Goal: Task Accomplishment & Management: Manage account settings

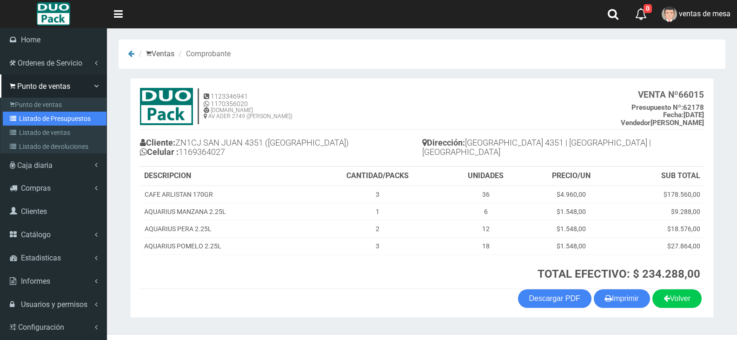
drag, startPoint x: 0, startPoint y: 0, endPoint x: 25, endPoint y: 125, distance: 127.0
click at [25, 125] on link "Listado de Presupuestos" at bounding box center [55, 119] width 104 height 14
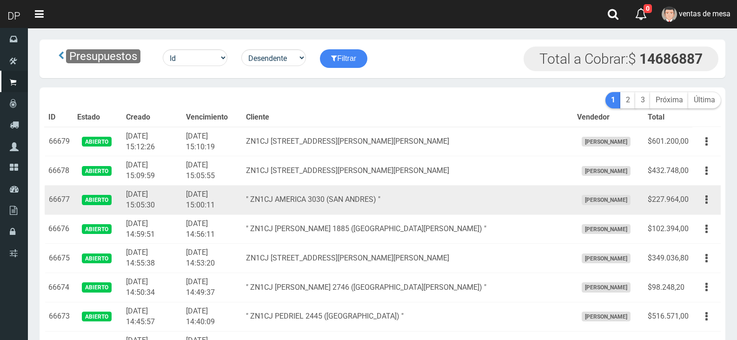
click at [693, 203] on td "Editar Imprimir Eliminar" at bounding box center [706, 200] width 28 height 29
click at [701, 201] on button "button" at bounding box center [706, 200] width 21 height 16
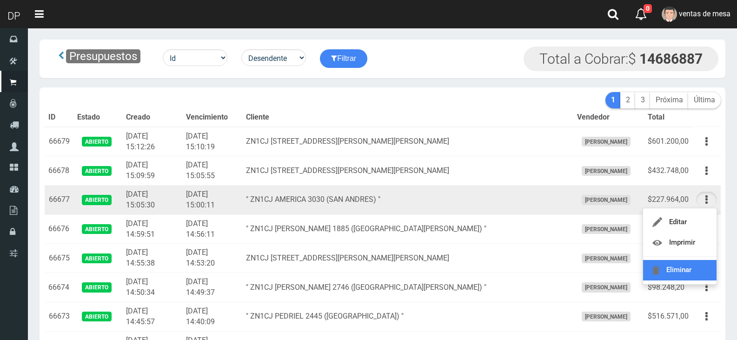
click at [671, 274] on link "Eliminar" at bounding box center [679, 270] width 73 height 20
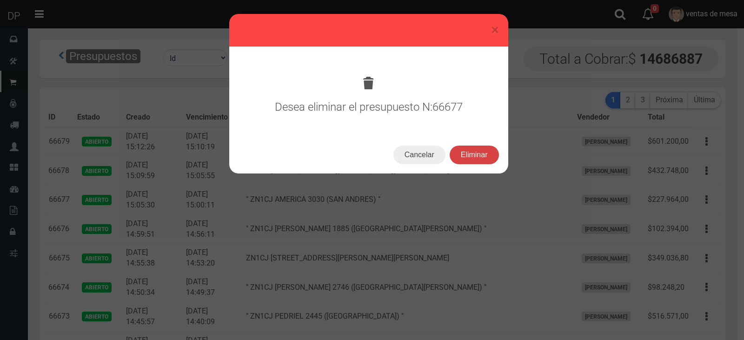
click at [474, 159] on button "Eliminar" at bounding box center [474, 155] width 49 height 19
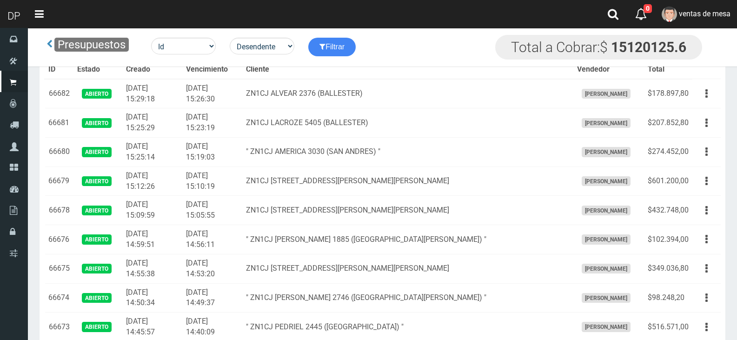
scroll to position [856, 0]
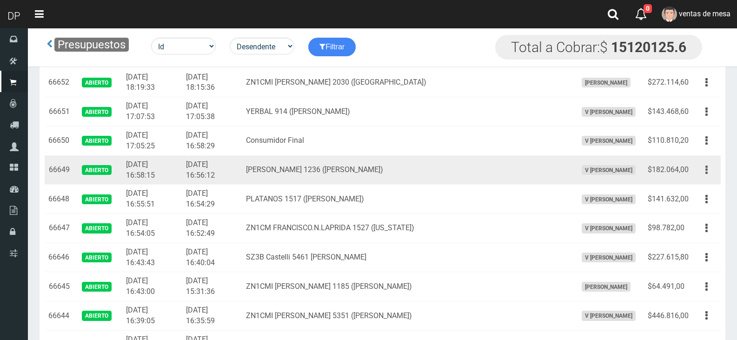
click at [697, 170] on td "Editar Imprimir Eliminar" at bounding box center [706, 169] width 28 height 29
click at [704, 177] on button "button" at bounding box center [706, 170] width 21 height 16
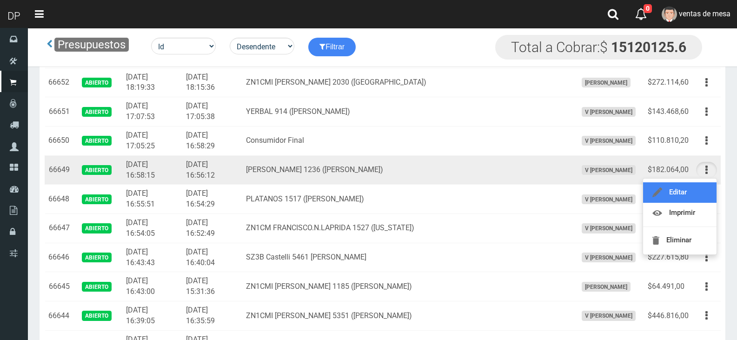
click at [698, 190] on link "Editar" at bounding box center [679, 192] width 73 height 20
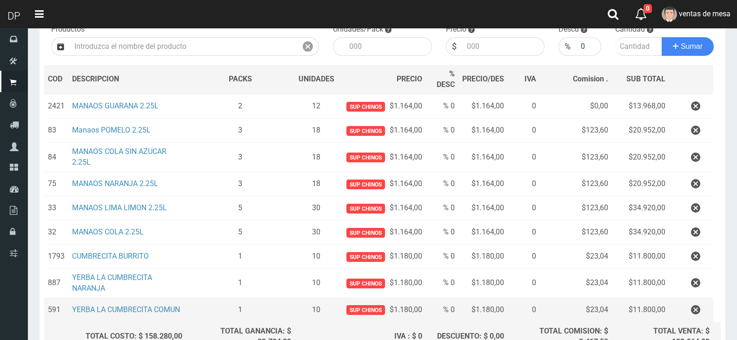
scroll to position [139, 0]
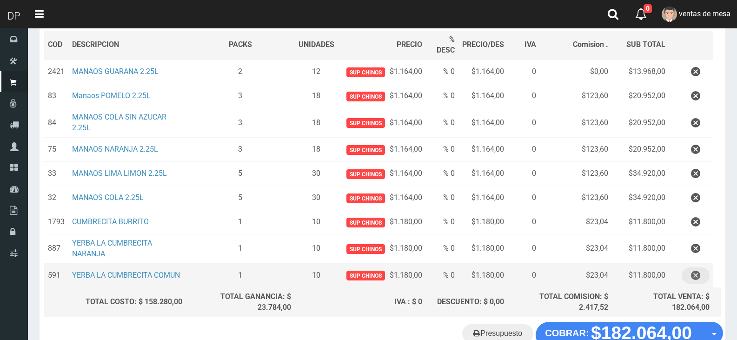
click at [695, 279] on icon "button" at bounding box center [695, 275] width 9 height 16
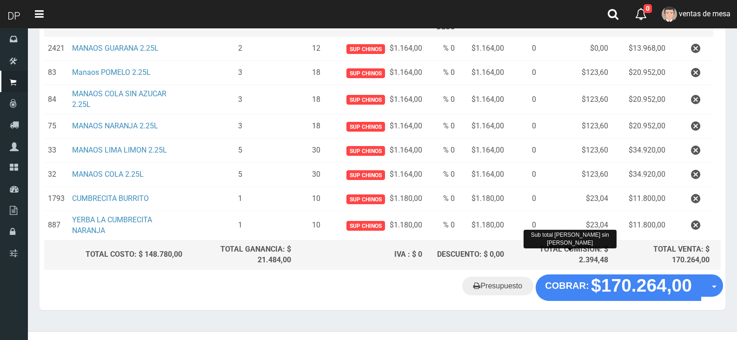
scroll to position [176, 0]
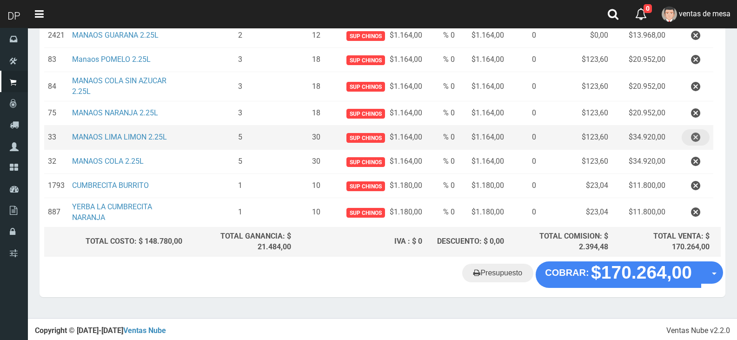
click at [689, 133] on button "button" at bounding box center [696, 137] width 28 height 16
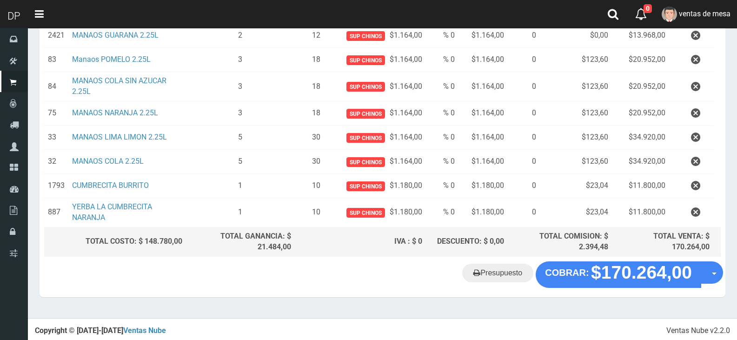
scroll to position [0, 0]
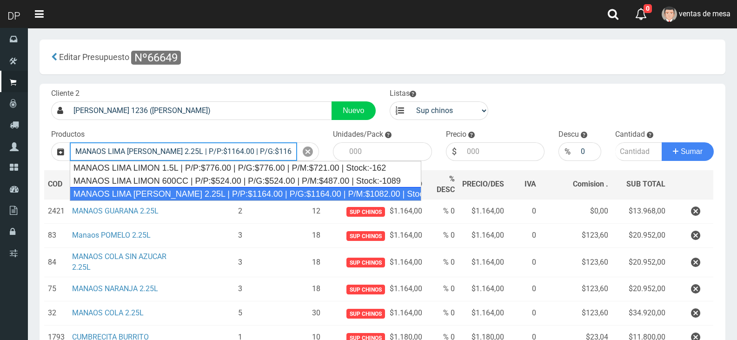
type input "MANAOS LIMA LIMON 2.25L | P/P:$1164.00 | P/G:$1164.00 | P/M:$1082.00 | Stock:-1…"
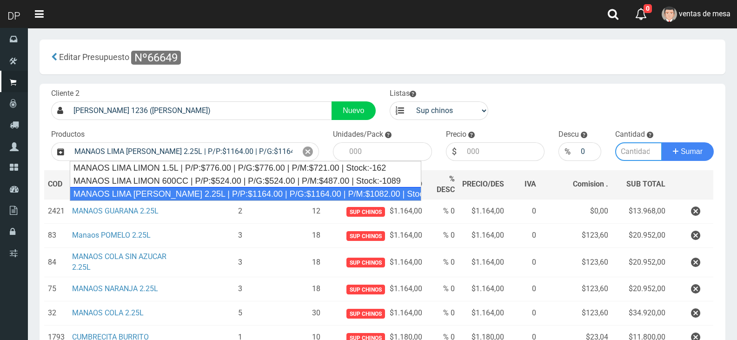
type input "6"
type input "1164.00"
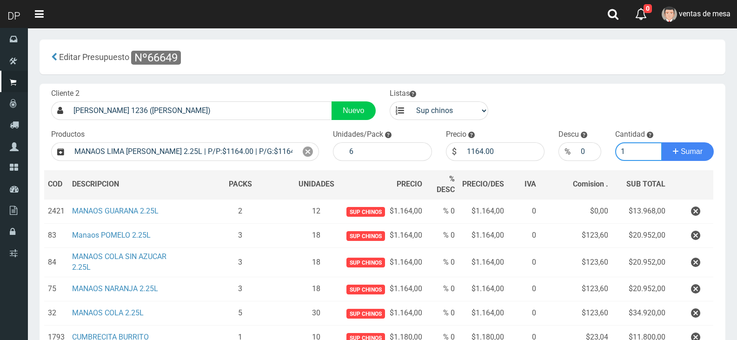
type input "1"
click at [662, 142] on button "Sumar" at bounding box center [688, 151] width 52 height 19
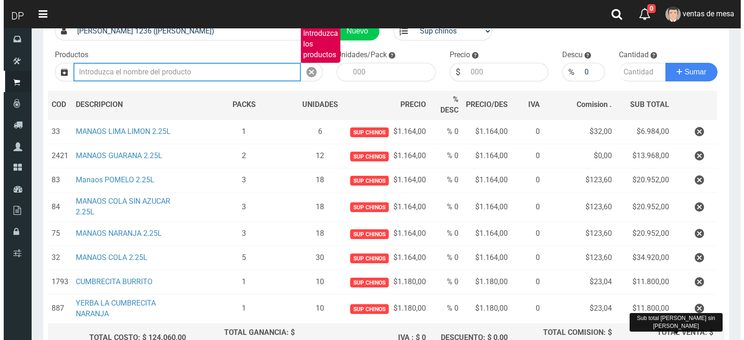
scroll to position [176, 0]
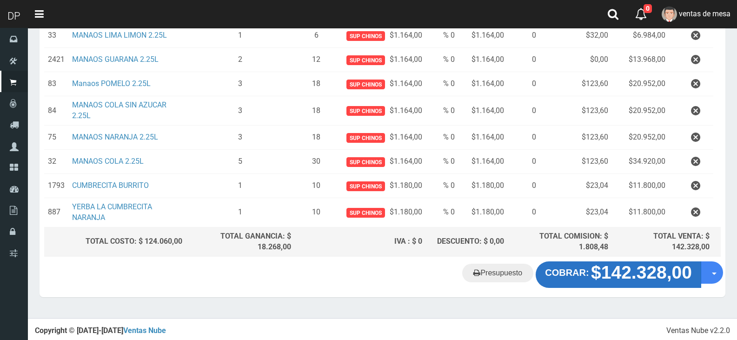
click at [615, 272] on strong "$142.328,00" at bounding box center [641, 273] width 101 height 20
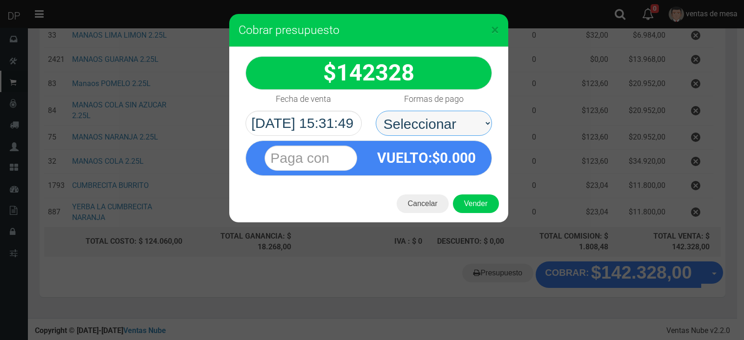
click at [470, 128] on select "Seleccionar Efectivo Tarjeta de Crédito Depósito Débito" at bounding box center [434, 123] width 116 height 25
select select "Efectivo"
click at [376, 111] on select "Seleccionar Efectivo Tarjeta de Crédito Depósito Débito" at bounding box center [434, 123] width 116 height 25
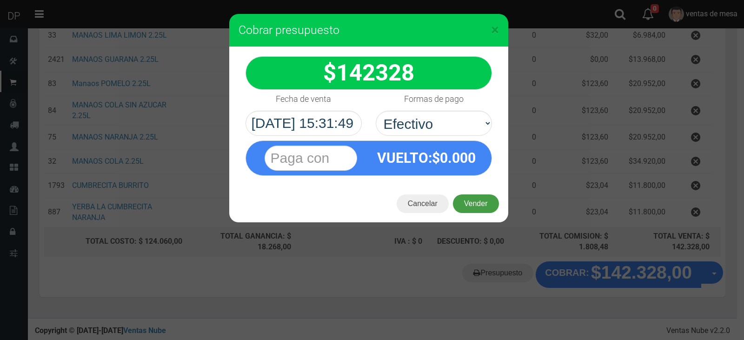
click at [467, 208] on button "Vender" at bounding box center [476, 203] width 46 height 19
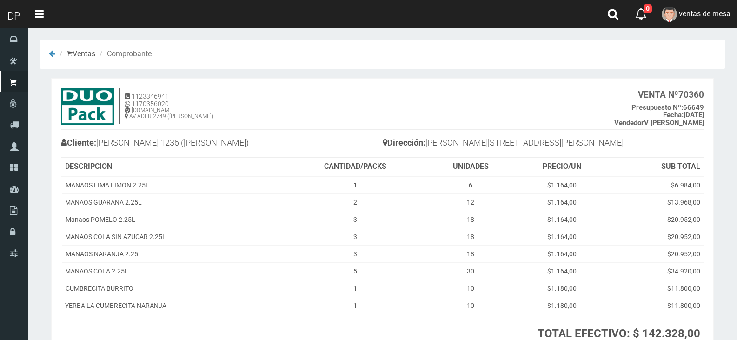
scroll to position [79, 0]
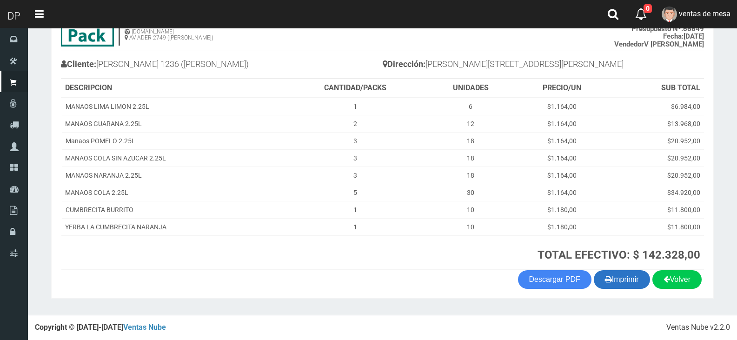
click at [628, 272] on button "Imprimir" at bounding box center [622, 279] width 56 height 19
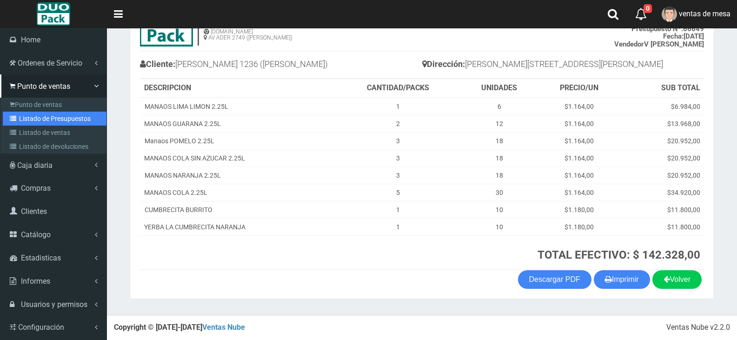
click at [29, 119] on link "Listado de Presupuestos" at bounding box center [55, 119] width 104 height 14
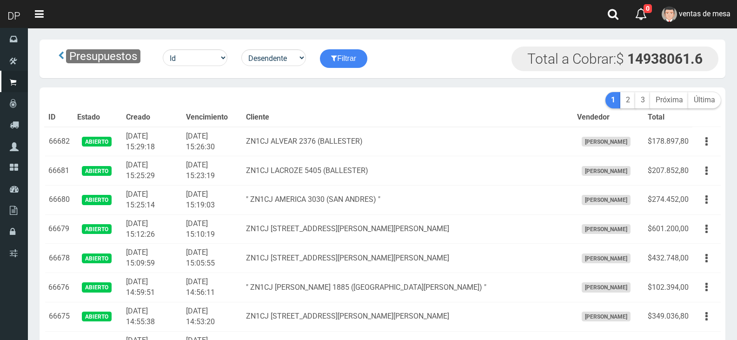
click at [413, 115] on th "Cliente" at bounding box center [407, 117] width 331 height 19
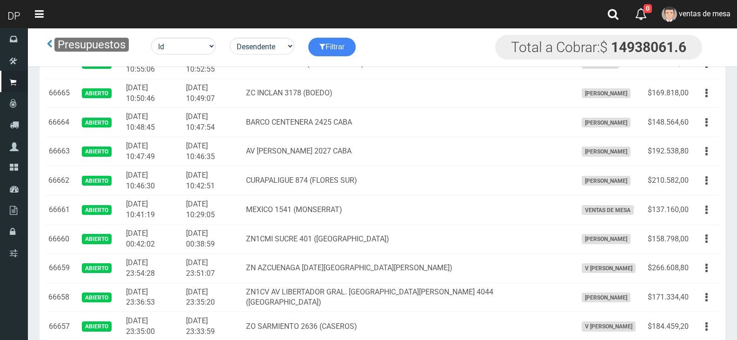
scroll to position [915, 0]
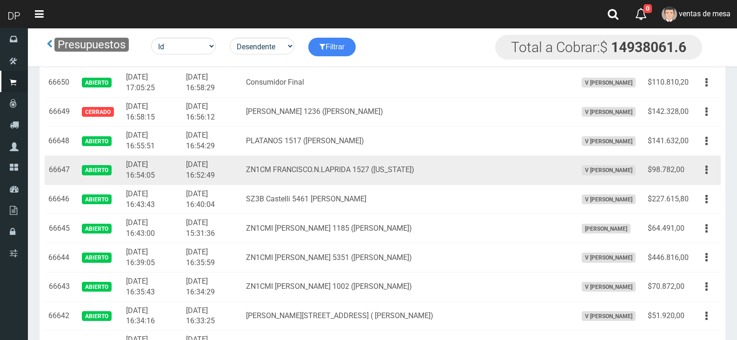
click at [717, 175] on td "Editar Imprimir Eliminar" at bounding box center [706, 170] width 28 height 29
click at [714, 175] on button "button" at bounding box center [706, 170] width 21 height 16
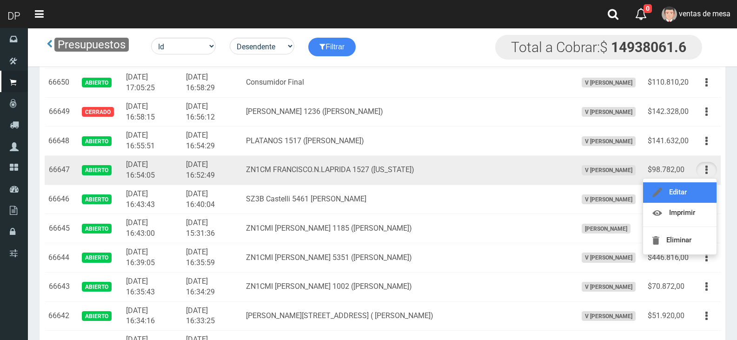
click at [707, 185] on link "Editar" at bounding box center [679, 192] width 73 height 20
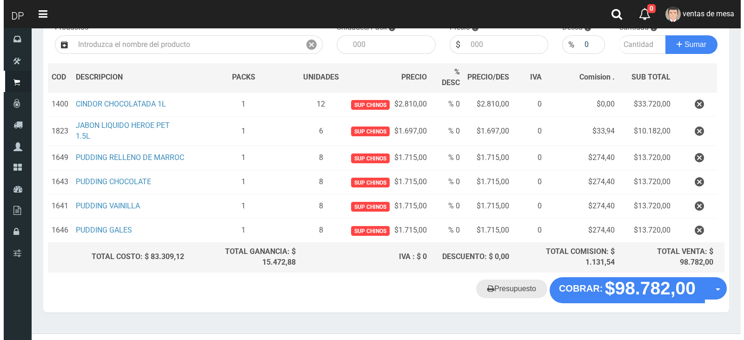
scroll to position [127, 0]
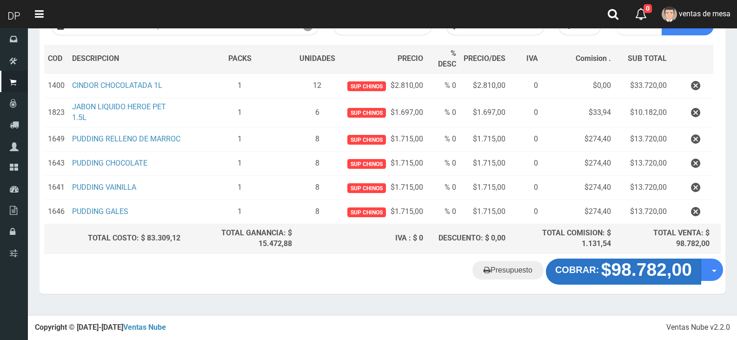
click at [574, 265] on button "COBRAR: $98.782,00" at bounding box center [623, 272] width 155 height 26
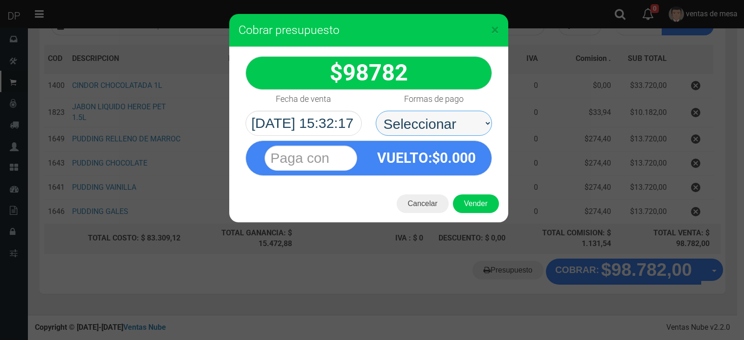
drag, startPoint x: 440, startPoint y: 127, endPoint x: 440, endPoint y: 133, distance: 5.6
click at [440, 127] on select "Seleccionar Efectivo Tarjeta de Crédito Depósito Débito" at bounding box center [434, 123] width 116 height 25
click at [376, 111] on select "Seleccionar Efectivo Tarjeta de Crédito Depósito Débito" at bounding box center [434, 123] width 116 height 25
click at [440, 129] on select "Seleccionar Efectivo Tarjeta de Crédito Depósito Débito" at bounding box center [434, 123] width 116 height 25
select select "Efectivo"
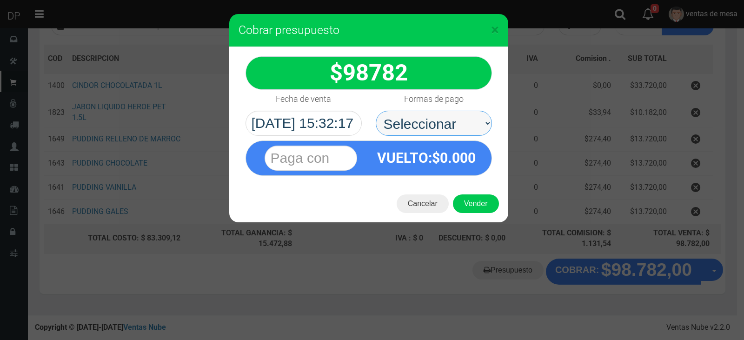
click at [376, 111] on select "Seleccionar Efectivo Tarjeta de Crédito Depósito Débito" at bounding box center [434, 123] width 116 height 25
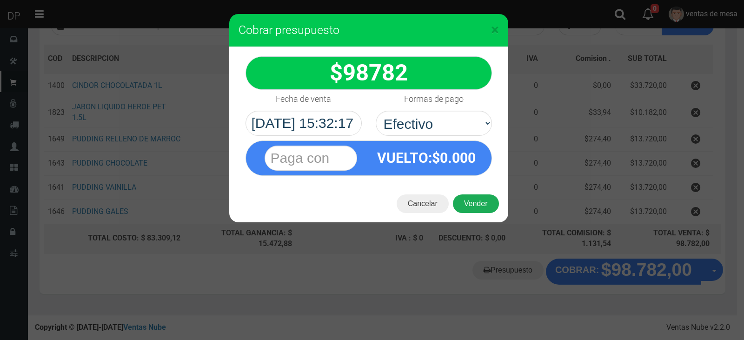
click at [466, 199] on button "Vender" at bounding box center [476, 203] width 46 height 19
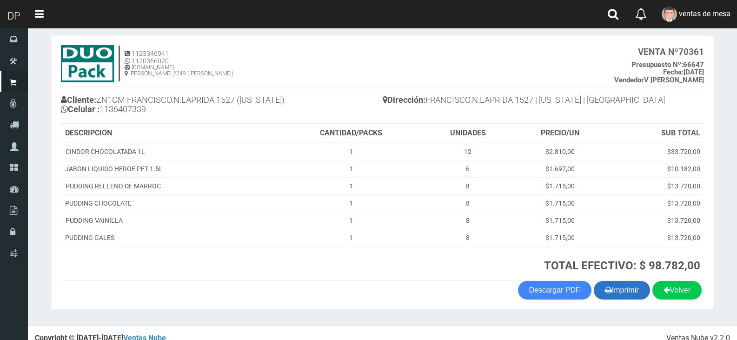
scroll to position [53, 0]
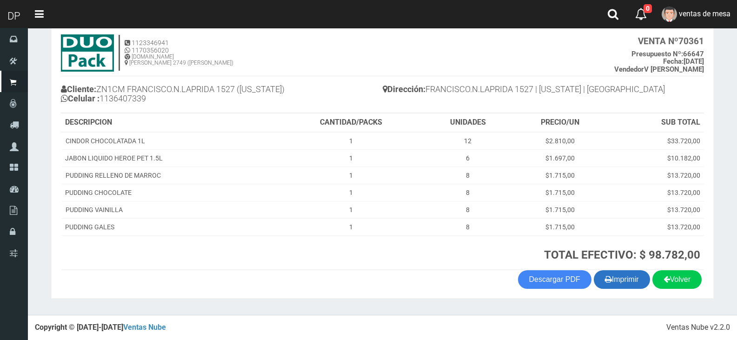
click at [631, 274] on button "Imprimir" at bounding box center [622, 279] width 56 height 19
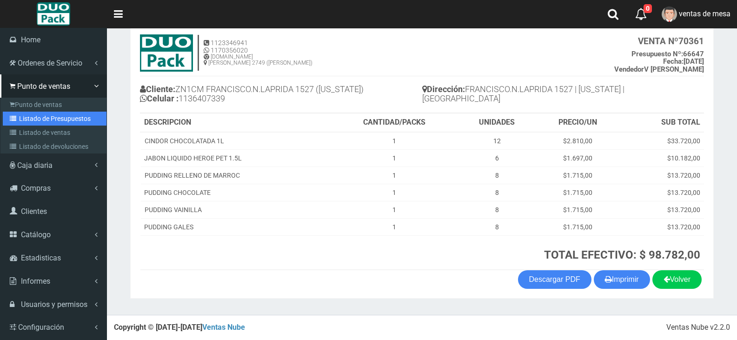
click at [50, 122] on link "Listado de Presupuestos" at bounding box center [55, 119] width 104 height 14
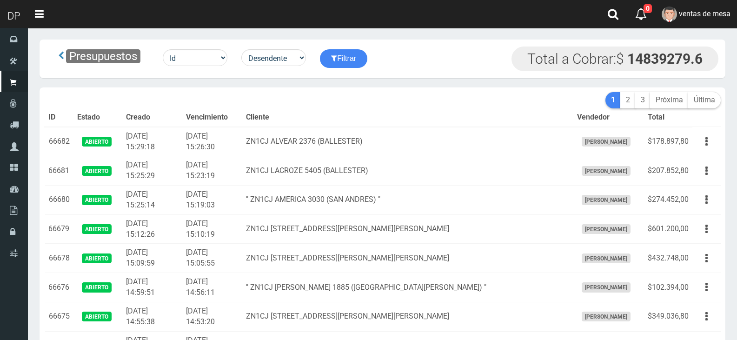
click at [268, 180] on td "ZN1CJ LACROZE 5405 (BALLESTER)" at bounding box center [407, 170] width 331 height 29
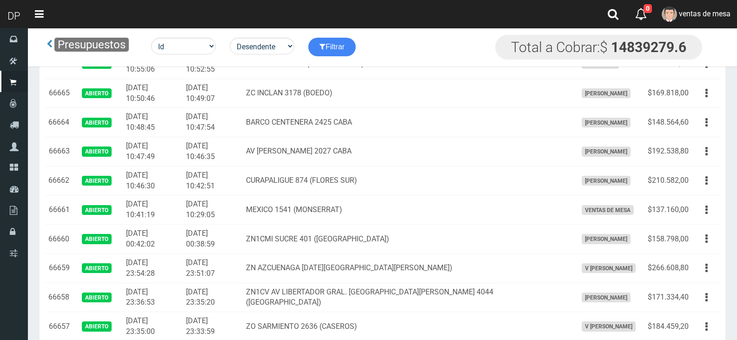
scroll to position [2897, 0]
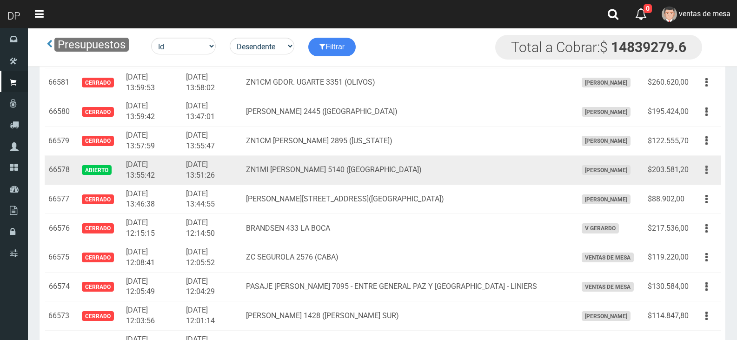
click at [715, 168] on button "button" at bounding box center [706, 170] width 21 height 16
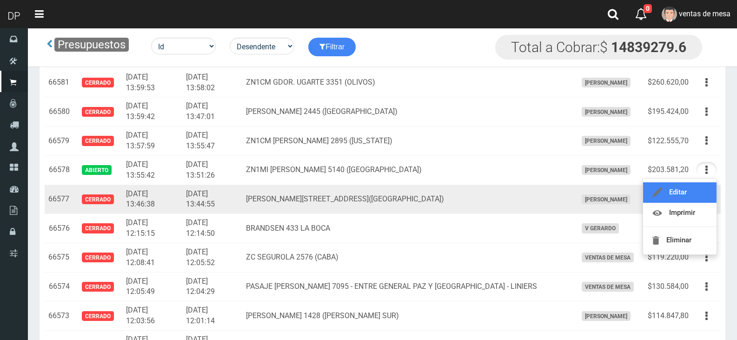
click at [706, 191] on link "Editar" at bounding box center [679, 192] width 73 height 20
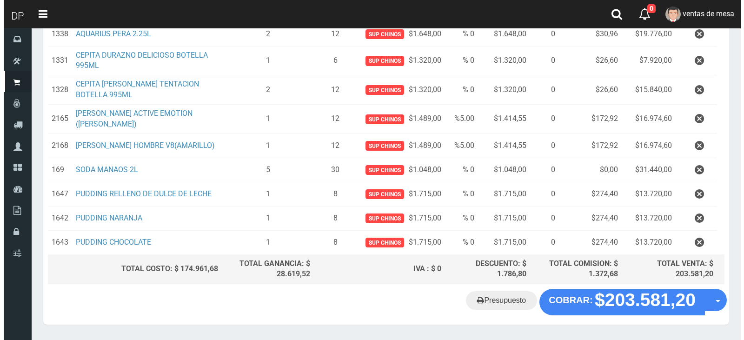
scroll to position [277, 0]
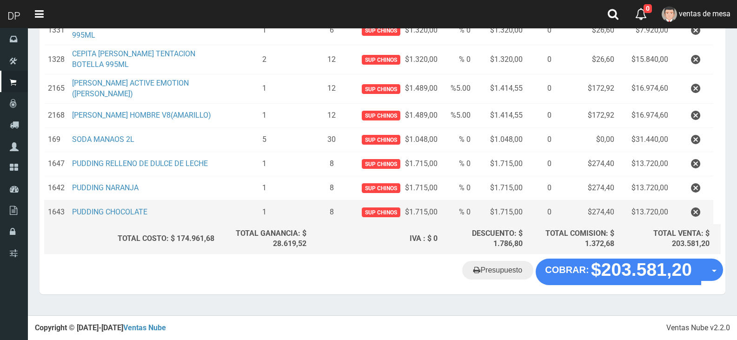
click at [486, 222] on td "$1.715,00" at bounding box center [500, 212] width 52 height 24
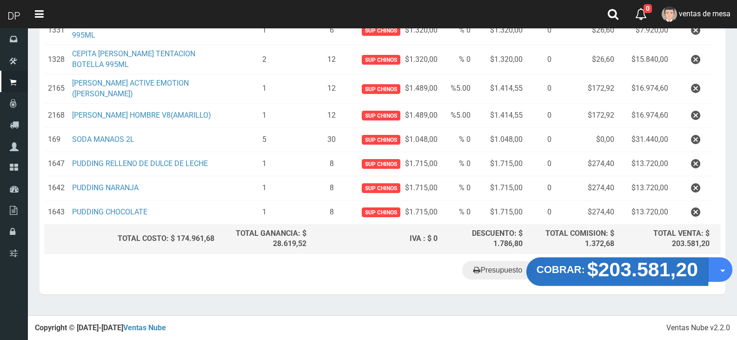
click at [620, 273] on strong "$203.581,20" at bounding box center [642, 270] width 111 height 22
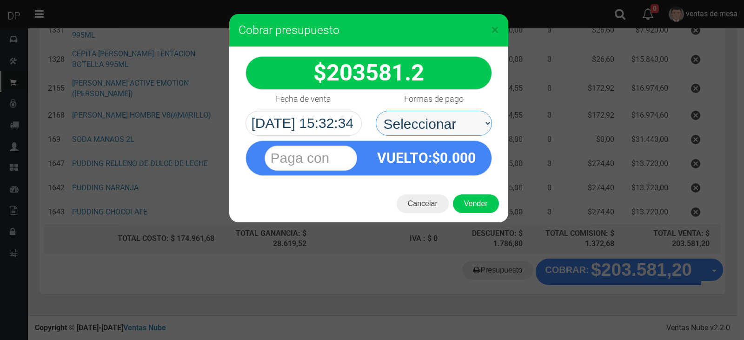
click at [450, 122] on select "Seleccionar Efectivo Tarjeta de Crédito Depósito Débito" at bounding box center [434, 123] width 116 height 25
select select "Efectivo"
click at [376, 111] on select "Seleccionar Efectivo Tarjeta de Crédito Depósito Débito" at bounding box center [434, 123] width 116 height 25
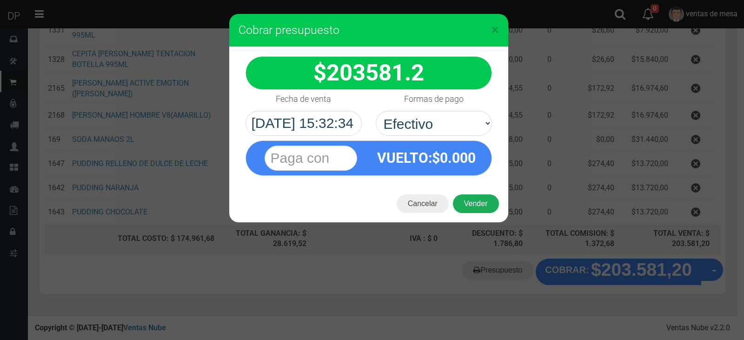
click at [480, 204] on button "Vender" at bounding box center [476, 203] width 46 height 19
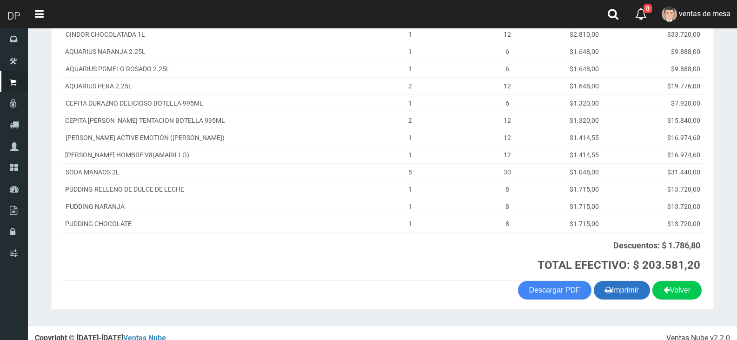
scroll to position [180, 0]
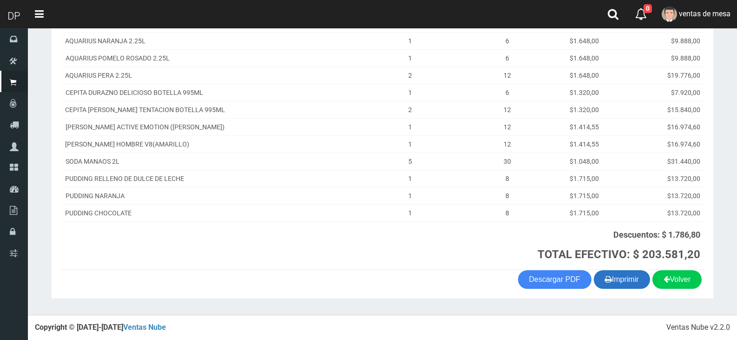
click at [623, 272] on button "Imprimir" at bounding box center [622, 279] width 56 height 19
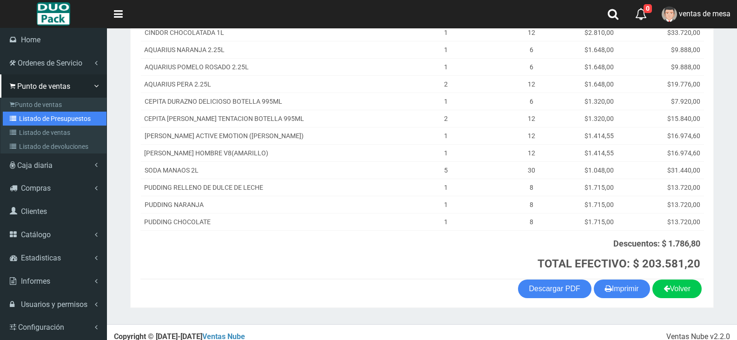
click at [34, 113] on link "Listado de Presupuestos" at bounding box center [55, 119] width 104 height 14
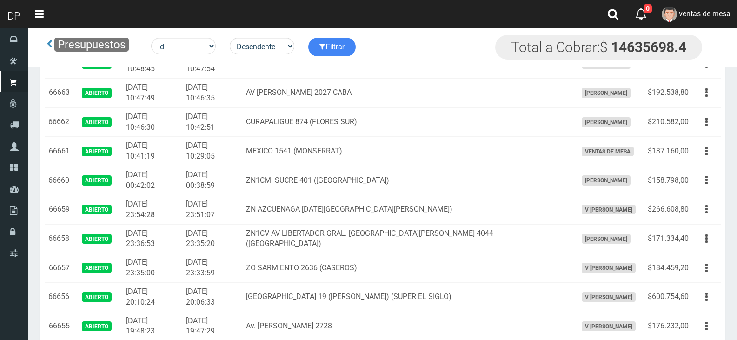
scroll to position [1585, 0]
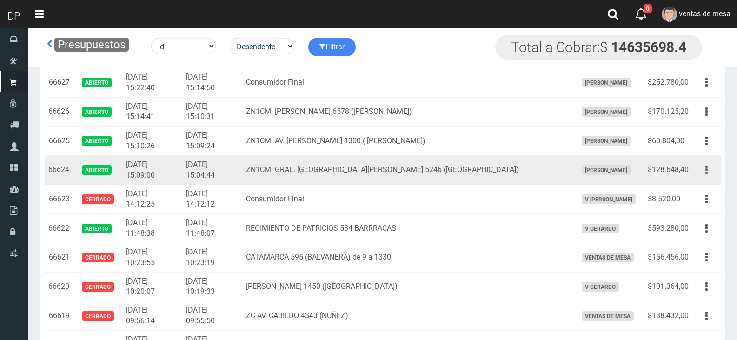
click at [708, 176] on button "button" at bounding box center [706, 170] width 21 height 16
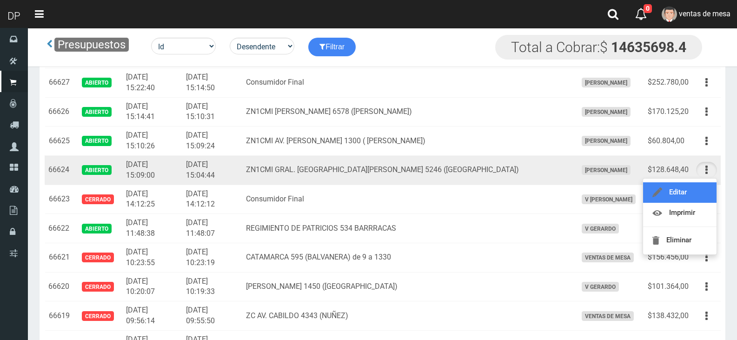
click at [704, 192] on link "Editar" at bounding box center [679, 192] width 73 height 20
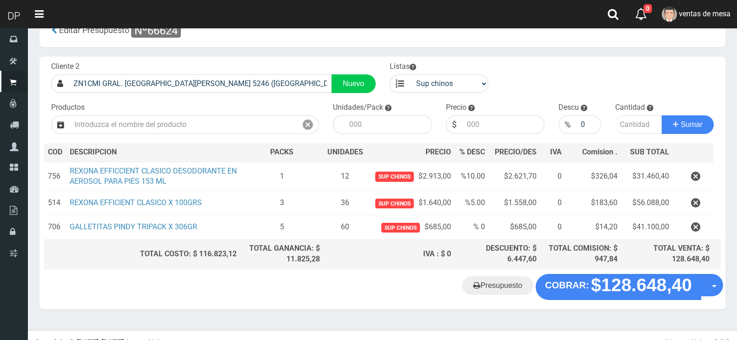
scroll to position [40, 0]
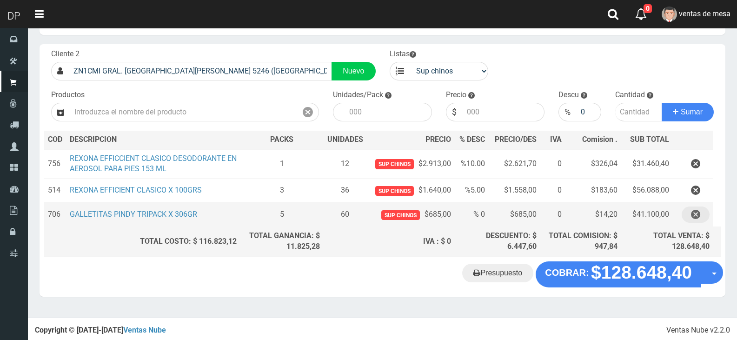
click at [702, 214] on button "button" at bounding box center [696, 214] width 28 height 16
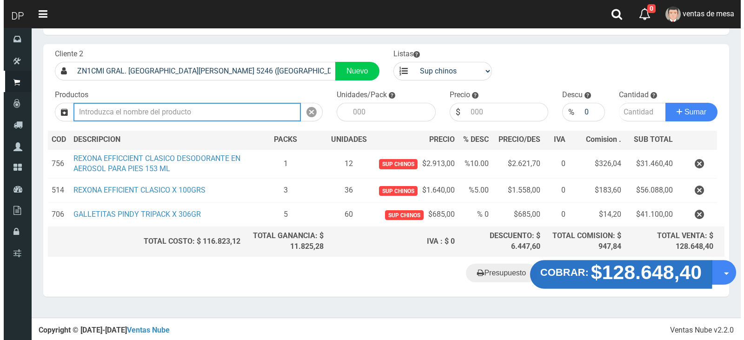
scroll to position [15, 0]
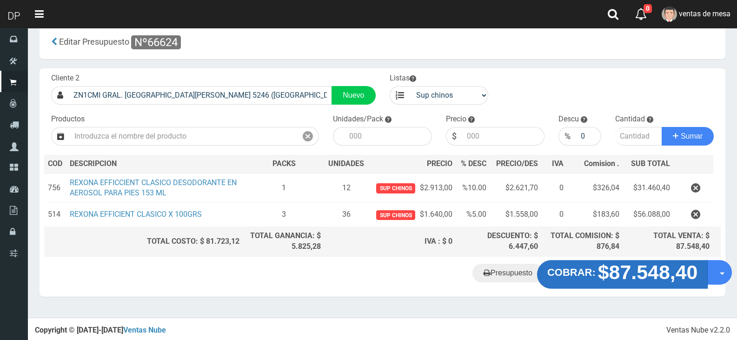
click at [601, 275] on strong "$87.548,40" at bounding box center [648, 272] width 100 height 22
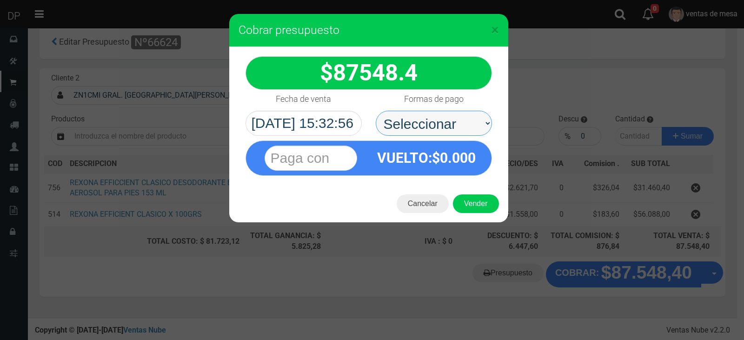
click at [479, 133] on select "Seleccionar Efectivo Tarjeta de Crédito Depósito Débito" at bounding box center [434, 123] width 116 height 25
select select "Efectivo"
click at [376, 111] on select "Seleccionar Efectivo Tarjeta de Crédito Depósito Débito" at bounding box center [434, 123] width 116 height 25
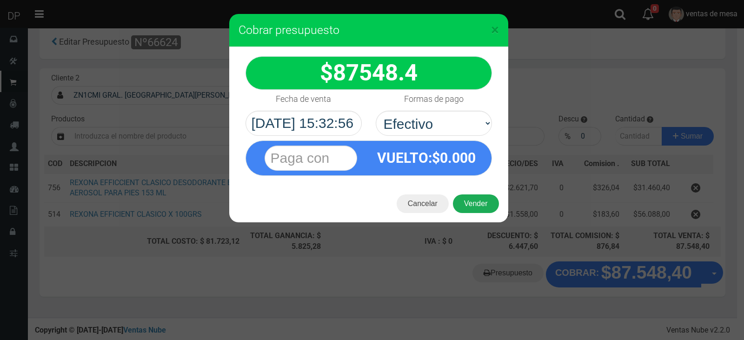
click at [471, 200] on button "Vender" at bounding box center [476, 203] width 46 height 19
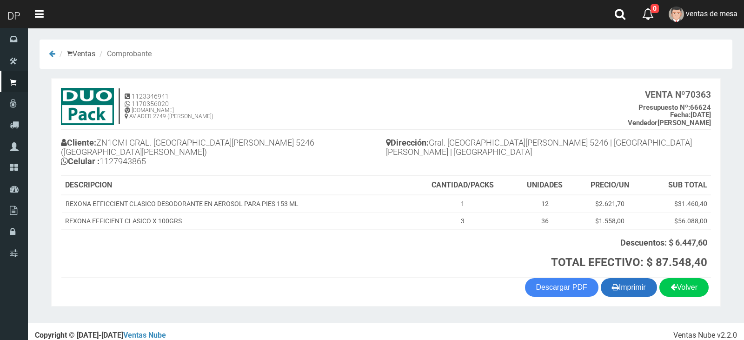
click at [639, 281] on button "Imprimir" at bounding box center [629, 287] width 56 height 19
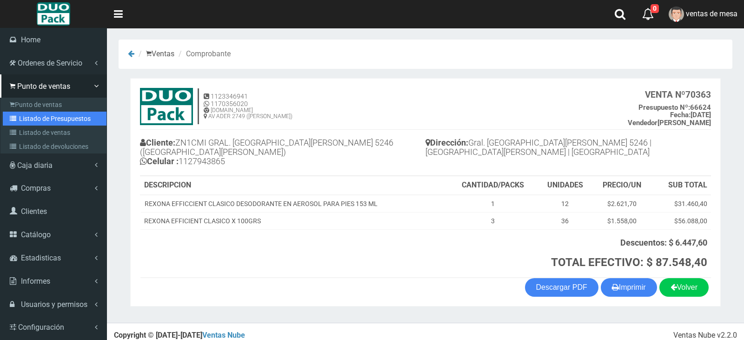
click at [40, 123] on link "Listado de Presupuestos" at bounding box center [55, 119] width 104 height 14
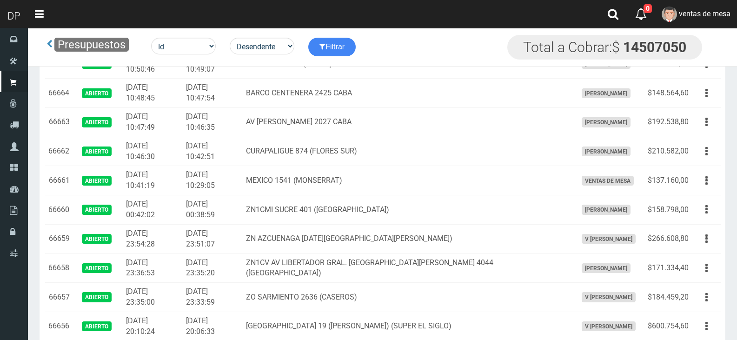
scroll to position [1235, 0]
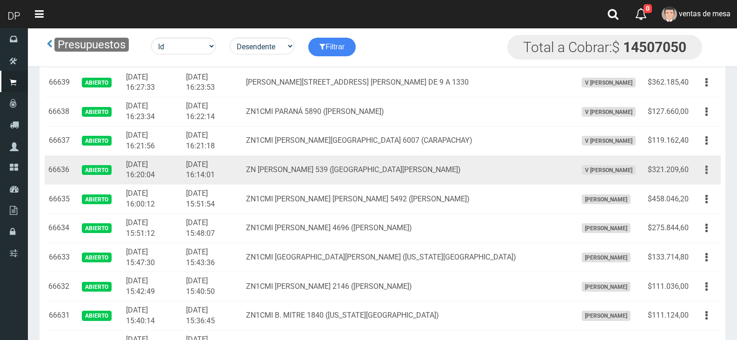
click at [716, 172] on button "button" at bounding box center [706, 170] width 21 height 16
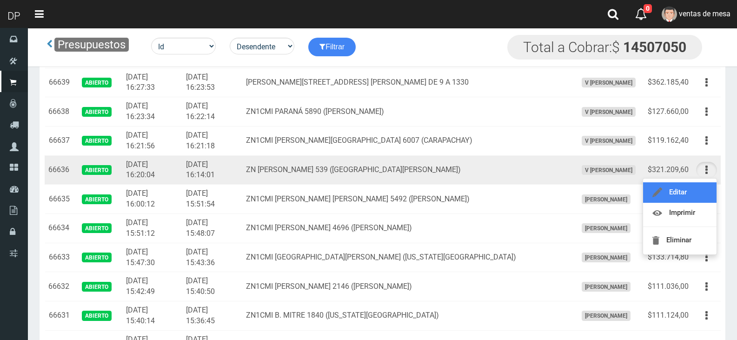
click at [703, 189] on link "Editar" at bounding box center [679, 192] width 73 height 20
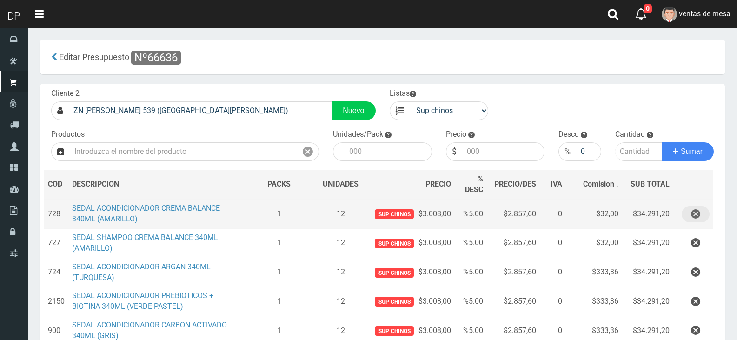
click at [696, 217] on icon "button" at bounding box center [695, 214] width 9 height 16
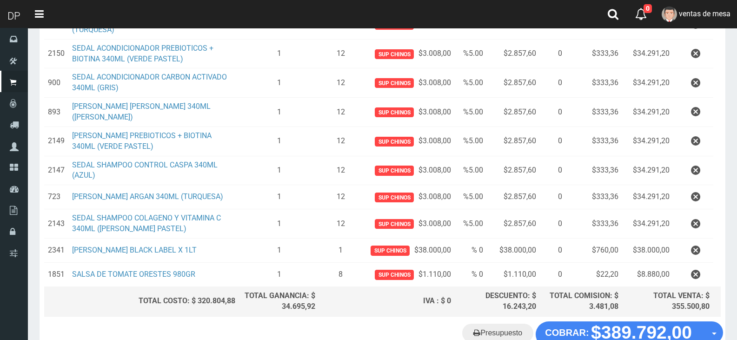
scroll to position [278, 0]
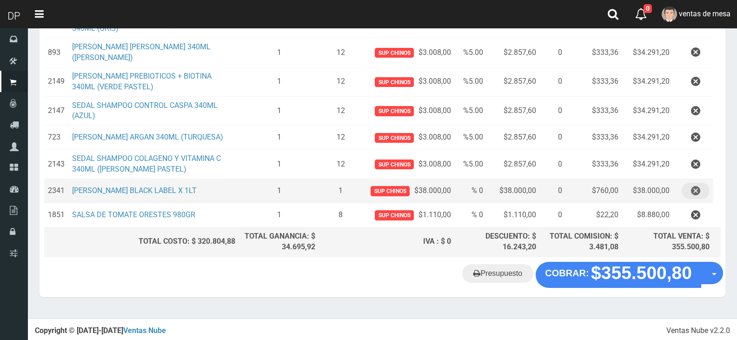
click at [695, 185] on icon "button" at bounding box center [695, 191] width 9 height 16
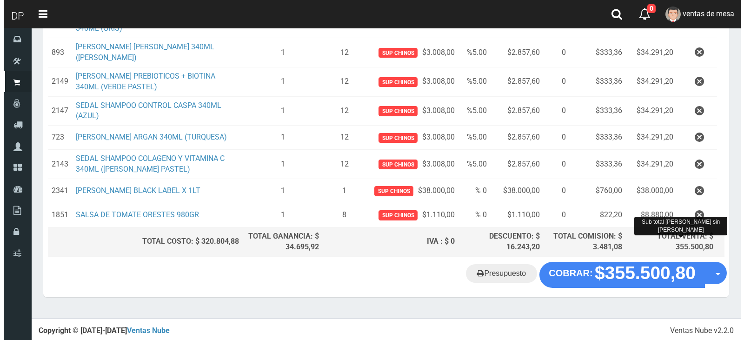
scroll to position [254, 0]
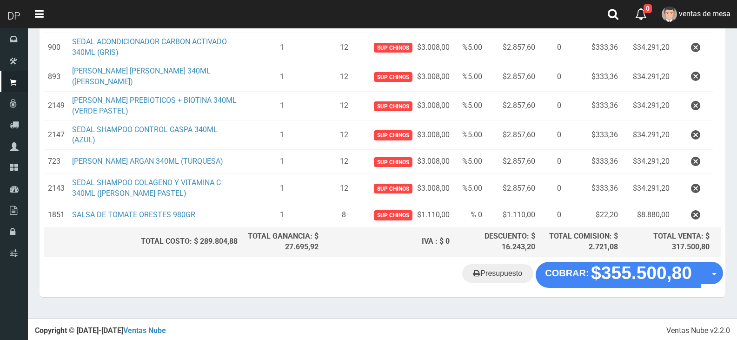
click at [627, 255] on th "TOTAL VENTA: $ 317.500,80" at bounding box center [668, 241] width 92 height 29
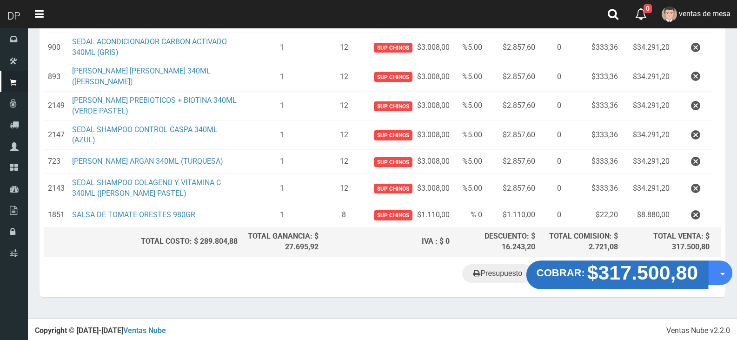
click at [619, 270] on strong "$317.500,80" at bounding box center [642, 272] width 111 height 22
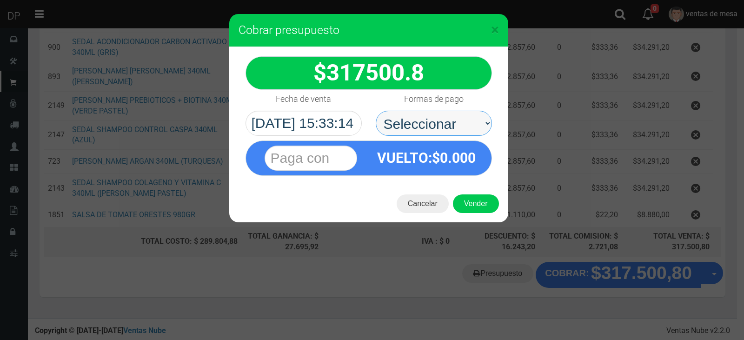
drag, startPoint x: 465, startPoint y: 128, endPoint x: 464, endPoint y: 133, distance: 5.2
click at [465, 128] on select "Seleccionar Efectivo Tarjeta de Crédito Depósito Débito" at bounding box center [434, 123] width 116 height 25
select select "Efectivo"
click at [376, 111] on select "Seleccionar Efectivo Tarjeta de Crédito Depósito Débito" at bounding box center [434, 123] width 116 height 25
click at [465, 191] on div "Cancelar Vender" at bounding box center [368, 203] width 279 height 37
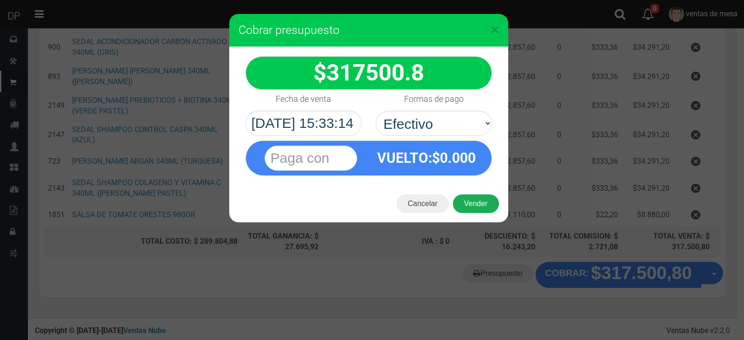
click at [471, 195] on button "Vender" at bounding box center [476, 203] width 46 height 19
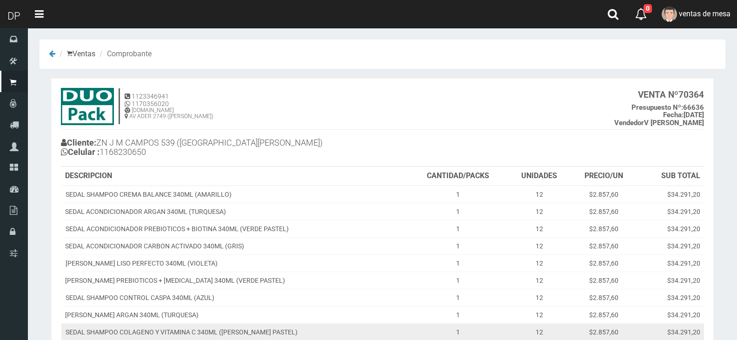
scroll to position [93, 0]
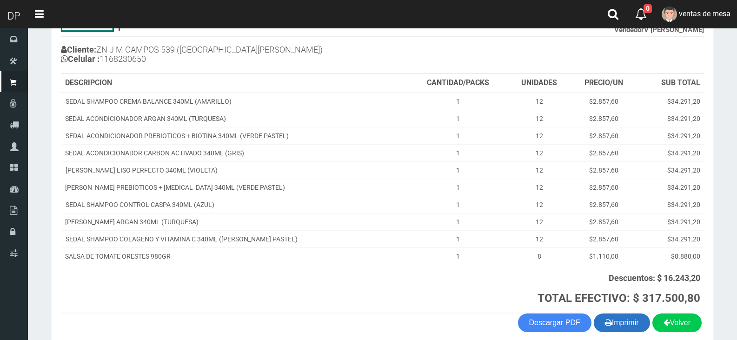
click at [637, 325] on button "Imprimir" at bounding box center [622, 322] width 56 height 19
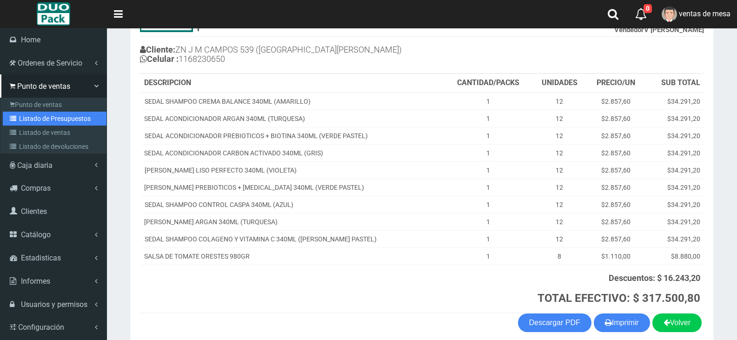
click at [24, 120] on link "Listado de Presupuestos" at bounding box center [55, 119] width 104 height 14
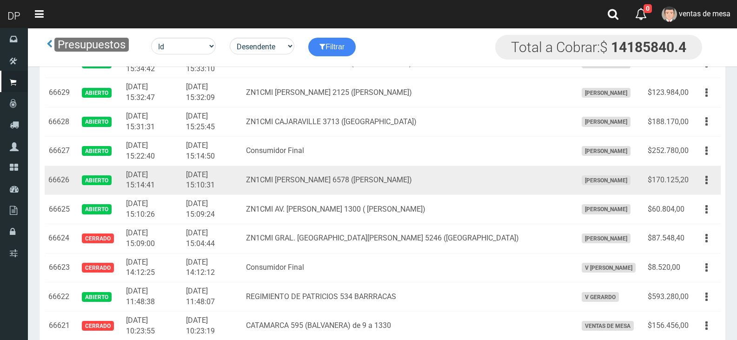
scroll to position [1435, 0]
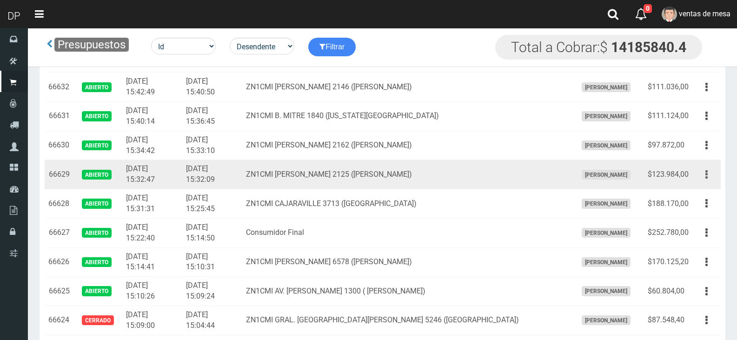
click at [714, 178] on button "button" at bounding box center [706, 174] width 21 height 16
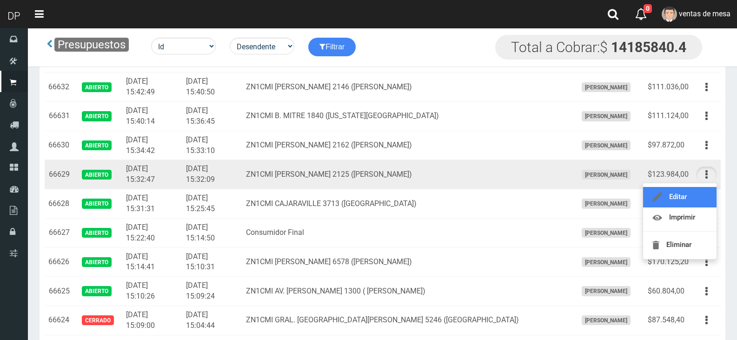
click at [700, 192] on link "Editar" at bounding box center [679, 197] width 73 height 20
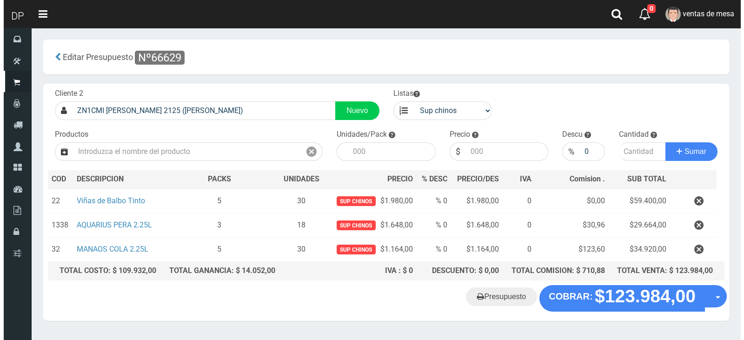
scroll to position [24, 0]
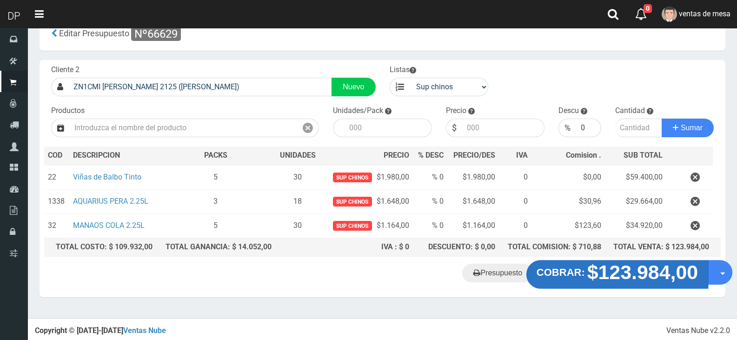
click at [599, 283] on button "COBRAR: $123.984,00" at bounding box center [617, 274] width 182 height 29
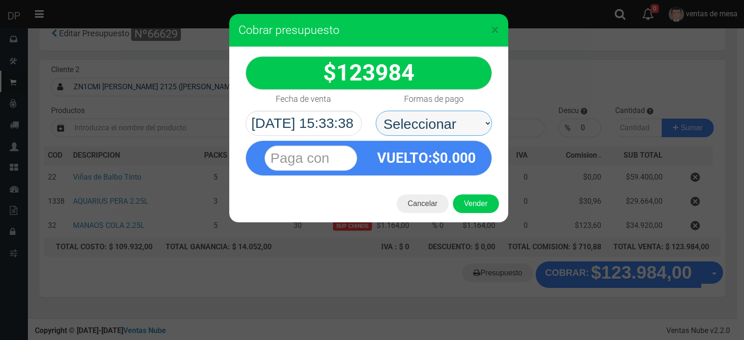
click at [430, 112] on select "Seleccionar Efectivo Tarjeta de Crédito Depósito Débito" at bounding box center [434, 123] width 116 height 25
select select "Efectivo"
click at [376, 111] on select "Seleccionar Efectivo Tarjeta de Crédito Depósito Débito" at bounding box center [434, 123] width 116 height 25
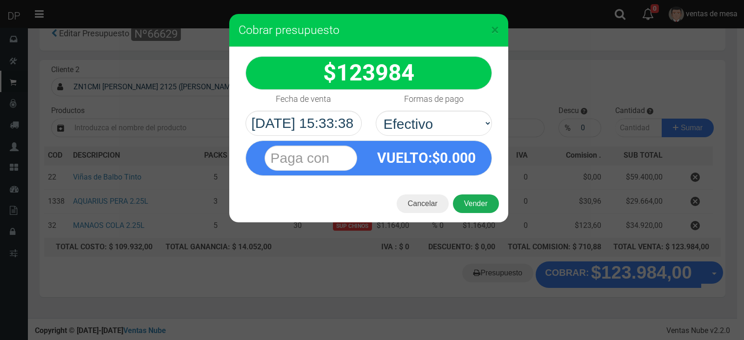
click at [464, 206] on button "Vender" at bounding box center [476, 203] width 46 height 19
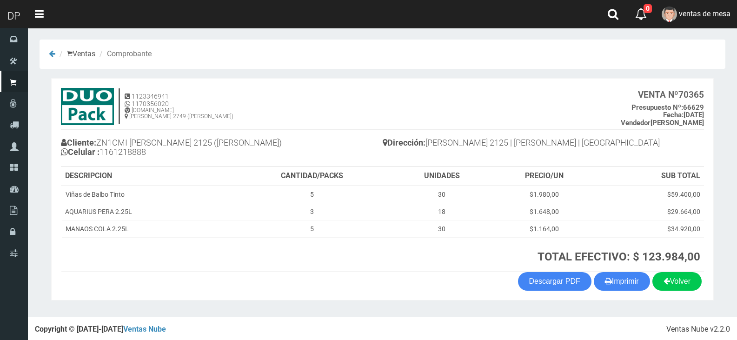
scroll to position [2, 0]
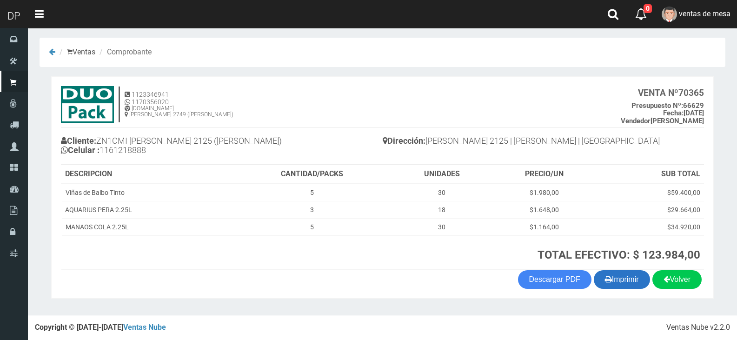
click at [608, 279] on button "Imprimir" at bounding box center [622, 279] width 56 height 19
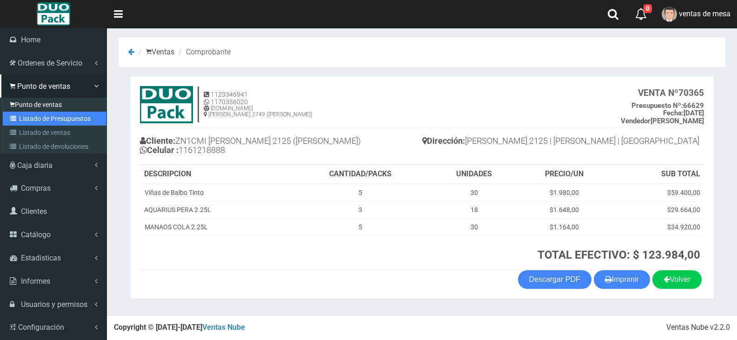
drag, startPoint x: 23, startPoint y: 118, endPoint x: 46, endPoint y: 103, distance: 27.4
click at [23, 118] on link "Listado de Presupuestos" at bounding box center [55, 119] width 104 height 14
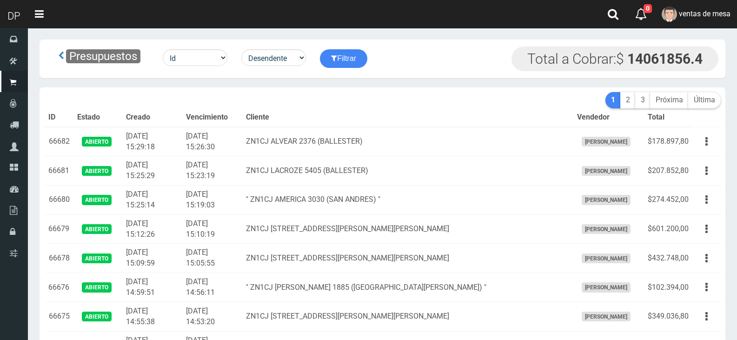
click at [323, 191] on td "" ZN1CJ AMERICA 3030 (SAN ANDRES) "" at bounding box center [407, 200] width 331 height 29
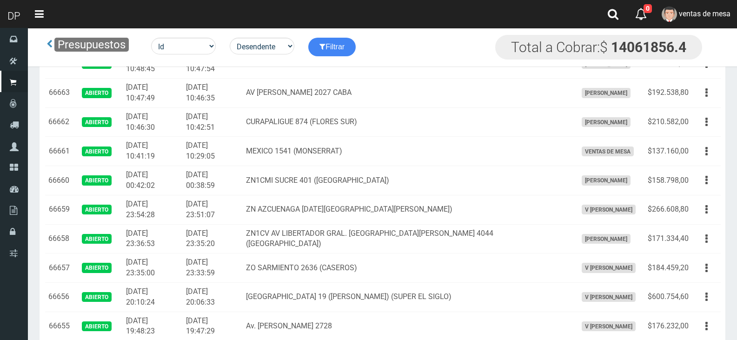
scroll to position [1410, 0]
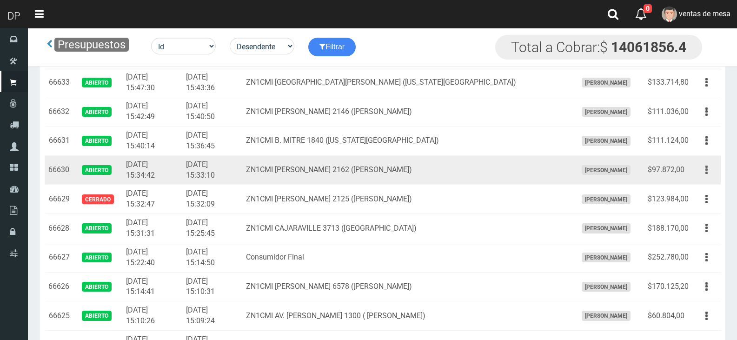
click at [710, 170] on button "button" at bounding box center [706, 170] width 21 height 16
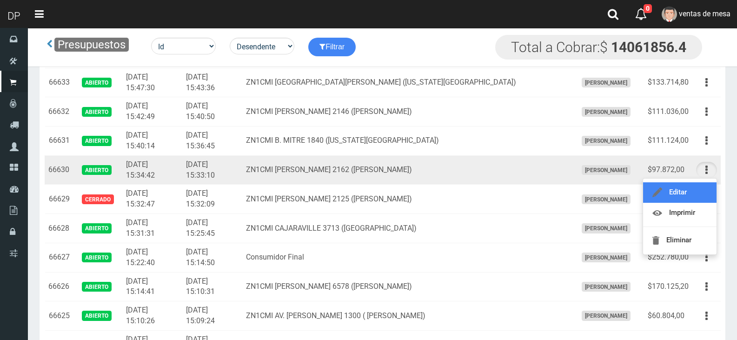
click at [692, 197] on link "Editar" at bounding box center [679, 192] width 73 height 20
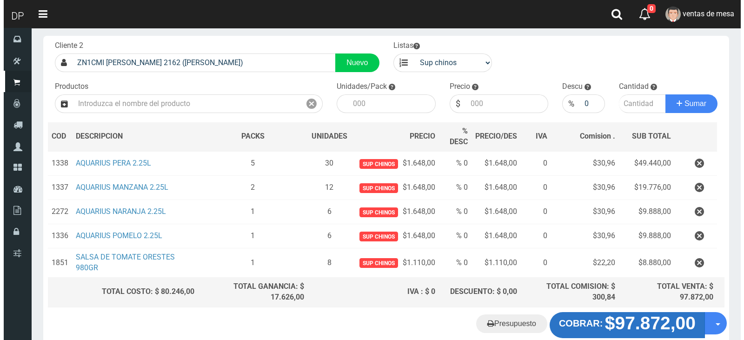
scroll to position [93, 0]
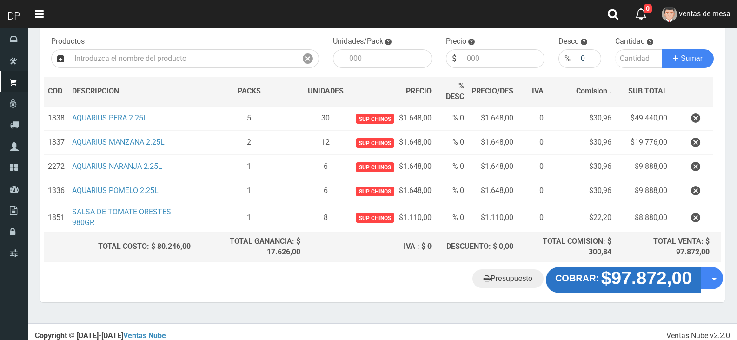
click at [600, 289] on button "COBRAR: $97.872,00" at bounding box center [623, 280] width 155 height 26
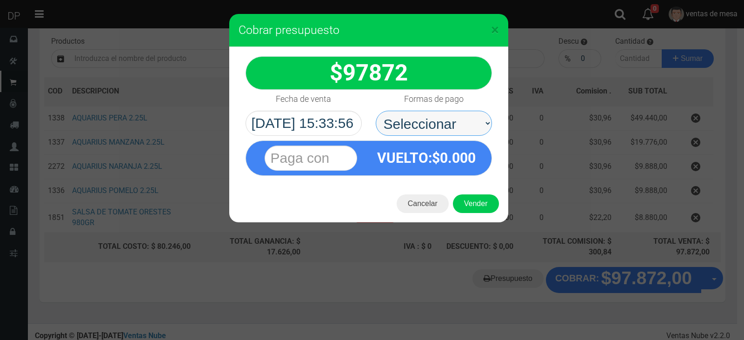
drag, startPoint x: 436, startPoint y: 119, endPoint x: 443, endPoint y: 133, distance: 15.4
click at [436, 119] on select "Seleccionar Efectivo Tarjeta de Crédito Depósito Débito" at bounding box center [434, 123] width 116 height 25
select select "Efectivo"
click at [376, 111] on select "Seleccionar Efectivo Tarjeta de Crédito Depósito Débito" at bounding box center [434, 123] width 116 height 25
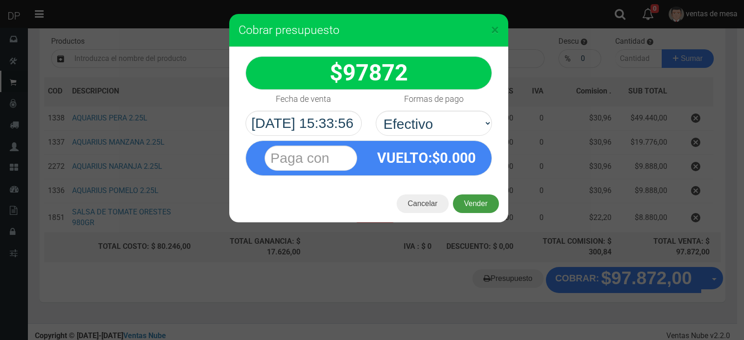
click at [467, 206] on button "Vender" at bounding box center [476, 203] width 46 height 19
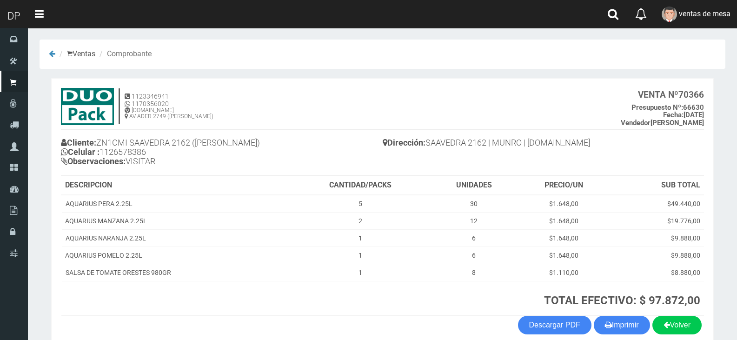
scroll to position [46, 0]
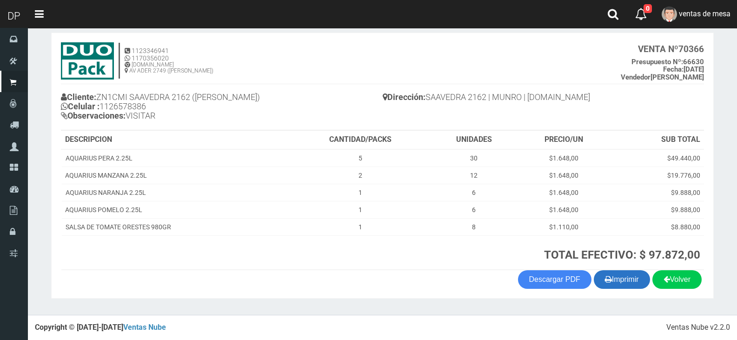
drag, startPoint x: 620, startPoint y: 293, endPoint x: 617, endPoint y: 288, distance: 5.6
click at [619, 293] on section "1123346941 1170356020 [DOMAIN_NAME] AV ADER 2749 ([PERSON_NAME]) VENTA Nº 70366…" at bounding box center [382, 166] width 663 height 266
click at [617, 288] on button "Imprimir" at bounding box center [622, 279] width 56 height 19
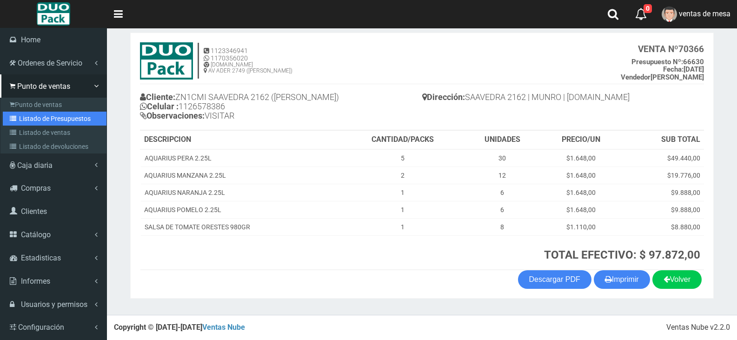
click at [20, 119] on link "Listado de Presupuestos" at bounding box center [55, 119] width 104 height 14
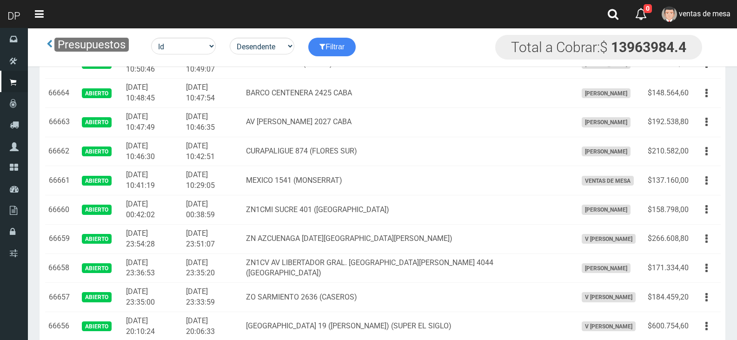
scroll to position [1352, 0]
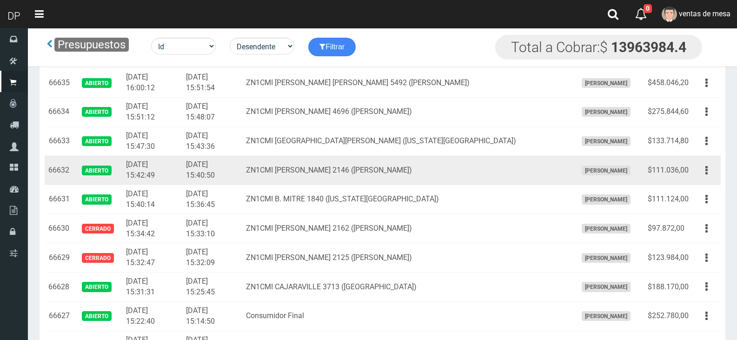
click at [689, 179] on td "$111.036,00" at bounding box center [668, 170] width 48 height 29
drag, startPoint x: 709, startPoint y: 165, endPoint x: 702, endPoint y: 179, distance: 16.0
click at [709, 165] on button "button" at bounding box center [706, 170] width 21 height 16
click at [702, 181] on ul "Editar Imprimir Eliminar" at bounding box center [680, 217] width 74 height 77
click at [707, 173] on icon "button" at bounding box center [706, 170] width 2 height 16
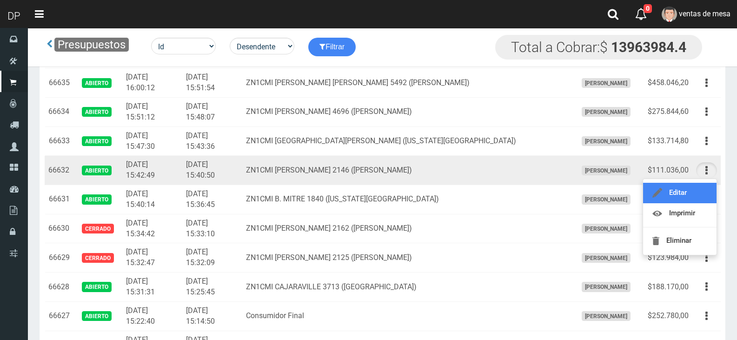
click at [698, 191] on link "Editar" at bounding box center [679, 193] width 73 height 20
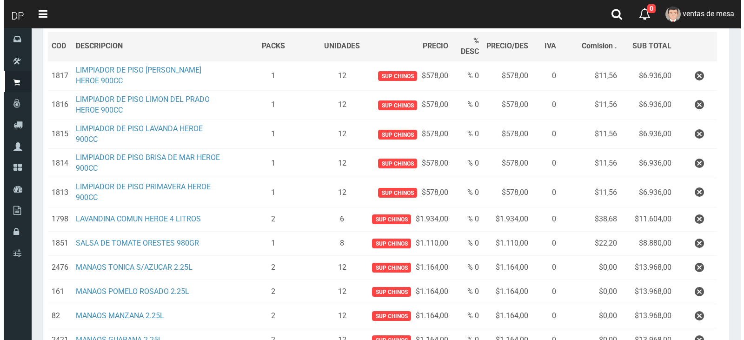
scroll to position [232, 0]
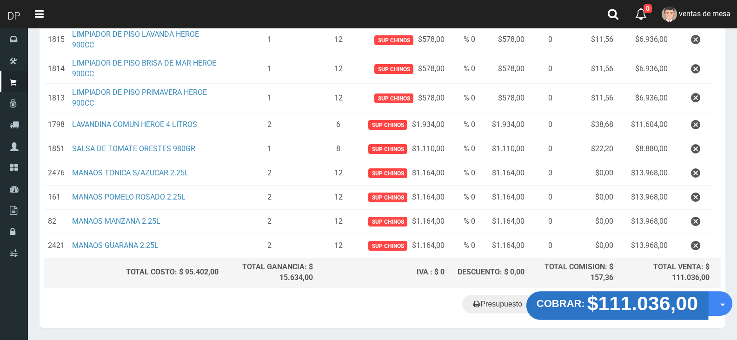
click at [629, 303] on strong "$111.036,00" at bounding box center [642, 303] width 111 height 22
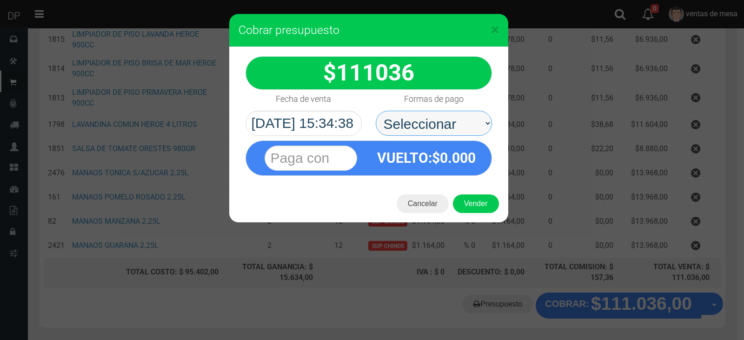
click at [409, 117] on select "Seleccionar Efectivo Tarjeta de Crédito Depósito Débito" at bounding box center [434, 123] width 116 height 25
select select "Efectivo"
click at [376, 111] on select "Seleccionar Efectivo Tarjeta de Crédito Depósito Débito" at bounding box center [434, 123] width 116 height 25
click at [482, 220] on div "Cancelar Vender" at bounding box center [368, 203] width 279 height 37
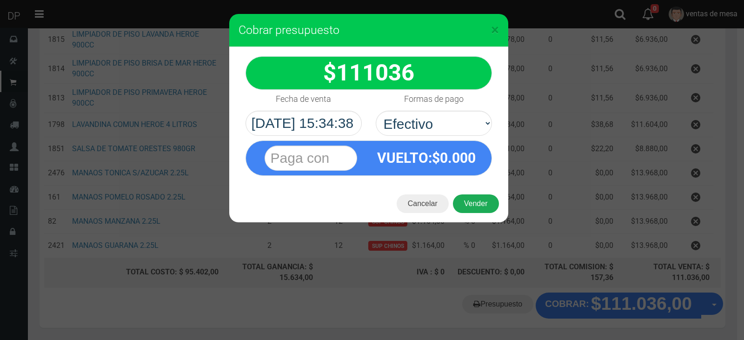
click at [480, 206] on button "Vender" at bounding box center [476, 203] width 46 height 19
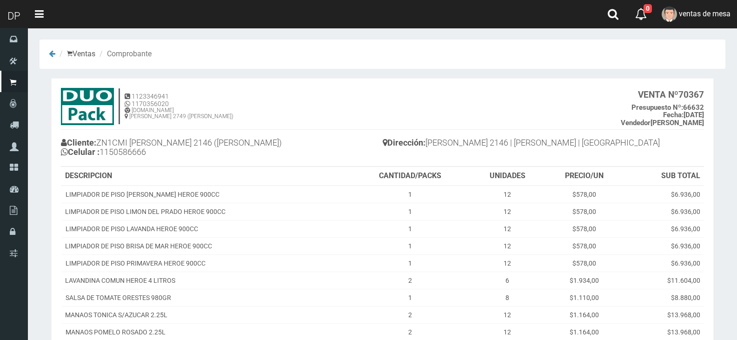
scroll to position [139, 0]
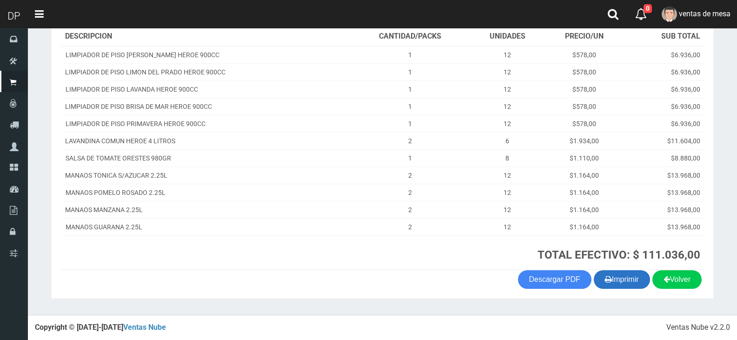
click at [606, 281] on icon "button" at bounding box center [608, 278] width 7 height 13
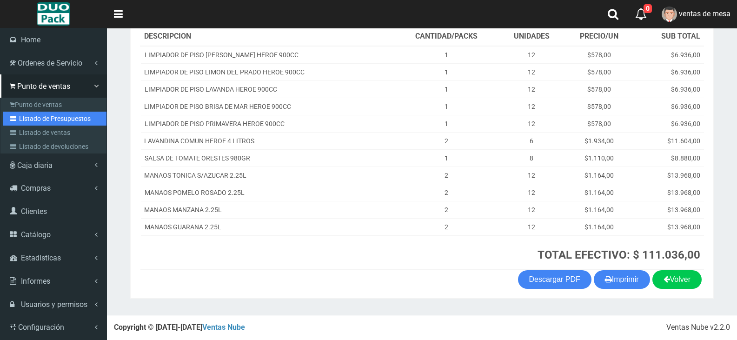
click at [14, 124] on link "Listado de Presupuestos" at bounding box center [55, 119] width 104 height 14
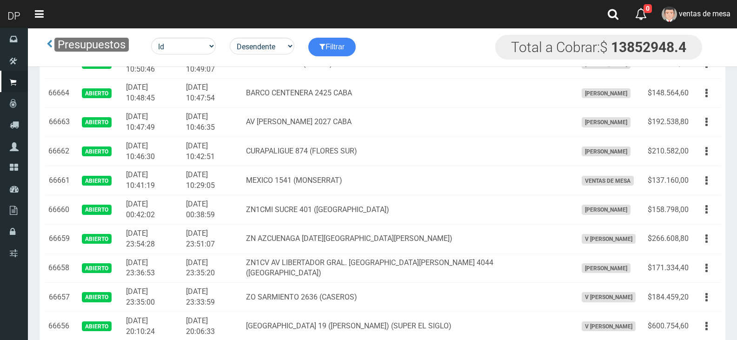
scroll to position [1293, 0]
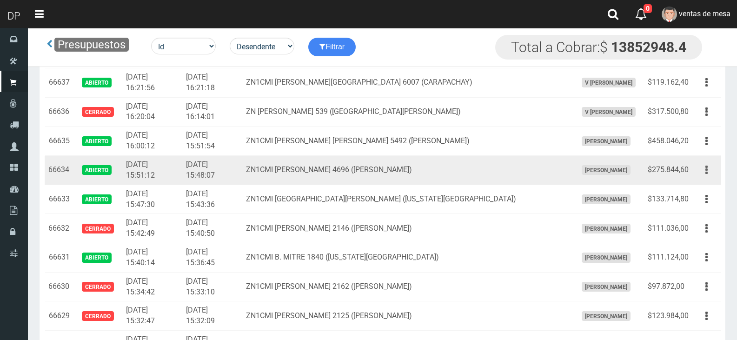
click at [713, 169] on button "button" at bounding box center [706, 170] width 21 height 16
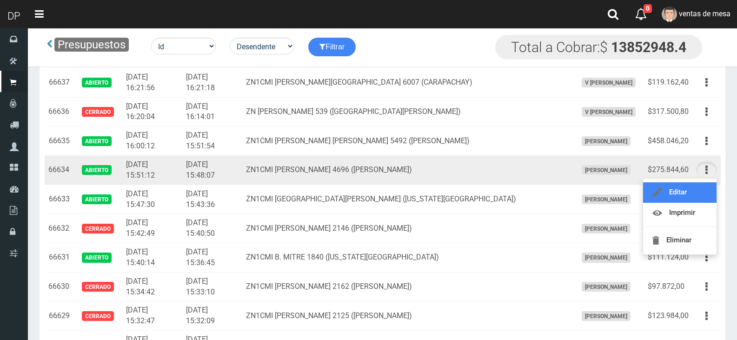
click at [708, 194] on link "Editar" at bounding box center [679, 192] width 73 height 20
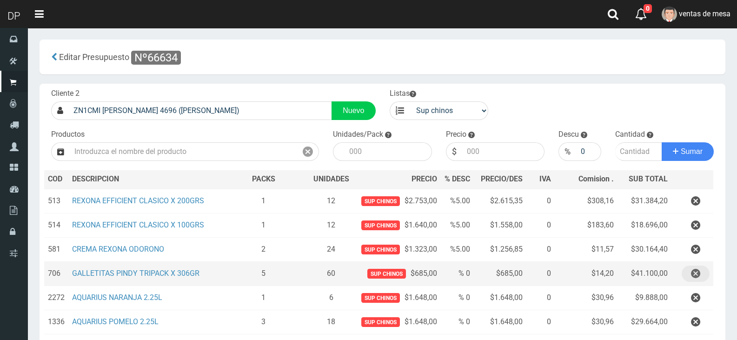
click at [698, 279] on icon "button" at bounding box center [695, 273] width 9 height 16
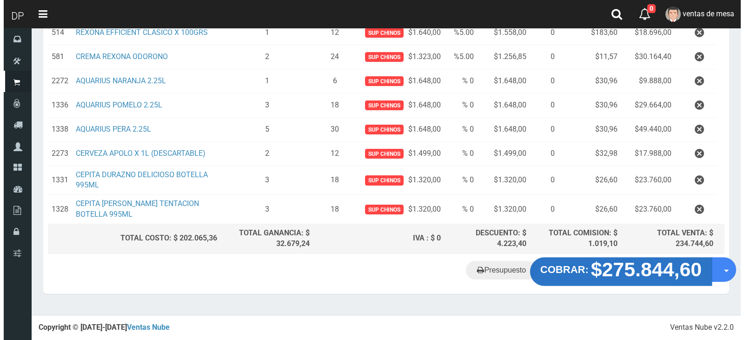
scroll to position [199, 0]
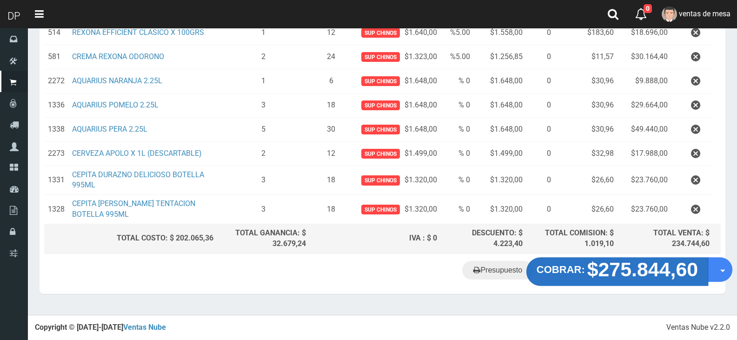
click at [621, 277] on strong "$275.844,60" at bounding box center [642, 269] width 111 height 22
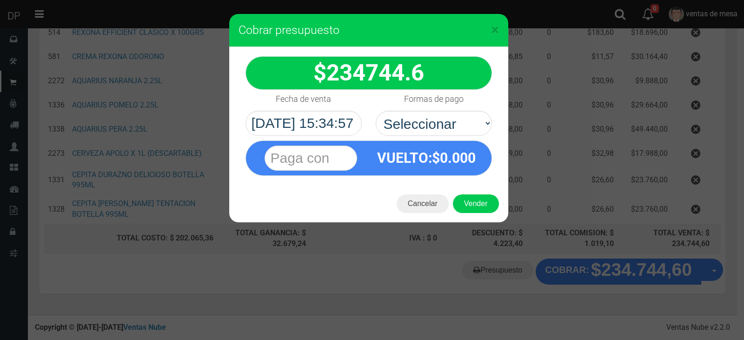
click at [499, 156] on div "234744.6" at bounding box center [368, 116] width 279 height 138
drag, startPoint x: 476, startPoint y: 123, endPoint x: 472, endPoint y: 132, distance: 9.2
click at [476, 123] on select "Seleccionar Efectivo Tarjeta de Crédito Depósito Débito" at bounding box center [434, 123] width 116 height 25
select select "Efectivo"
click at [376, 111] on select "Seleccionar Efectivo Tarjeta de Crédito Depósito Débito" at bounding box center [434, 123] width 116 height 25
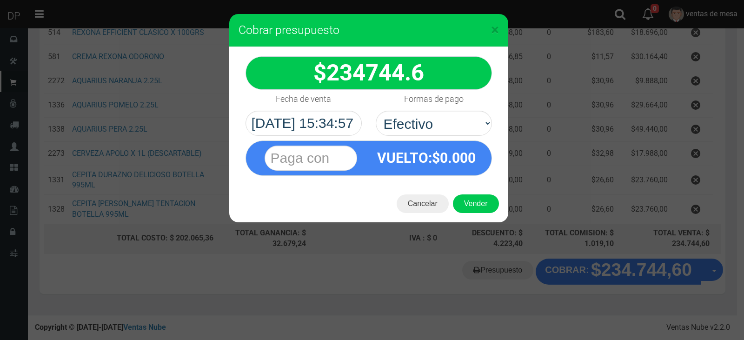
drag, startPoint x: 464, startPoint y: 187, endPoint x: 466, endPoint y: 192, distance: 5.4
click at [465, 188] on div "Cancelar Vender" at bounding box center [368, 203] width 279 height 37
click at [472, 205] on button "Vender" at bounding box center [476, 203] width 46 height 19
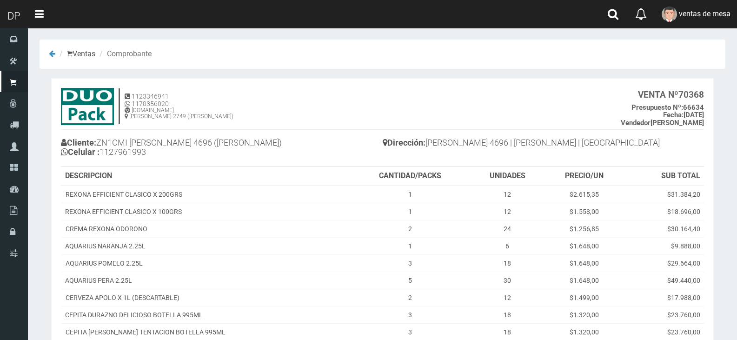
scroll to position [119, 0]
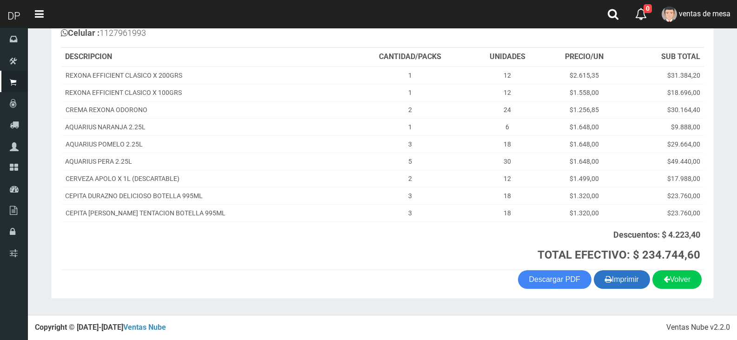
click at [609, 284] on button "Imprimir" at bounding box center [622, 279] width 56 height 19
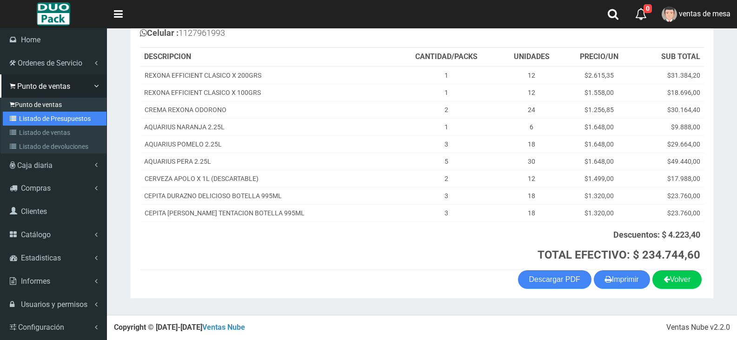
drag, startPoint x: 15, startPoint y: 119, endPoint x: 56, endPoint y: 98, distance: 46.6
click at [16, 119] on icon at bounding box center [14, 118] width 9 height 7
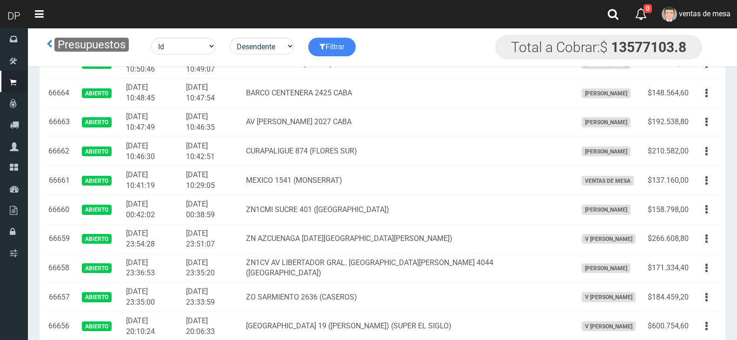
scroll to position [1264, 0]
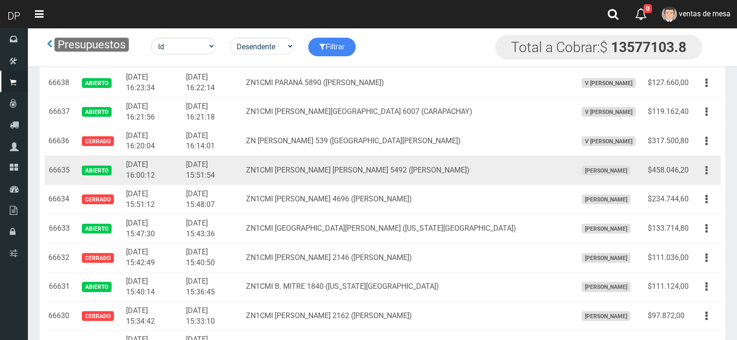
drag, startPoint x: 713, startPoint y: 173, endPoint x: 709, endPoint y: 178, distance: 5.9
click at [712, 173] on button "button" at bounding box center [706, 170] width 21 height 16
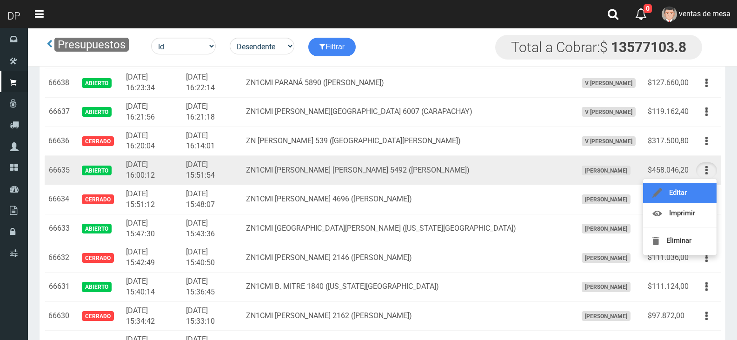
click at [705, 183] on link "Editar" at bounding box center [679, 193] width 73 height 20
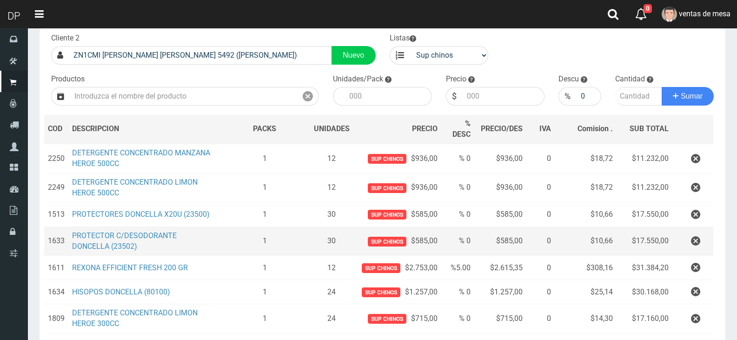
scroll to position [139, 0]
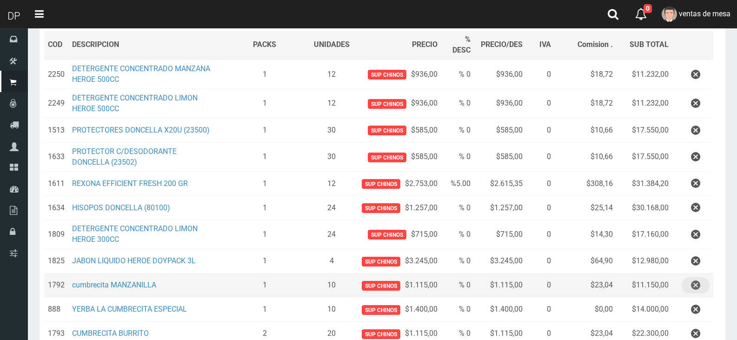
click at [686, 280] on button "button" at bounding box center [696, 285] width 28 height 16
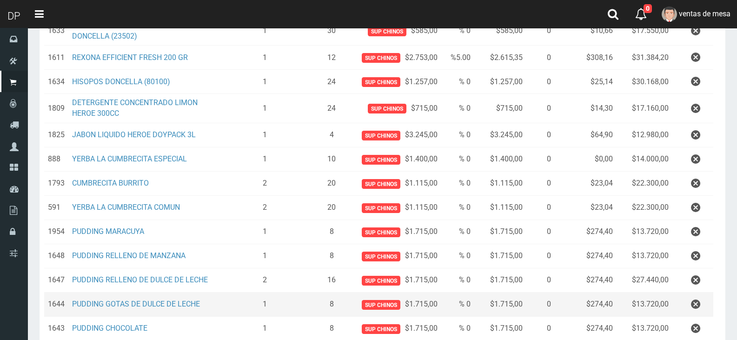
scroll to position [279, 0]
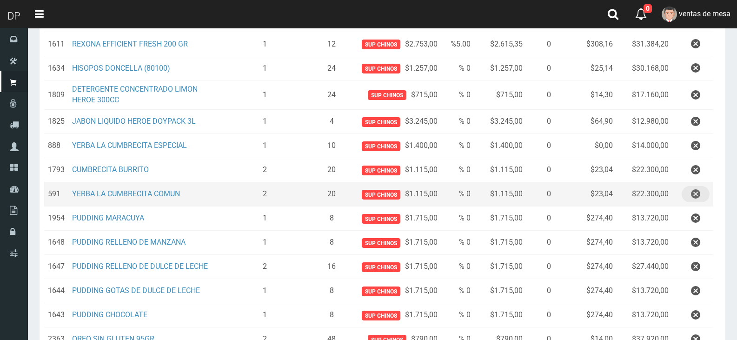
click at [692, 201] on icon "button" at bounding box center [695, 194] width 9 height 16
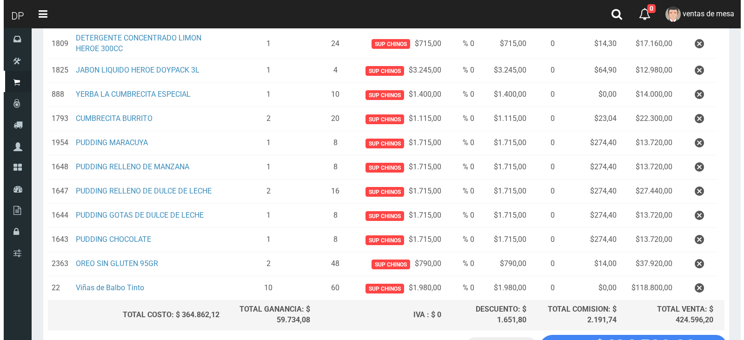
scroll to position [404, 0]
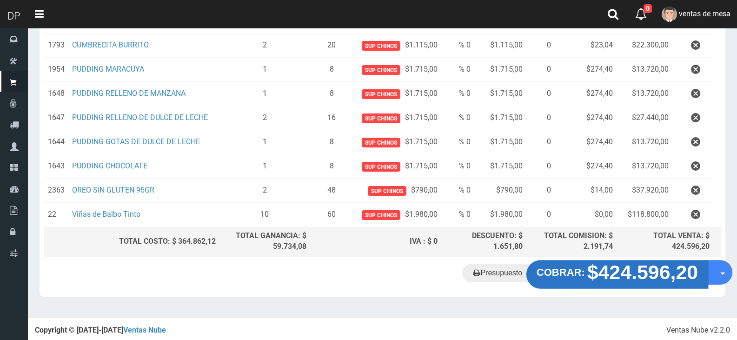
click at [619, 268] on strong "$424.596,20" at bounding box center [642, 272] width 111 height 22
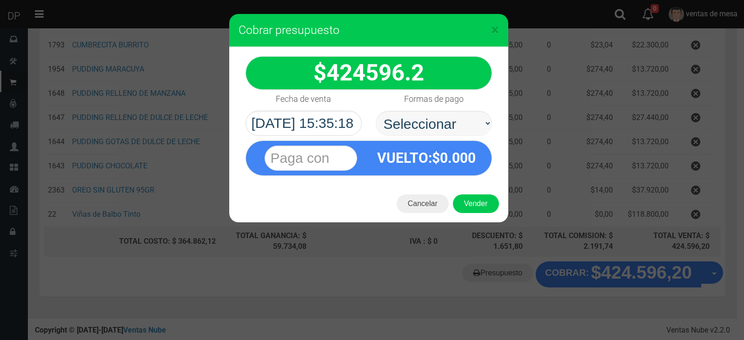
click at [466, 133] on select "Seleccionar Efectivo Tarjeta de Crédito Depósito Débito" at bounding box center [434, 123] width 116 height 25
select select "Efectivo"
click at [376, 111] on select "Seleccionar Efectivo Tarjeta de Crédito Depósito Débito" at bounding box center [434, 123] width 116 height 25
click at [479, 202] on button "Vender" at bounding box center [476, 203] width 46 height 19
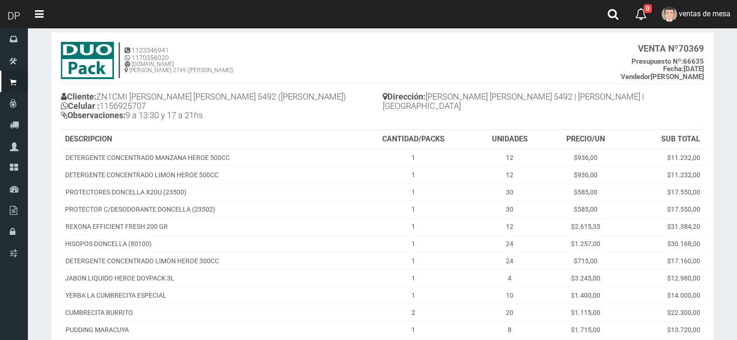
scroll to position [266, 0]
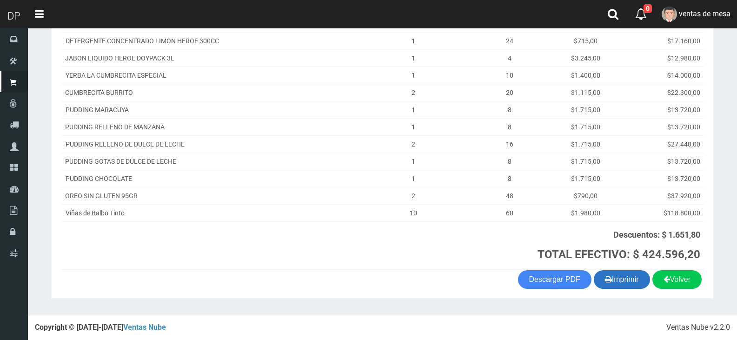
click at [620, 279] on button "Imprimir" at bounding box center [622, 279] width 56 height 19
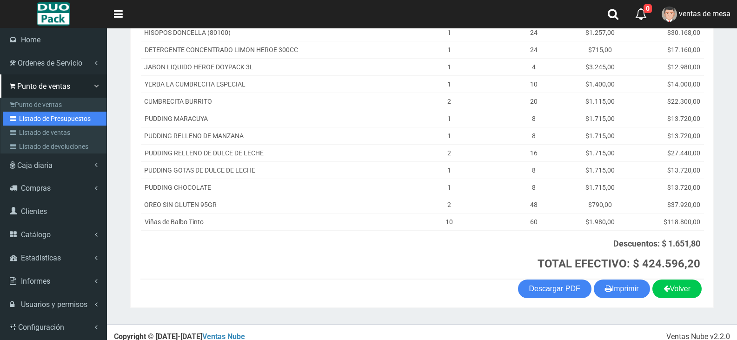
click at [9, 117] on link "Listado de Presupuestos" at bounding box center [55, 119] width 104 height 14
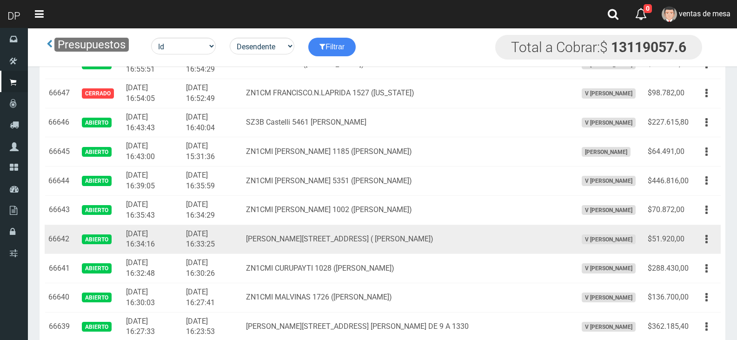
scroll to position [996, 0]
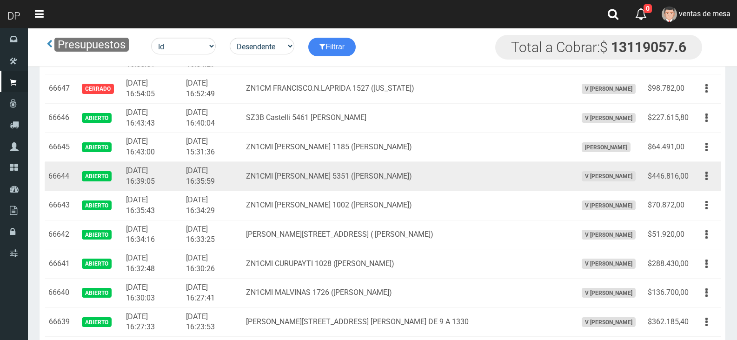
drag, startPoint x: 710, startPoint y: 177, endPoint x: 708, endPoint y: 185, distance: 8.2
click at [709, 177] on button "button" at bounding box center [706, 176] width 21 height 16
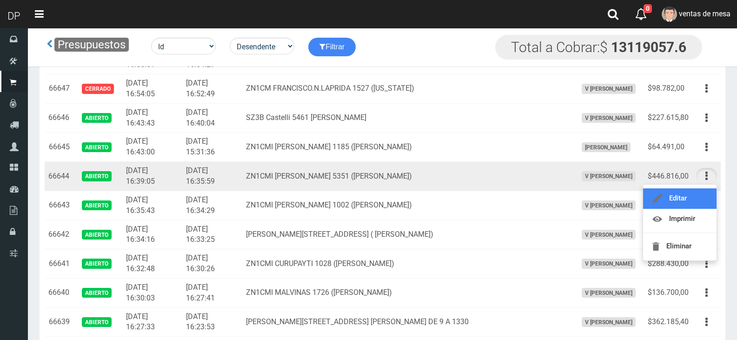
click at [705, 192] on link "Editar" at bounding box center [679, 198] width 73 height 20
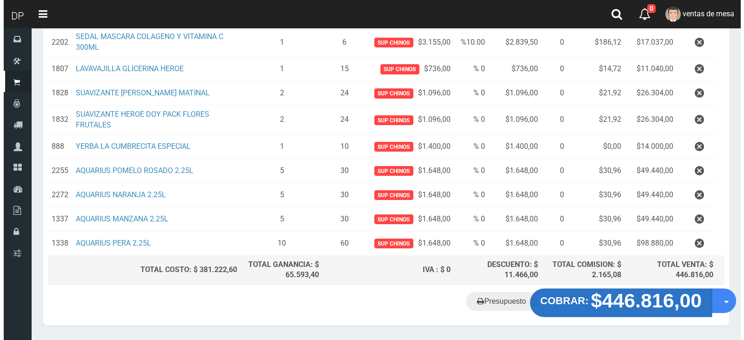
scroll to position [279, 0]
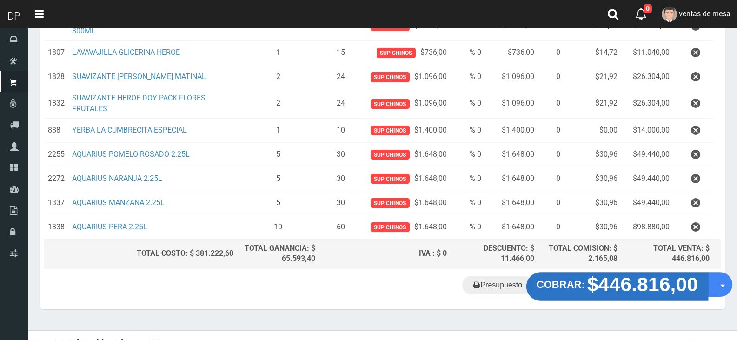
click at [642, 280] on strong "$446.816,00" at bounding box center [642, 284] width 111 height 22
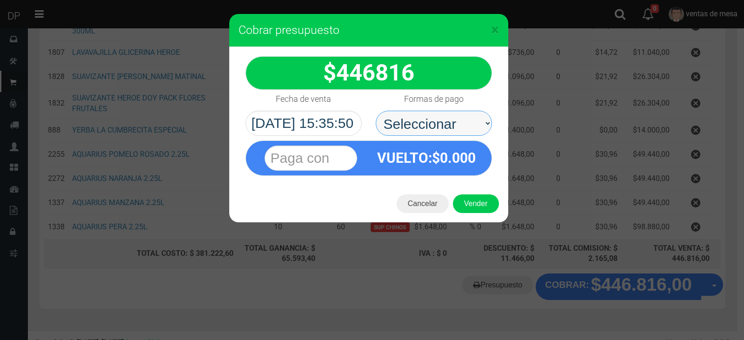
drag, startPoint x: 465, startPoint y: 124, endPoint x: 465, endPoint y: 133, distance: 8.4
click at [465, 124] on select "Seleccionar Efectivo Tarjeta de Crédito Depósito Débito" at bounding box center [434, 123] width 116 height 25
select select "Efectivo"
click at [376, 111] on select "Seleccionar Efectivo Tarjeta de Crédito Depósito Débito" at bounding box center [434, 123] width 116 height 25
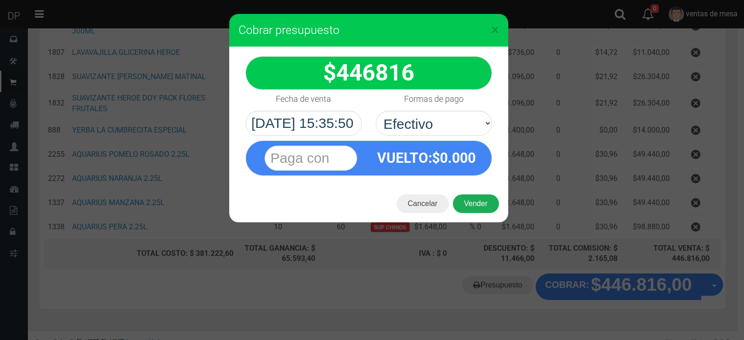
click at [474, 197] on button "Vender" at bounding box center [476, 203] width 46 height 19
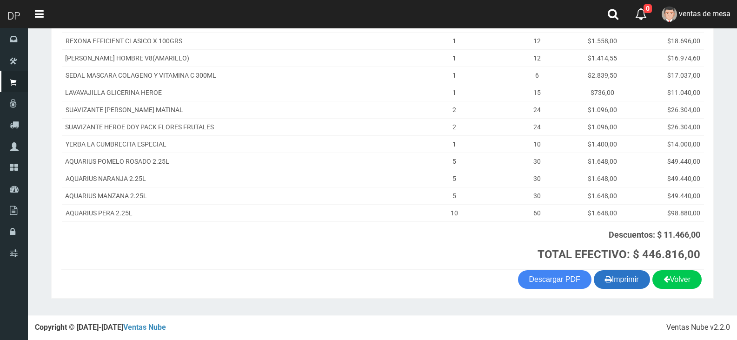
scroll to position [197, 0]
click at [642, 280] on button "Imprimir" at bounding box center [622, 279] width 56 height 19
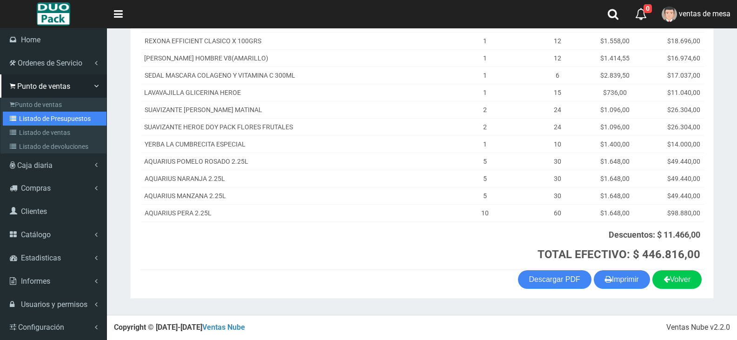
click at [39, 123] on link "Listado de Presupuestos" at bounding box center [55, 119] width 104 height 14
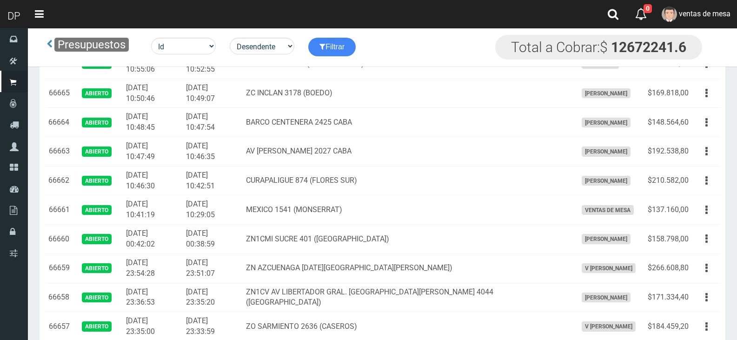
scroll to position [944, 0]
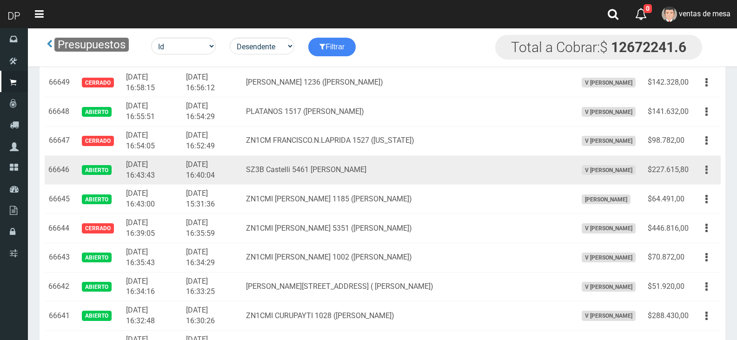
click at [702, 168] on button "button" at bounding box center [706, 170] width 21 height 16
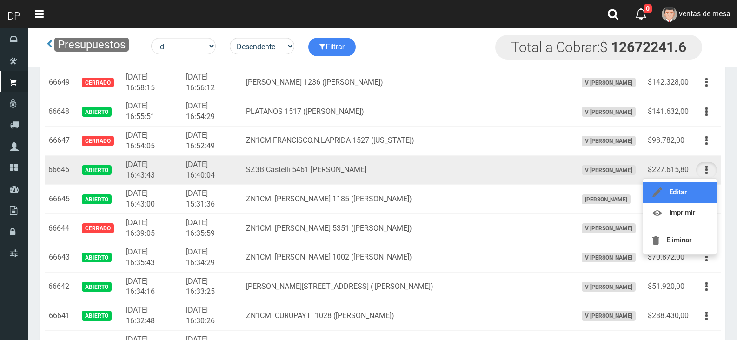
click at [699, 189] on link "Editar" at bounding box center [679, 192] width 73 height 20
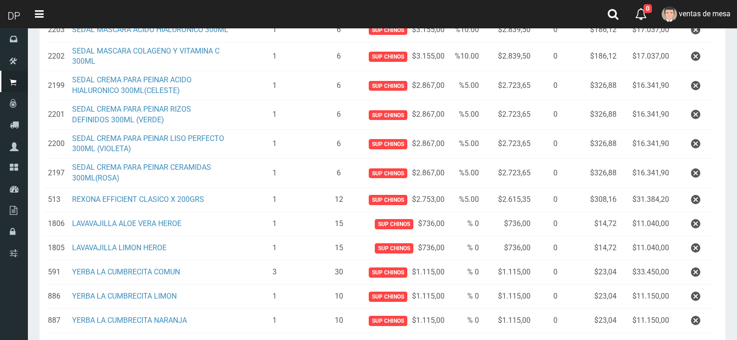
scroll to position [306, 0]
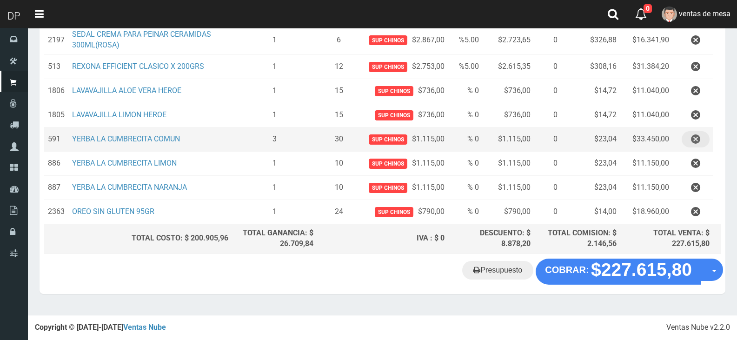
click at [697, 136] on icon "button" at bounding box center [695, 139] width 9 height 16
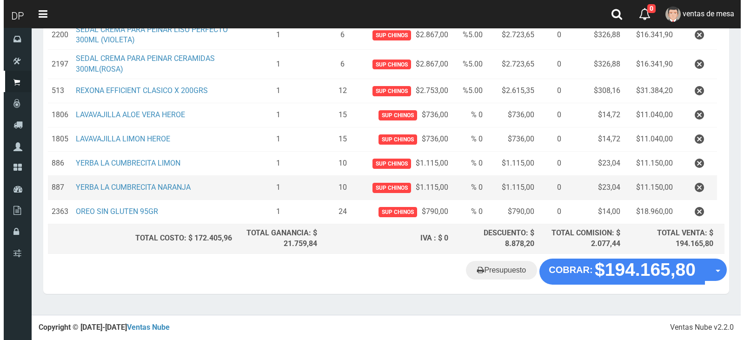
scroll to position [282, 0]
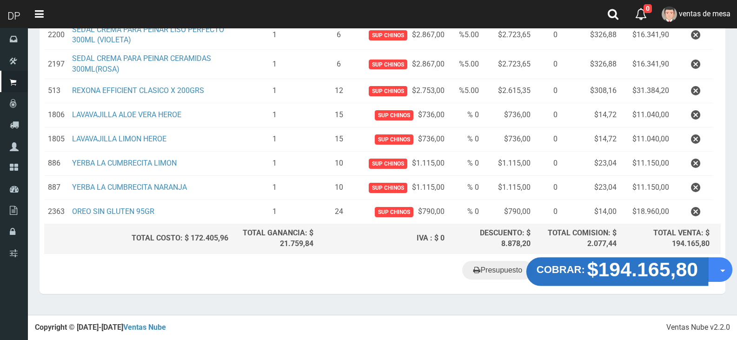
click at [654, 268] on strong "$194.165,80" at bounding box center [642, 269] width 111 height 22
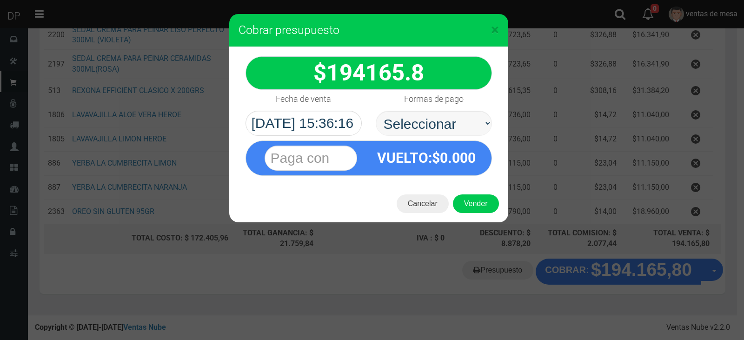
select select "Efectivo"
click at [376, 111] on select "Seleccionar Efectivo Tarjeta de Crédito Depósito Débito" at bounding box center [434, 123] width 116 height 25
click at [479, 211] on button "Vender" at bounding box center [476, 203] width 46 height 19
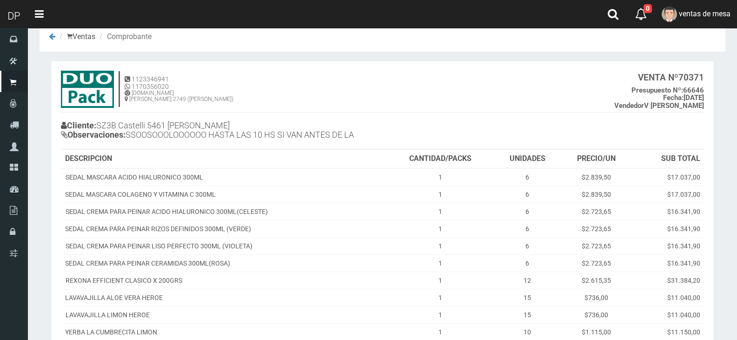
scroll to position [171, 0]
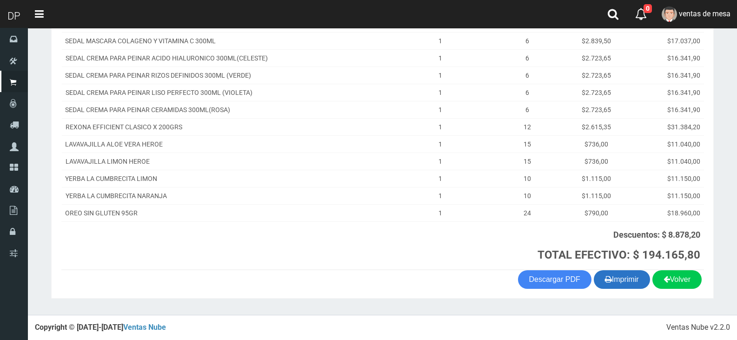
click at [629, 284] on button "Imprimir" at bounding box center [622, 279] width 56 height 19
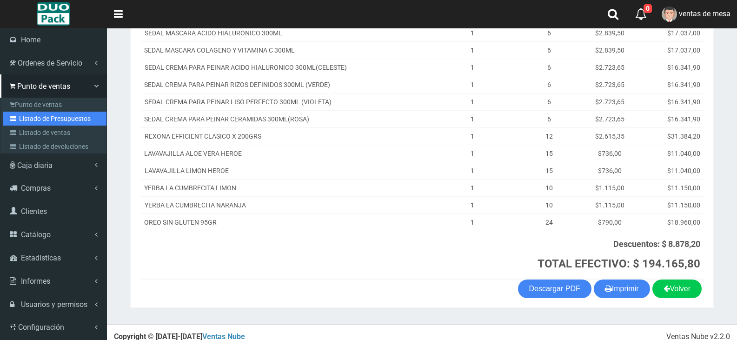
click at [21, 121] on link "Listado de Presupuestos" at bounding box center [55, 119] width 104 height 14
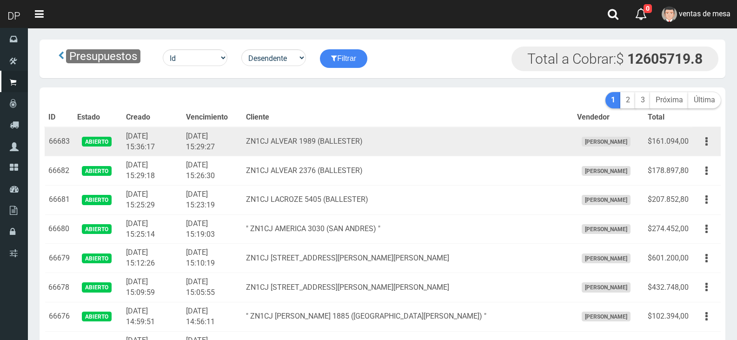
drag, startPoint x: 0, startPoint y: 0, endPoint x: 285, endPoint y: 139, distance: 316.7
click at [285, 139] on td "ZN1CJ ALVEAR 1989 (BALLESTER)" at bounding box center [407, 141] width 331 height 29
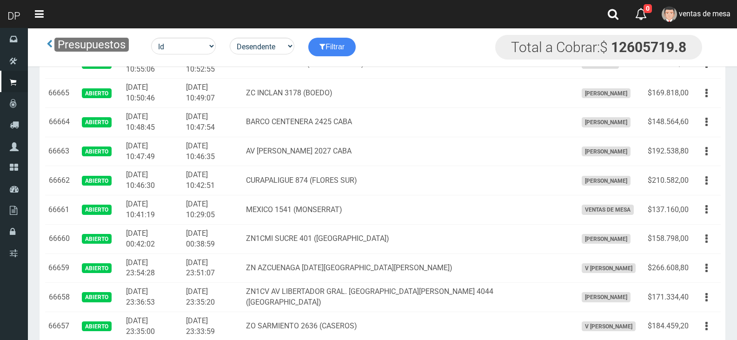
scroll to position [1526, 0]
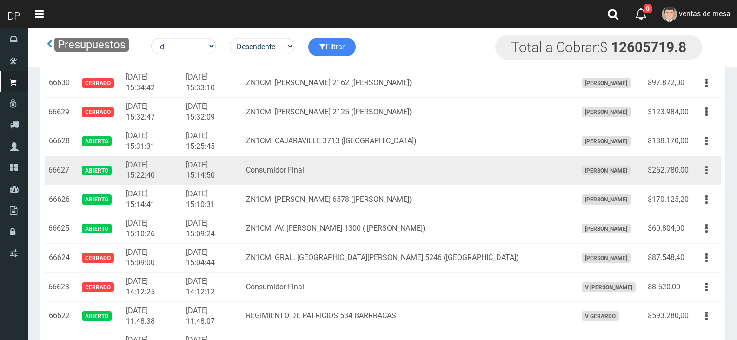
drag, startPoint x: 710, startPoint y: 169, endPoint x: 706, endPoint y: 178, distance: 9.8
click at [709, 169] on button "button" at bounding box center [706, 170] width 21 height 16
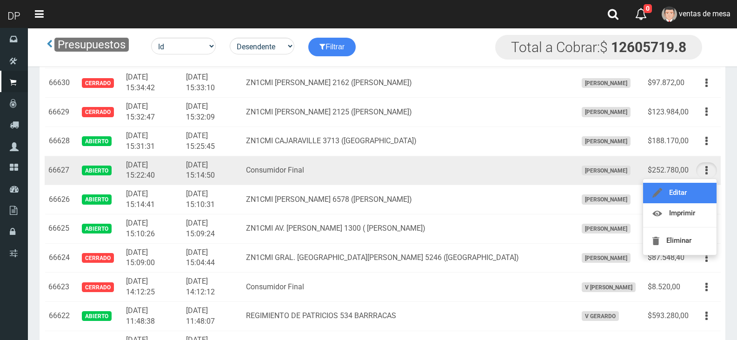
click at [701, 186] on link "Editar" at bounding box center [679, 193] width 73 height 20
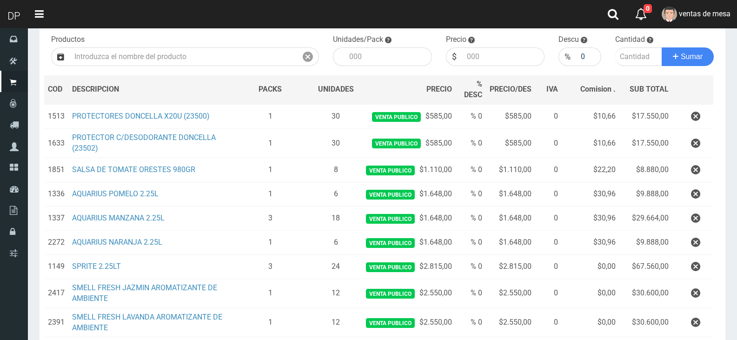
scroll to position [234, 0]
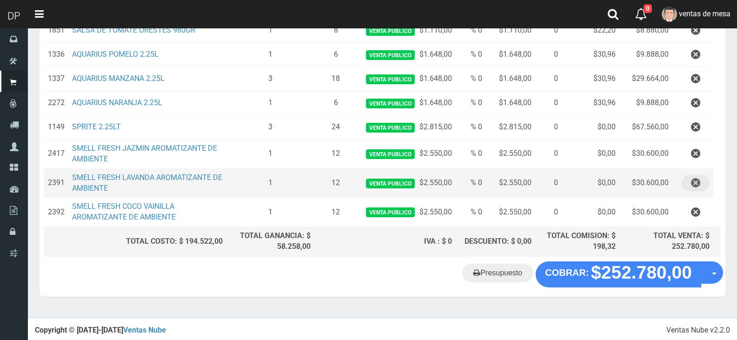
click at [700, 190] on button "button" at bounding box center [696, 183] width 28 height 16
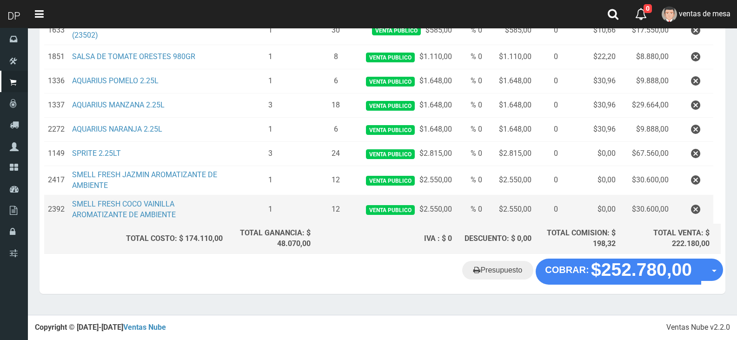
scroll to position [205, 0]
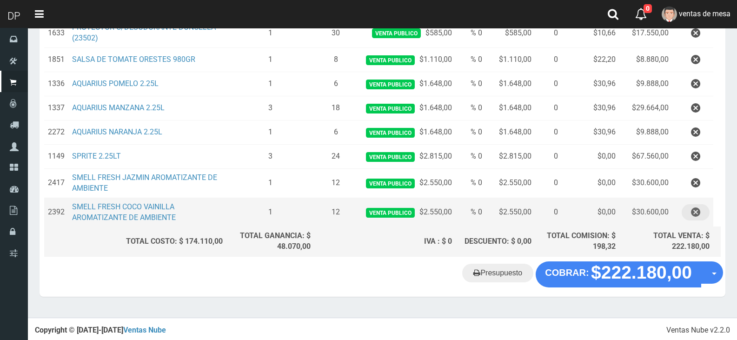
click at [698, 209] on icon "button" at bounding box center [695, 212] width 9 height 16
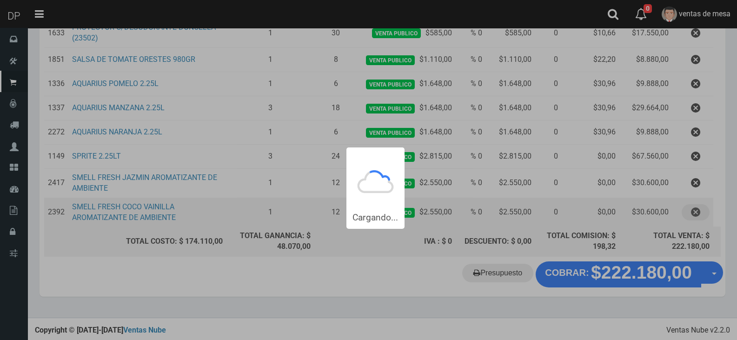
scroll to position [0, 0]
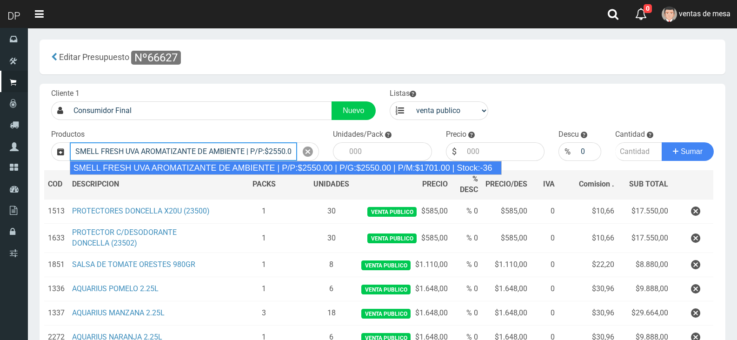
type input "SMELL FRESH UVA AROMATIZANTE DE AMBIENTE | P/P:$2550.00 | P/G:$2550.00 | P/M:$1…"
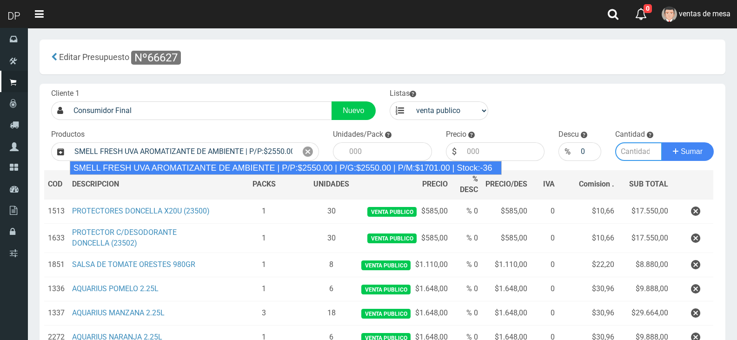
type input "12"
type input "2550.00"
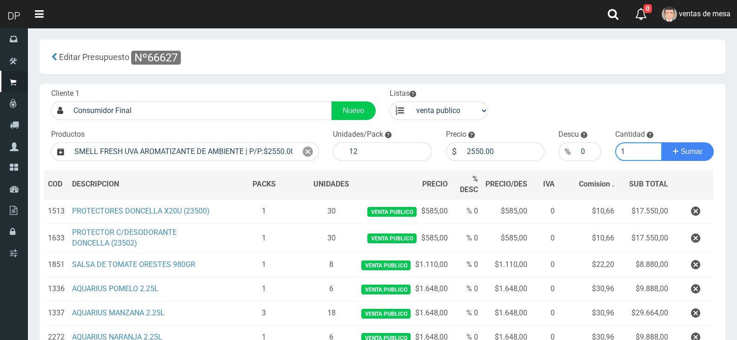
type input "1"
click at [662, 142] on button "Sumar" at bounding box center [688, 151] width 52 height 19
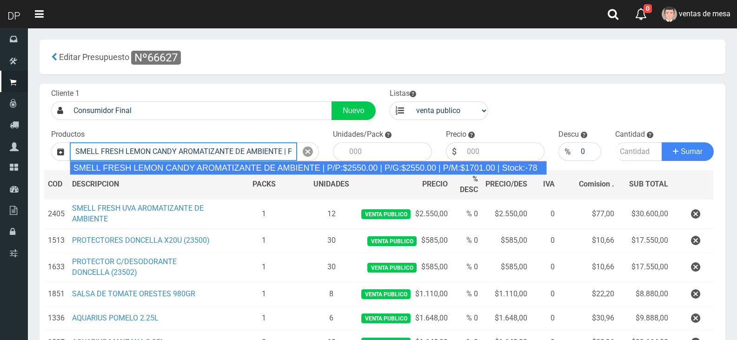
type input "SMELL FRESH LEMON CANDY AROMATIZANTE DE AMBIENTE | P/P:$2550.00 | P/G:$2550.00 …"
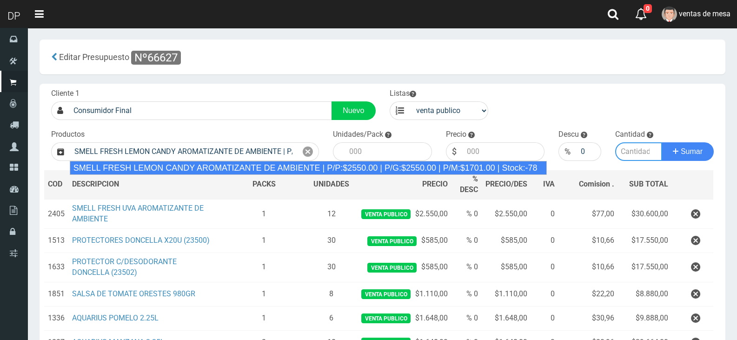
type input "12"
type input "2550.00"
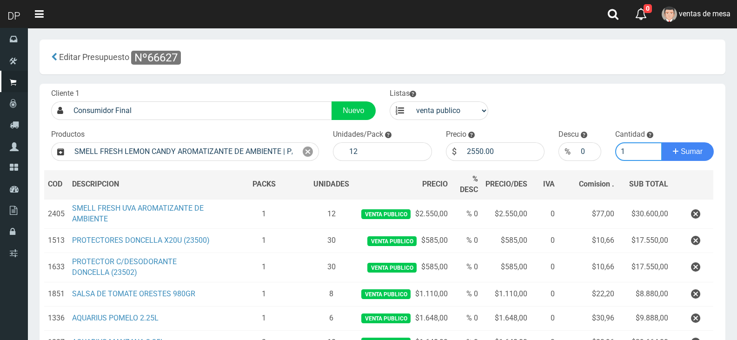
type input "1"
click at [662, 142] on button "Sumar" at bounding box center [688, 151] width 52 height 19
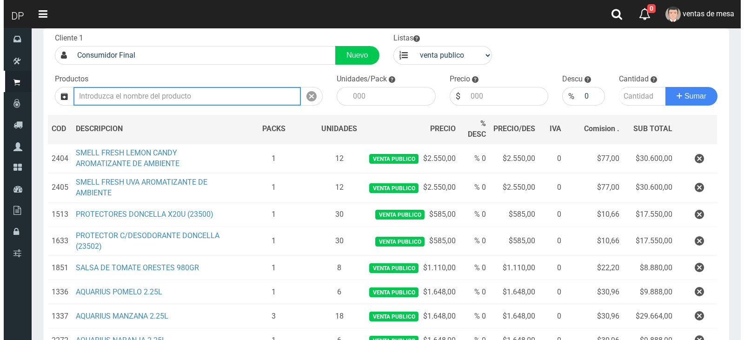
scroll to position [186, 0]
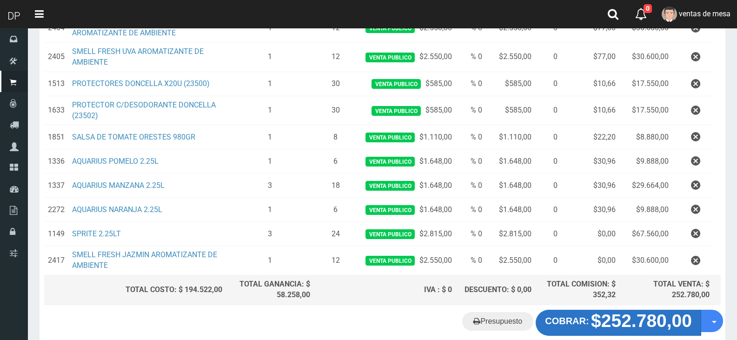
click at [620, 316] on strong "$252.780,00" at bounding box center [641, 321] width 101 height 20
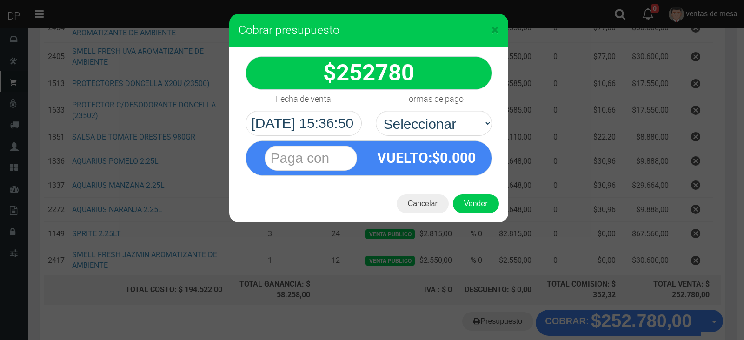
click at [419, 137] on div "VUELTO :$ 0.000" at bounding box center [369, 156] width 260 height 40
click at [433, 125] on select "Seleccionar Efectivo Tarjeta de Crédito Depósito Débito" at bounding box center [434, 123] width 116 height 25
select select "Efectivo"
click at [376, 111] on select "Seleccionar Efectivo Tarjeta de Crédito Depósito Débito" at bounding box center [434, 123] width 116 height 25
drag, startPoint x: 435, startPoint y: 131, endPoint x: 465, endPoint y: 180, distance: 58.1
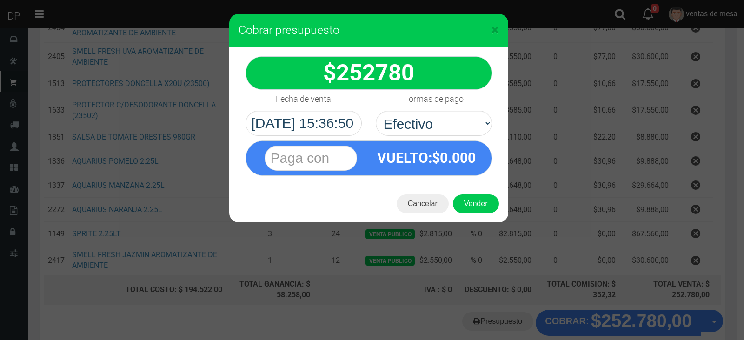
click at [444, 160] on span "0.000" at bounding box center [458, 158] width 36 height 16
click at [471, 188] on div "Cancelar Vender" at bounding box center [368, 203] width 279 height 37
click at [474, 200] on button "Vender" at bounding box center [476, 203] width 46 height 19
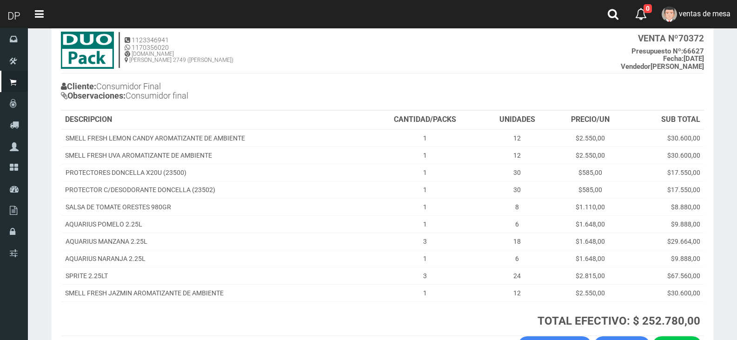
scroll to position [122, 0]
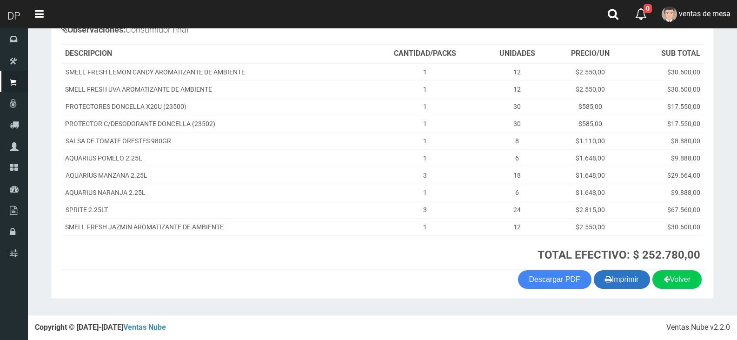
click at [622, 287] on button "Imprimir" at bounding box center [622, 279] width 56 height 19
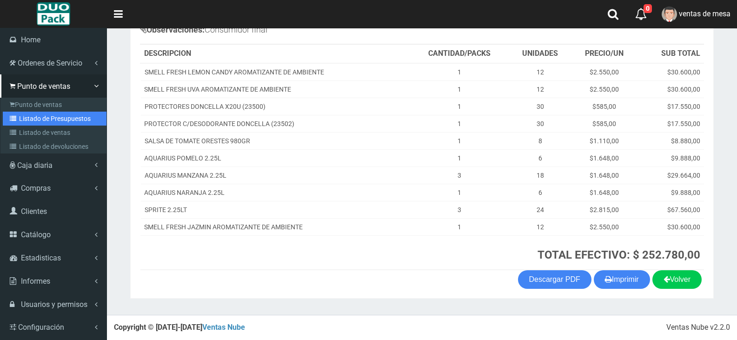
drag, startPoint x: 38, startPoint y: 123, endPoint x: 83, endPoint y: 96, distance: 52.8
click at [39, 123] on link "Listado de Presupuestos" at bounding box center [55, 119] width 104 height 14
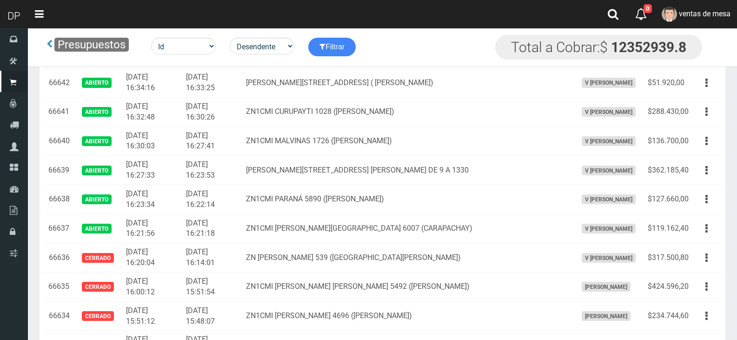
scroll to position [1410, 0]
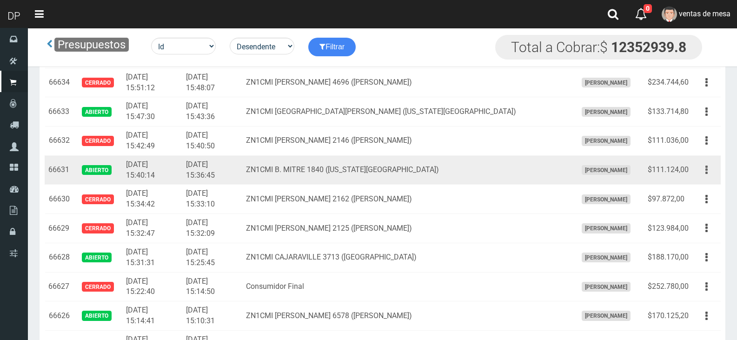
click at [704, 170] on button "button" at bounding box center [706, 170] width 21 height 16
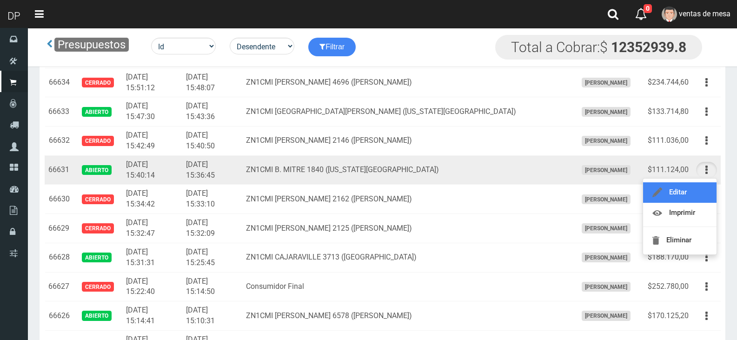
click at [701, 188] on link "Editar" at bounding box center [679, 192] width 73 height 20
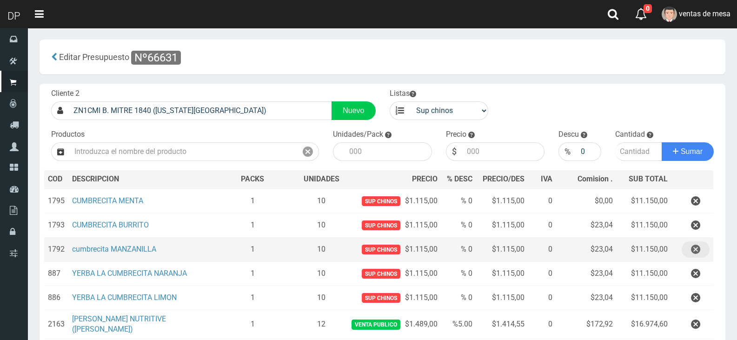
click at [697, 246] on icon "button" at bounding box center [695, 249] width 9 height 16
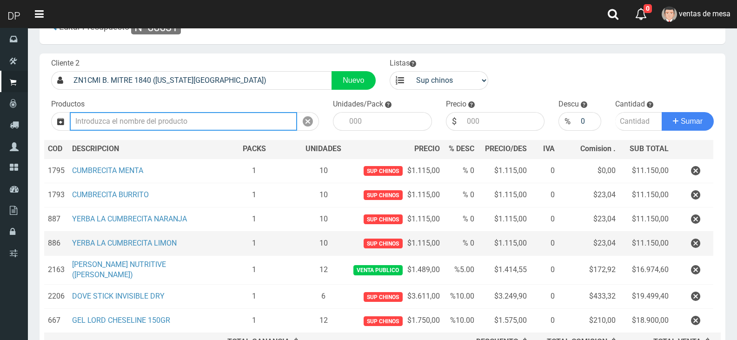
scroll to position [46, 0]
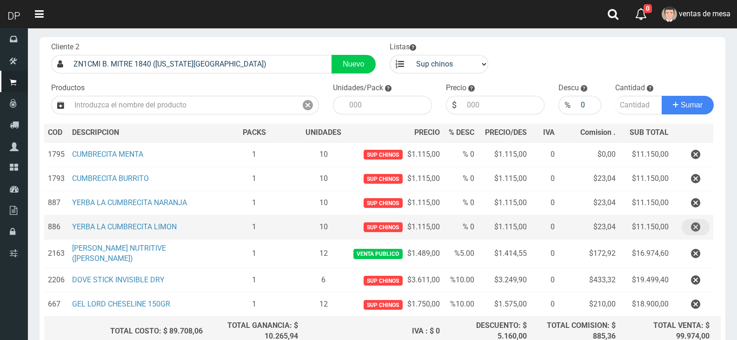
click at [696, 235] on icon "button" at bounding box center [695, 227] width 9 height 16
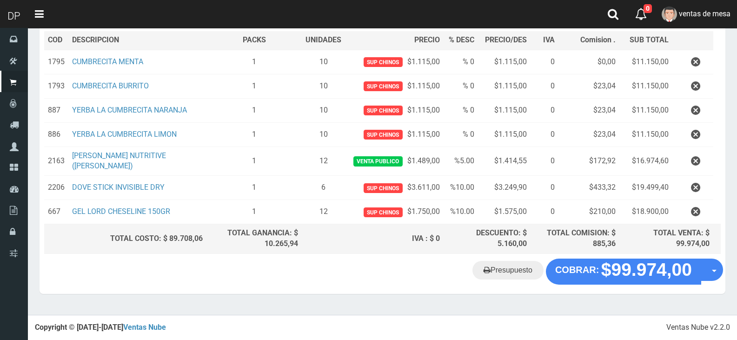
scroll to position [117, 0]
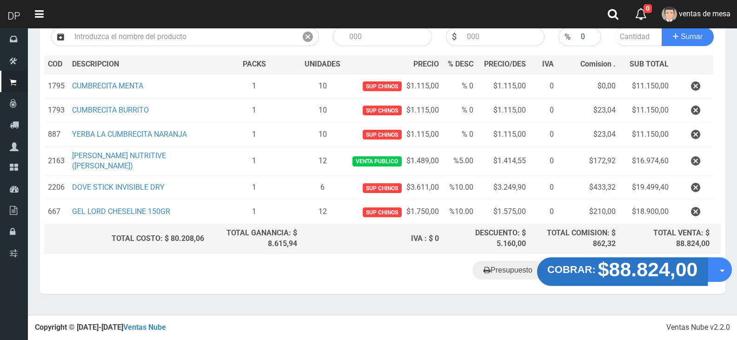
click at [600, 269] on button "COBRAR: $88.824,00" at bounding box center [622, 271] width 171 height 29
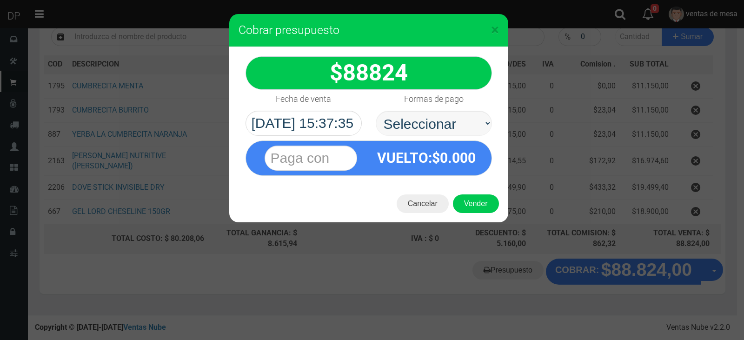
select select "Efectivo"
click at [376, 111] on select "Seleccionar Efectivo Tarjeta de Crédito Depósito Débito" at bounding box center [434, 123] width 116 height 25
click at [477, 207] on button "Vender" at bounding box center [476, 203] width 46 height 19
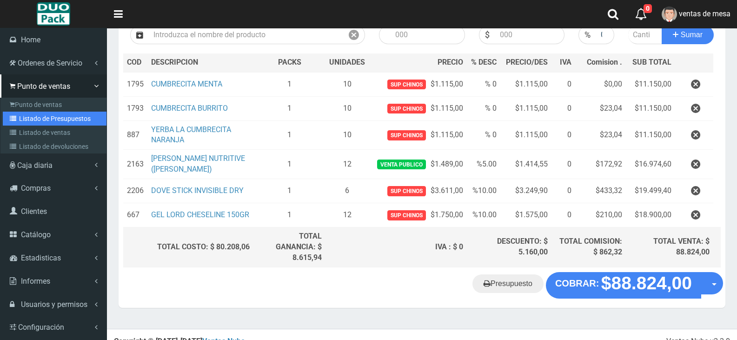
click at [31, 112] on link "Listado de Presupuestos" at bounding box center [55, 119] width 104 height 14
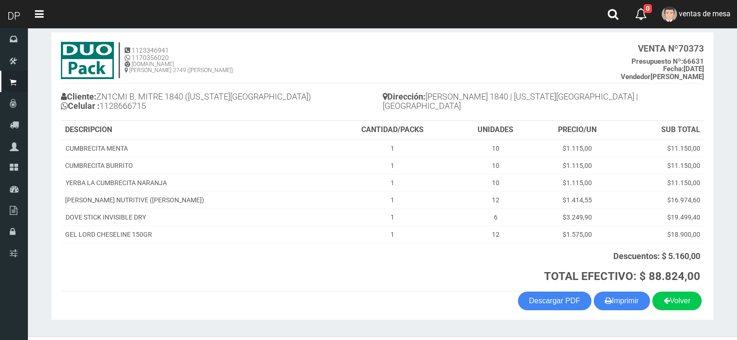
scroll to position [67, 0]
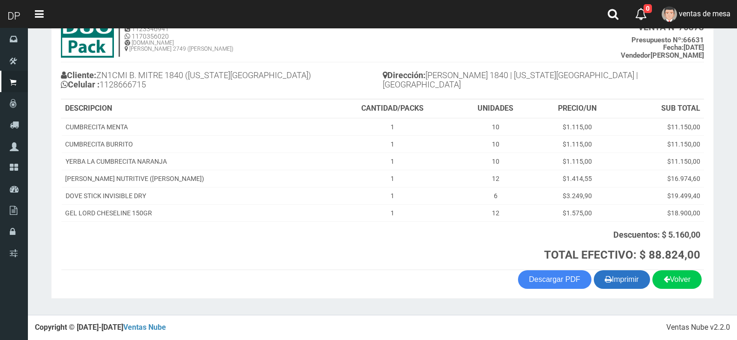
click at [635, 285] on button "Imprimir" at bounding box center [622, 279] width 56 height 19
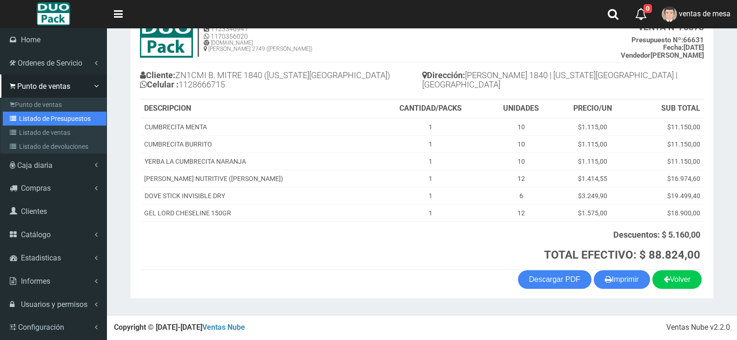
click at [38, 119] on link "Listado de Presupuestos" at bounding box center [55, 119] width 104 height 14
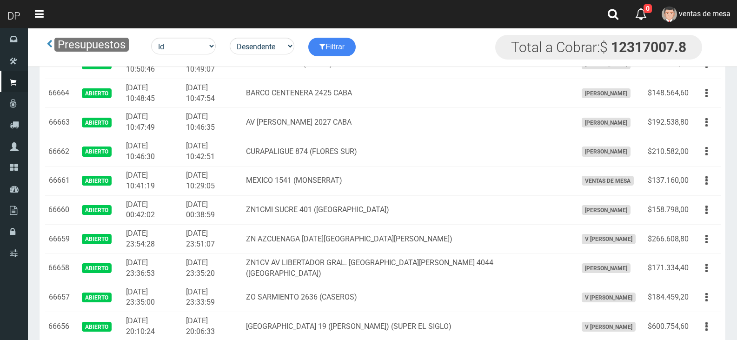
scroll to position [1381, 0]
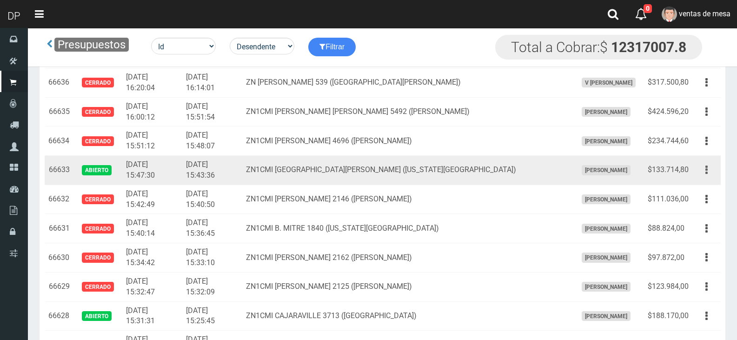
click at [710, 175] on button "button" at bounding box center [706, 170] width 21 height 16
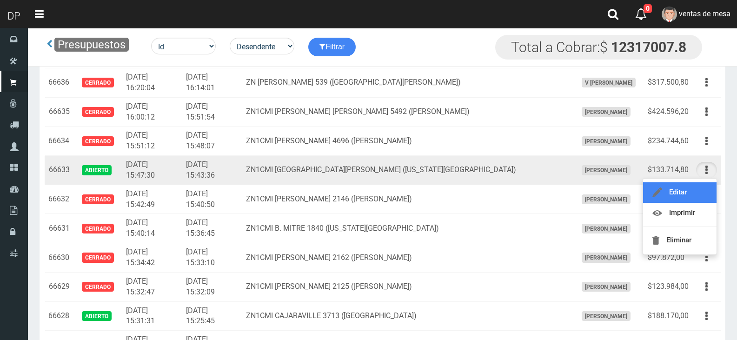
click at [693, 201] on link "Editar" at bounding box center [679, 192] width 73 height 20
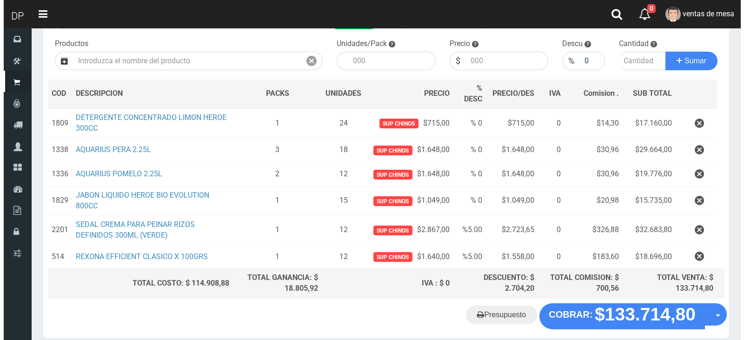
scroll to position [133, 0]
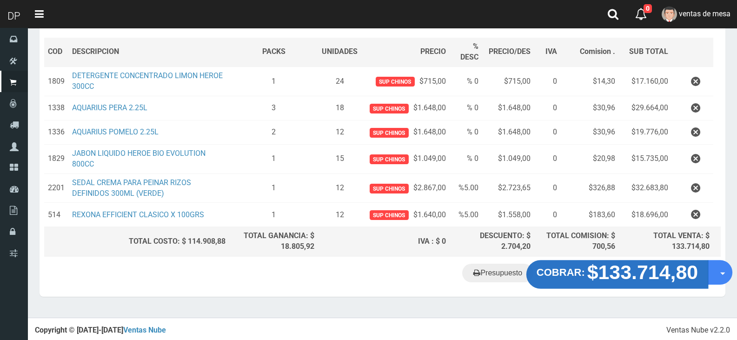
click at [651, 271] on strong "$133.714,80" at bounding box center [642, 272] width 111 height 22
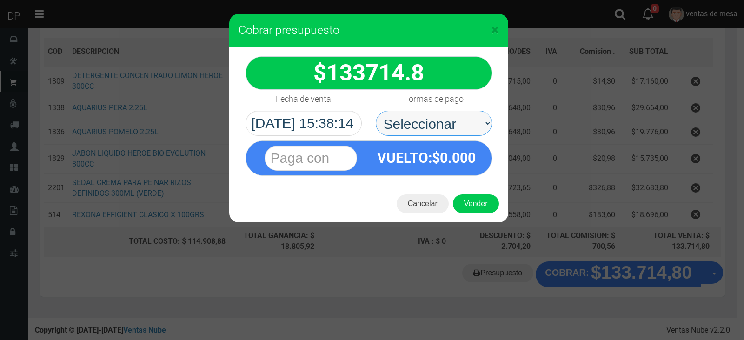
drag, startPoint x: 478, startPoint y: 129, endPoint x: 477, endPoint y: 135, distance: 5.7
click at [478, 129] on select "Seleccionar Efectivo Tarjeta de Crédito Depósito Débito" at bounding box center [434, 123] width 116 height 25
select select "Efectivo"
click at [376, 111] on select "Seleccionar Efectivo Tarjeta de Crédito Depósito Débito" at bounding box center [434, 123] width 116 height 25
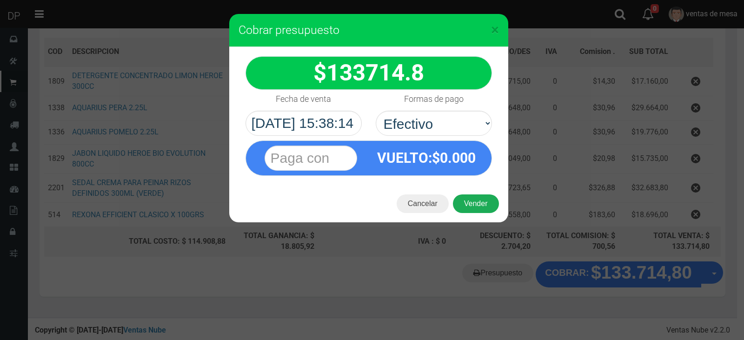
click at [475, 202] on button "Vender" at bounding box center [476, 203] width 46 height 19
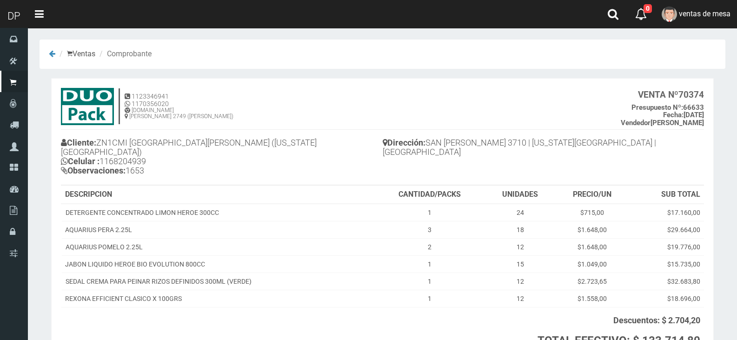
scroll to position [77, 0]
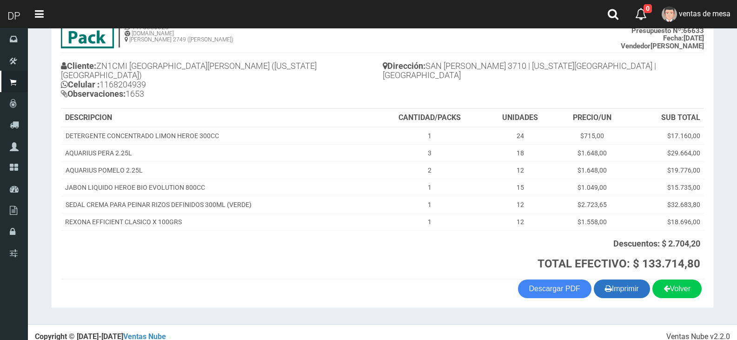
click at [620, 279] on button "Imprimir" at bounding box center [622, 288] width 56 height 19
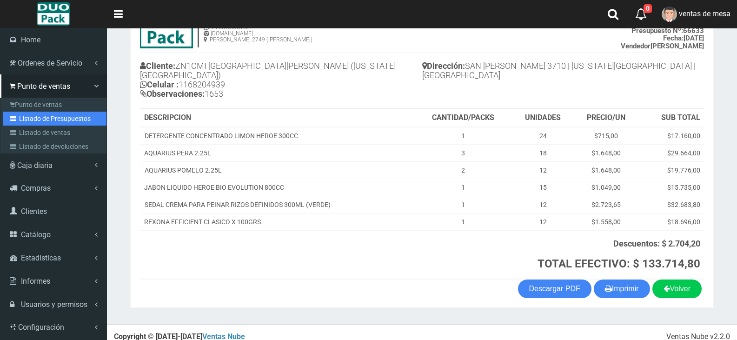
click at [47, 115] on link "Listado de Presupuestos" at bounding box center [55, 119] width 104 height 14
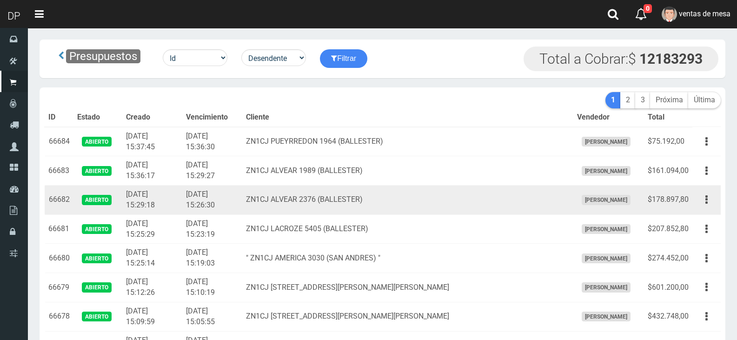
click at [231, 186] on td "2025-09-18 15:26:30" at bounding box center [212, 200] width 60 height 29
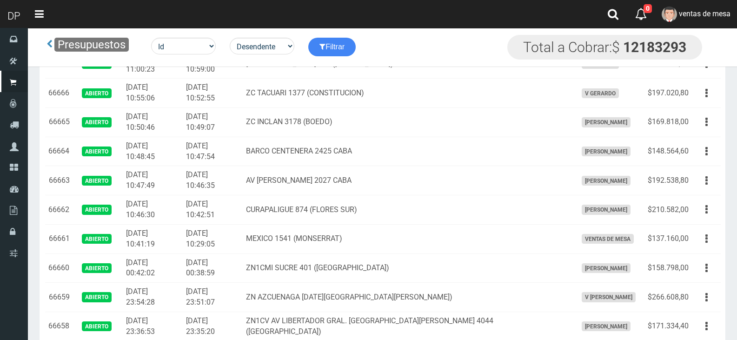
scroll to position [798, 0]
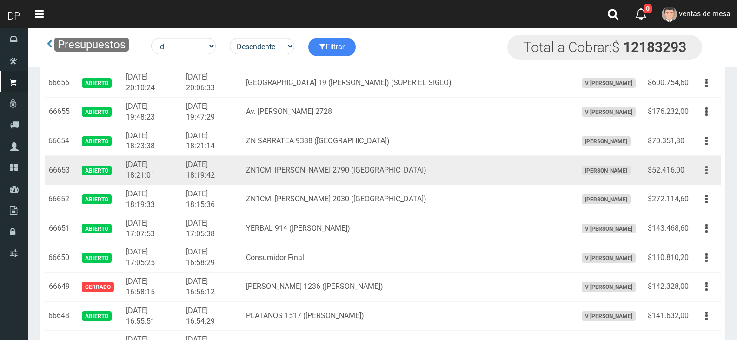
click at [698, 168] on button "button" at bounding box center [706, 170] width 21 height 16
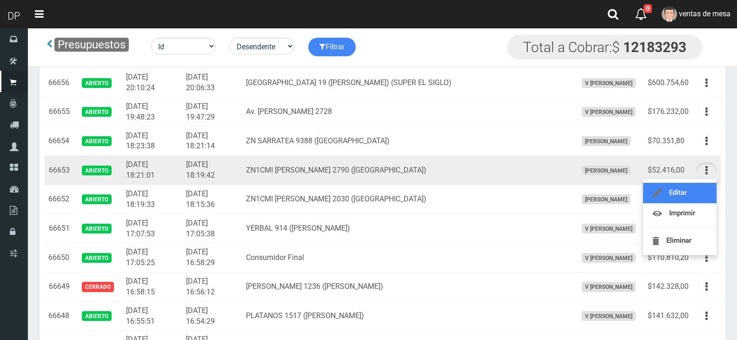
click at [705, 187] on link "Editar" at bounding box center [679, 193] width 73 height 20
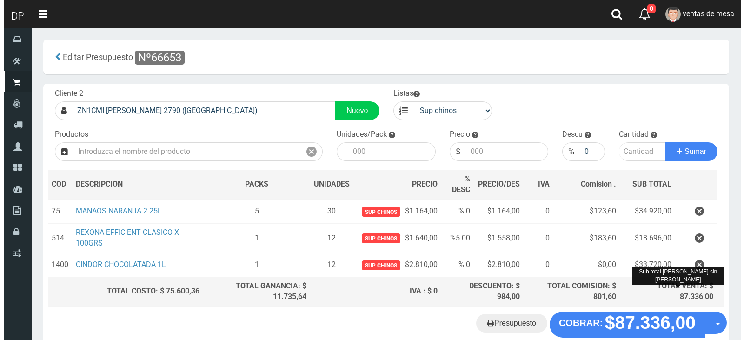
scroll to position [50, 0]
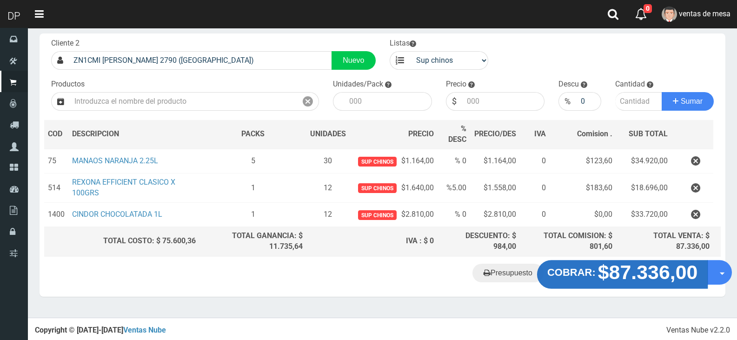
click at [655, 263] on strong "$87.336,00" at bounding box center [648, 272] width 100 height 22
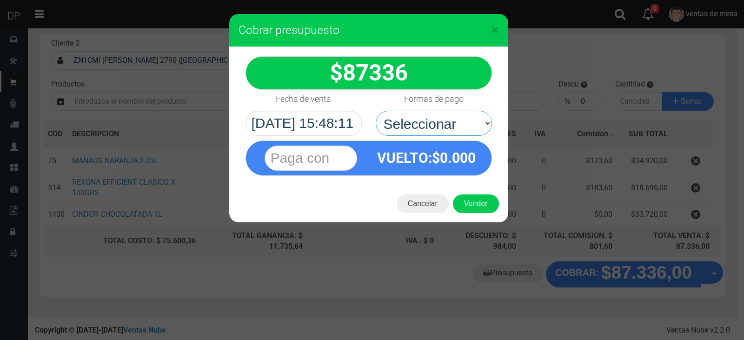
drag, startPoint x: 463, startPoint y: 117, endPoint x: 465, endPoint y: 135, distance: 18.3
click at [463, 117] on select "Seleccionar Efectivo Tarjeta de Crédito Depósito Débito" at bounding box center [434, 123] width 116 height 25
select select "Efectivo"
click at [376, 111] on select "Seleccionar Efectivo Tarjeta de Crédito Depósito Débito" at bounding box center [434, 123] width 116 height 25
click at [479, 201] on button "Vender" at bounding box center [476, 203] width 46 height 19
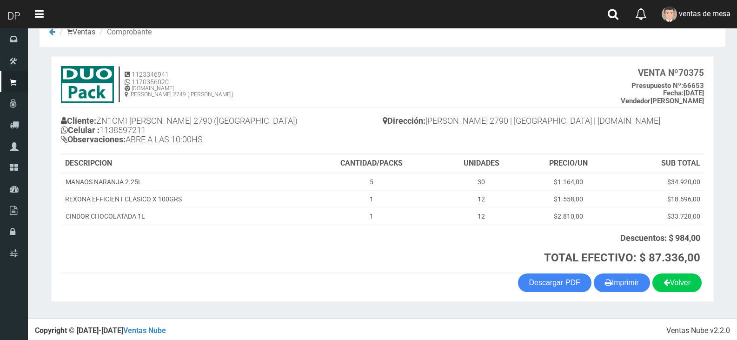
scroll to position [25, 0]
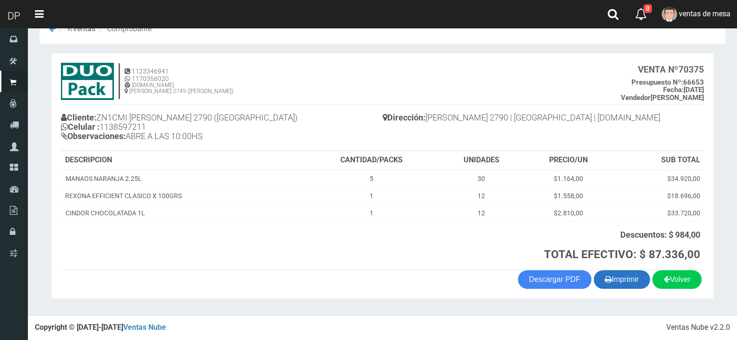
click at [626, 282] on button "Imprimir" at bounding box center [622, 279] width 56 height 19
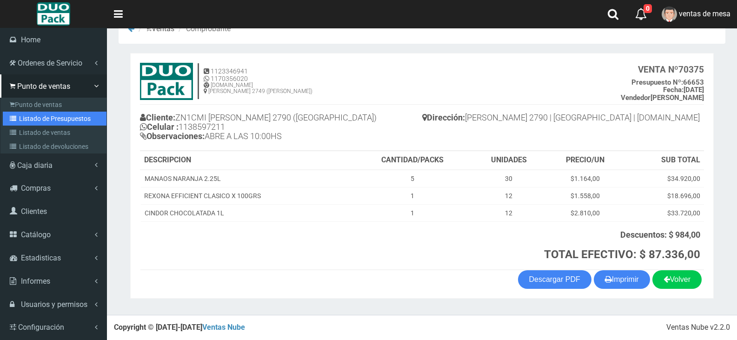
click at [45, 122] on link "Listado de Presupuestos" at bounding box center [55, 119] width 104 height 14
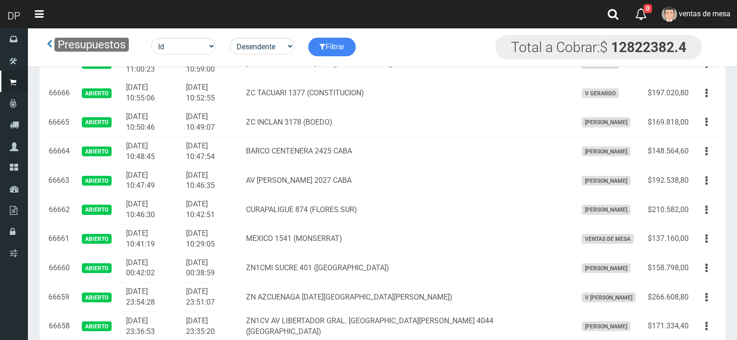
scroll to position [856, 0]
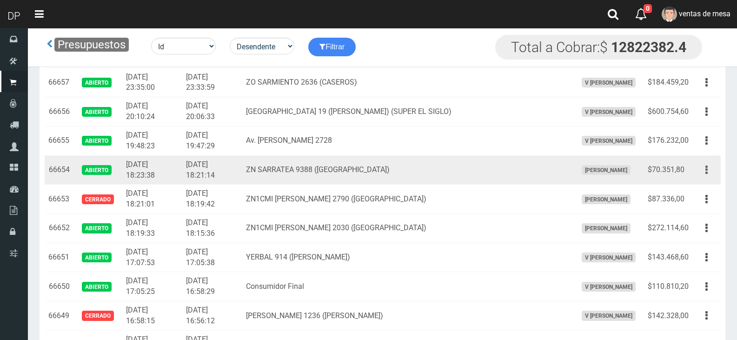
click at [704, 162] on button "button" at bounding box center [706, 170] width 21 height 16
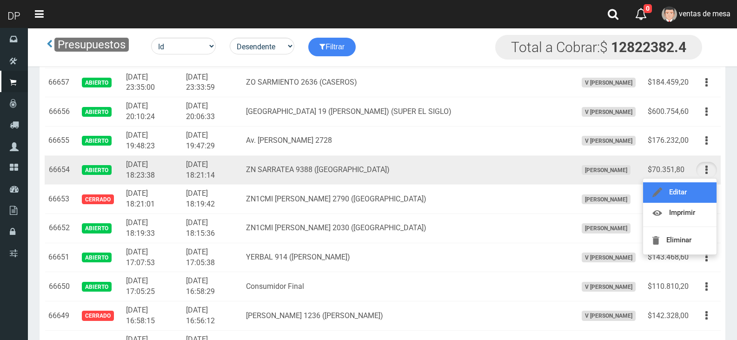
click at [703, 188] on link "Editar" at bounding box center [679, 192] width 73 height 20
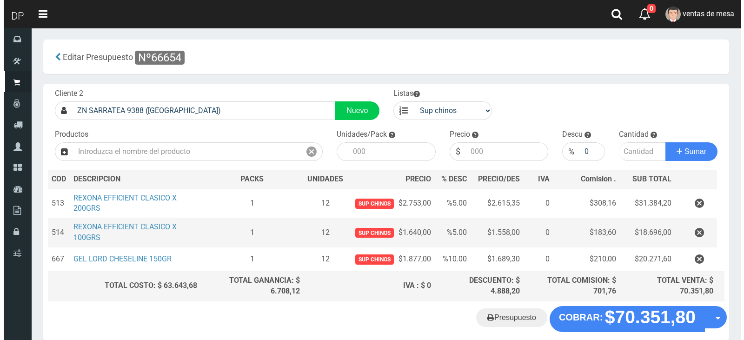
scroll to position [44, 0]
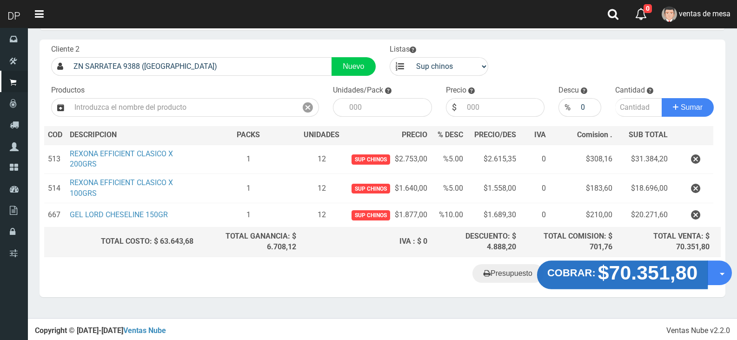
click at [652, 267] on strong "$70.351,80" at bounding box center [648, 272] width 100 height 22
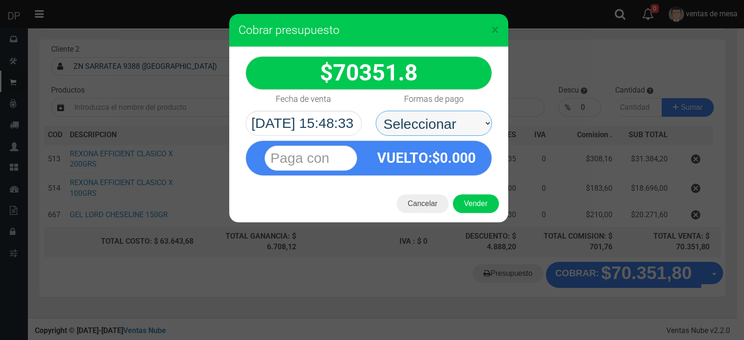
click at [410, 124] on select "Seleccionar Efectivo Tarjeta de Crédito Depósito Débito" at bounding box center [434, 123] width 116 height 25
select select "Efectivo"
click at [376, 111] on select "Seleccionar Efectivo Tarjeta de Crédito Depósito Débito" at bounding box center [434, 123] width 116 height 25
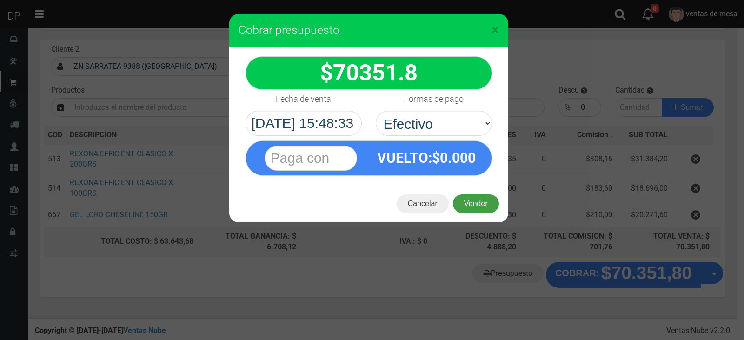
click at [471, 208] on button "Vender" at bounding box center [476, 203] width 46 height 19
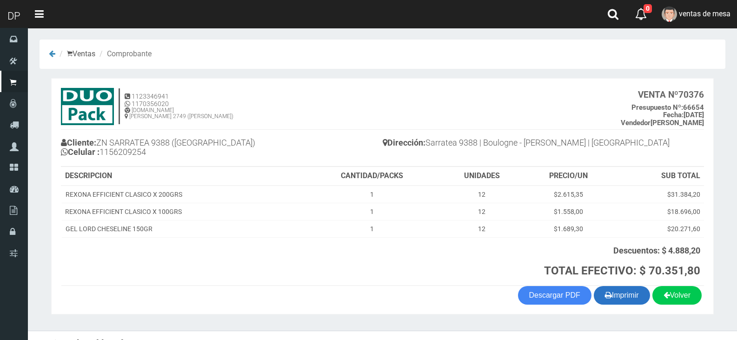
drag, startPoint x: 623, startPoint y: 288, endPoint x: 623, endPoint y: 298, distance: 10.7
click at [623, 289] on button "Imprimir" at bounding box center [622, 295] width 56 height 19
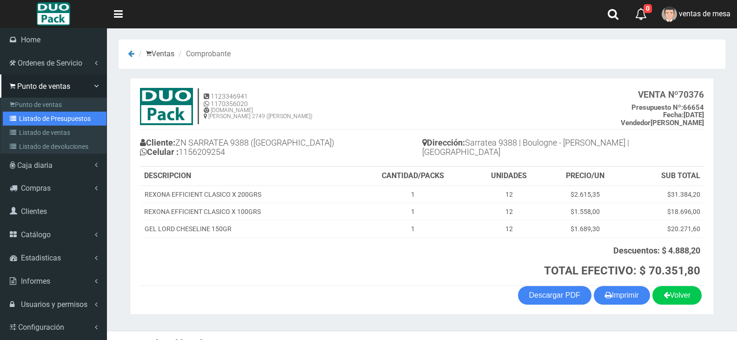
click at [39, 122] on link "Listado de Presupuestos" at bounding box center [55, 119] width 104 height 14
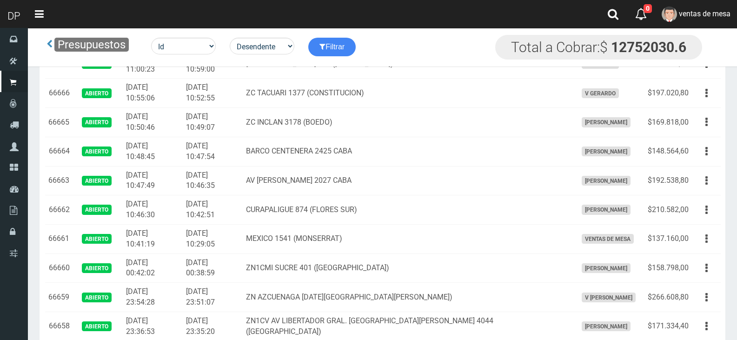
scroll to position [915, 0]
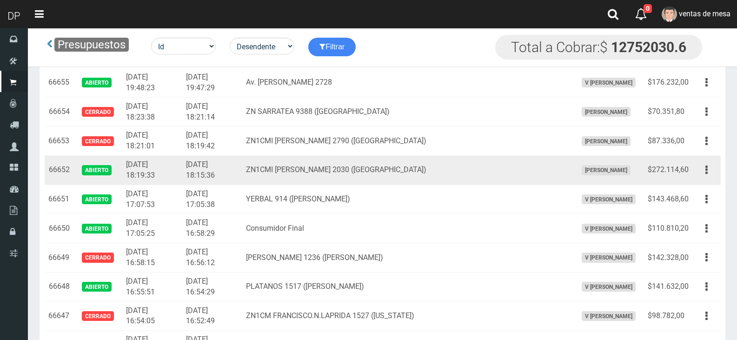
click at [691, 177] on td "$272.114,60" at bounding box center [668, 170] width 48 height 29
click at [709, 174] on button "button" at bounding box center [706, 170] width 21 height 16
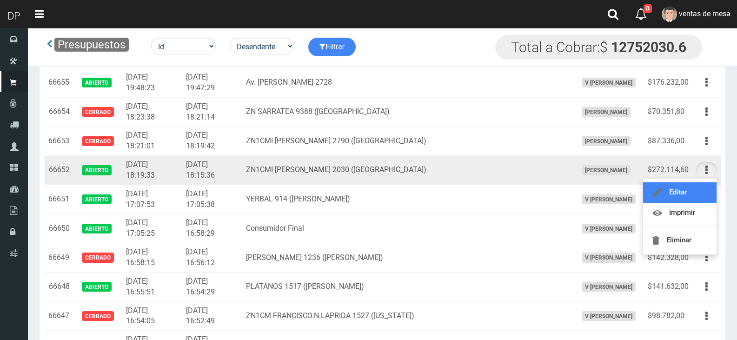
click at [703, 189] on link "Editar" at bounding box center [679, 192] width 73 height 20
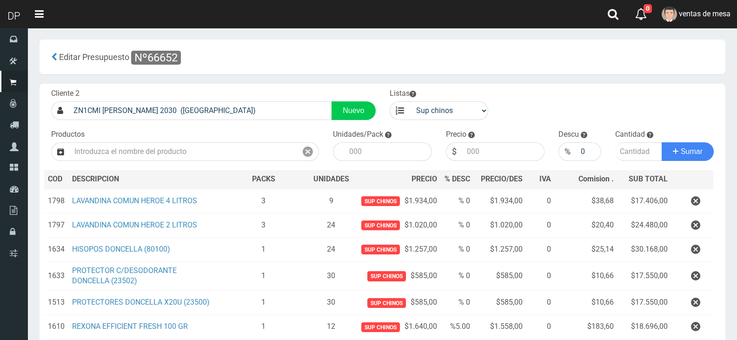
scroll to position [403, 0]
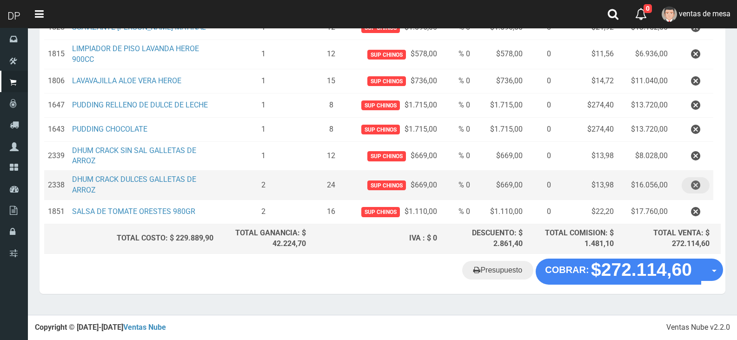
click at [692, 185] on icon "button" at bounding box center [695, 185] width 9 height 16
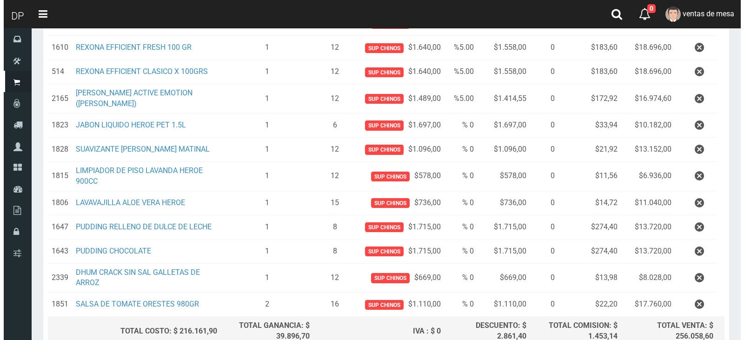
scroll to position [374, 0]
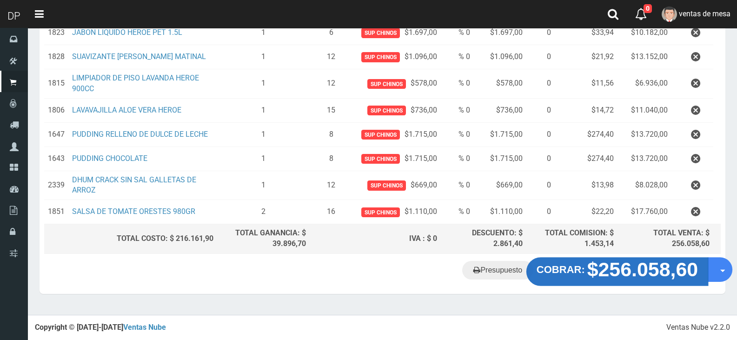
click at [620, 274] on strong "$256.058,60" at bounding box center [642, 270] width 111 height 22
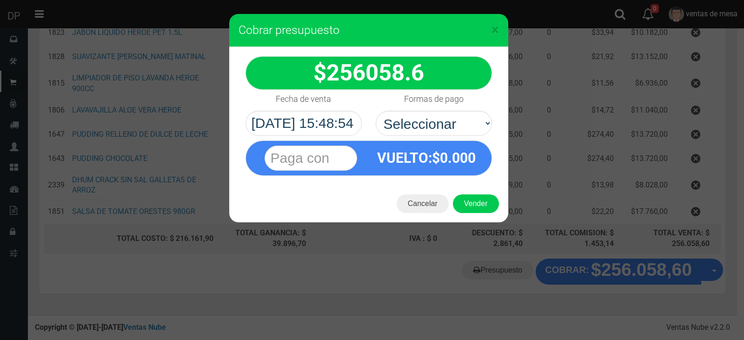
click at [464, 139] on div "VUELTO :$ 0.000" at bounding box center [369, 156] width 260 height 40
click at [456, 126] on select "Seleccionar Efectivo Tarjeta de Crédito Depósito Débito" at bounding box center [434, 123] width 116 height 25
select select "Efectivo"
click at [376, 111] on select "Seleccionar Efectivo Tarjeta de Crédito Depósito Débito" at bounding box center [434, 123] width 116 height 25
click at [473, 206] on button "Vender" at bounding box center [476, 203] width 46 height 19
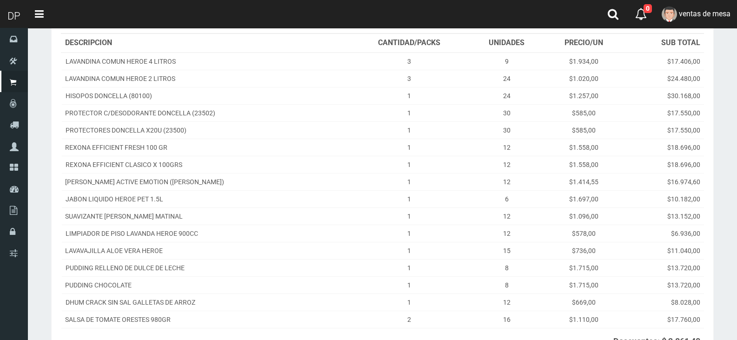
scroll to position [239, 0]
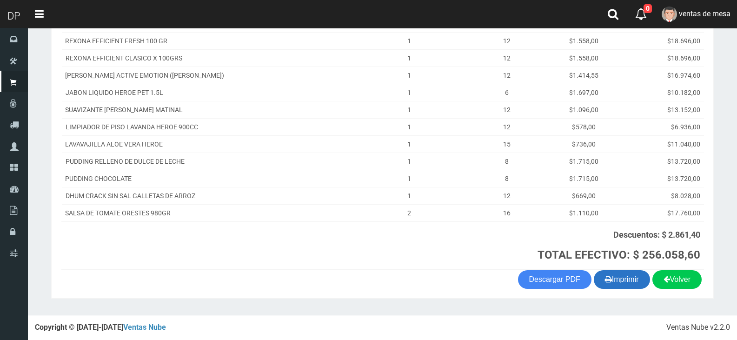
click at [617, 280] on button "Imprimir" at bounding box center [622, 279] width 56 height 19
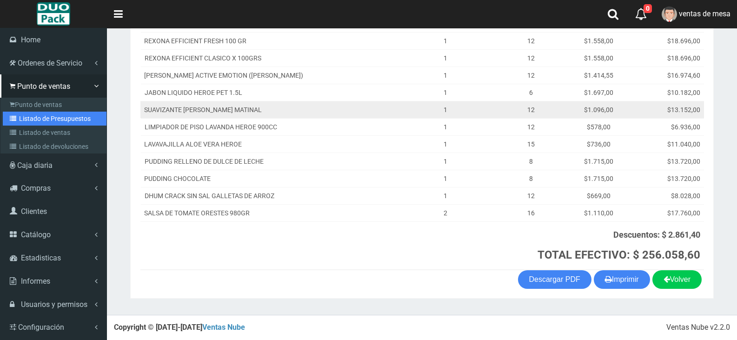
drag, startPoint x: 53, startPoint y: 124, endPoint x: 157, endPoint y: 101, distance: 106.6
click at [53, 123] on link "Listado de Presupuestos" at bounding box center [55, 119] width 104 height 14
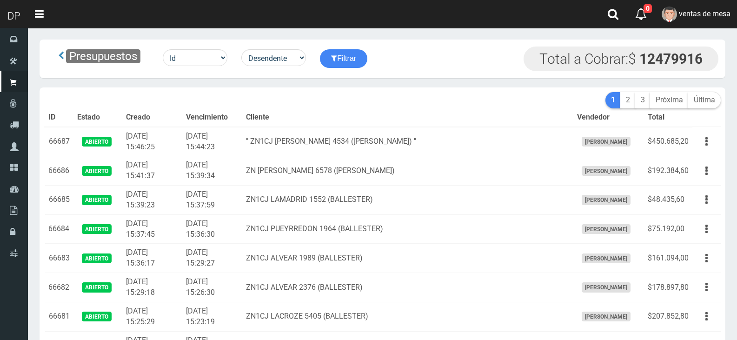
scroll to position [584, 0]
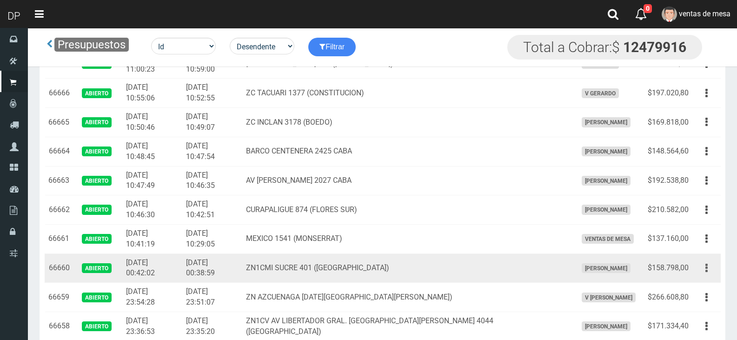
click at [705, 269] on icon "button" at bounding box center [706, 268] width 2 height 16
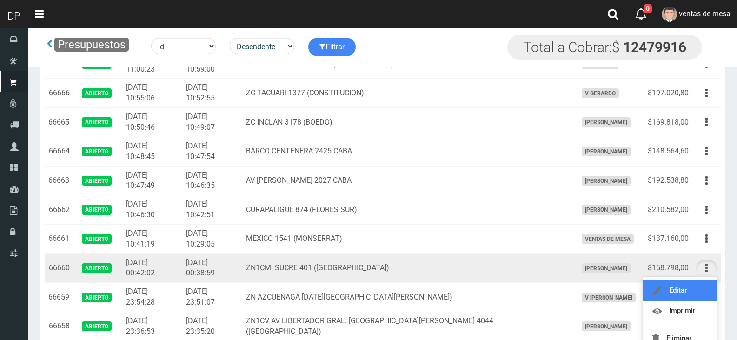
click at [699, 286] on link "Editar" at bounding box center [679, 290] width 73 height 20
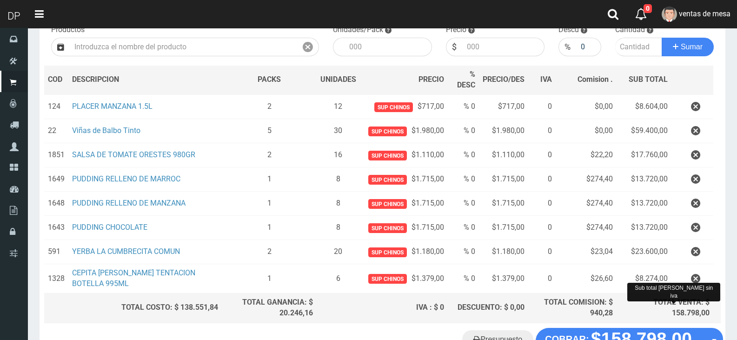
scroll to position [139, 0]
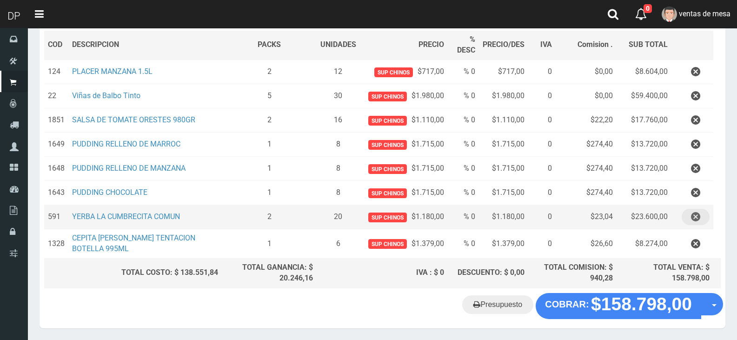
click at [698, 223] on icon "button" at bounding box center [695, 217] width 9 height 16
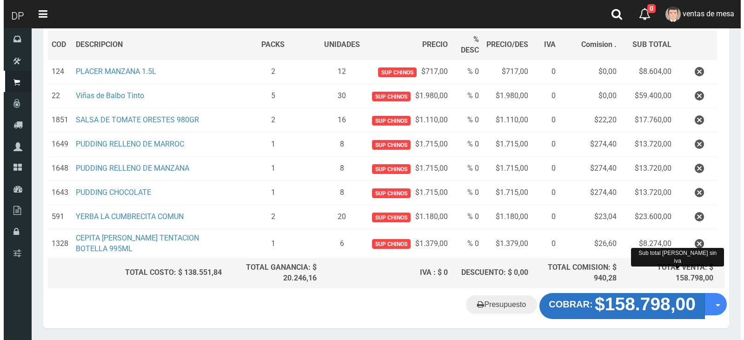
scroll to position [147, 0]
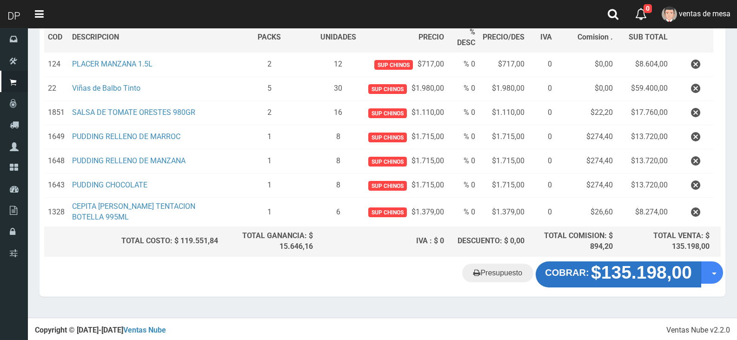
click at [597, 282] on strong "$135.198,00" at bounding box center [641, 272] width 101 height 20
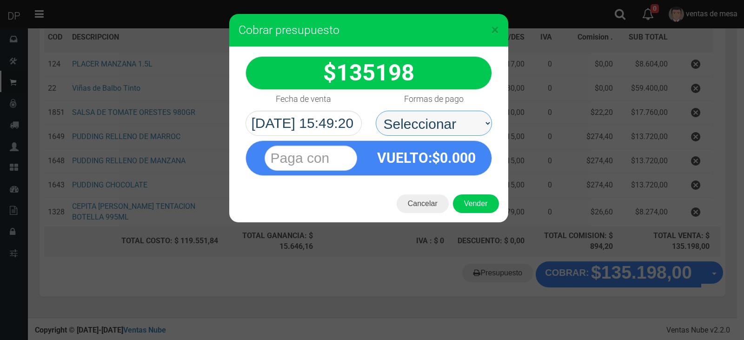
click at [443, 121] on select "Seleccionar Efectivo Tarjeta de Crédito Depósito Débito" at bounding box center [434, 123] width 116 height 25
select select "Efectivo"
click at [376, 111] on select "Seleccionar Efectivo Tarjeta de Crédito Depósito Débito" at bounding box center [434, 123] width 116 height 25
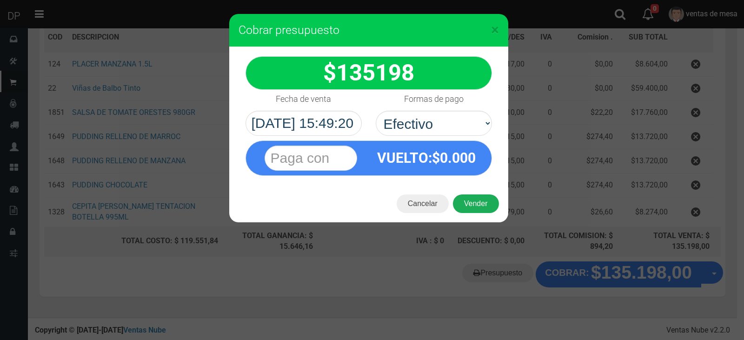
click at [474, 205] on button "Vender" at bounding box center [476, 203] width 46 height 19
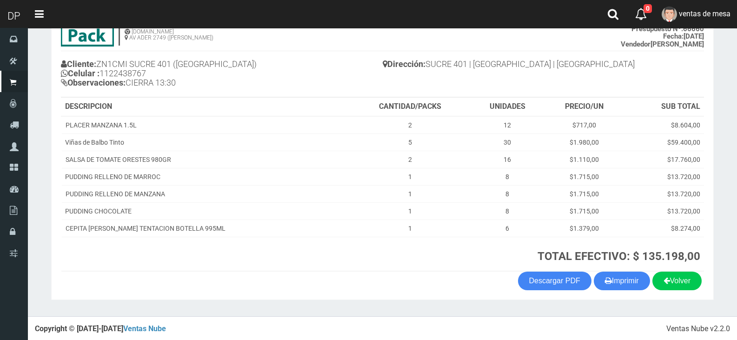
scroll to position [80, 0]
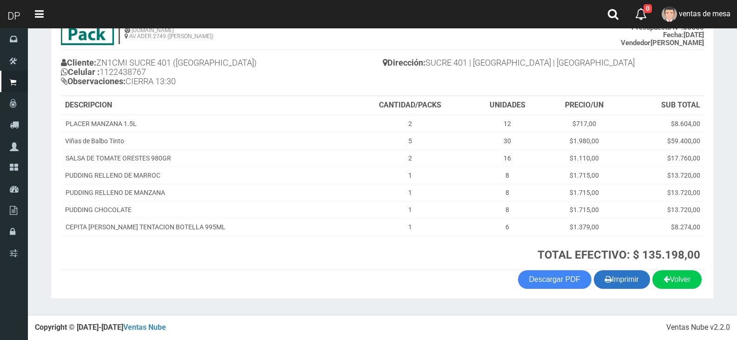
click at [617, 277] on button "Imprimir" at bounding box center [622, 279] width 56 height 19
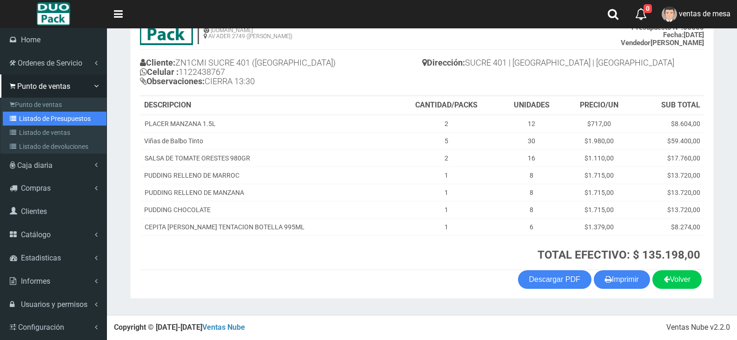
click at [55, 121] on link "Listado de Presupuestos" at bounding box center [55, 119] width 104 height 14
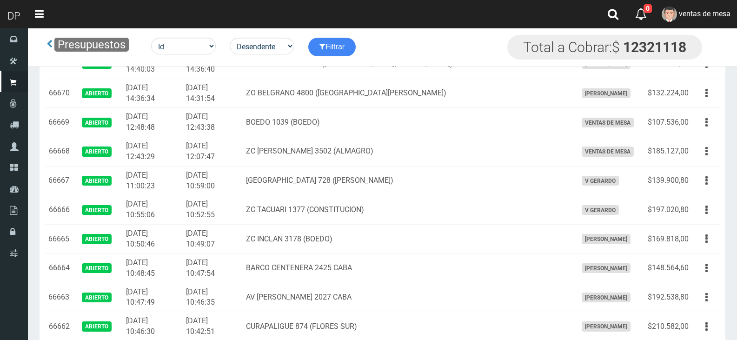
scroll to position [1235, 0]
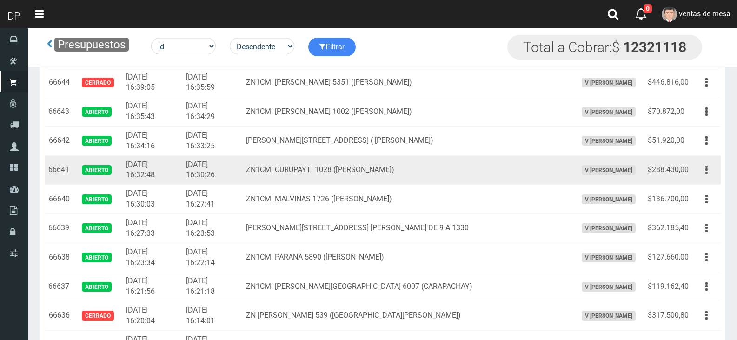
click at [699, 171] on button "button" at bounding box center [706, 170] width 21 height 16
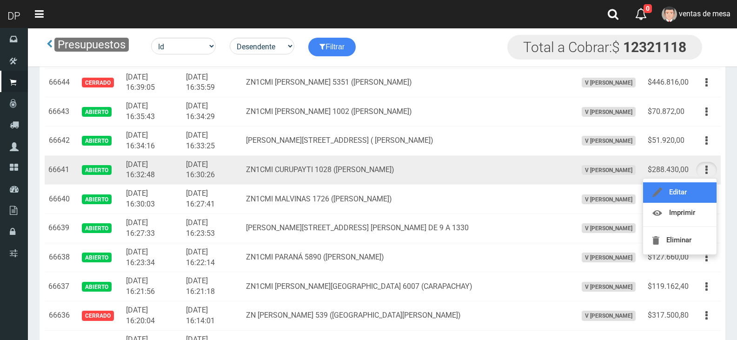
click at [698, 184] on link "Editar" at bounding box center [679, 192] width 73 height 20
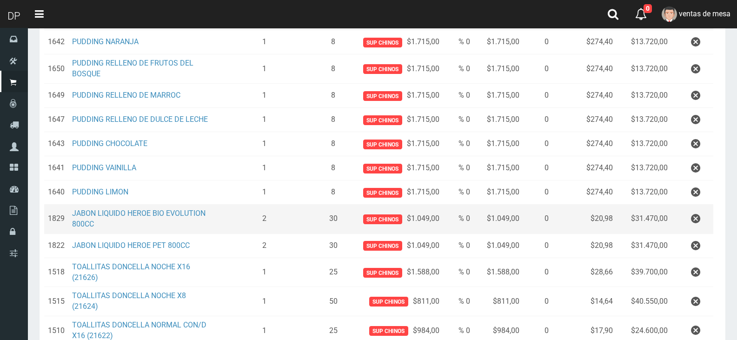
scroll to position [317, 0]
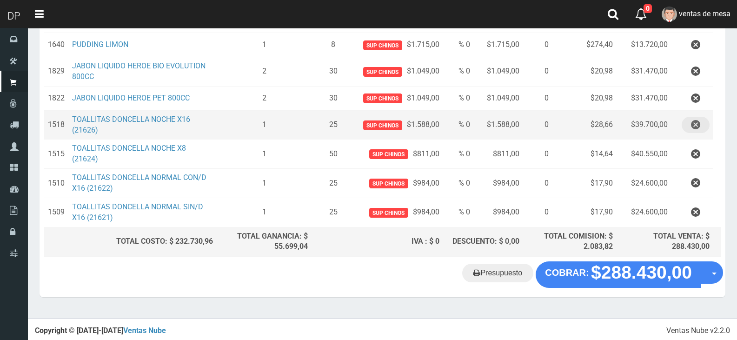
click at [700, 126] on icon "button" at bounding box center [695, 125] width 9 height 16
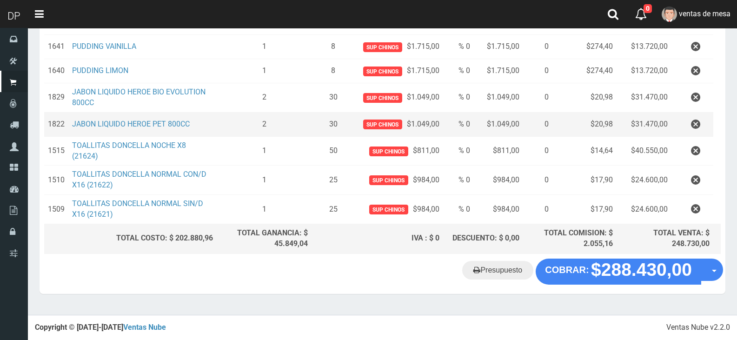
scroll to position [287, 0]
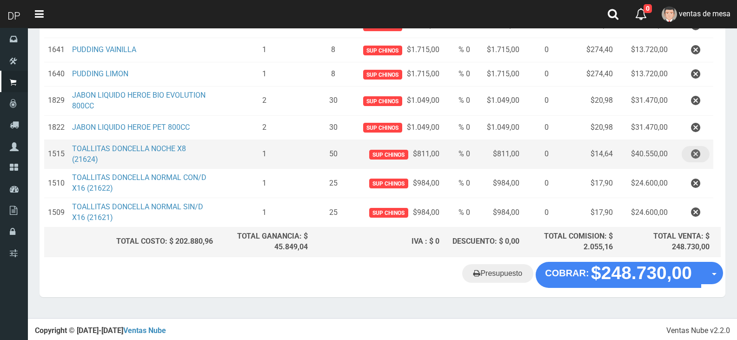
click at [698, 152] on icon "button" at bounding box center [695, 154] width 9 height 16
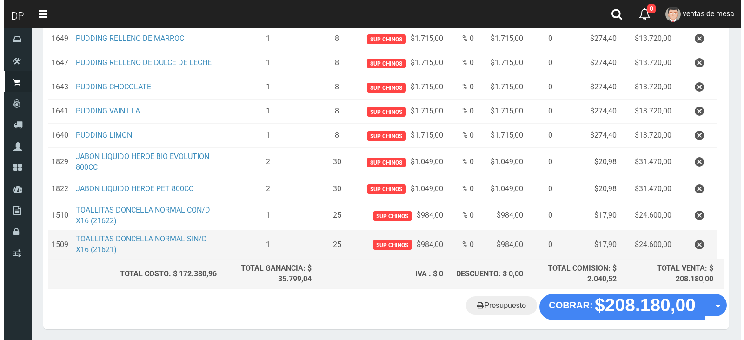
scroll to position [212, 0]
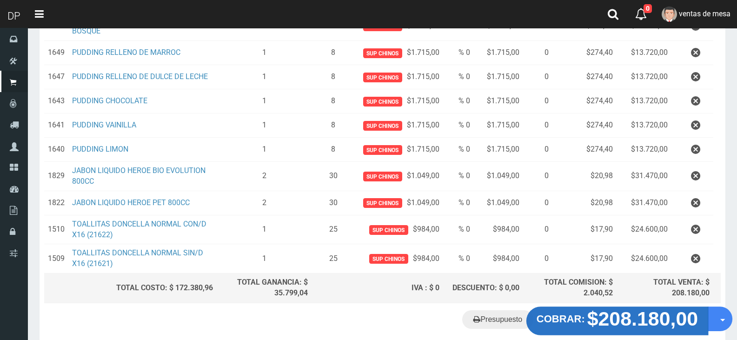
click at [604, 313] on strong "$208.180,00" at bounding box center [642, 319] width 111 height 22
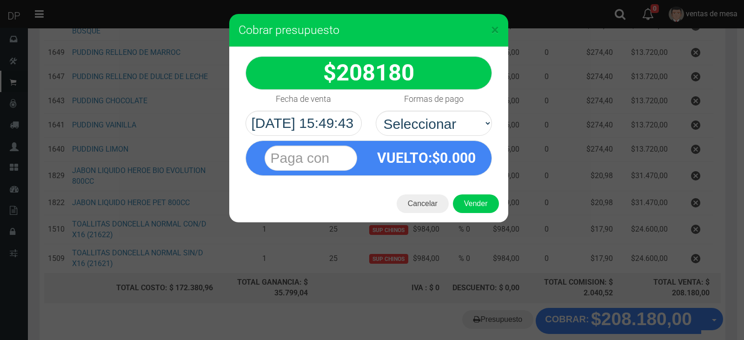
select select "Efectivo"
click at [376, 111] on select "Seleccionar Efectivo Tarjeta de Crédito Depósito Débito" at bounding box center [434, 123] width 116 height 25
click at [473, 210] on button "Vender" at bounding box center [476, 203] width 46 height 19
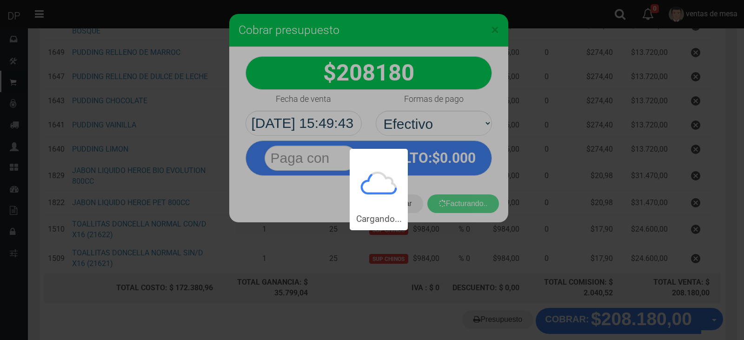
click at [473, 206] on div "Cargando..." at bounding box center [372, 115] width 744 height 230
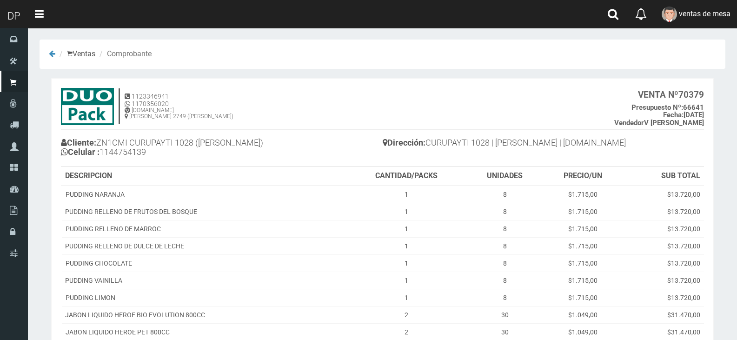
scroll to position [139, 0]
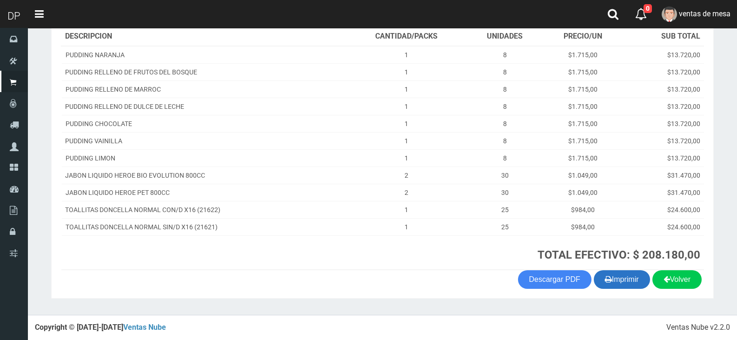
click at [613, 271] on button "Imprimir" at bounding box center [622, 279] width 56 height 19
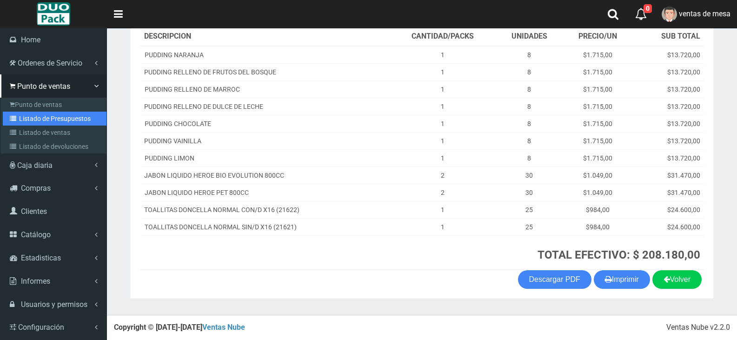
click at [19, 122] on link "Listado de Presupuestos" at bounding box center [55, 119] width 104 height 14
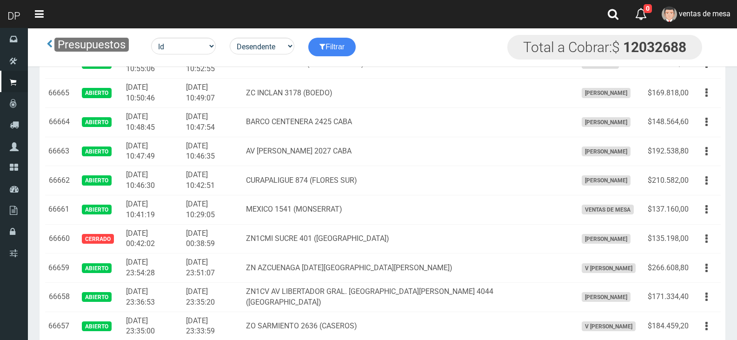
scroll to position [1177, 0]
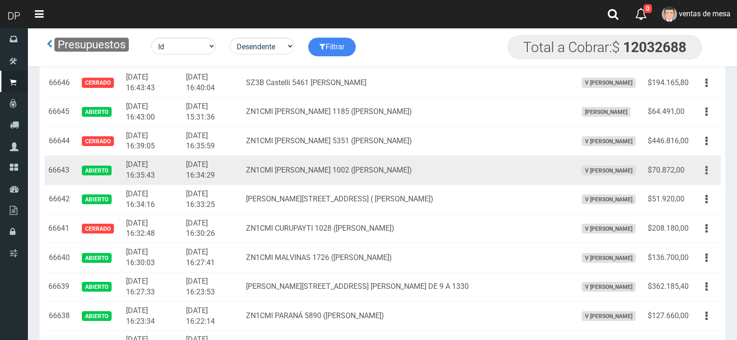
click at [702, 172] on button "button" at bounding box center [706, 170] width 21 height 16
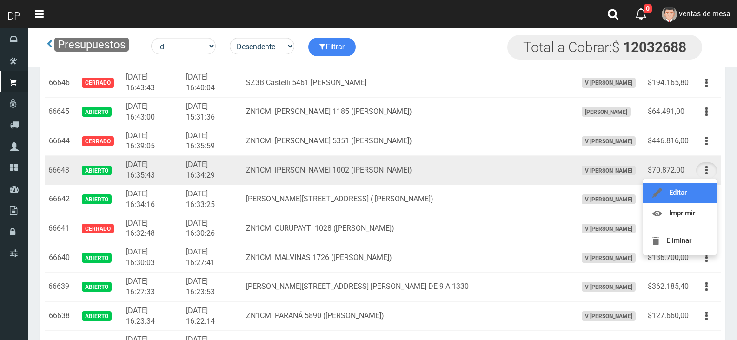
click at [699, 190] on link "Editar" at bounding box center [679, 193] width 73 height 20
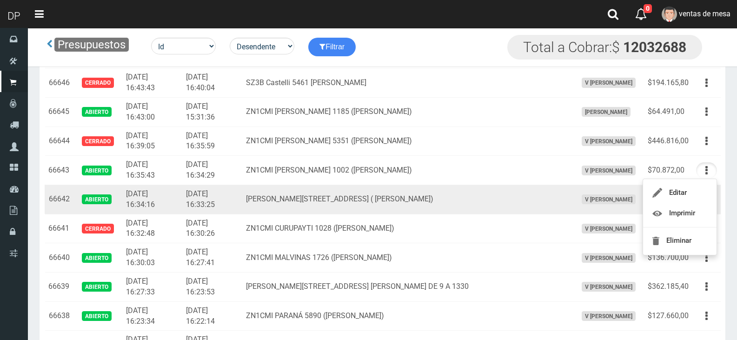
click at [699, 190] on td "Editar Imprimir Eliminar" at bounding box center [706, 199] width 28 height 29
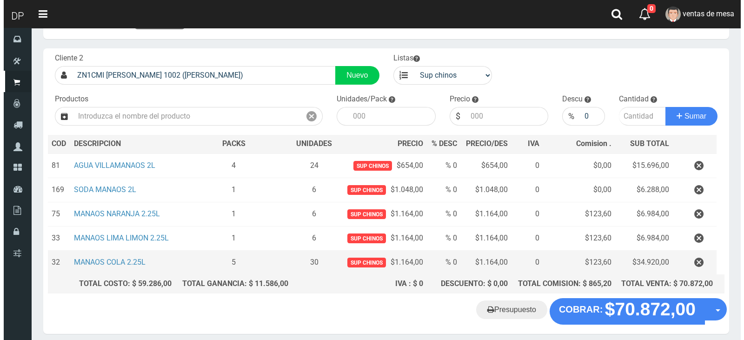
scroll to position [72, 0]
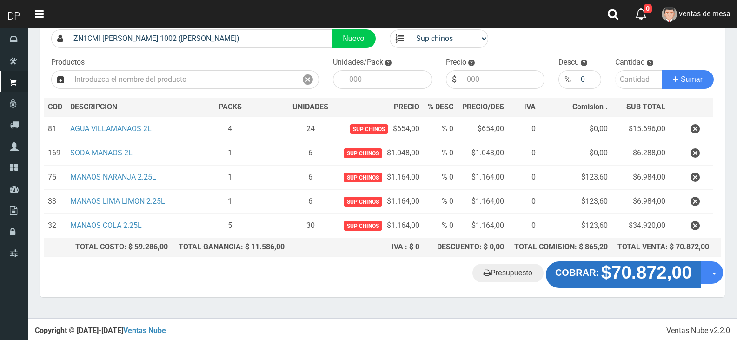
click at [604, 263] on strong "$70.872,00" at bounding box center [646, 273] width 91 height 20
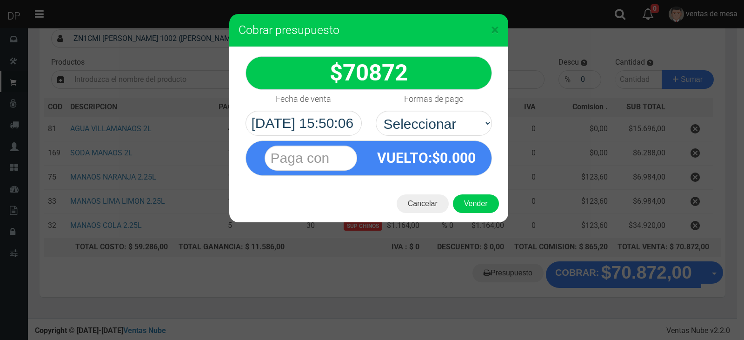
click at [435, 137] on div "VUELTO :$ 0.000" at bounding box center [369, 156] width 260 height 40
click at [438, 129] on select "Seleccionar Efectivo Tarjeta de Crédito Depósito Débito" at bounding box center [434, 123] width 116 height 25
select select "Efectivo"
click at [376, 111] on select "Seleccionar Efectivo Tarjeta de Crédito Depósito Débito" at bounding box center [434, 123] width 116 height 25
click at [469, 200] on button "Vender" at bounding box center [476, 203] width 46 height 19
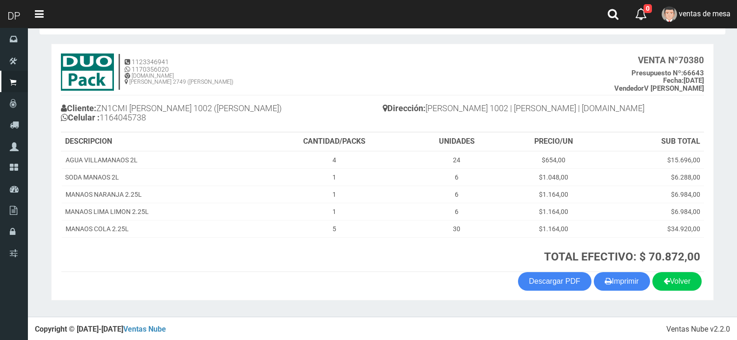
scroll to position [36, 0]
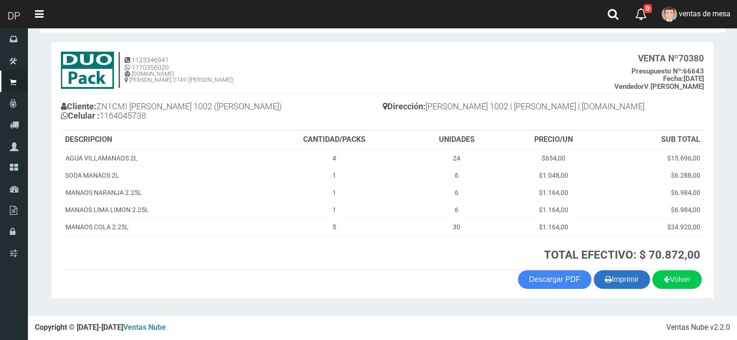
click at [634, 282] on button "Imprimir" at bounding box center [622, 279] width 56 height 19
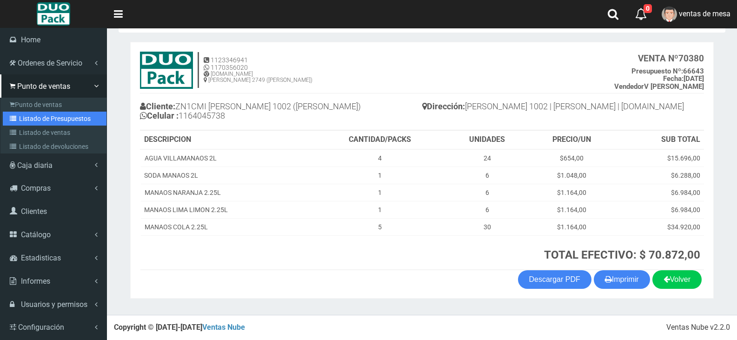
click at [35, 113] on link "Listado de Presupuestos" at bounding box center [55, 119] width 104 height 14
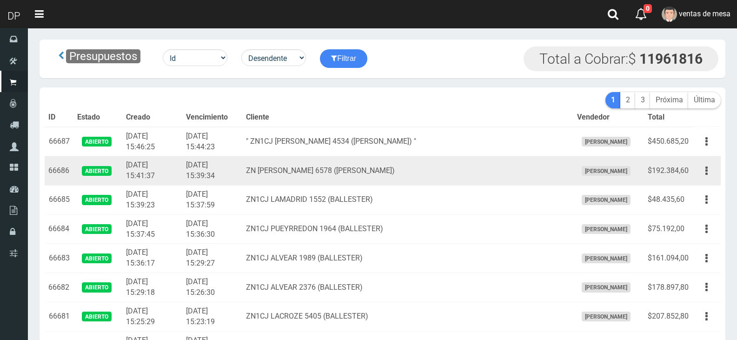
click at [271, 164] on td "ZN AMANCIO ALCORTA 6578 (VILLA ADELINA)" at bounding box center [407, 170] width 331 height 29
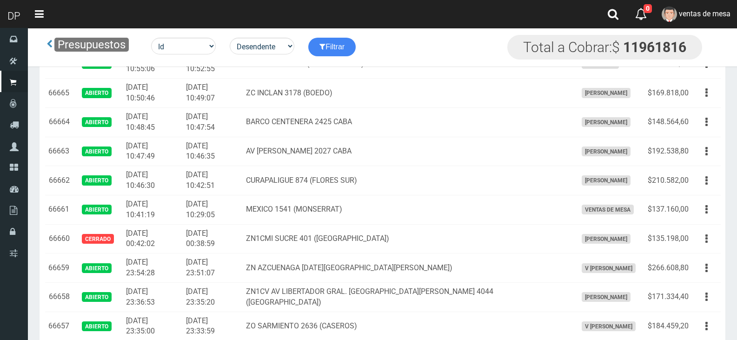
scroll to position [944, 0]
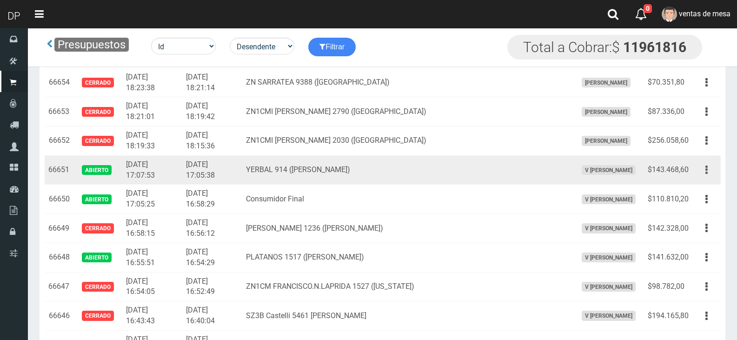
click at [703, 175] on button "button" at bounding box center [706, 170] width 21 height 16
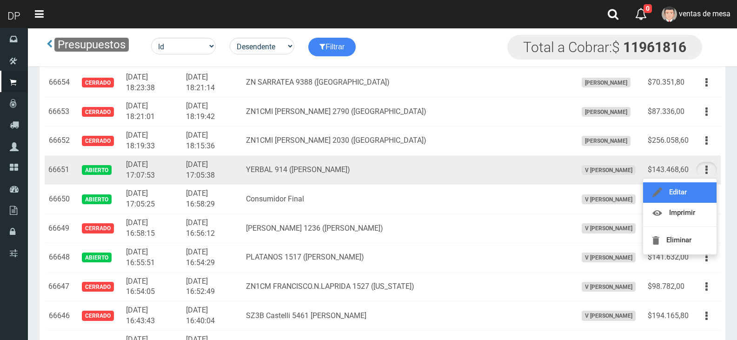
click at [697, 194] on link "Editar" at bounding box center [679, 192] width 73 height 20
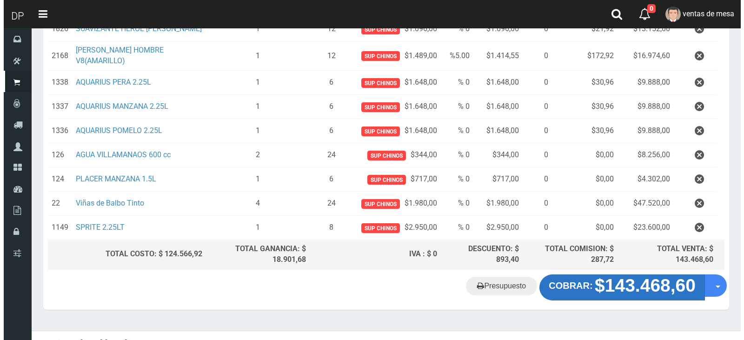
scroll to position [200, 0]
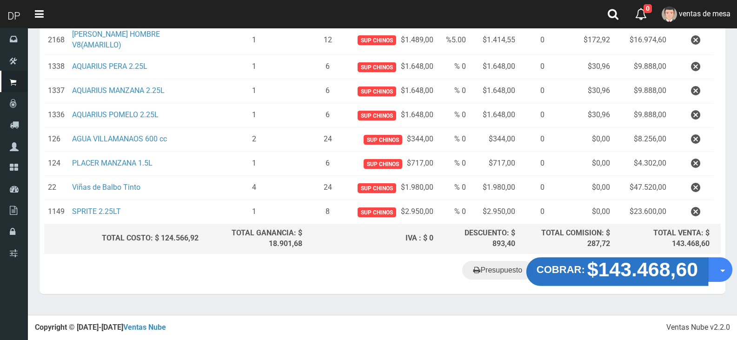
click at [651, 266] on strong "$143.468,60" at bounding box center [642, 269] width 111 height 22
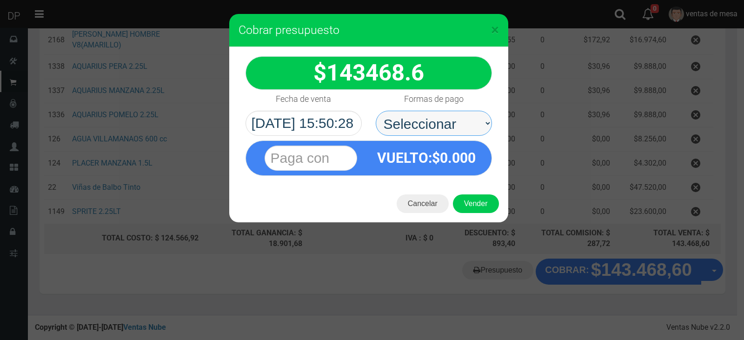
click at [464, 129] on select "Seleccionar Efectivo Tarjeta de Crédito Depósito Débito" at bounding box center [434, 123] width 116 height 25
select select "Efectivo"
click at [376, 111] on select "Seleccionar Efectivo Tarjeta de Crédito Depósito Débito" at bounding box center [434, 123] width 116 height 25
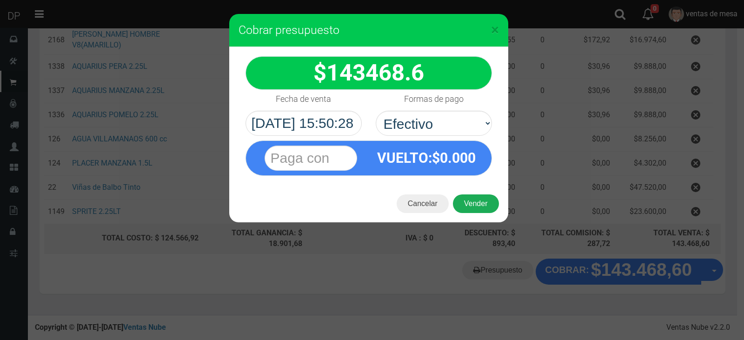
click at [480, 195] on button "Vender" at bounding box center [476, 203] width 46 height 19
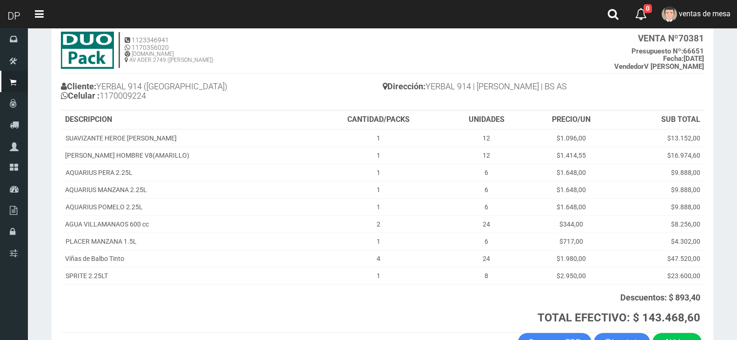
scroll to position [119, 0]
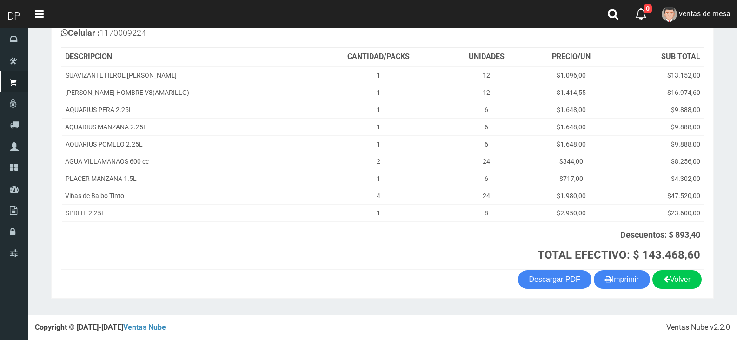
click at [627, 291] on section "1123346941 1170356020 WWW.DUOPACKS.COM.AR AV ADER 2749 (MUNRO) VENTA Nº 70381 P…" at bounding box center [382, 128] width 663 height 339
click at [626, 284] on button "Imprimir" at bounding box center [622, 279] width 56 height 19
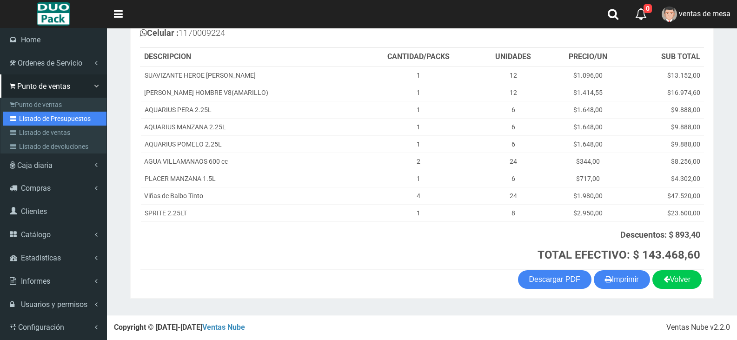
click at [38, 119] on link "Listado de Presupuestos" at bounding box center [55, 119] width 104 height 14
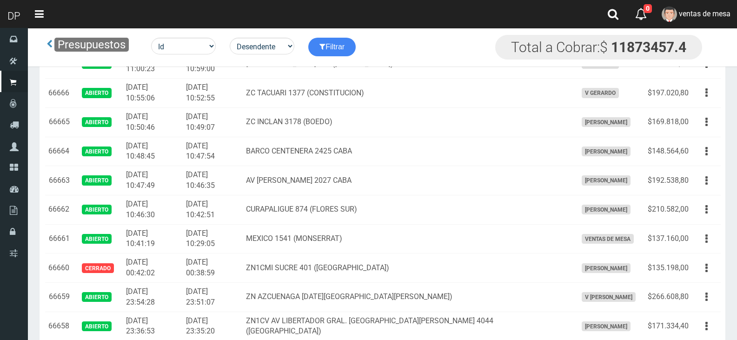
scroll to position [1235, 0]
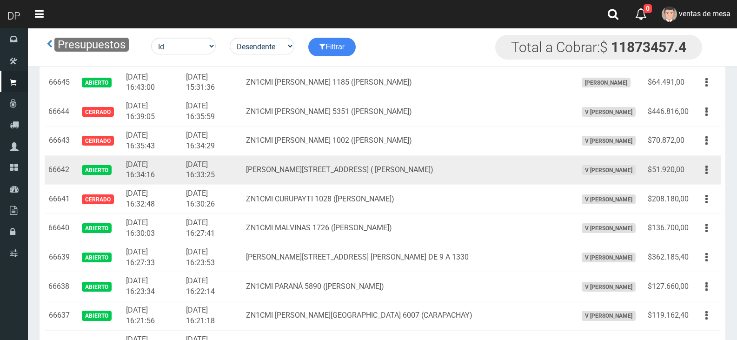
click at [696, 166] on td "Editar Imprimir Eliminar" at bounding box center [706, 169] width 28 height 29
click at [705, 173] on icon "button" at bounding box center [706, 170] width 2 height 16
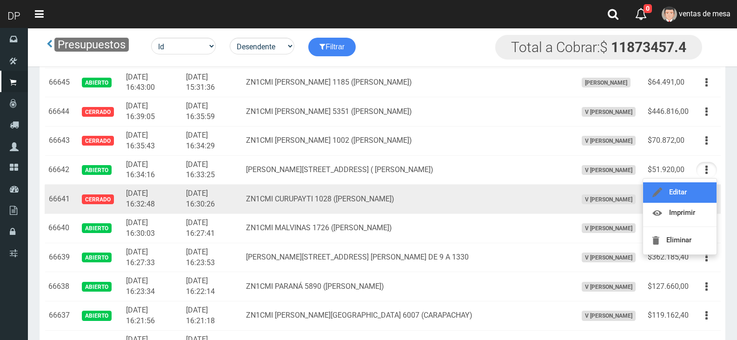
drag, startPoint x: 696, startPoint y: 198, endPoint x: 688, endPoint y: 197, distance: 7.9
click at [696, 198] on link "Editar" at bounding box center [679, 192] width 73 height 20
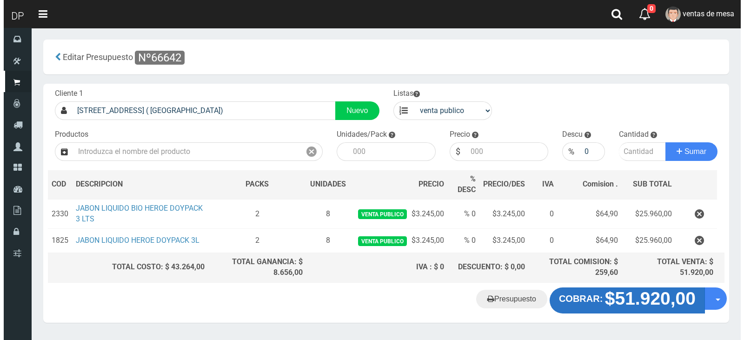
scroll to position [26, 0]
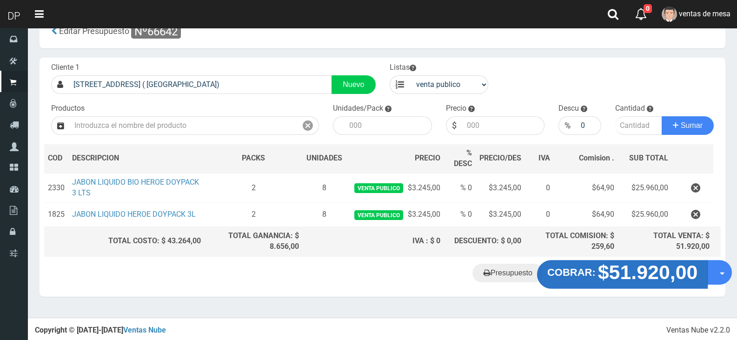
click at [577, 269] on strong "COBRAR:" at bounding box center [571, 271] width 48 height 11
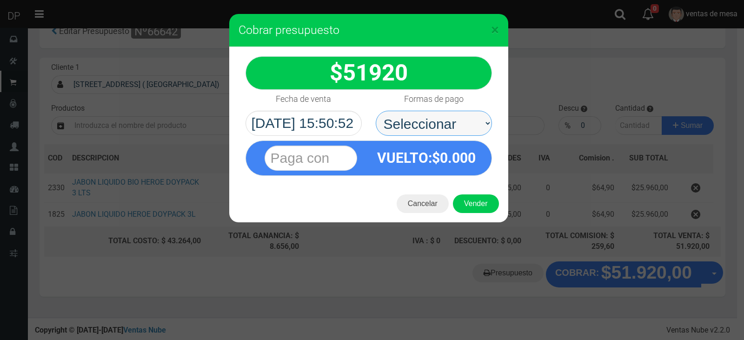
drag, startPoint x: 458, startPoint y: 122, endPoint x: 459, endPoint y: 133, distance: 10.7
click at [459, 122] on select "Seleccionar Efectivo Tarjeta de Crédito Depósito Débito" at bounding box center [434, 123] width 116 height 25
select select "Efectivo"
click at [376, 111] on select "Seleccionar Efectivo Tarjeta de Crédito Depósito Débito" at bounding box center [434, 123] width 116 height 25
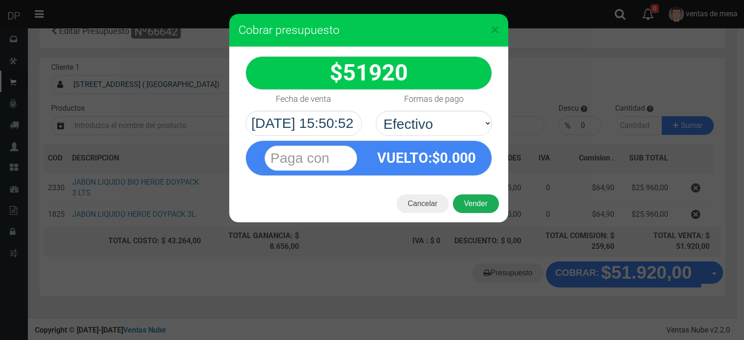
click at [466, 195] on button "Vender" at bounding box center [476, 203] width 46 height 19
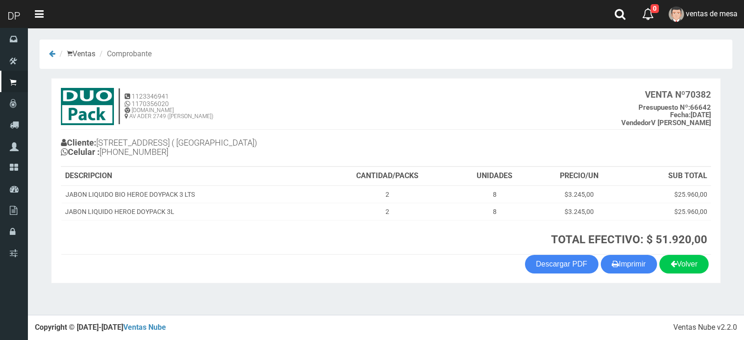
click at [623, 253] on th "TOTAL EFECTIVO: $ 51.920,00" at bounding box center [516, 237] width 390 height 34
click at [621, 260] on button "Imprimir" at bounding box center [629, 264] width 56 height 19
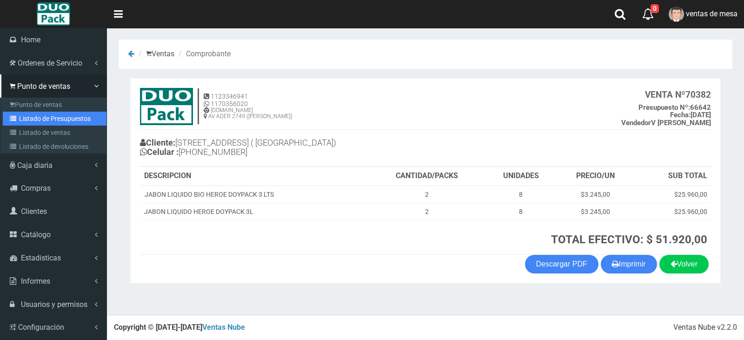
click at [42, 118] on link "Listado de Presupuestos" at bounding box center [55, 119] width 104 height 14
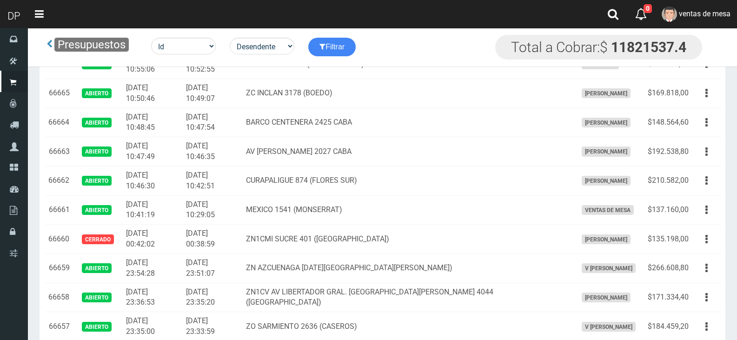
scroll to position [1323, 0]
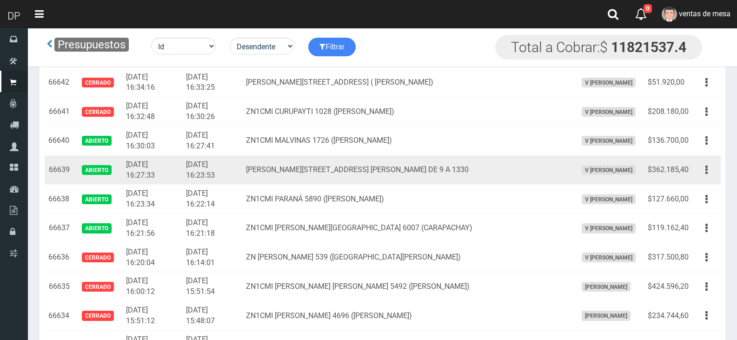
click at [717, 172] on td "Editar Imprimir Eliminar" at bounding box center [706, 169] width 28 height 29
click at [715, 172] on button "button" at bounding box center [706, 170] width 21 height 16
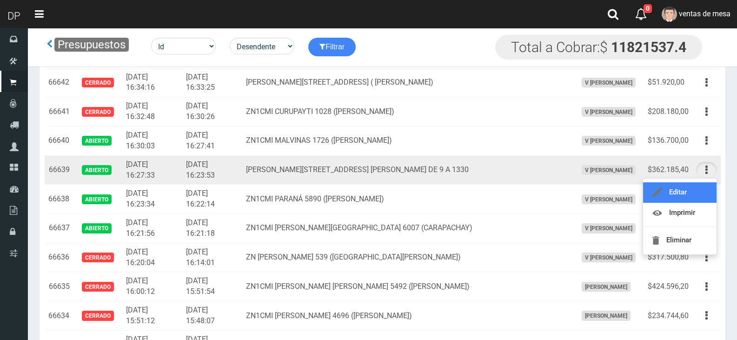
click at [707, 187] on link "Editar" at bounding box center [679, 192] width 73 height 20
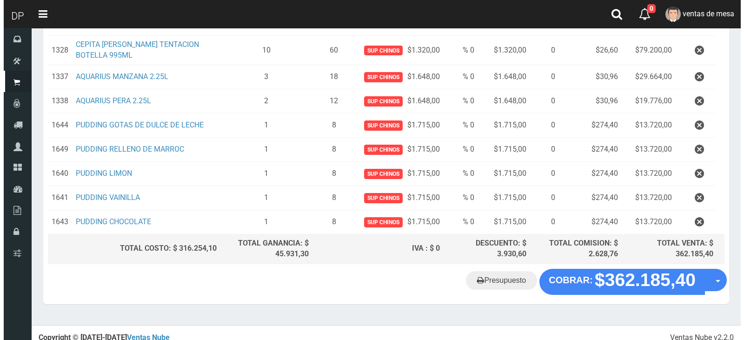
scroll to position [262, 0]
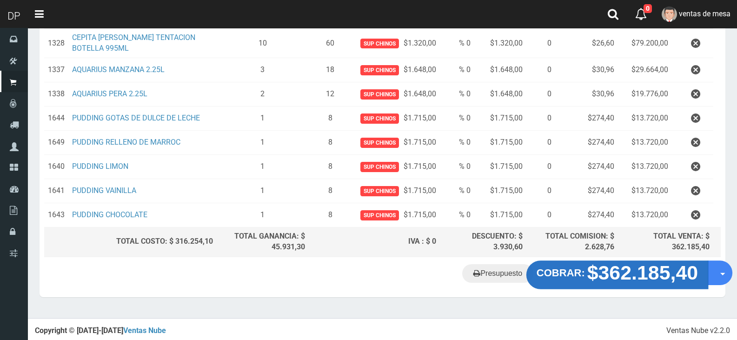
click at [563, 269] on strong "COBRAR:" at bounding box center [561, 272] width 48 height 11
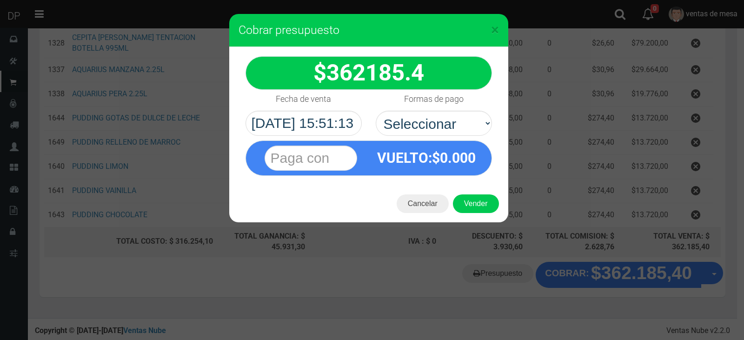
select select "Efectivo"
click at [376, 111] on select "Seleccionar Efectivo Tarjeta de Crédito Depósito Débito" at bounding box center [434, 123] width 116 height 25
click at [475, 203] on button "Vender" at bounding box center [476, 203] width 46 height 19
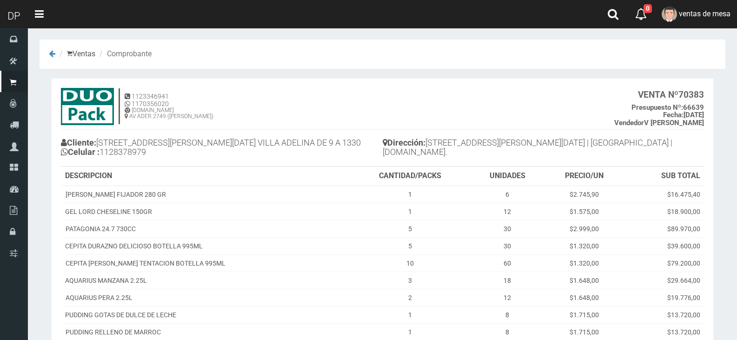
scroll to position [171, 0]
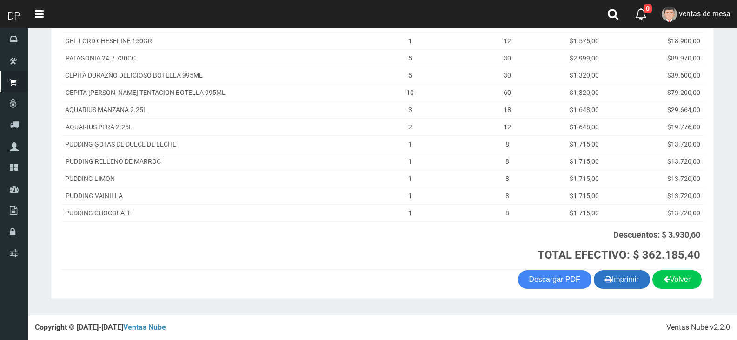
click at [622, 282] on button "Imprimir" at bounding box center [622, 279] width 56 height 19
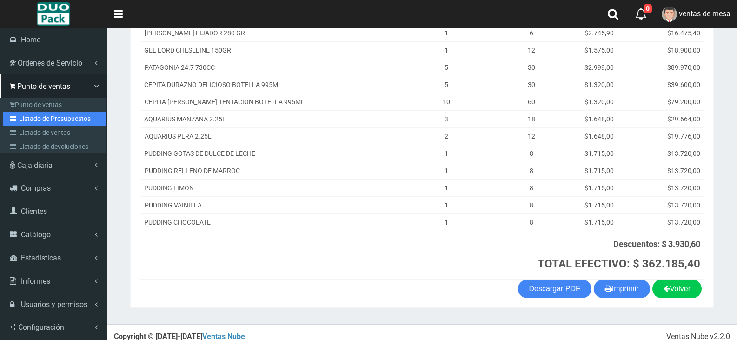
click at [33, 118] on link "Listado de Presupuestos" at bounding box center [55, 119] width 104 height 14
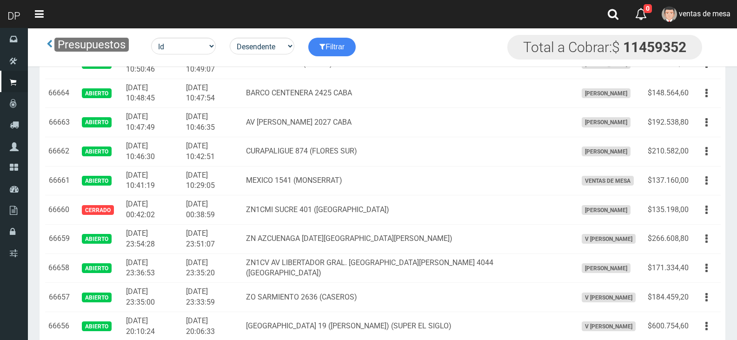
scroll to position [1352, 0]
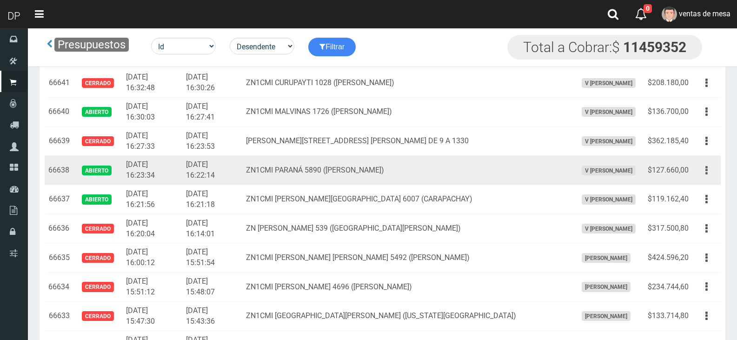
click at [701, 172] on button "button" at bounding box center [706, 170] width 21 height 16
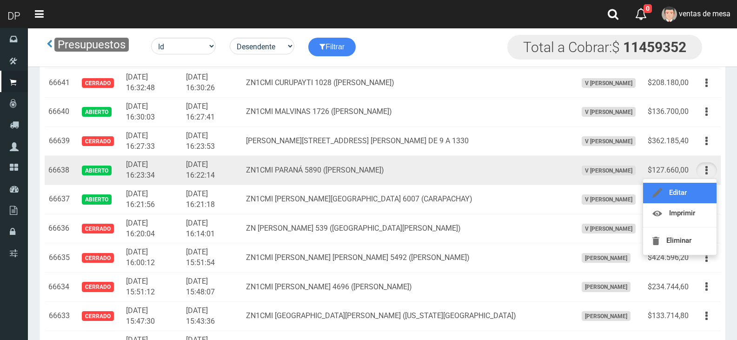
click at [703, 189] on link "Editar" at bounding box center [679, 193] width 73 height 20
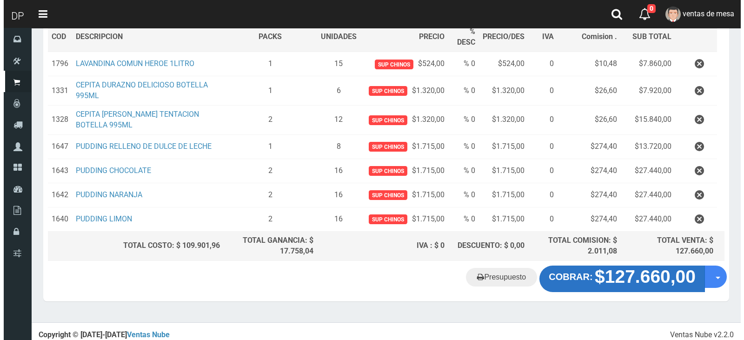
scroll to position [157, 0]
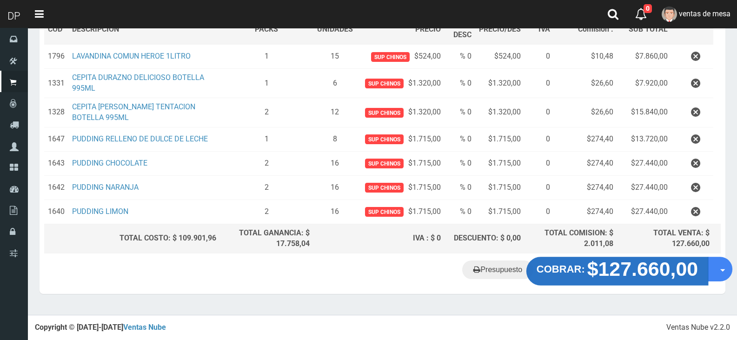
click at [593, 280] on strong "$127.660,00" at bounding box center [642, 269] width 111 height 22
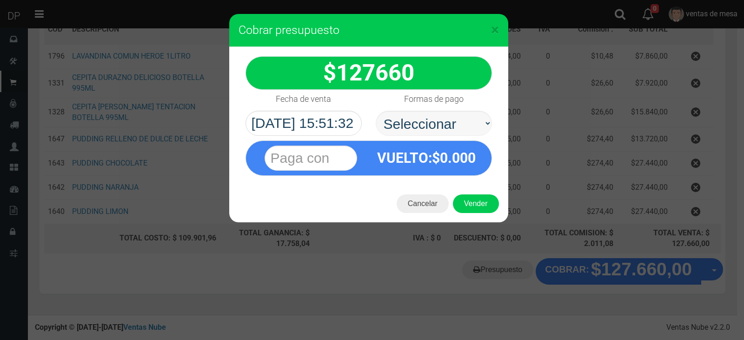
click at [437, 131] on select "Seleccionar Efectivo Tarjeta de Crédito Depósito Débito" at bounding box center [434, 123] width 116 height 25
select select "Efectivo"
click at [376, 111] on select "Seleccionar Efectivo Tarjeta de Crédito Depósito Débito" at bounding box center [434, 123] width 116 height 25
click at [463, 197] on button "Vender" at bounding box center [476, 203] width 46 height 19
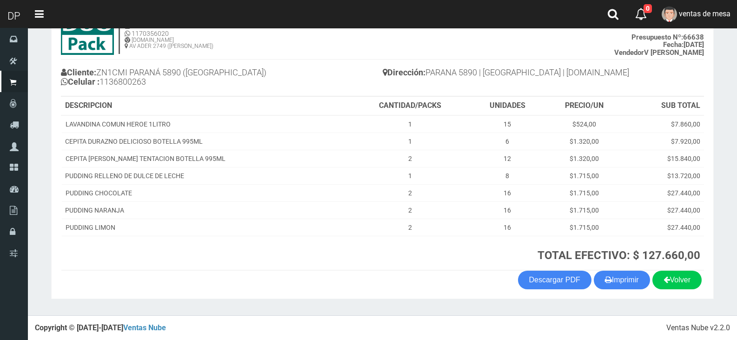
scroll to position [71, 0]
click at [624, 287] on button "Imprimir" at bounding box center [622, 279] width 56 height 19
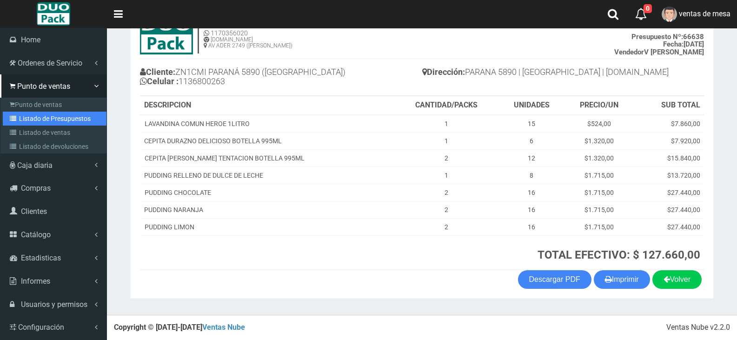
click at [49, 123] on link "Listado de Presupuestos" at bounding box center [55, 119] width 104 height 14
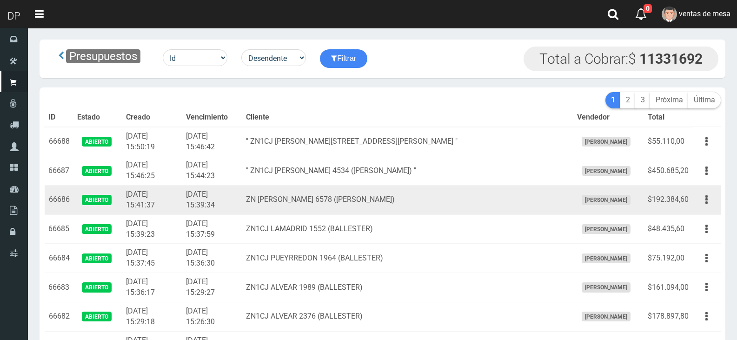
drag, startPoint x: 0, startPoint y: 0, endPoint x: 296, endPoint y: 188, distance: 350.6
click at [296, 188] on td "ZN AMANCIO ALCORTA 6578 (VILLA ADELINA)" at bounding box center [407, 200] width 331 height 29
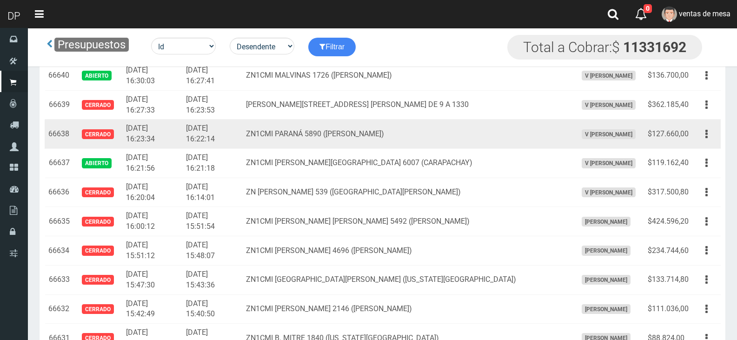
scroll to position [1353, 0]
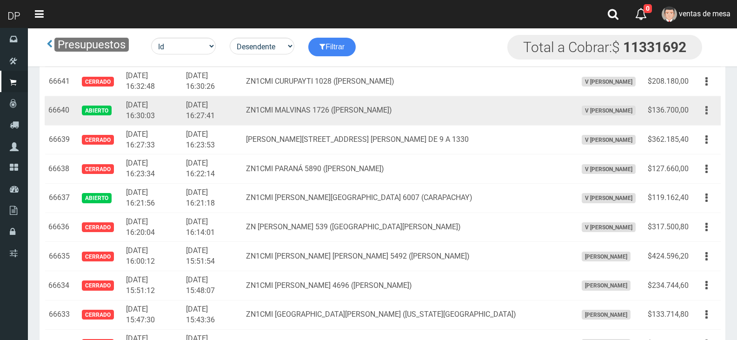
click at [699, 112] on button "button" at bounding box center [706, 110] width 21 height 16
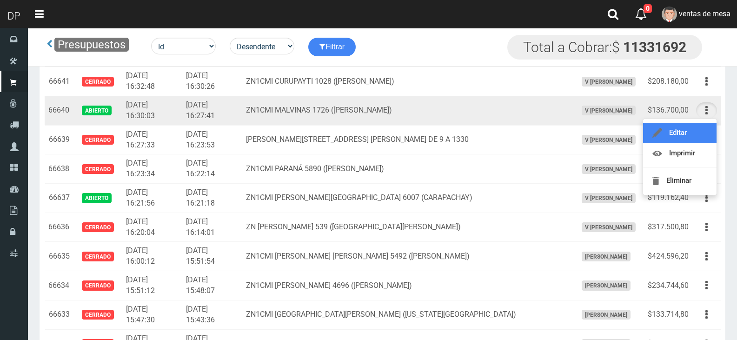
click at [685, 138] on link "Editar" at bounding box center [679, 133] width 73 height 20
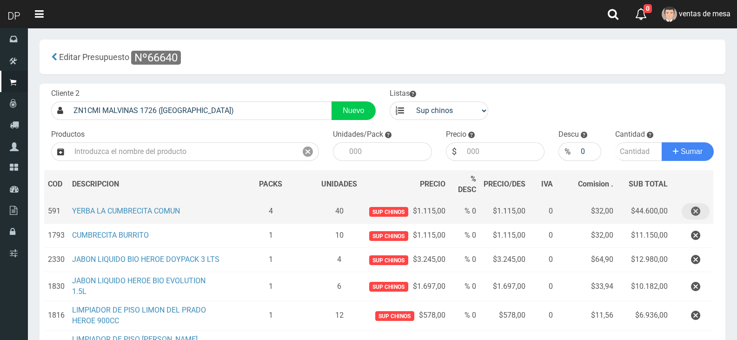
click at [693, 206] on icon "button" at bounding box center [695, 211] width 9 height 16
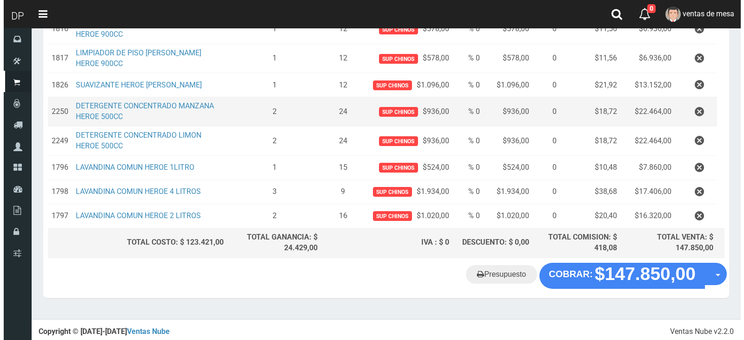
scroll to position [263, 0]
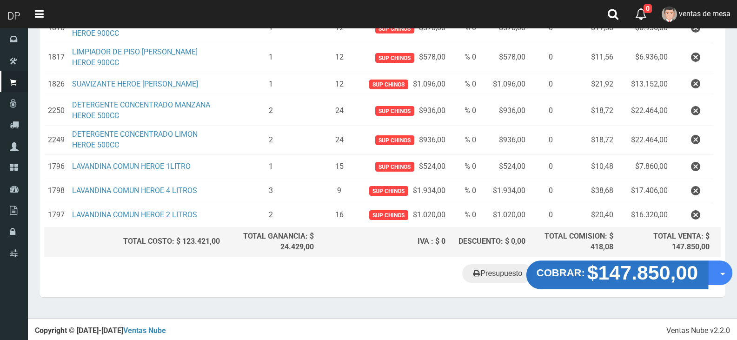
click at [625, 263] on strong "$147.850,00" at bounding box center [642, 272] width 111 height 22
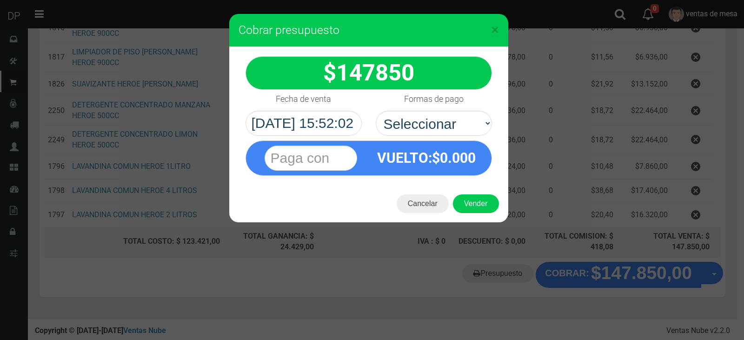
select select "Efectivo"
click at [376, 111] on select "Seleccionar Efectivo Tarjeta de Crédito Depósito Débito" at bounding box center [434, 123] width 116 height 25
click at [471, 196] on button "Vender" at bounding box center [476, 203] width 46 height 19
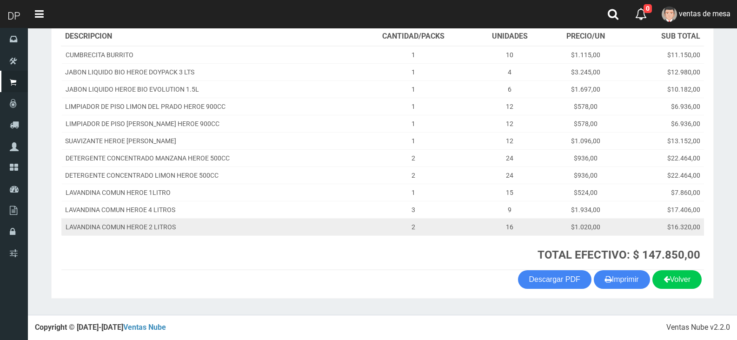
scroll to position [93, 0]
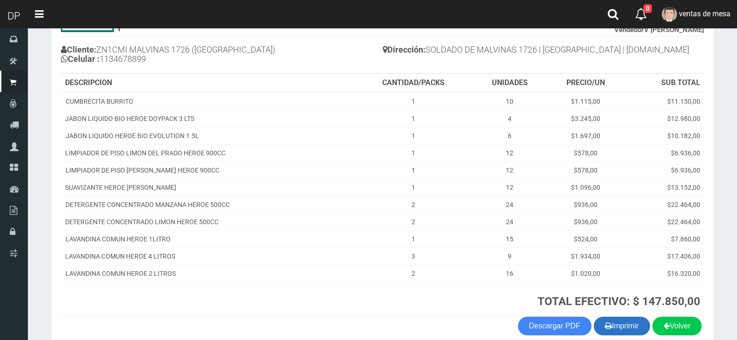
click at [621, 317] on button "Imprimir" at bounding box center [622, 326] width 56 height 19
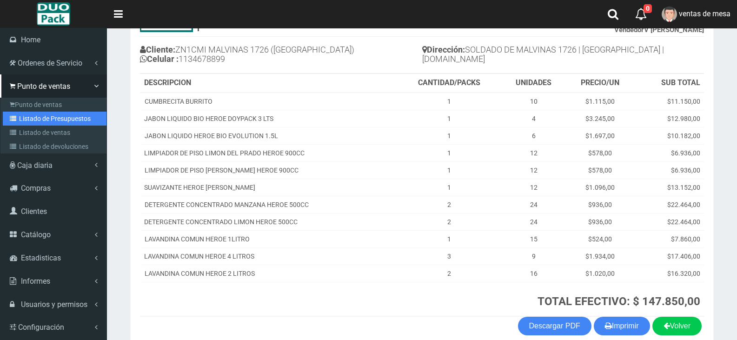
drag, startPoint x: 13, startPoint y: 120, endPoint x: 93, endPoint y: 74, distance: 92.5
click at [13, 120] on icon at bounding box center [14, 118] width 9 height 7
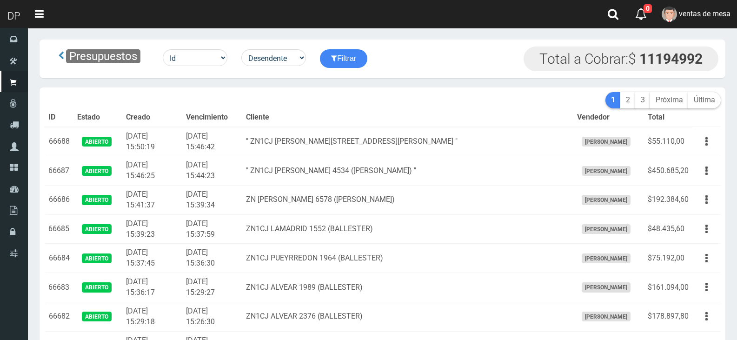
click at [242, 170] on td "[DATE] 15:44:23" at bounding box center [212, 170] width 60 height 29
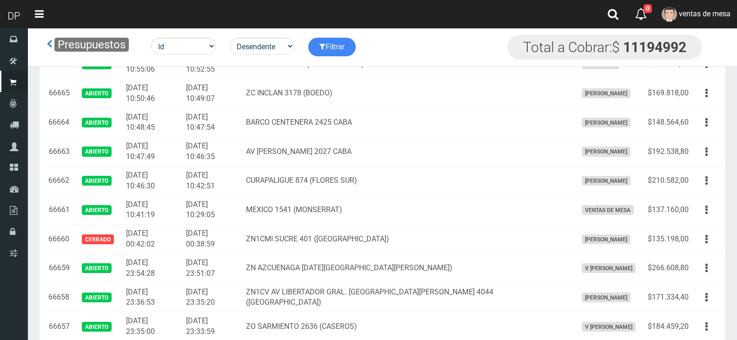
scroll to position [1060, 0]
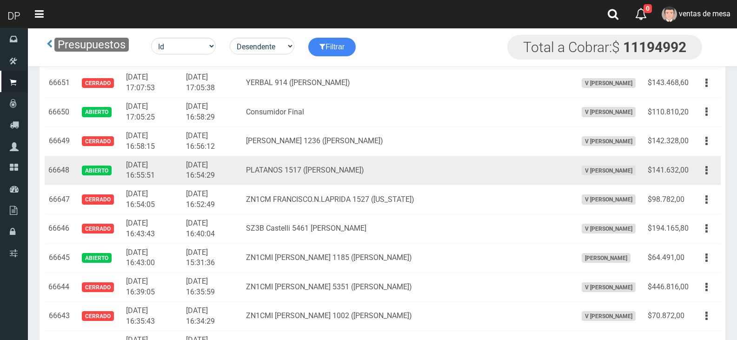
click at [691, 169] on td "$141.632,00" at bounding box center [668, 170] width 48 height 29
click at [700, 172] on button "button" at bounding box center [706, 170] width 21 height 16
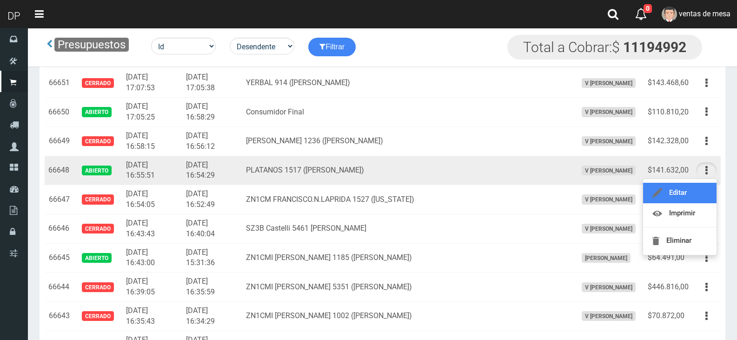
click at [700, 183] on link "Editar" at bounding box center [679, 193] width 73 height 20
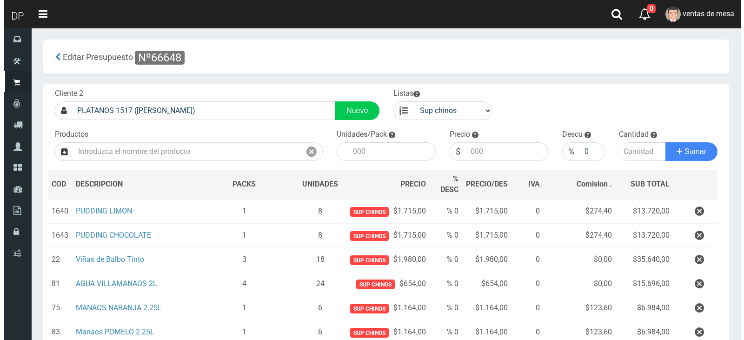
scroll to position [186, 0]
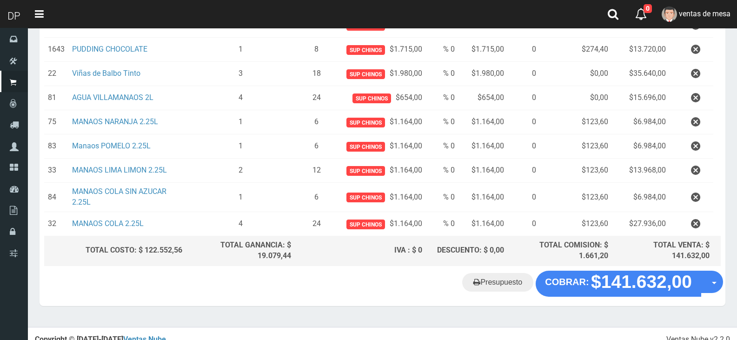
click at [632, 293] on "Presupuesto COBRAR: $141.632,00 Opciones" at bounding box center [382, 284] width 681 height 26
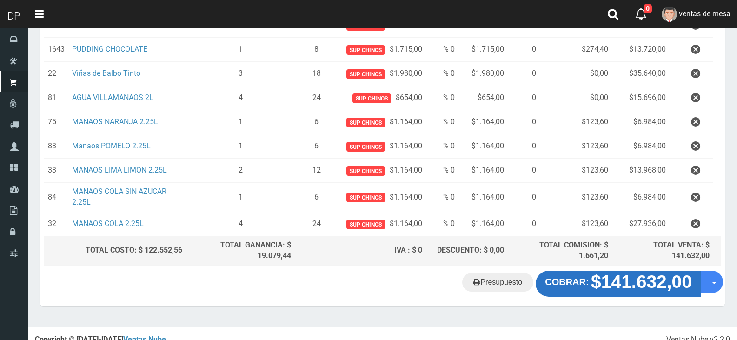
click at [632, 293] on button "COBRAR: $141.632,00" at bounding box center [619, 284] width 166 height 26
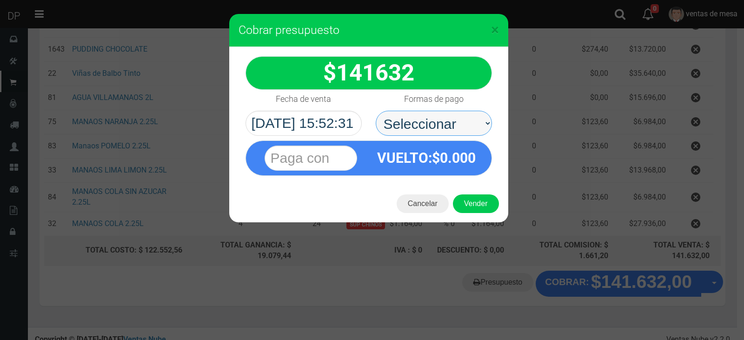
click at [452, 129] on select "Seleccionar Efectivo Tarjeta de Crédito Depósito Débito" at bounding box center [434, 123] width 116 height 25
select select "Efectivo"
click at [376, 111] on select "Seleccionar Efectivo Tarjeta de Crédito Depósito Débito" at bounding box center [434, 123] width 116 height 25
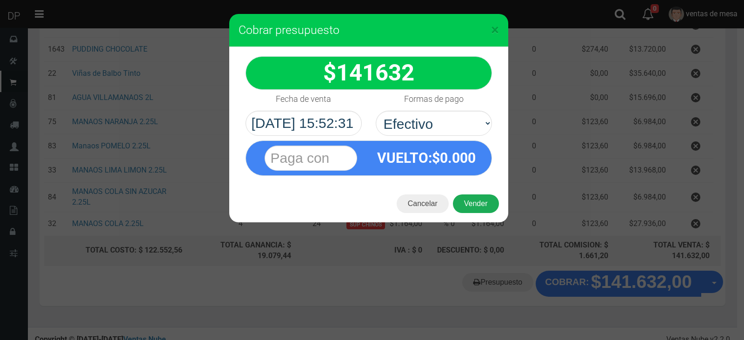
click at [465, 198] on button "Vender" at bounding box center [476, 203] width 46 height 19
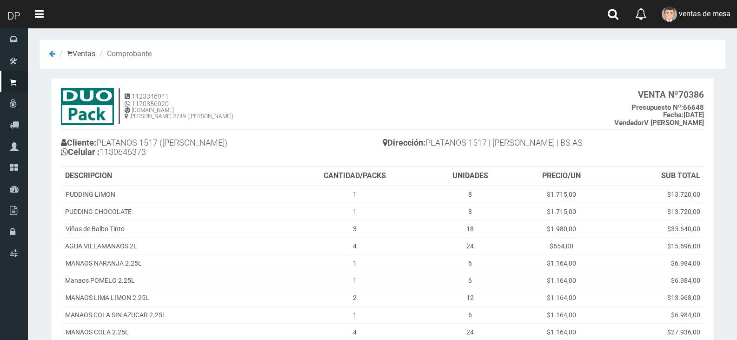
scroll to position [93, 0]
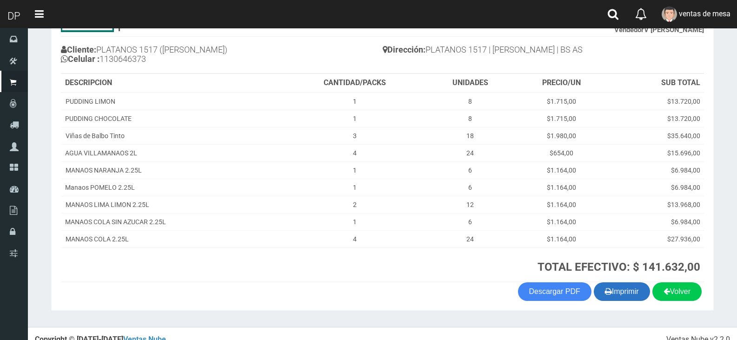
click at [606, 283] on button "Imprimir" at bounding box center [622, 291] width 56 height 19
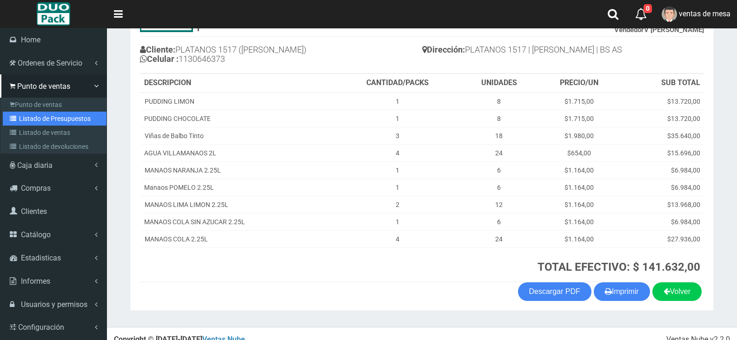
click at [24, 122] on link "Listado de Presupuestos" at bounding box center [55, 119] width 104 height 14
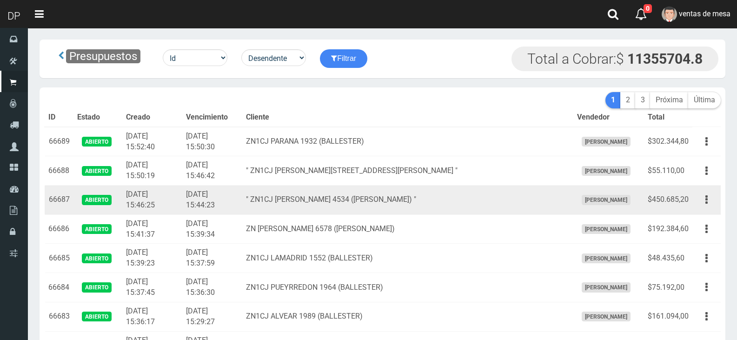
click at [278, 203] on td "" ZN1CJ ALCORTA 4534 (BALLESTER) "" at bounding box center [407, 200] width 331 height 29
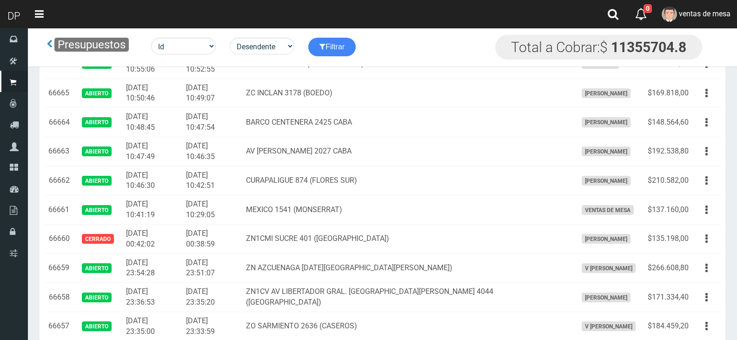
scroll to position [1177, 0]
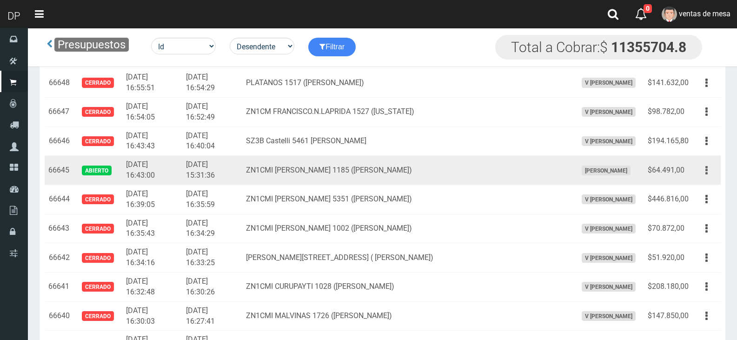
click at [703, 168] on button "button" at bounding box center [706, 170] width 21 height 16
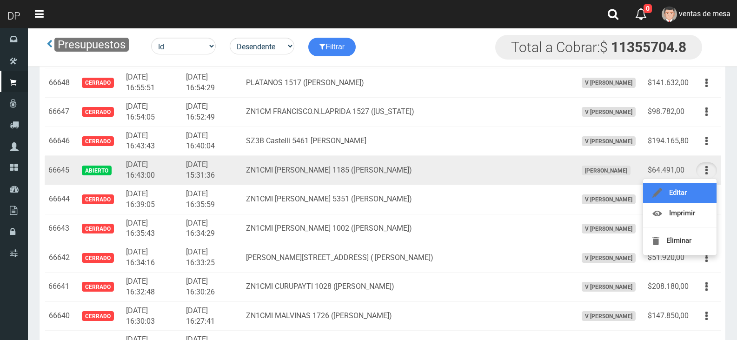
click at [702, 195] on link "Editar" at bounding box center [679, 193] width 73 height 20
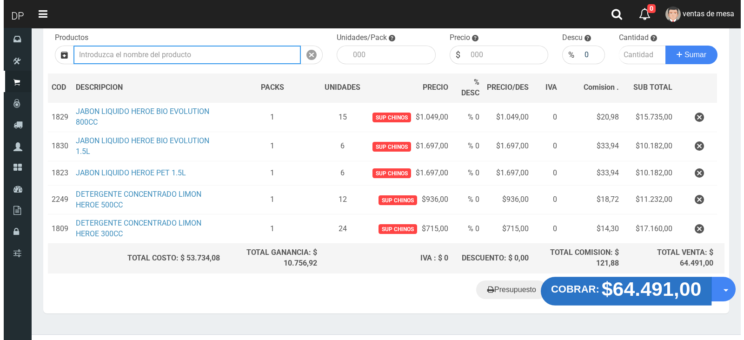
scroll to position [113, 0]
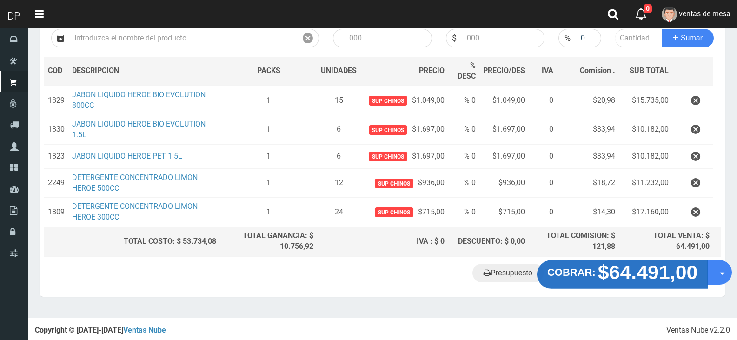
click at [613, 278] on strong "$64.491,00" at bounding box center [648, 272] width 100 height 22
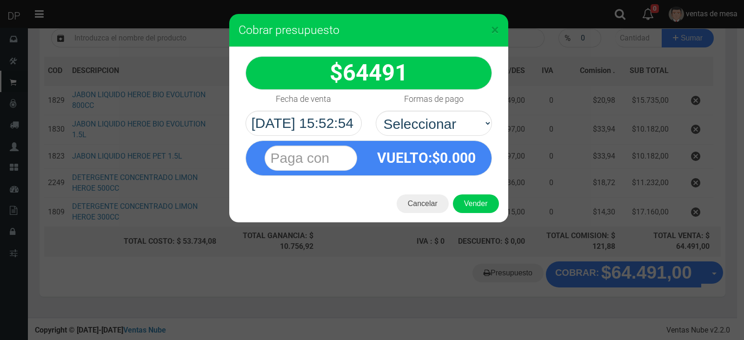
click at [453, 143] on div "VUELTO :$ 0.000" at bounding box center [427, 158] width 116 height 34
drag, startPoint x: 444, startPoint y: 126, endPoint x: 444, endPoint y: 134, distance: 8.4
click at [444, 126] on select "Seleccionar Efectivo Tarjeta de Crédito Depósito Débito" at bounding box center [434, 123] width 116 height 25
select select "Efectivo"
click at [376, 111] on select "Seleccionar Efectivo Tarjeta de Crédito Depósito Débito" at bounding box center [434, 123] width 116 height 25
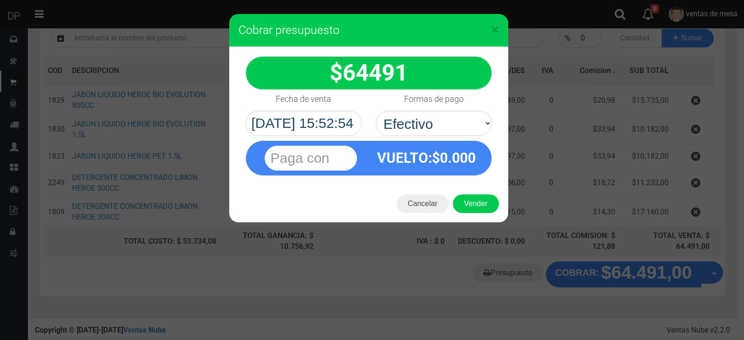
click at [461, 185] on div "Cancelar Vender" at bounding box center [368, 203] width 279 height 37
click at [465, 194] on button "Vender" at bounding box center [476, 203] width 46 height 19
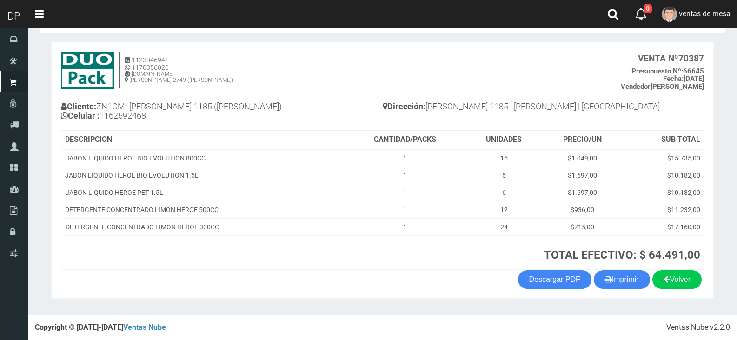
scroll to position [36, 0]
click at [630, 286] on button "Imprimir" at bounding box center [622, 279] width 56 height 19
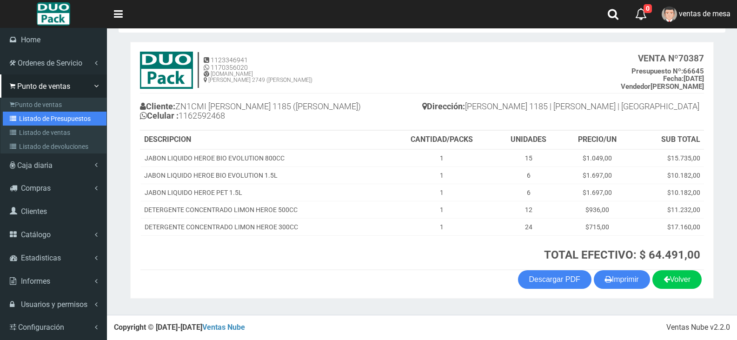
click at [24, 123] on link "Listado de Presupuestos" at bounding box center [55, 119] width 104 height 14
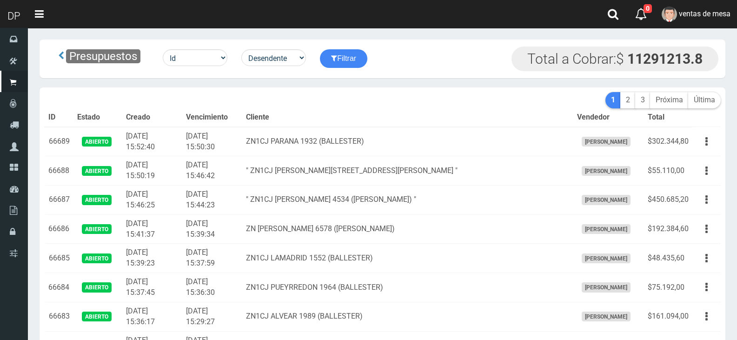
click at [285, 124] on th "Cliente" at bounding box center [407, 117] width 331 height 19
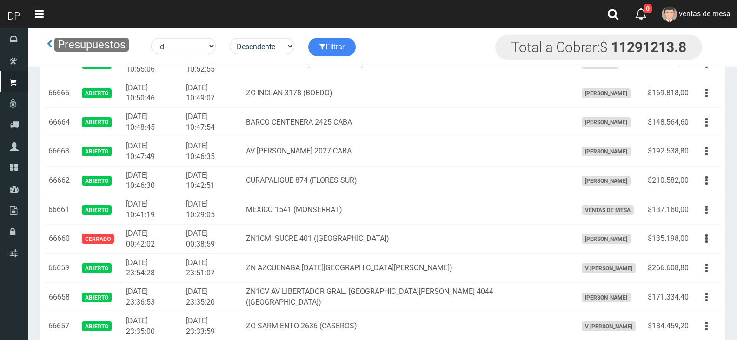
scroll to position [1760, 0]
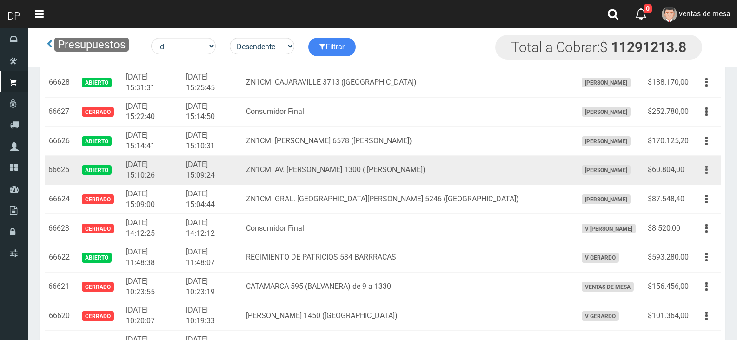
click at [713, 174] on button "button" at bounding box center [706, 170] width 21 height 16
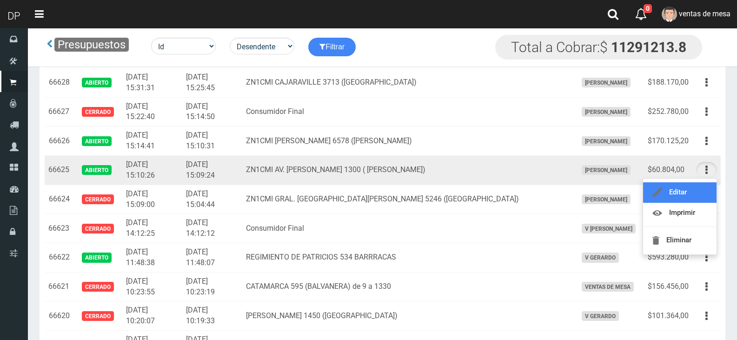
click at [708, 187] on link "Editar" at bounding box center [679, 192] width 73 height 20
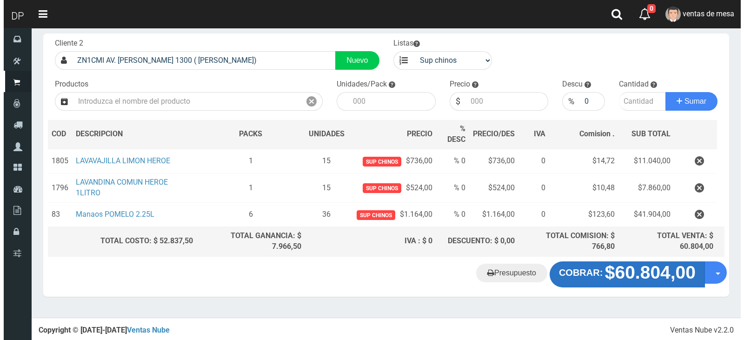
scroll to position [50, 0]
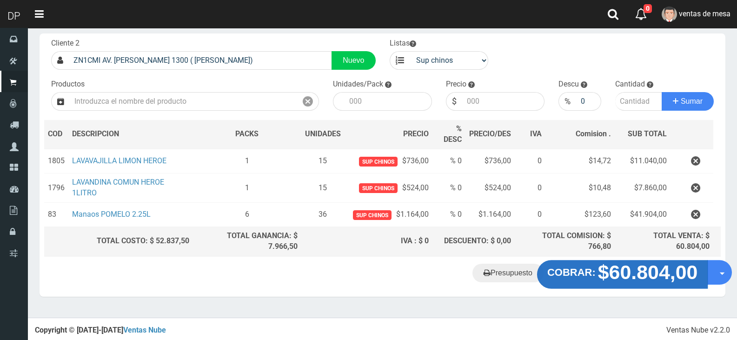
click at [657, 273] on strong "$60.804,00" at bounding box center [648, 272] width 100 height 22
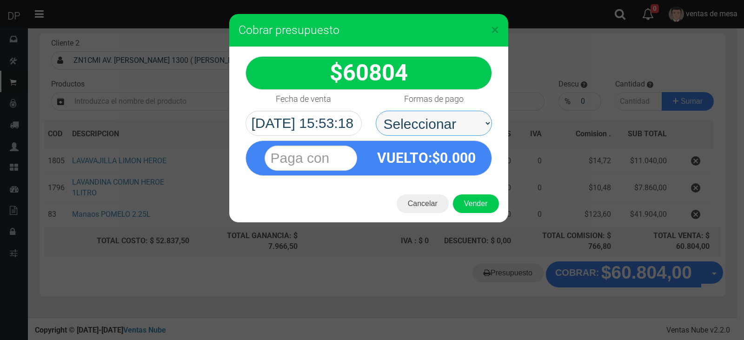
click at [471, 120] on select "Seleccionar Efectivo Tarjeta de Crédito Depósito Débito" at bounding box center [434, 123] width 116 height 25
click at [376, 111] on select "Seleccionar Efectivo Tarjeta de Crédito Depósito Débito" at bounding box center [434, 123] width 116 height 25
click at [469, 129] on select "Seleccionar Efectivo Tarjeta de Crédito Depósito Débito" at bounding box center [434, 123] width 116 height 25
select select "Efectivo"
click at [376, 111] on select "Seleccionar Efectivo Tarjeta de Crédito Depósito Débito" at bounding box center [434, 123] width 116 height 25
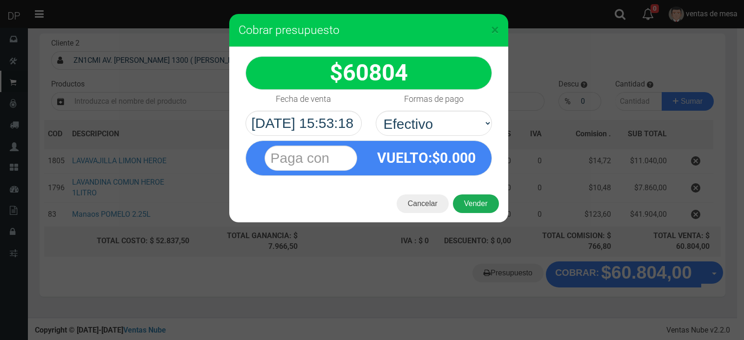
click at [470, 195] on button "Vender" at bounding box center [476, 203] width 46 height 19
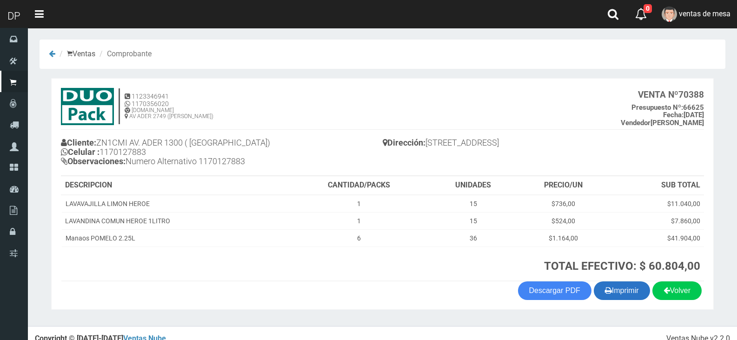
scroll to position [11, 0]
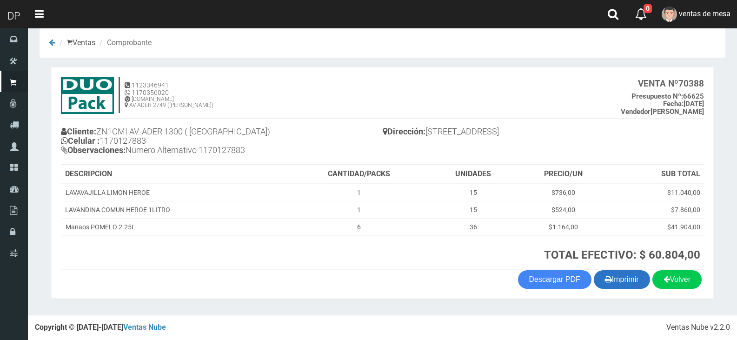
click at [627, 278] on button "Imprimir" at bounding box center [622, 279] width 56 height 19
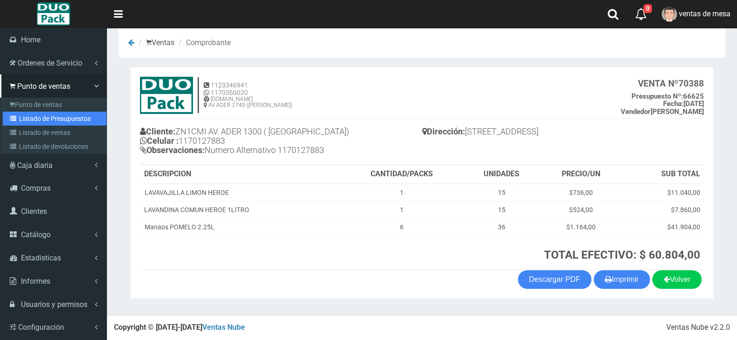
click at [27, 116] on link "Listado de Presupuestos" at bounding box center [55, 119] width 104 height 14
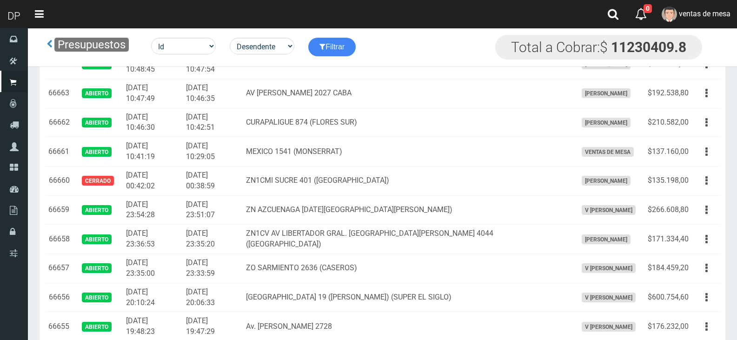
scroll to position [1731, 0]
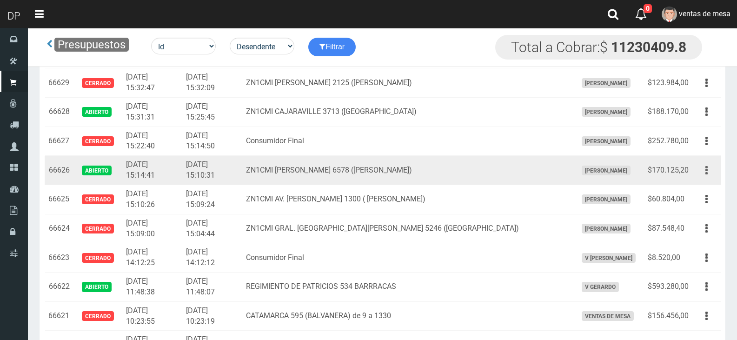
click at [709, 172] on button "button" at bounding box center [706, 170] width 21 height 16
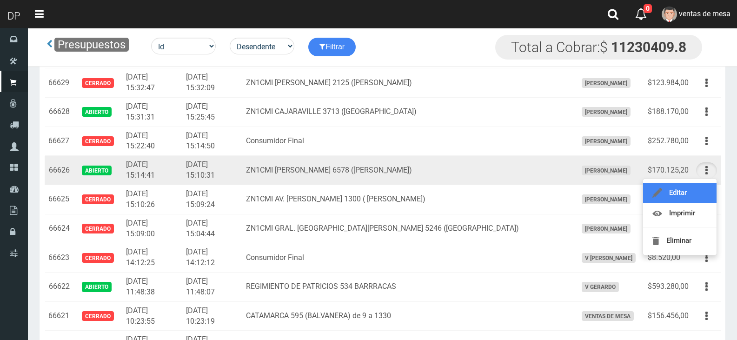
click at [703, 195] on link "Editar" at bounding box center [679, 193] width 73 height 20
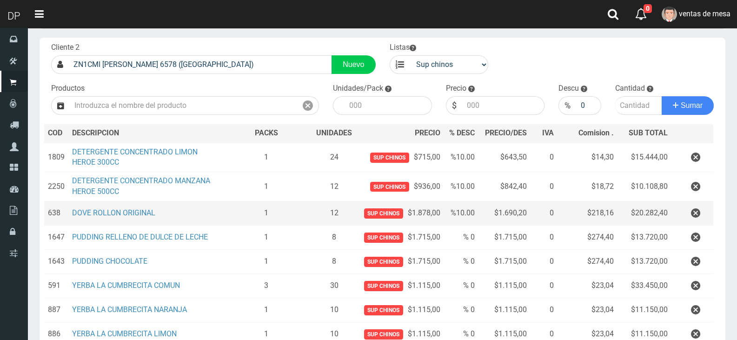
scroll to position [46, 0]
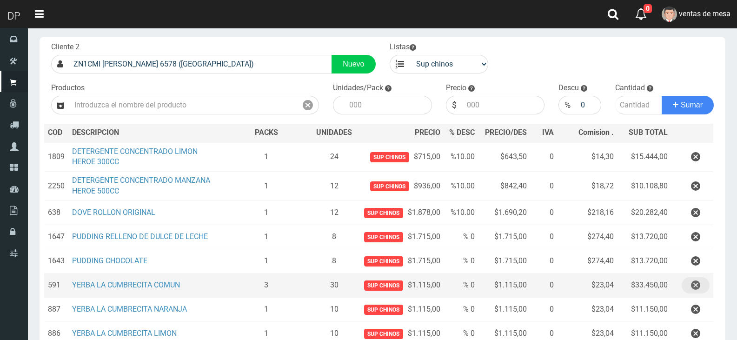
click at [689, 282] on button "button" at bounding box center [696, 285] width 28 height 16
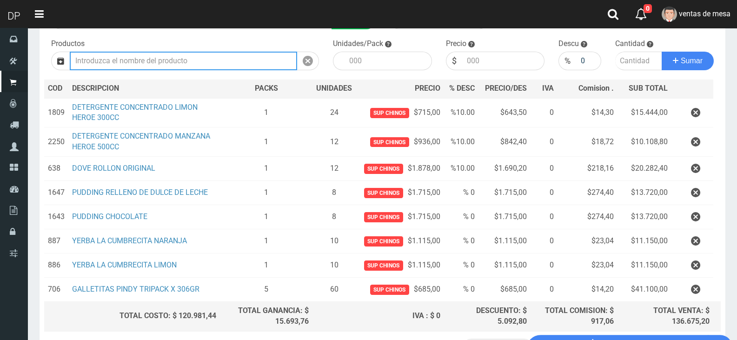
scroll to position [165, 0]
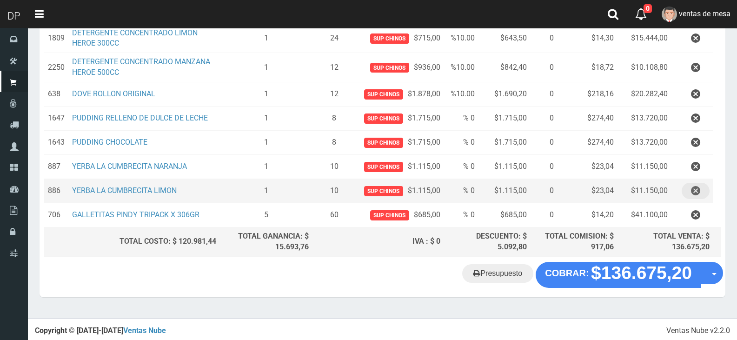
click at [697, 184] on icon "button" at bounding box center [695, 191] width 9 height 16
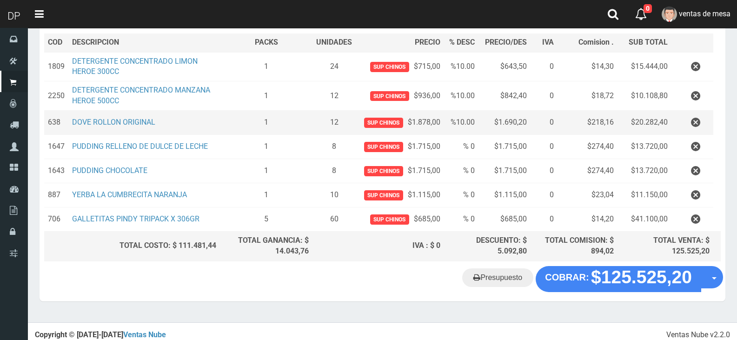
scroll to position [141, 0]
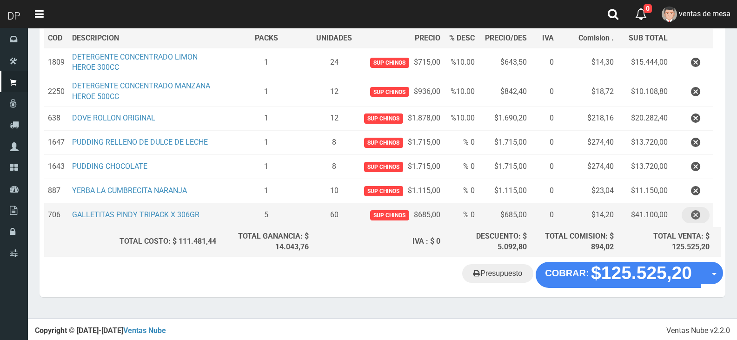
click at [700, 215] on button "button" at bounding box center [696, 215] width 28 height 16
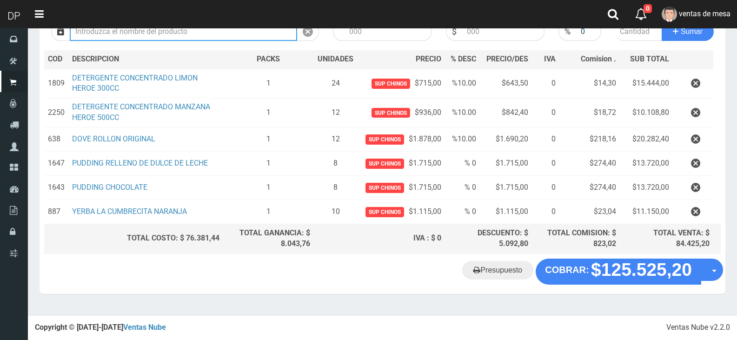
scroll to position [117, 0]
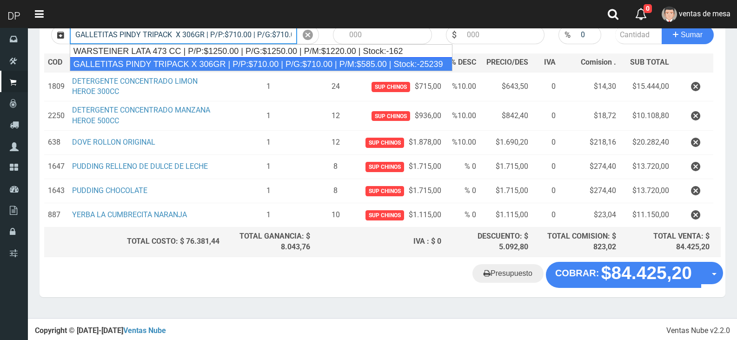
type input "GALLETITAS PINDY TRIPACK X 306GR | P/P:$710.00 | P/G:$710.00 | P/M:$585.00 | St…"
type input "12"
type input "710.00"
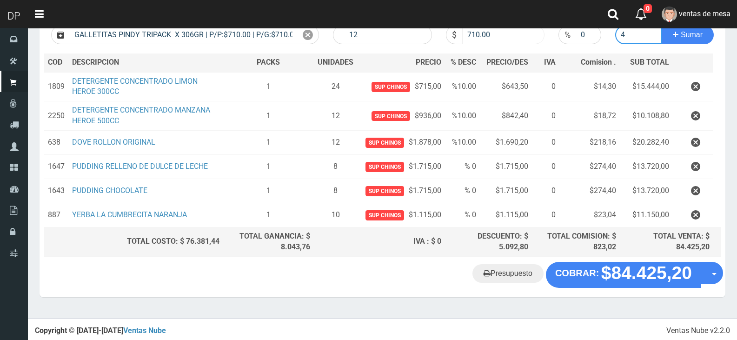
type input "4"
click at [499, 40] on input "710.00" at bounding box center [503, 35] width 83 height 19
type input "685"
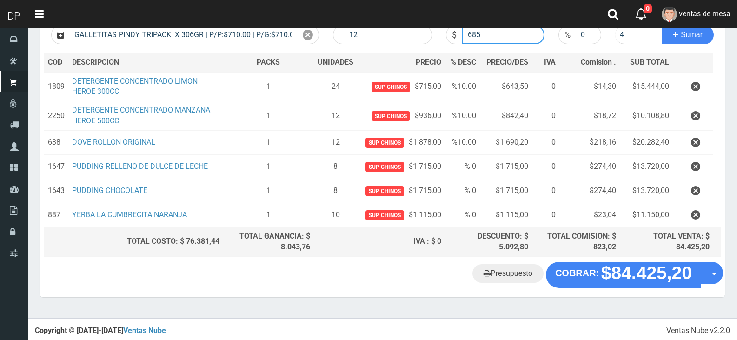
click at [662, 26] on button "Sumar" at bounding box center [688, 35] width 52 height 19
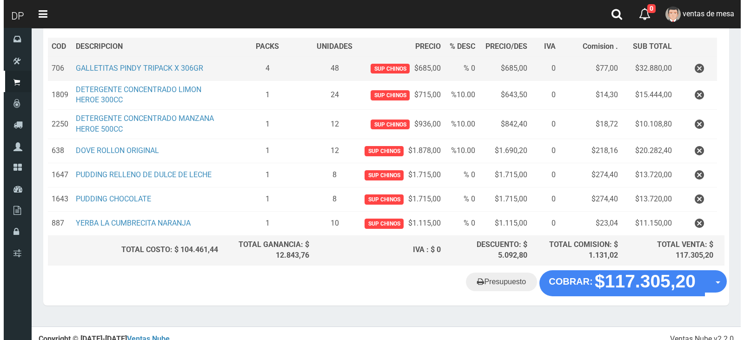
scroll to position [141, 0]
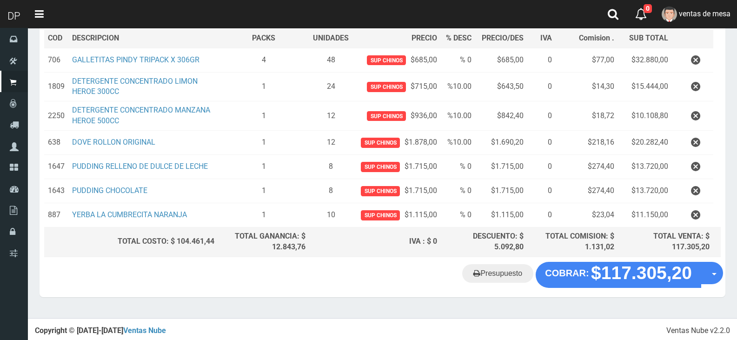
click at [609, 305] on section "× Titulo del Msj texto Mas Texto Cancelar Aceptar Editar Presupuesto Nº66626" at bounding box center [382, 102] width 709 height 431
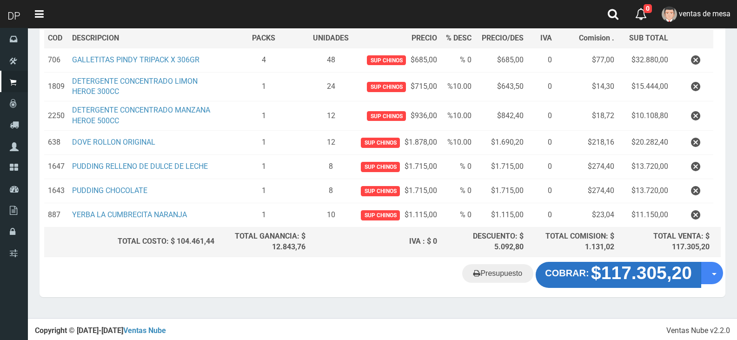
click at [577, 260] on div "Cliente 2 ZN1CMI AMANCIO ALCORTA 6578 (VILLA ADELINA) Nuevo Listas venta public…" at bounding box center [383, 102] width 686 height 319
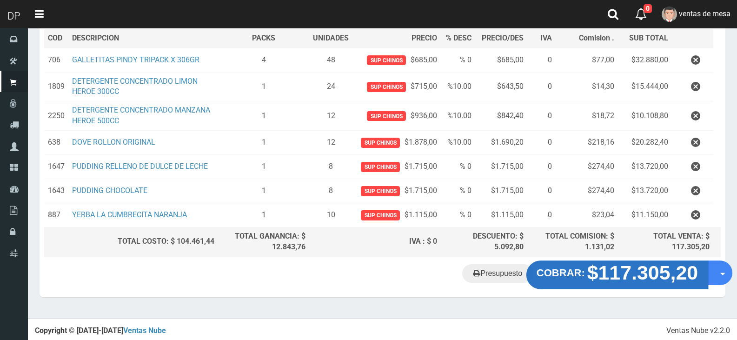
click at [591, 284] on button "COBRAR: $117.305,20" at bounding box center [617, 274] width 182 height 29
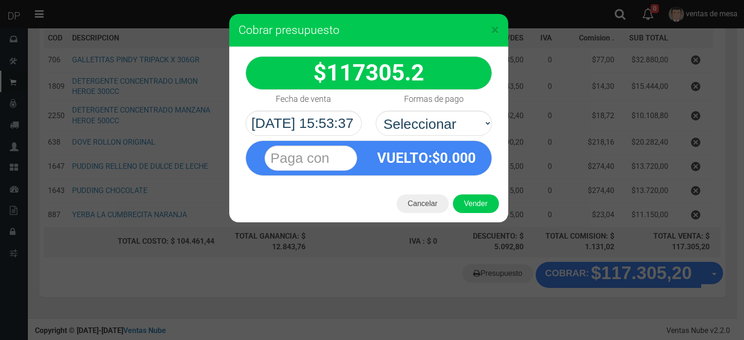
click at [433, 109] on div "Formas de pago Seleccionar Efectivo Tarjeta de Crédito Depósito Débito" at bounding box center [434, 113] width 130 height 46
drag, startPoint x: 442, startPoint y: 126, endPoint x: 449, endPoint y: 133, distance: 9.9
click at [443, 126] on select "Seleccionar Efectivo Tarjeta de Crédito Depósito Débito" at bounding box center [434, 123] width 116 height 25
select select "Efectivo"
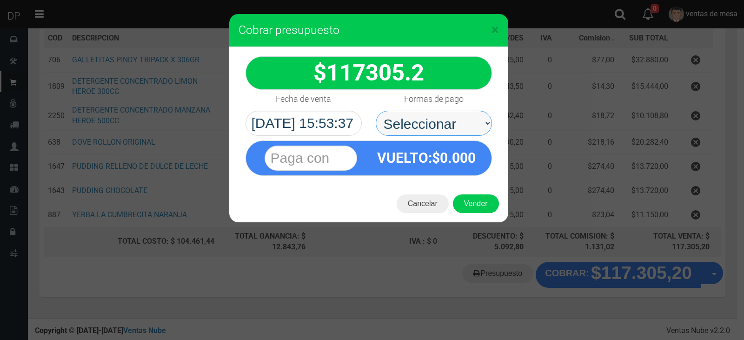
click at [376, 111] on select "Seleccionar Efectivo Tarjeta de Crédito Depósito Débito" at bounding box center [434, 123] width 116 height 25
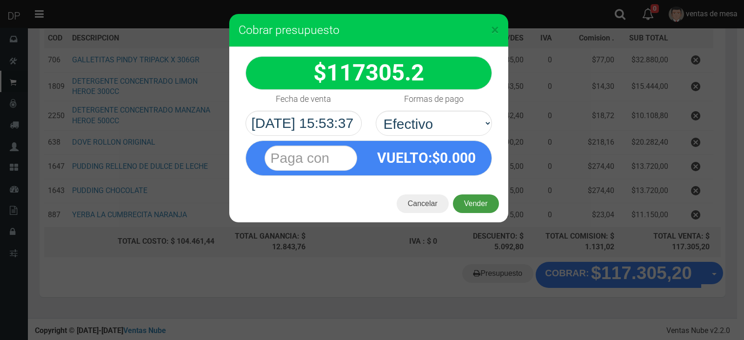
click at [472, 195] on button "Vender" at bounding box center [476, 203] width 46 height 19
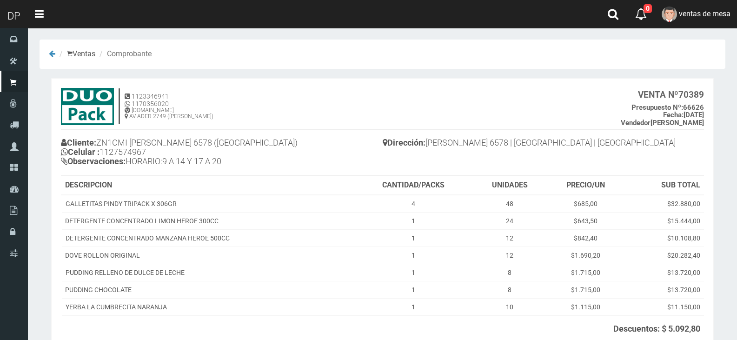
scroll to position [93, 0]
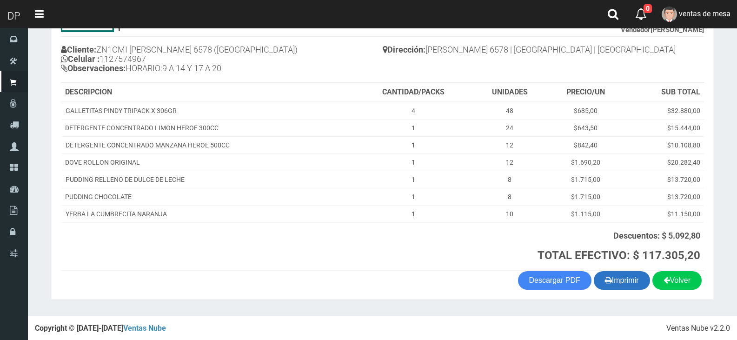
click at [607, 272] on button "Imprimir" at bounding box center [622, 280] width 56 height 19
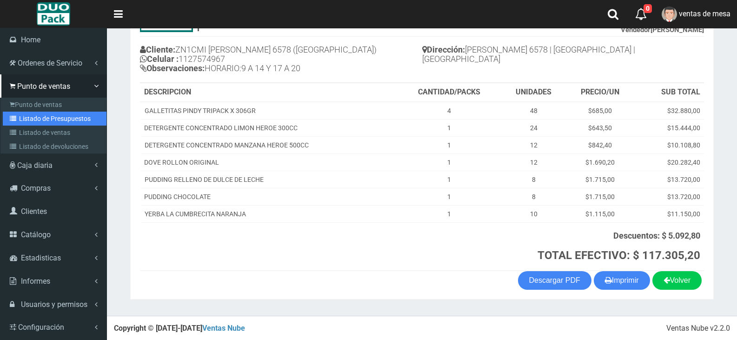
click at [18, 115] on icon at bounding box center [14, 118] width 9 height 7
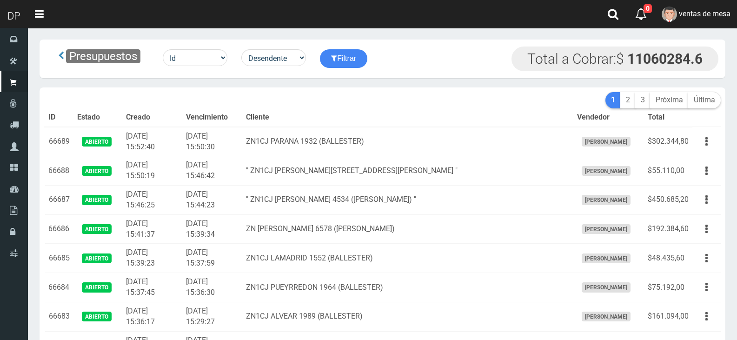
click at [242, 117] on th "Vencimiento" at bounding box center [212, 117] width 60 height 19
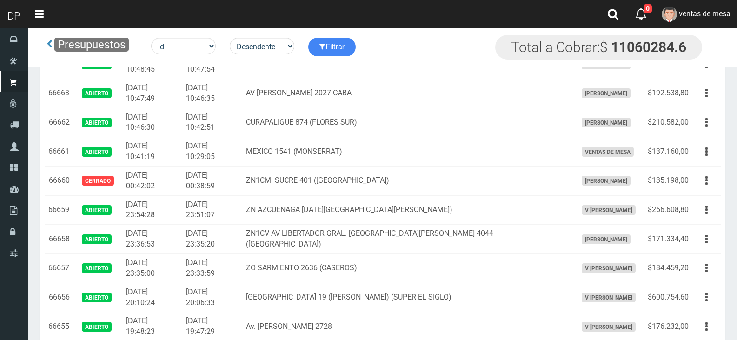
scroll to position [1672, 0]
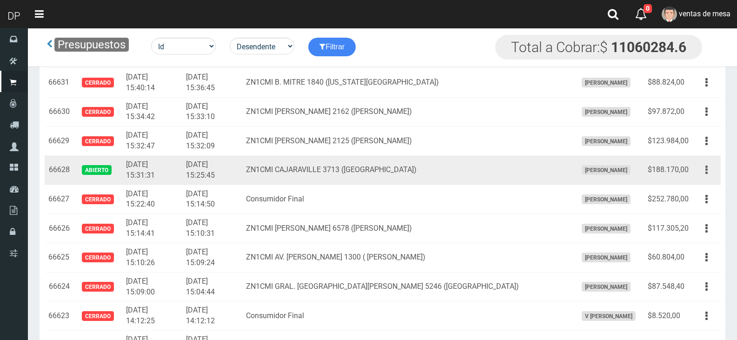
click at [709, 166] on button "button" at bounding box center [706, 170] width 21 height 16
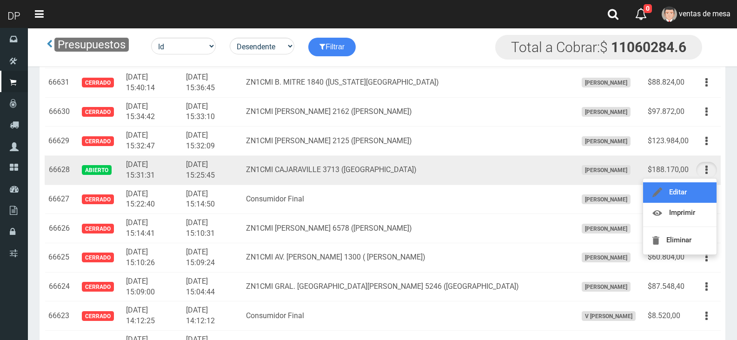
click at [699, 191] on link "Editar" at bounding box center [679, 192] width 73 height 20
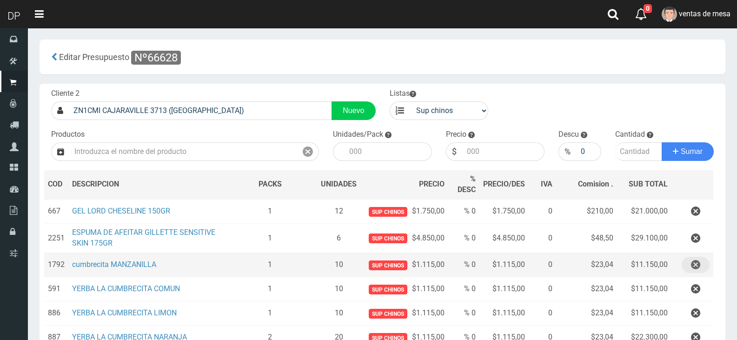
click at [703, 262] on button "button" at bounding box center [696, 265] width 28 height 16
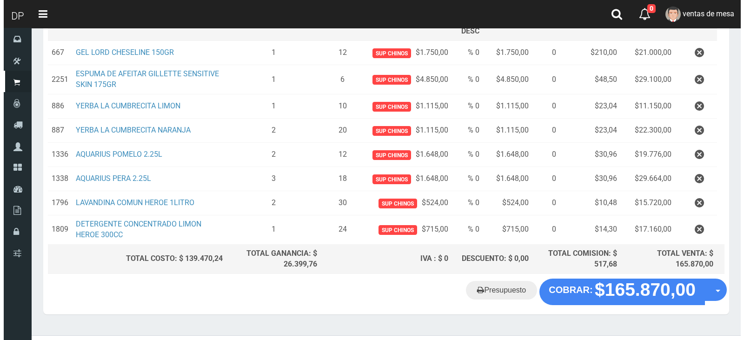
scroll to position [176, 0]
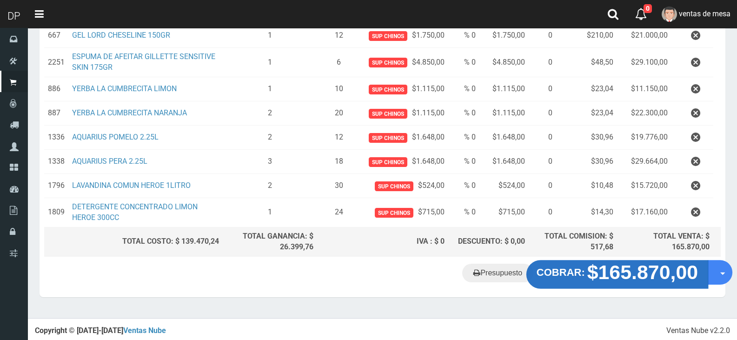
click at [632, 282] on button "COBRAR: $165.870,00" at bounding box center [617, 274] width 182 height 29
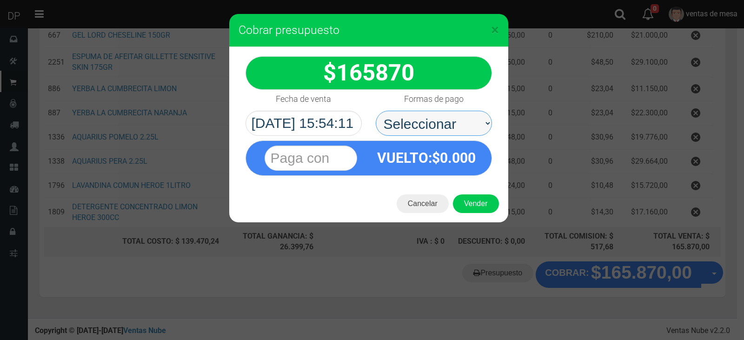
click at [422, 119] on select "Seleccionar Efectivo Tarjeta de Crédito Depósito Débito" at bounding box center [434, 123] width 116 height 25
select select "Efectivo"
click at [376, 111] on select "Seleccionar Efectivo Tarjeta de Crédito Depósito Débito" at bounding box center [434, 123] width 116 height 25
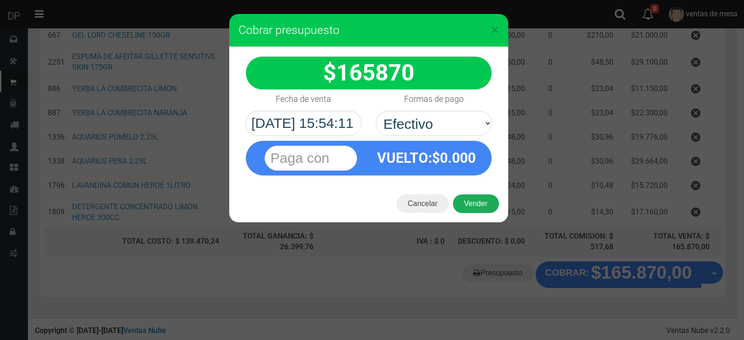
click at [474, 195] on button "Vender" at bounding box center [476, 203] width 46 height 19
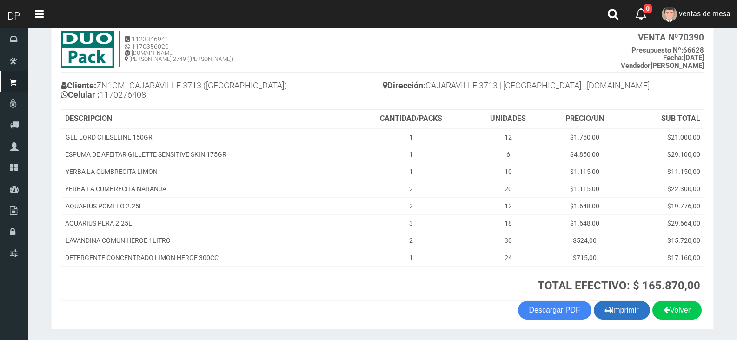
scroll to position [88, 0]
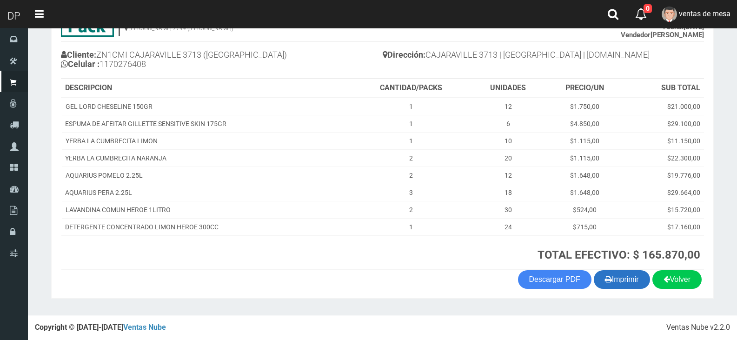
click at [605, 273] on icon "button" at bounding box center [608, 278] width 7 height 13
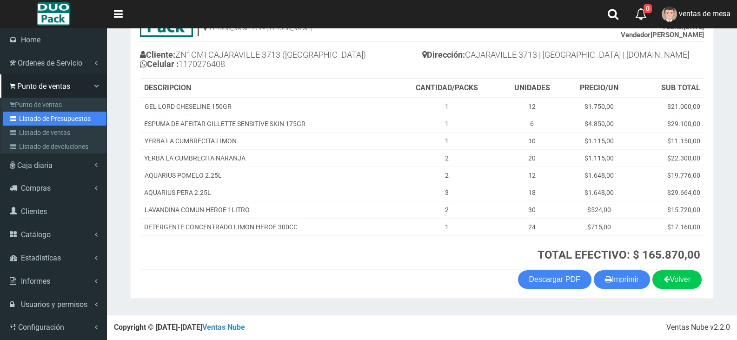
click at [36, 114] on link "Listado de Presupuestos" at bounding box center [55, 119] width 104 height 14
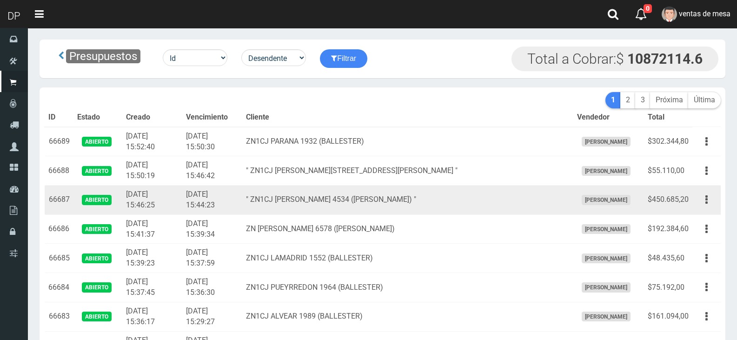
click at [281, 188] on td "" ZN1CJ [PERSON_NAME] 4534 ([PERSON_NAME]) "" at bounding box center [407, 200] width 331 height 29
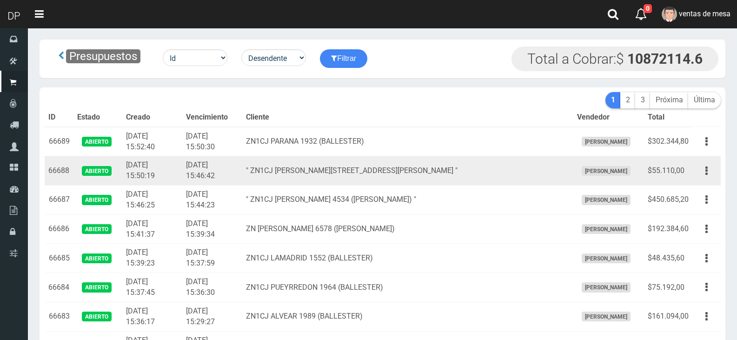
click at [285, 165] on td "" ZN1CJ J.V GONZALEZ 2630 (SAN ANDRES) "" at bounding box center [407, 170] width 331 height 29
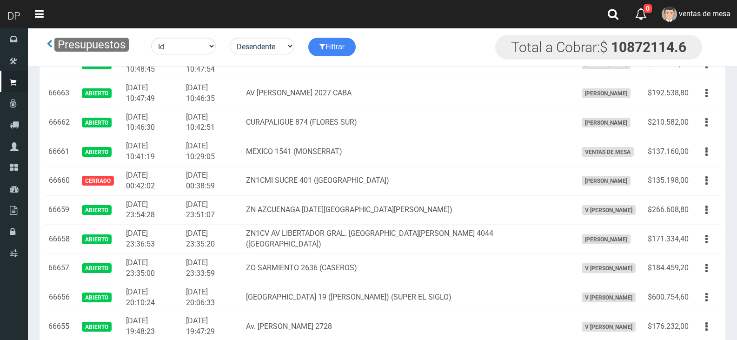
scroll to position [1352, 0]
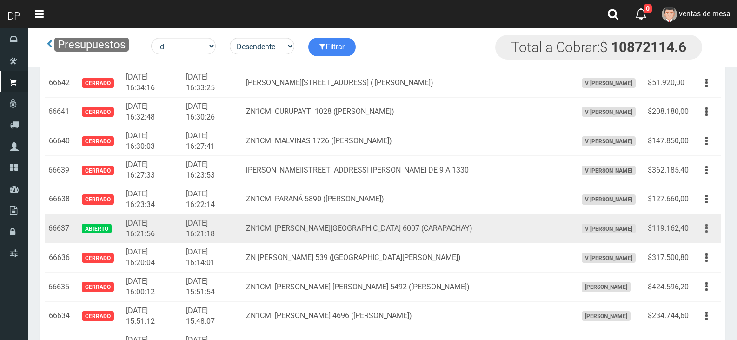
click at [697, 232] on button "button" at bounding box center [706, 228] width 21 height 16
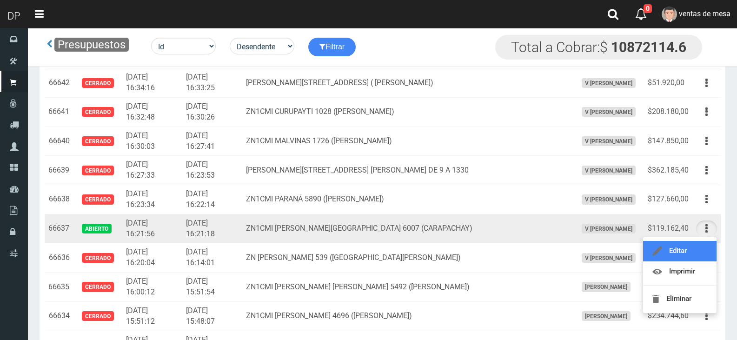
click at [701, 245] on link "Editar" at bounding box center [679, 251] width 73 height 20
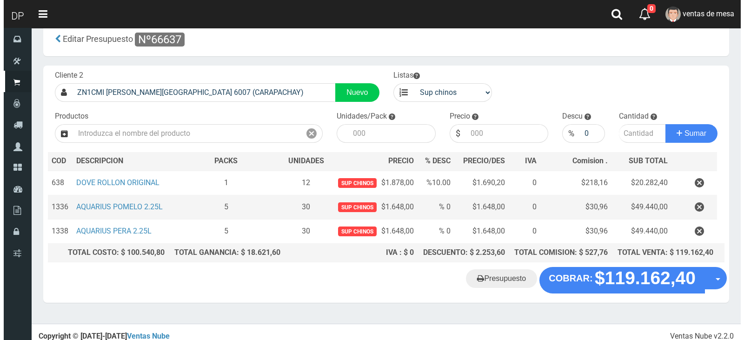
scroll to position [24, 0]
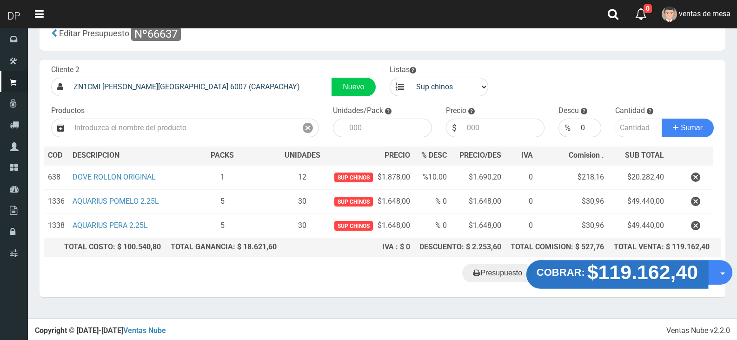
click at [606, 279] on strong "$119.162,40" at bounding box center [642, 272] width 111 height 22
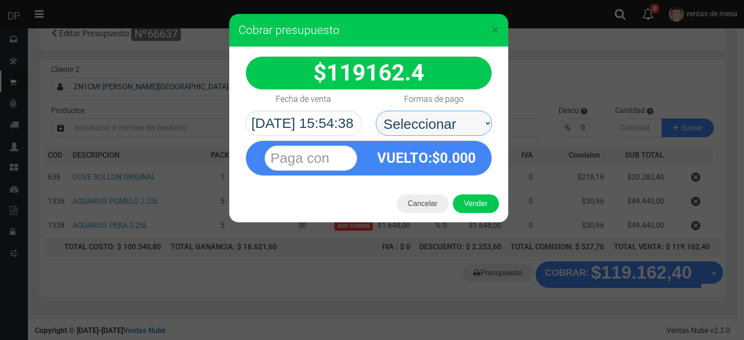
click at [398, 117] on select "Seleccionar Efectivo Tarjeta de Crédito Depósito Débito" at bounding box center [434, 123] width 116 height 25
select select "Efectivo"
click at [376, 111] on select "Seleccionar Efectivo Tarjeta de Crédito Depósito Débito" at bounding box center [434, 123] width 116 height 25
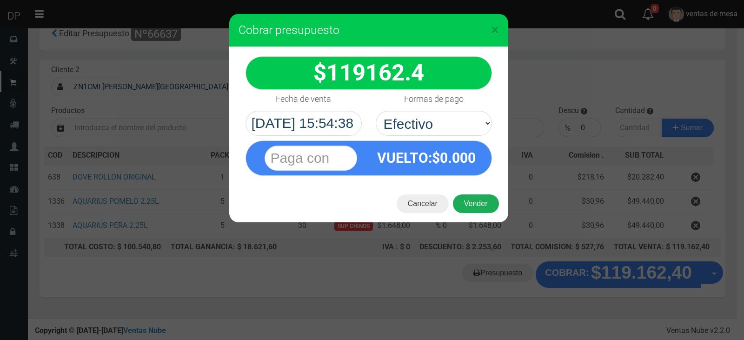
click at [477, 201] on button "Vender" at bounding box center [476, 203] width 46 height 19
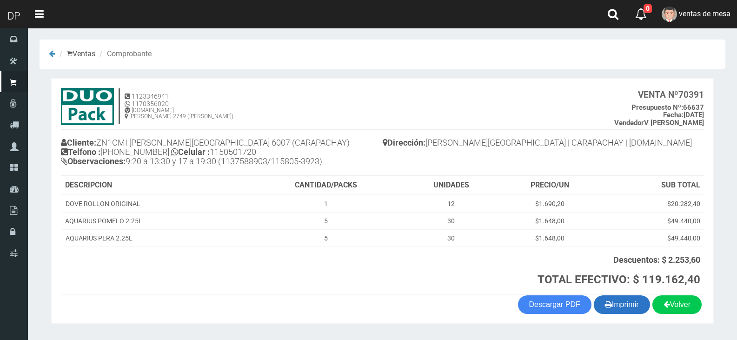
click at [640, 304] on button "Imprimir" at bounding box center [622, 304] width 56 height 19
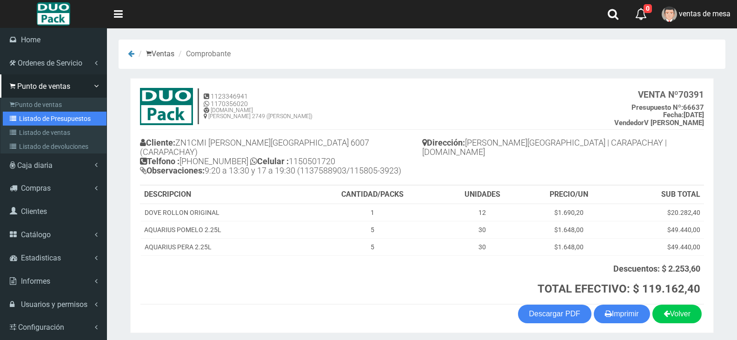
click at [40, 120] on link "Listado de Presupuestos" at bounding box center [55, 119] width 104 height 14
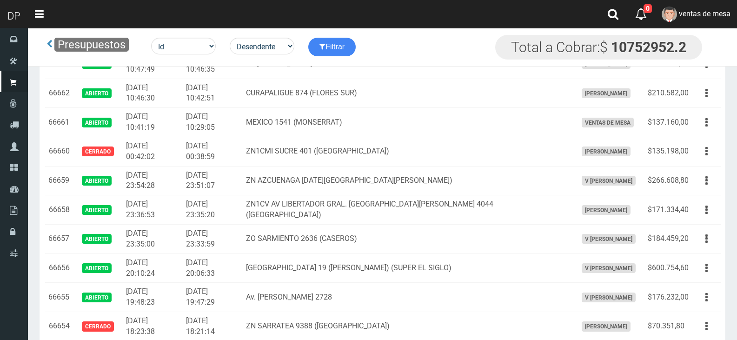
scroll to position [1964, 0]
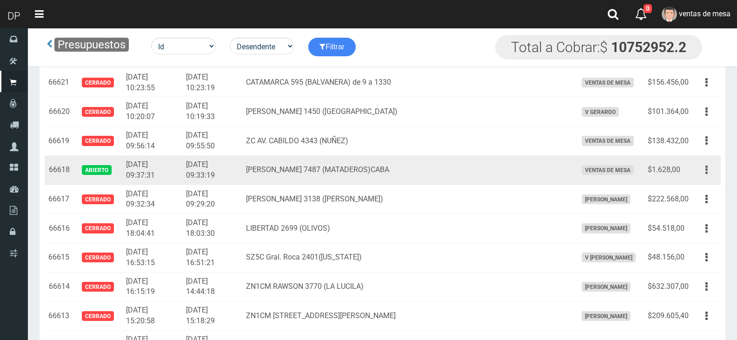
click at [713, 174] on button "button" at bounding box center [706, 170] width 21 height 16
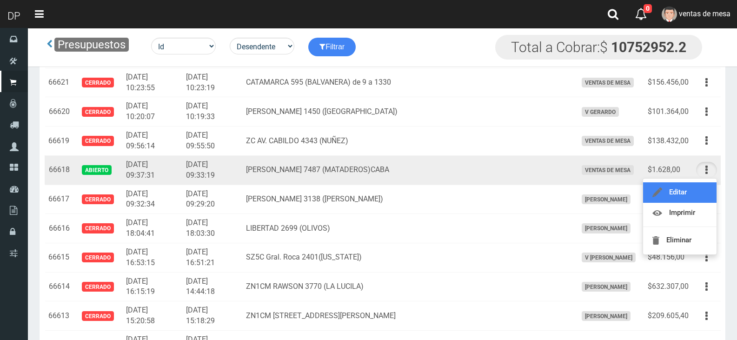
click at [706, 190] on link "Editar" at bounding box center [679, 192] width 73 height 20
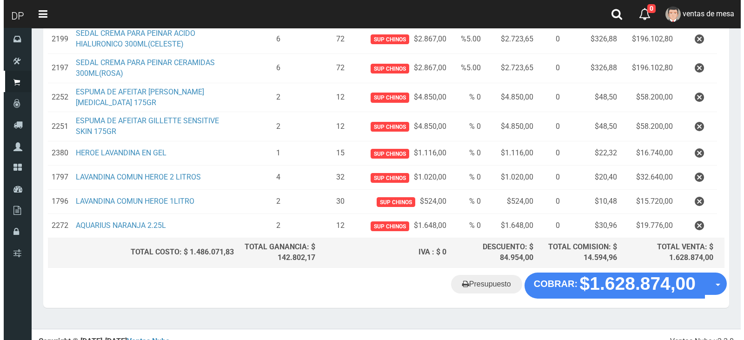
scroll to position [365, 0]
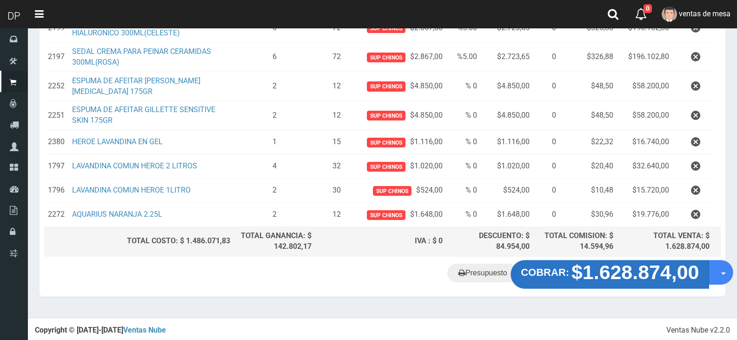
click at [618, 276] on strong "$1.628.874,00" at bounding box center [634, 272] width 127 height 22
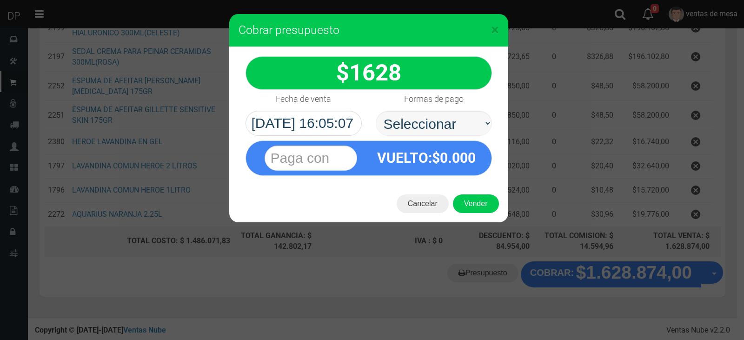
click at [445, 132] on select "Seleccionar Efectivo Tarjeta de Crédito Depósito Débito" at bounding box center [434, 123] width 116 height 25
select select "Efectivo"
click at [376, 111] on select "Seleccionar Efectivo Tarjeta de Crédito Depósito Débito" at bounding box center [434, 123] width 116 height 25
click at [468, 204] on button "Vender" at bounding box center [476, 203] width 46 height 19
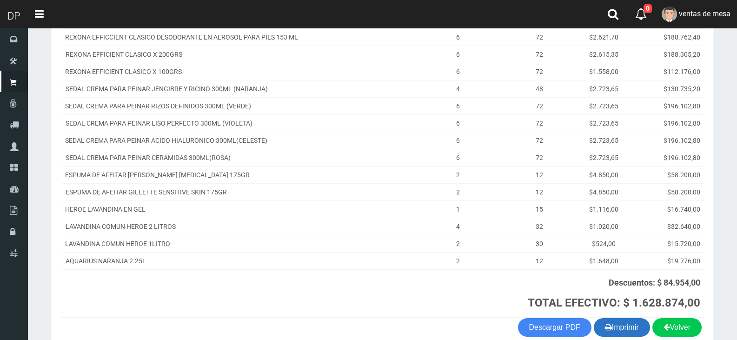
scroll to position [222, 0]
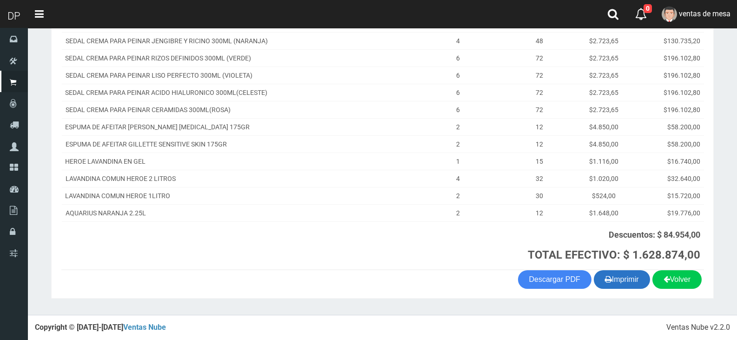
click at [617, 276] on button "Imprimir" at bounding box center [622, 279] width 56 height 19
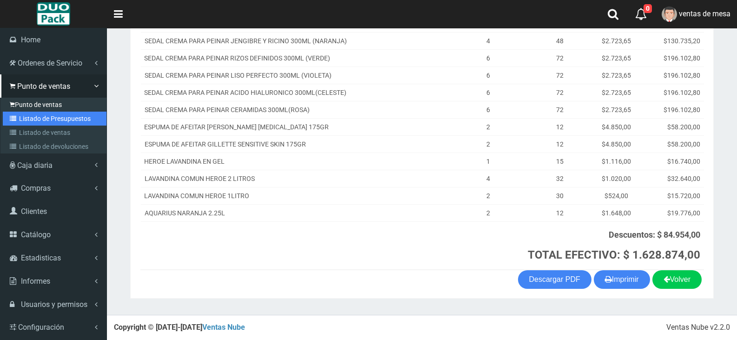
drag, startPoint x: 29, startPoint y: 119, endPoint x: 58, endPoint y: 106, distance: 31.8
click at [29, 119] on link "Listado de Presupuestos" at bounding box center [55, 119] width 104 height 14
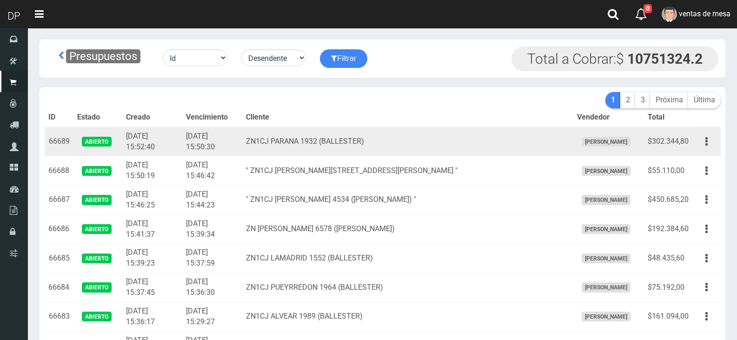
scroll to position [525, 0]
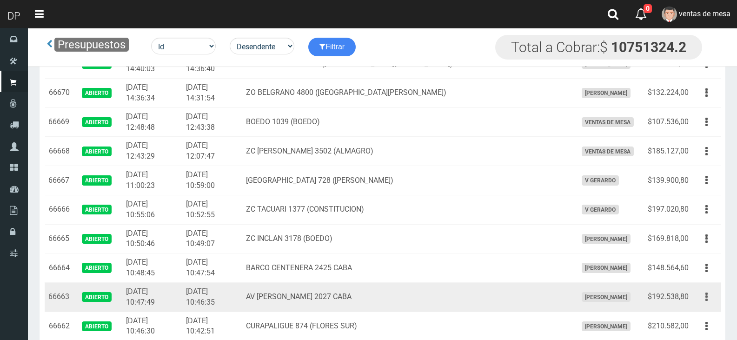
click at [705, 301] on icon "button" at bounding box center [706, 297] width 2 height 16
click at [704, 312] on link "Editar" at bounding box center [679, 319] width 73 height 20
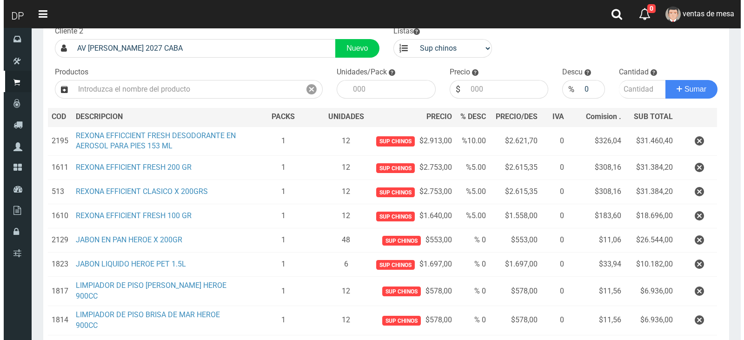
scroll to position [243, 0]
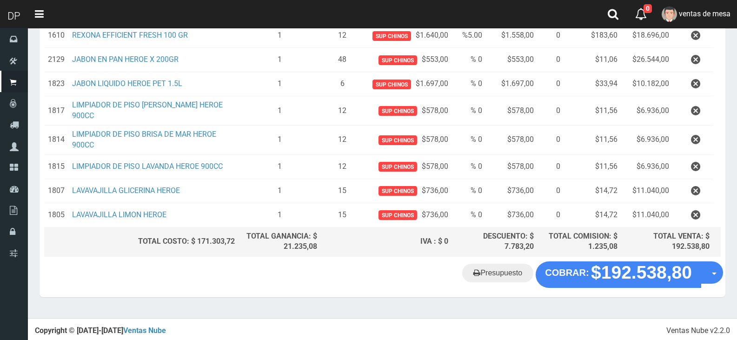
click at [566, 292] on div "Presupuesto COBRAR: $192.538,80 Opciones" at bounding box center [383, 278] width 686 height 35
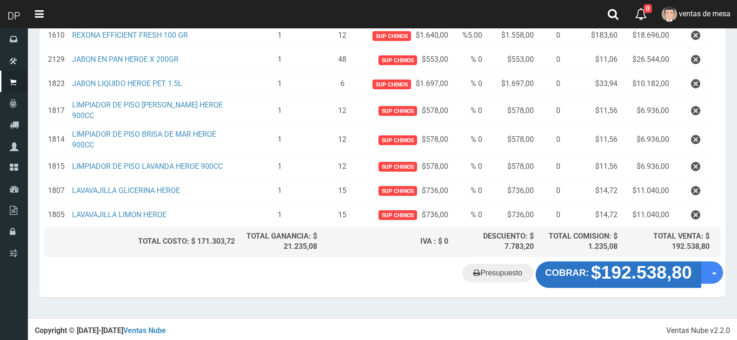
click at [569, 279] on button "COBRAR: $192.538,80" at bounding box center [619, 274] width 166 height 26
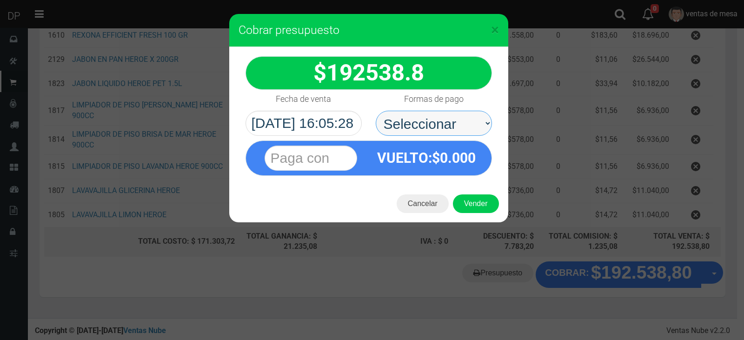
click at [435, 125] on select "Seleccionar Efectivo Tarjeta de Crédito Depósito Débito" at bounding box center [434, 123] width 116 height 25
select select "Efectivo"
click at [376, 111] on select "Seleccionar Efectivo Tarjeta de Crédito Depósito Débito" at bounding box center [434, 123] width 116 height 25
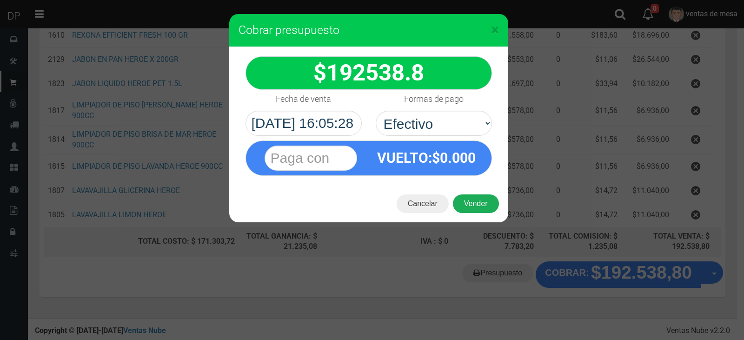
click at [469, 205] on button "Vender" at bounding box center [476, 203] width 46 height 19
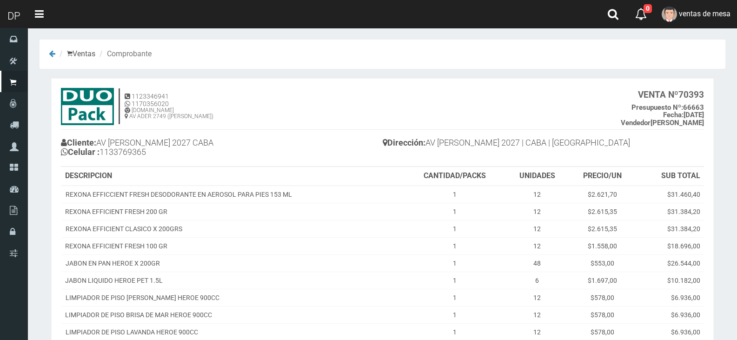
scroll to position [153, 0]
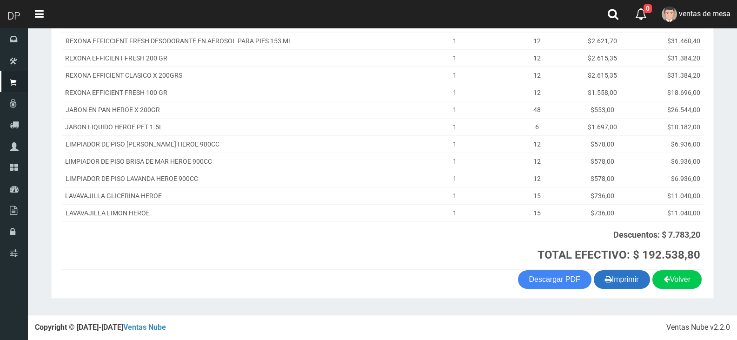
click at [614, 273] on button "Imprimir" at bounding box center [622, 279] width 56 height 19
click at [405, 260] on th "Descuentos: $ 7.783,20 TOTAL EFECTIVO: $ 192.538,80" at bounding box center [554, 245] width 300 height 48
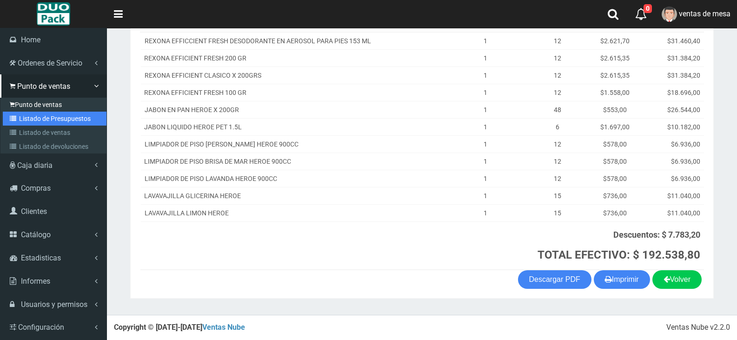
drag, startPoint x: 33, startPoint y: 125, endPoint x: 54, endPoint y: 107, distance: 27.4
click at [33, 125] on link "Listado de Presupuestos" at bounding box center [55, 119] width 104 height 14
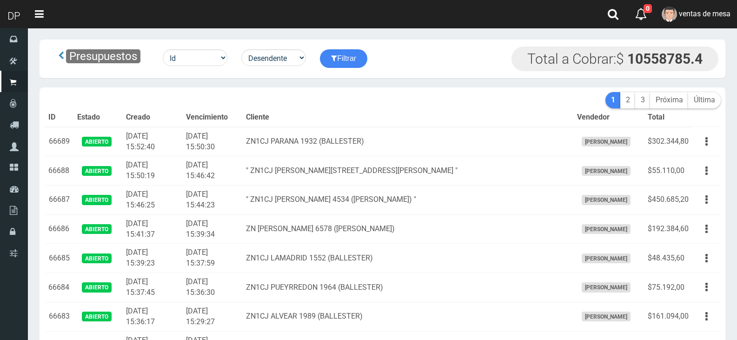
scroll to position [525, 0]
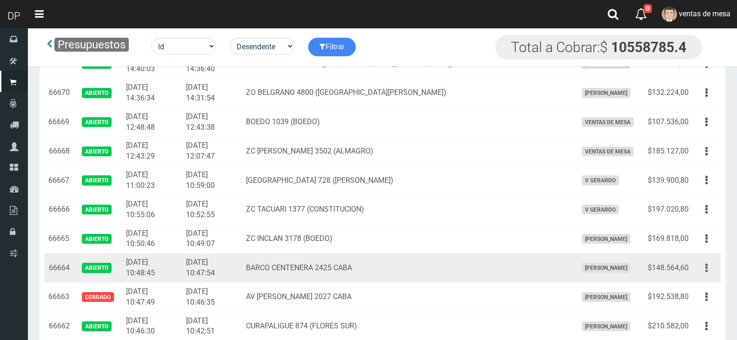
click at [714, 274] on button "button" at bounding box center [706, 268] width 21 height 16
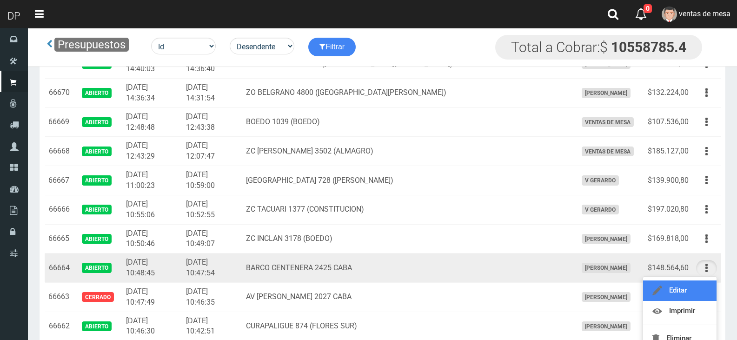
click at [702, 293] on link "Editar" at bounding box center [679, 290] width 73 height 20
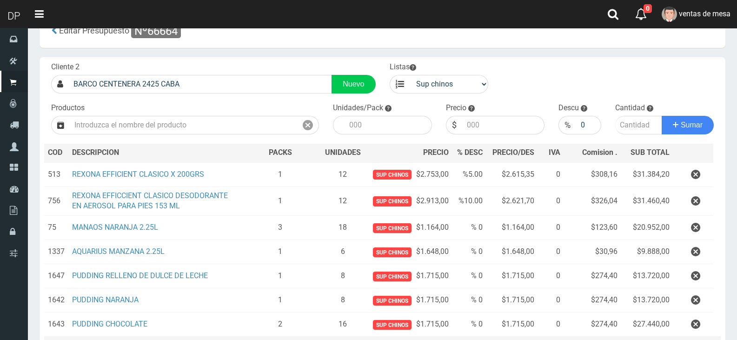
scroll to position [136, 0]
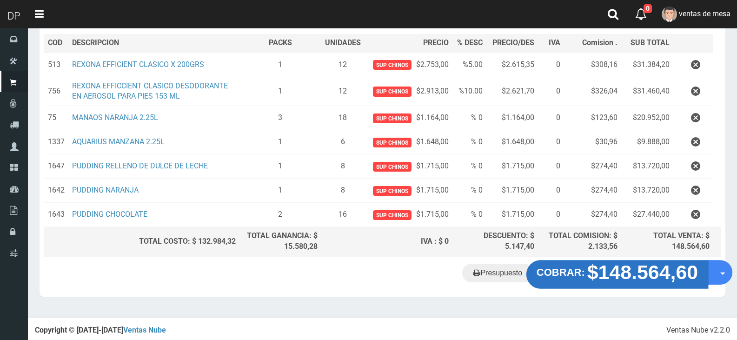
click at [663, 272] on strong "$148.564,60" at bounding box center [642, 272] width 111 height 22
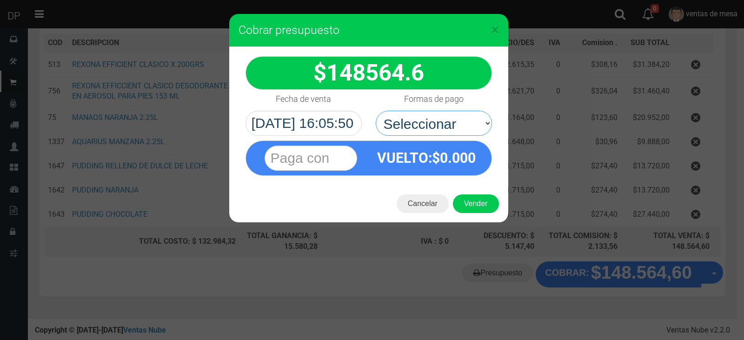
click at [421, 132] on select "Seleccionar Efectivo Tarjeta de Crédito Depósito Débito" at bounding box center [434, 123] width 116 height 25
select select "Efectivo"
click at [376, 111] on select "Seleccionar Efectivo Tarjeta de Crédito Depósito Débito" at bounding box center [434, 123] width 116 height 25
click at [481, 205] on button "Vender" at bounding box center [476, 203] width 46 height 19
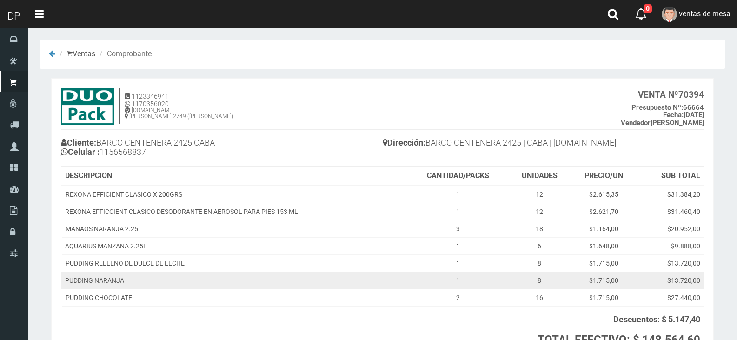
scroll to position [85, 0]
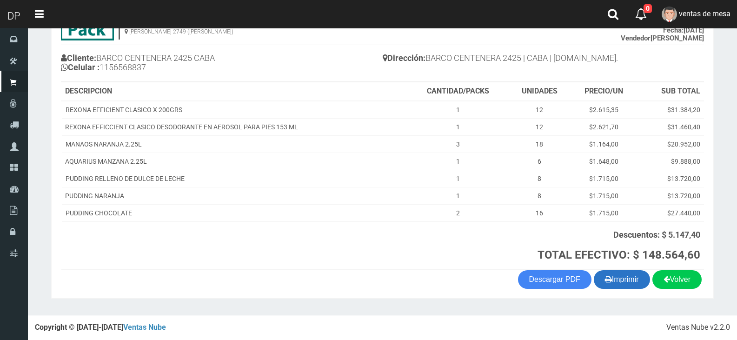
click at [644, 279] on button "Imprimir" at bounding box center [622, 279] width 56 height 19
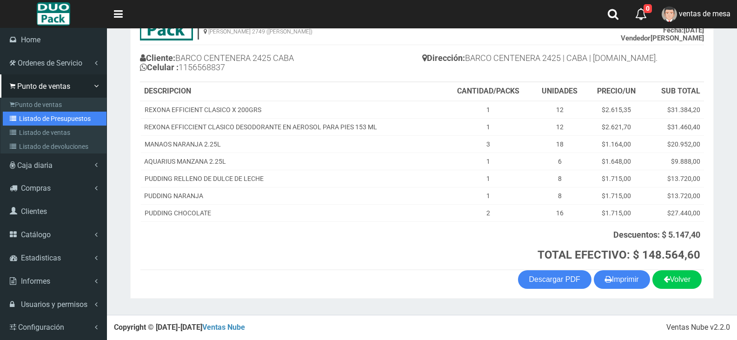
click at [40, 122] on link "Listado de Presupuestos" at bounding box center [55, 119] width 104 height 14
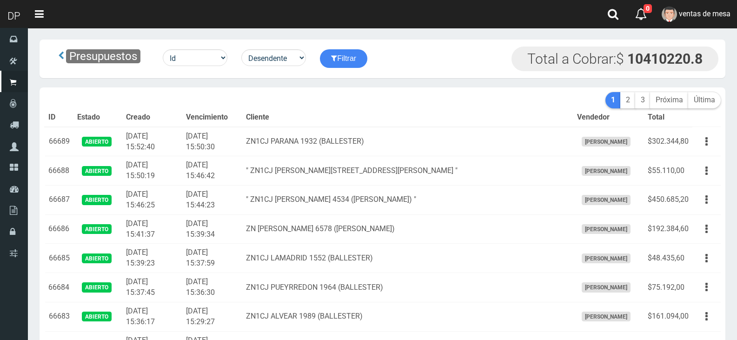
click at [167, 178] on td "2025-09-18 15:50:19" at bounding box center [152, 170] width 60 height 29
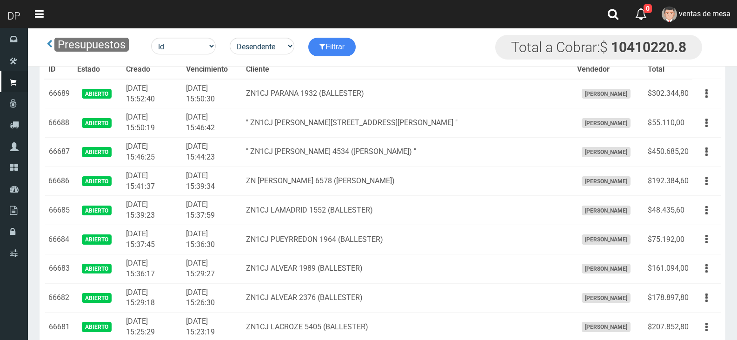
scroll to position [525, 0]
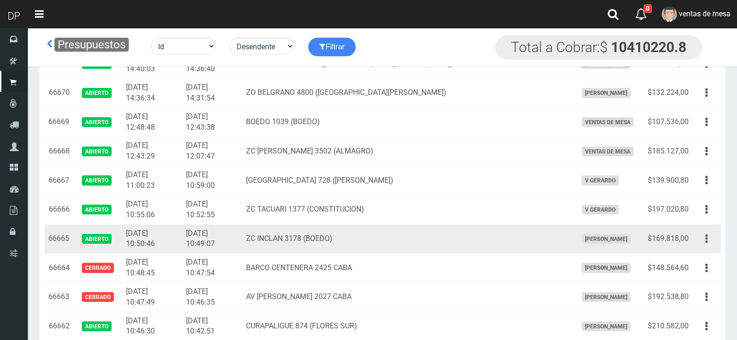
click at [697, 238] on button "button" at bounding box center [706, 239] width 21 height 16
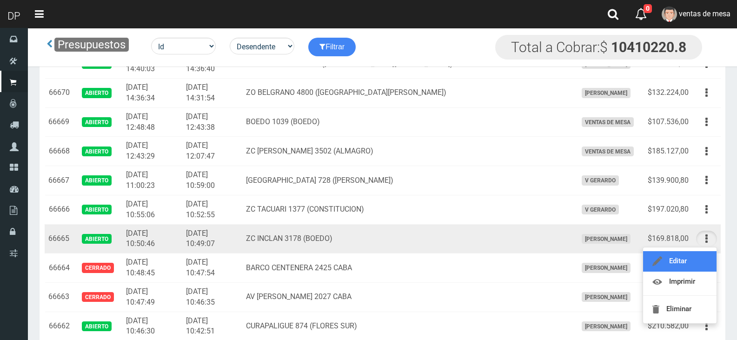
click at [703, 257] on link "Editar" at bounding box center [679, 261] width 73 height 20
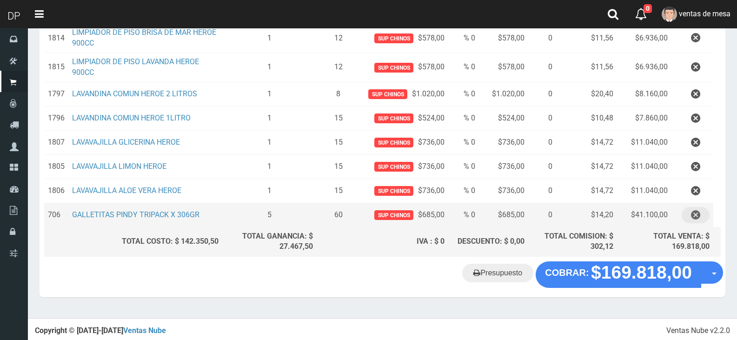
click at [701, 219] on button "button" at bounding box center [696, 215] width 28 height 16
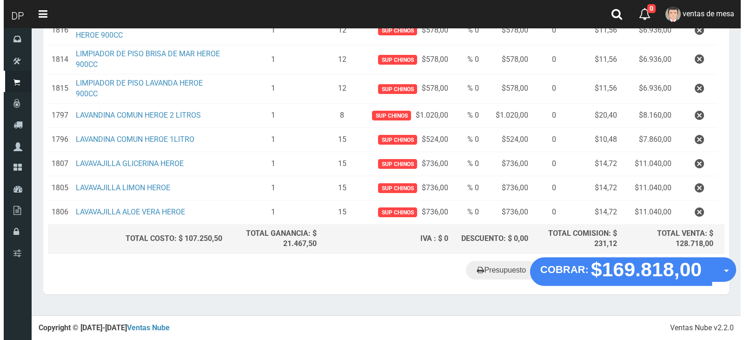
scroll to position [317, 0]
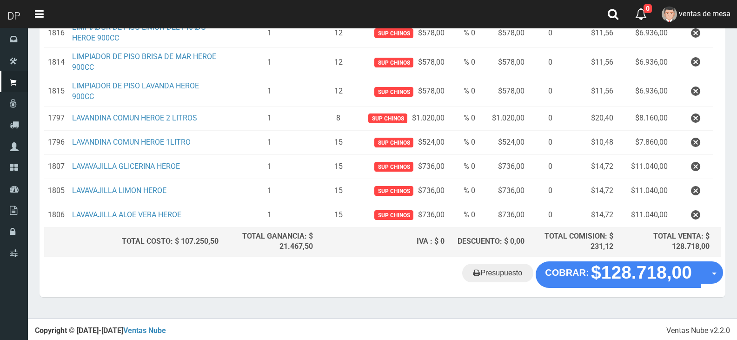
click at [651, 287] on div "Presupuesto COBRAR: $128.718,00 Opciones" at bounding box center [383, 278] width 686 height 35
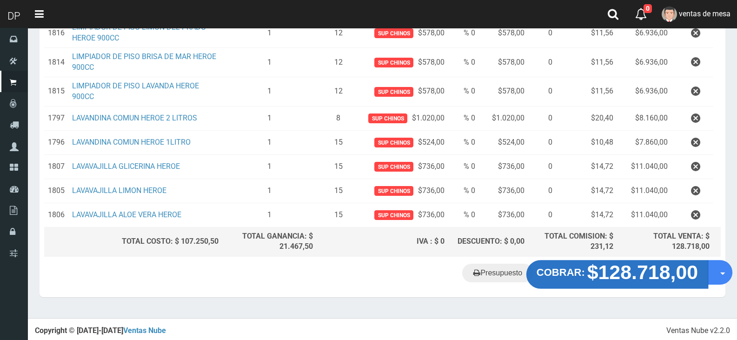
click at [639, 274] on strong "$128.718,00" at bounding box center [642, 272] width 111 height 22
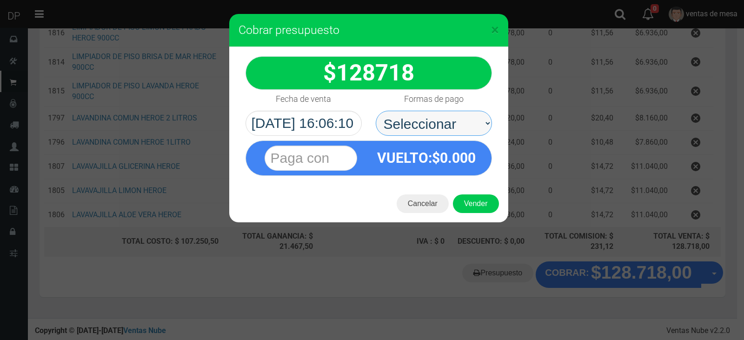
click at [447, 115] on select "Seleccionar Efectivo Tarjeta de Crédito Depósito Débito" at bounding box center [434, 123] width 116 height 25
select select "Efectivo"
click at [376, 111] on select "Seleccionar Efectivo Tarjeta de Crédito Depósito Débito" at bounding box center [434, 123] width 116 height 25
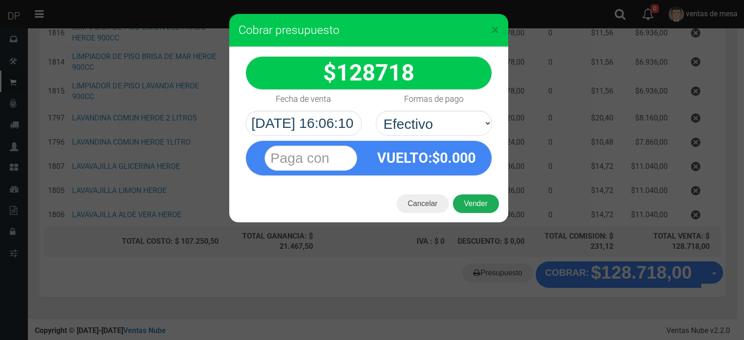
click at [475, 207] on button "Vender" at bounding box center [476, 203] width 46 height 19
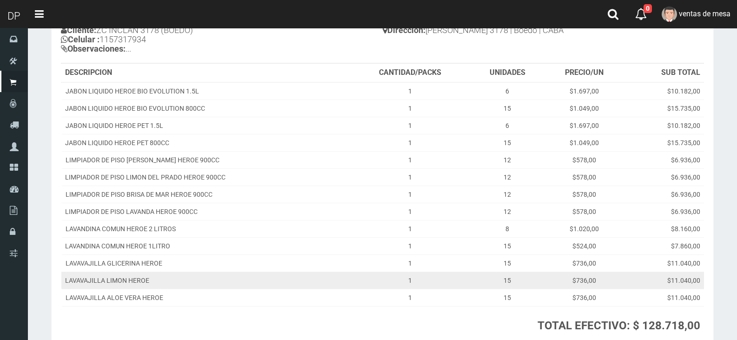
scroll to position [183, 0]
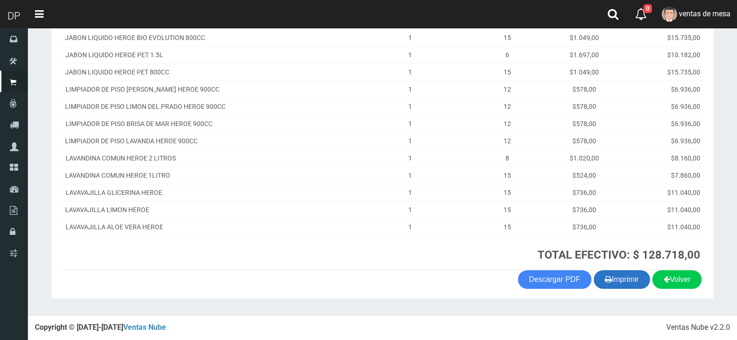
click at [643, 276] on button "Imprimir" at bounding box center [622, 279] width 56 height 19
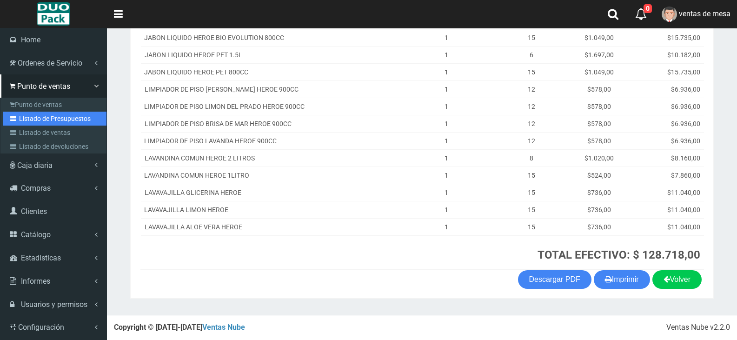
click at [13, 121] on link "Listado de Presupuestos" at bounding box center [55, 119] width 104 height 14
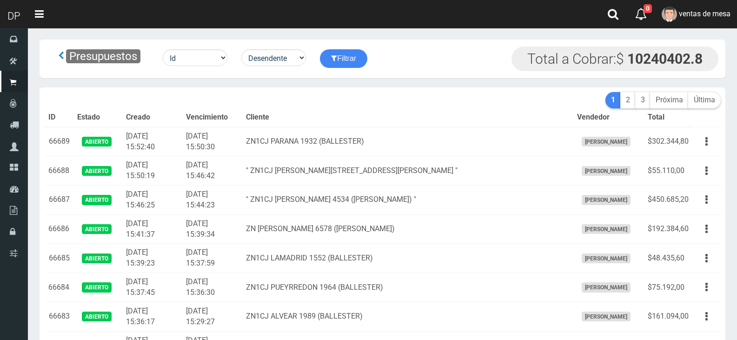
drag, startPoint x: 0, startPoint y: 0, endPoint x: 291, endPoint y: 126, distance: 317.2
click at [291, 126] on th "Cliente" at bounding box center [407, 117] width 331 height 19
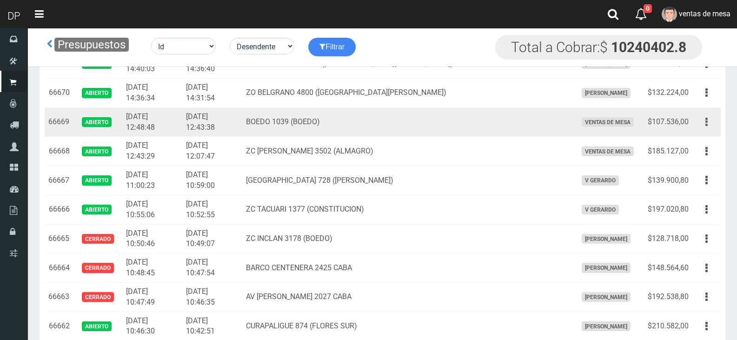
click at [707, 120] on icon "button" at bounding box center [706, 122] width 2 height 16
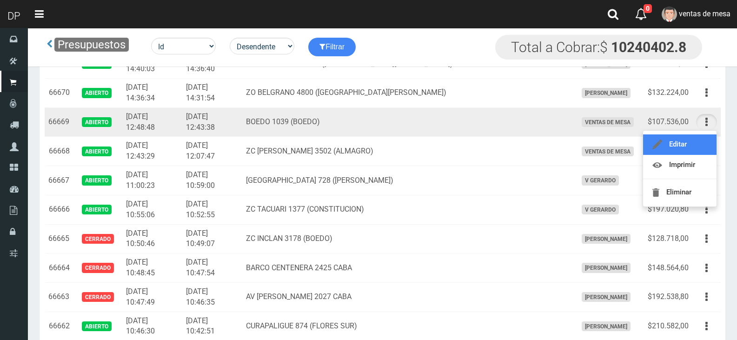
click at [699, 144] on link "Editar" at bounding box center [679, 144] width 73 height 20
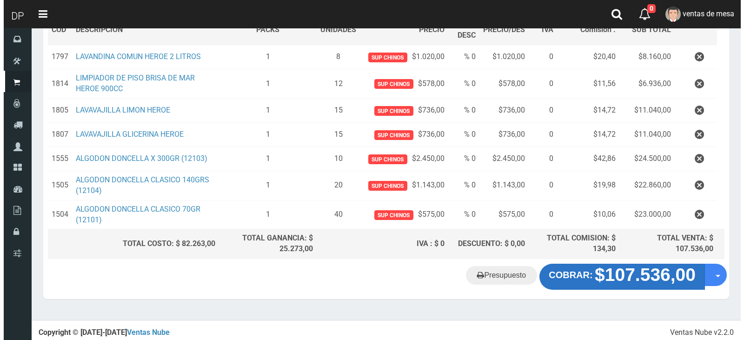
scroll to position [157, 0]
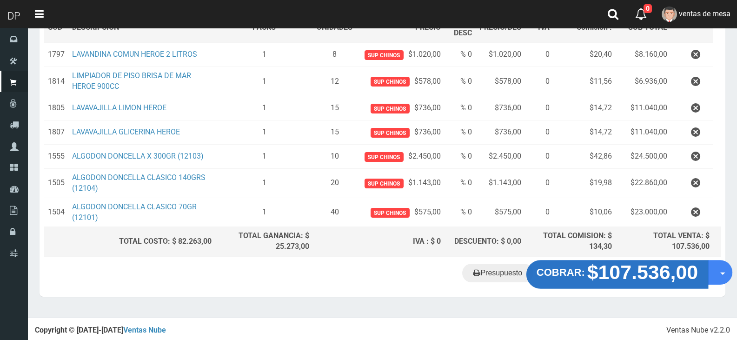
click at [650, 285] on button "COBRAR: $107.536,00" at bounding box center [617, 274] width 182 height 29
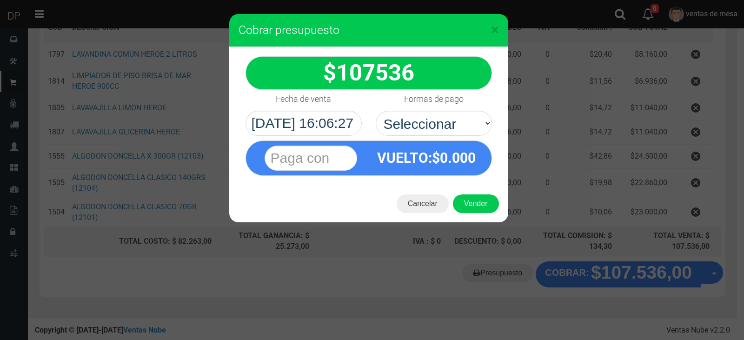
click at [464, 140] on div "VUELTO :$ 0.000" at bounding box center [368, 157] width 246 height 35
drag, startPoint x: 464, startPoint y: 130, endPoint x: 462, endPoint y: 135, distance: 5.4
click at [464, 130] on select "Seleccionar Efectivo Tarjeta de Crédito Depósito Débito" at bounding box center [434, 123] width 116 height 25
select select "Efectivo"
click at [376, 111] on select "Seleccionar Efectivo Tarjeta de Crédito Depósito Débito" at bounding box center [434, 123] width 116 height 25
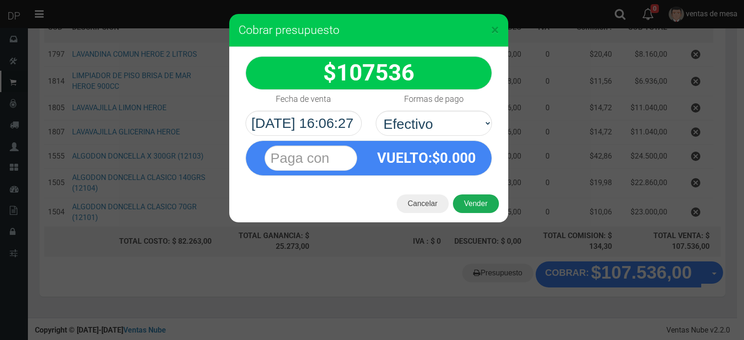
click at [467, 194] on div "Cancelar Vender" at bounding box center [368, 203] width 279 height 37
click at [475, 218] on div "Cancelar Vender" at bounding box center [368, 203] width 279 height 37
click at [477, 193] on div "Cancelar Vender" at bounding box center [368, 203] width 279 height 37
click at [479, 206] on button "Vender" at bounding box center [476, 203] width 46 height 19
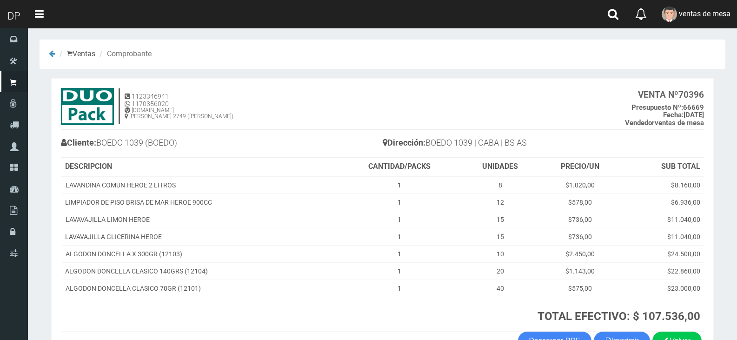
scroll to position [61, 0]
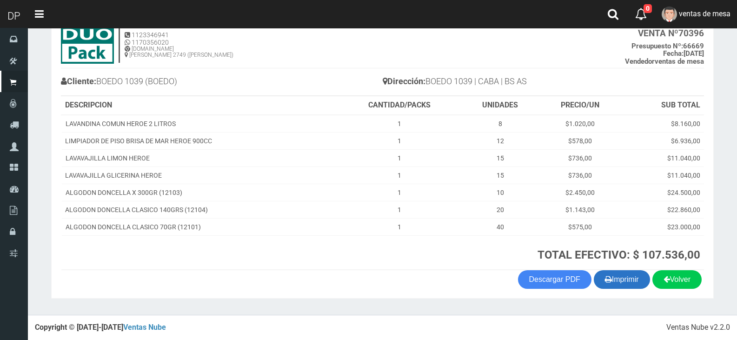
click at [617, 280] on button "Imprimir" at bounding box center [622, 279] width 56 height 19
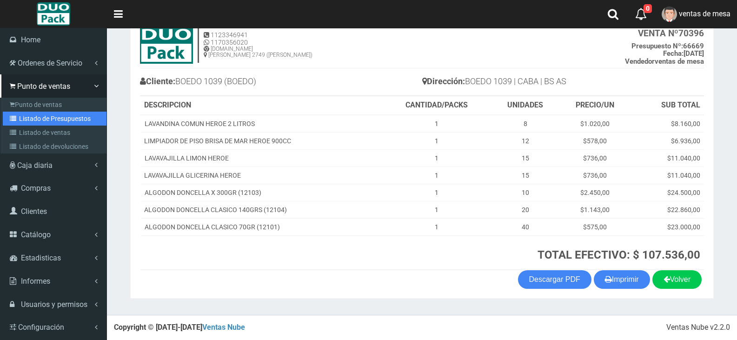
click at [40, 118] on link "Listado de Presupuestos" at bounding box center [55, 119] width 104 height 14
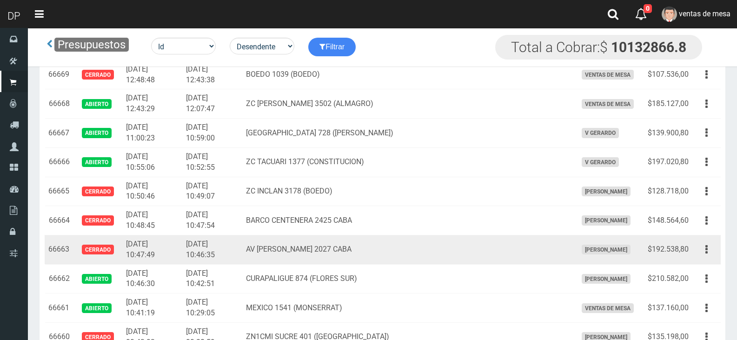
scroll to position [572, 0]
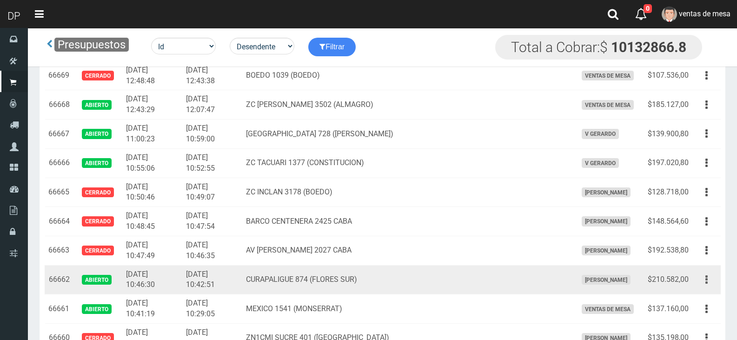
click at [699, 283] on button "button" at bounding box center [706, 280] width 21 height 16
click at [704, 305] on link "Editar" at bounding box center [679, 302] width 73 height 20
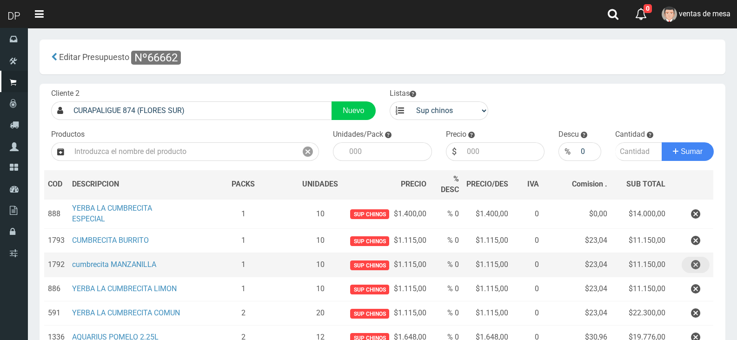
click at [698, 272] on icon "button" at bounding box center [695, 265] width 9 height 16
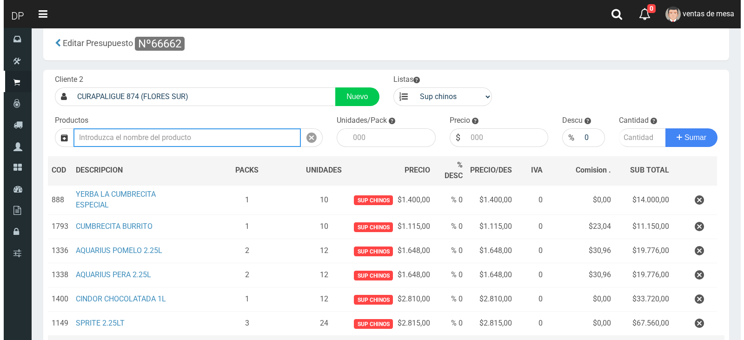
scroll to position [123, 0]
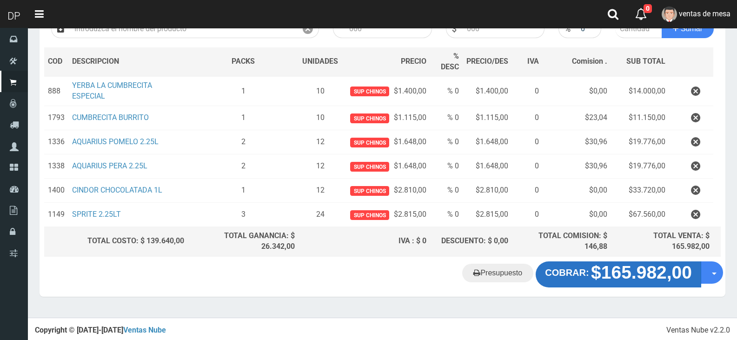
click at [644, 281] on strong "$165.982,00" at bounding box center [641, 272] width 101 height 20
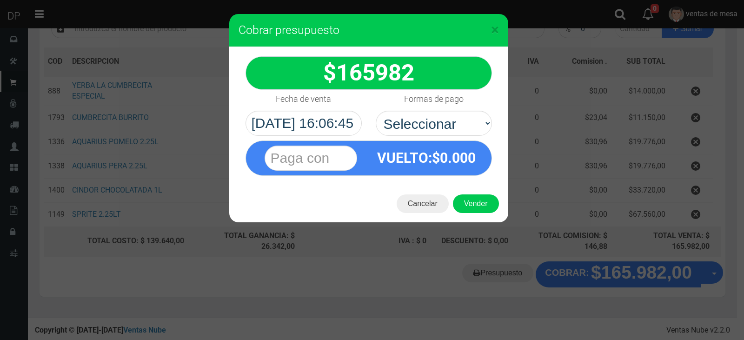
click at [376, 111] on select "Seleccionar Efectivo Tarjeta de Crédito Depósito Débito" at bounding box center [434, 123] width 116 height 25
click at [455, 147] on div "VUELTO :$ 0.000" at bounding box center [427, 158] width 116 height 34
click at [456, 128] on select "Seleccionar Efectivo Tarjeta de Crédito Depósito Débito" at bounding box center [434, 123] width 116 height 25
select select "Efectivo"
click at [376, 111] on select "Seleccionar Efectivo Tarjeta de Crédito Depósito Débito" at bounding box center [434, 123] width 116 height 25
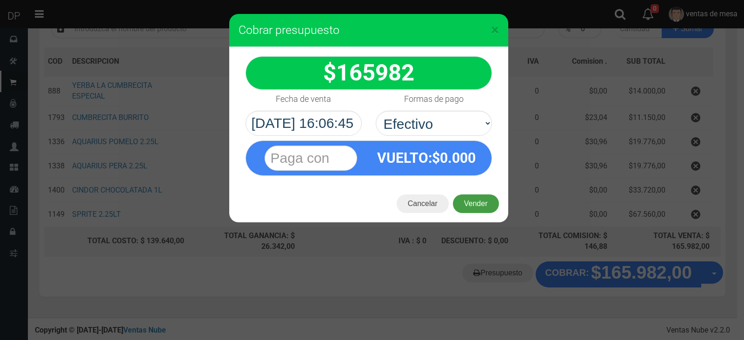
click at [463, 196] on button "Vender" at bounding box center [476, 203] width 46 height 19
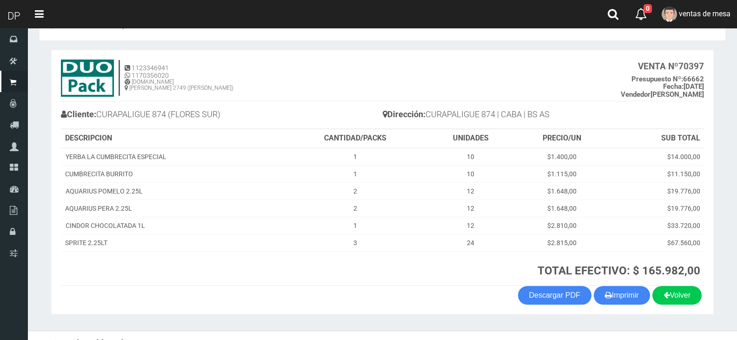
scroll to position [44, 0]
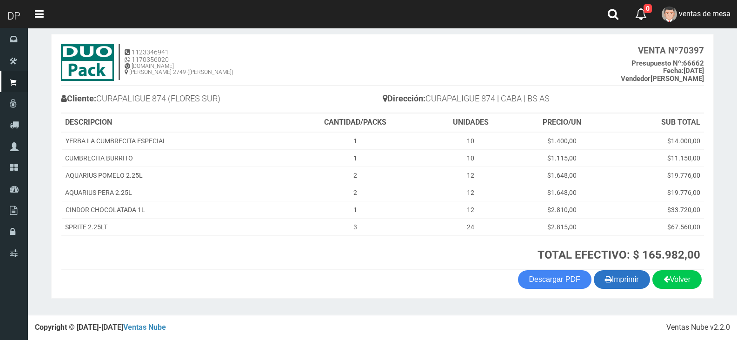
click at [614, 285] on button "Imprimir" at bounding box center [622, 279] width 56 height 19
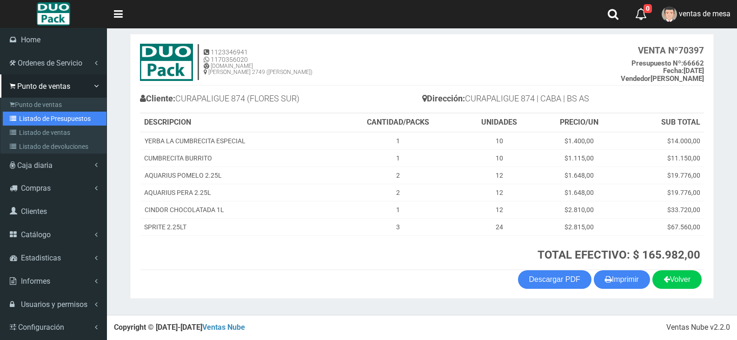
click at [13, 120] on icon at bounding box center [14, 118] width 9 height 7
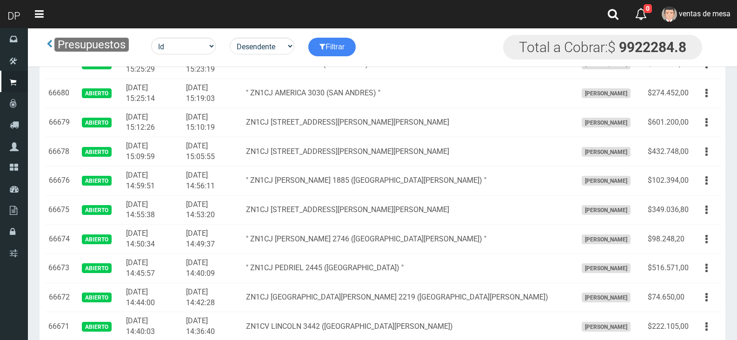
scroll to position [536, 0]
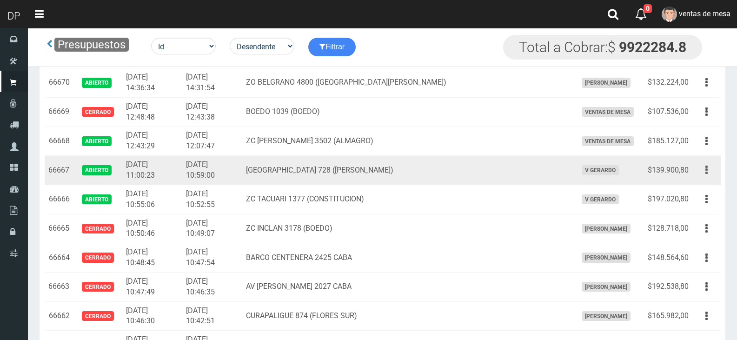
click at [707, 178] on icon "button" at bounding box center [706, 170] width 2 height 16
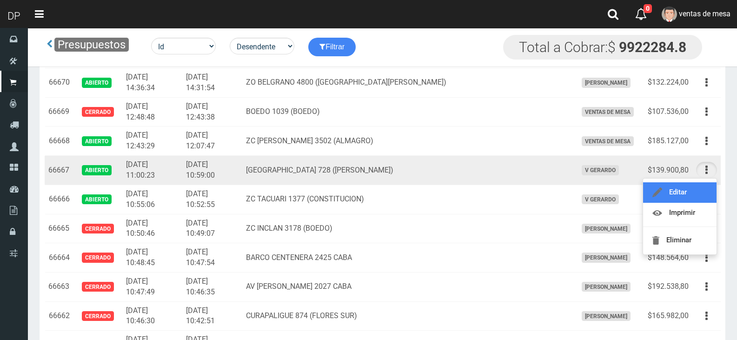
click at [700, 187] on link "Editar" at bounding box center [679, 192] width 73 height 20
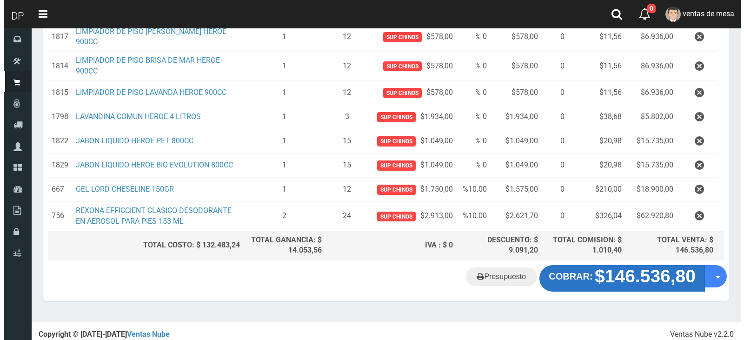
scroll to position [194, 0]
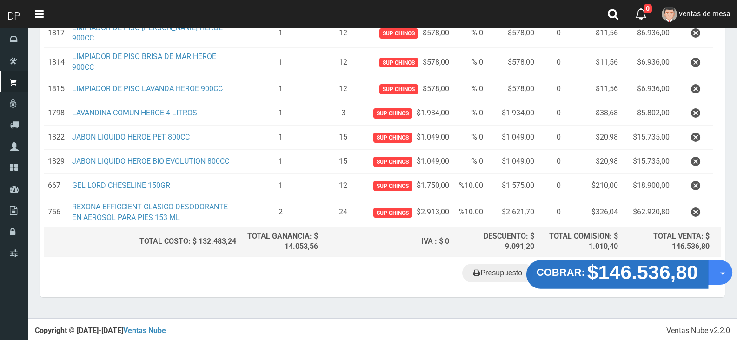
click at [665, 279] on strong "$146.536,80" at bounding box center [642, 272] width 111 height 22
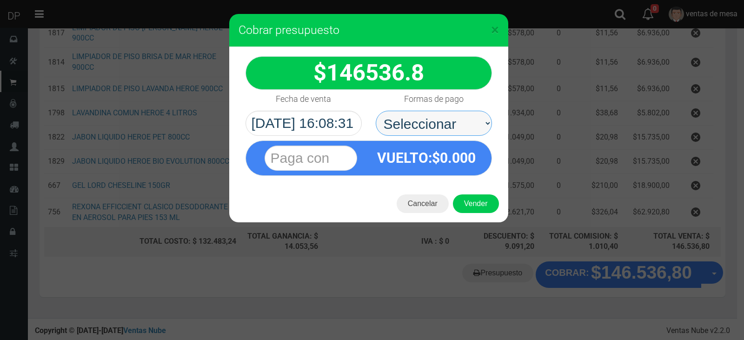
click at [455, 123] on select "Seleccionar Efectivo Tarjeta de Crédito Depósito Débito" at bounding box center [434, 123] width 116 height 25
select select "Efectivo"
click at [376, 111] on select "Seleccionar Efectivo Tarjeta de Crédito Depósito Débito" at bounding box center [434, 123] width 116 height 25
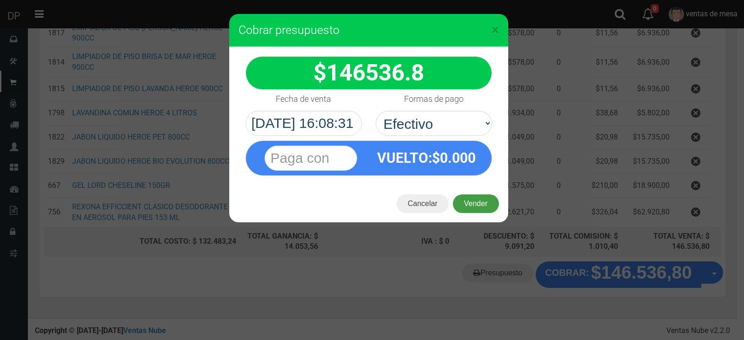
click at [470, 201] on button "Vender" at bounding box center [476, 203] width 46 height 19
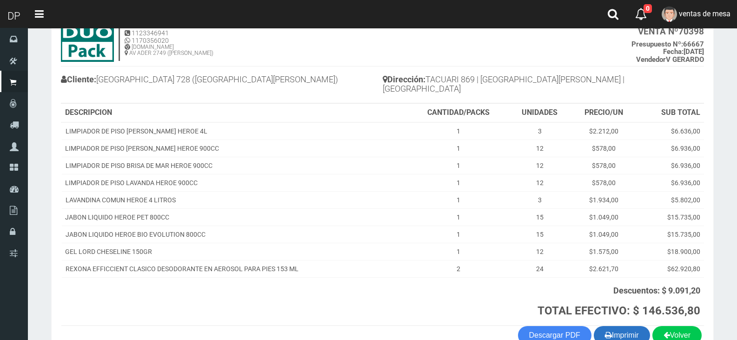
scroll to position [110, 0]
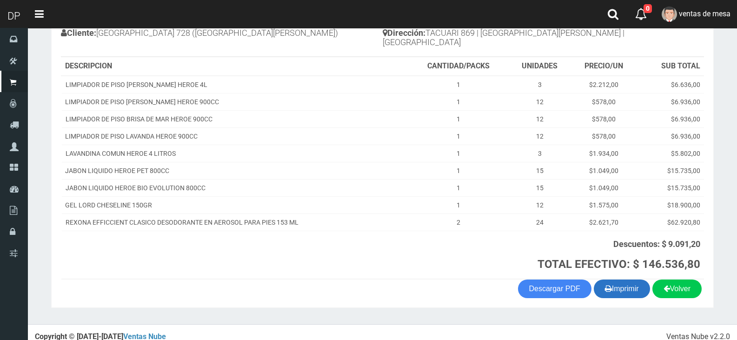
click at [631, 279] on button "Imprimir" at bounding box center [622, 288] width 56 height 19
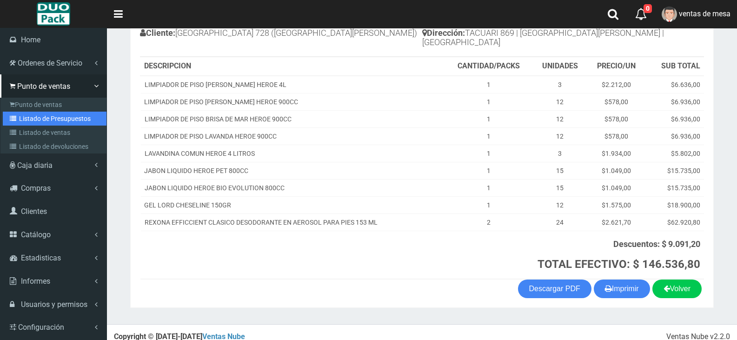
click at [33, 120] on link "Listado de Presupuestos" at bounding box center [55, 119] width 104 height 14
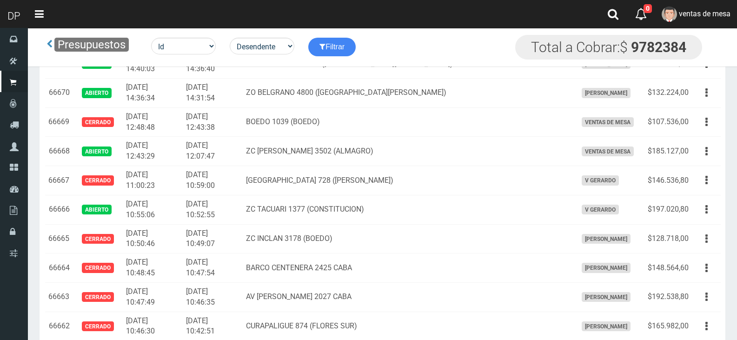
scroll to position [1847, 0]
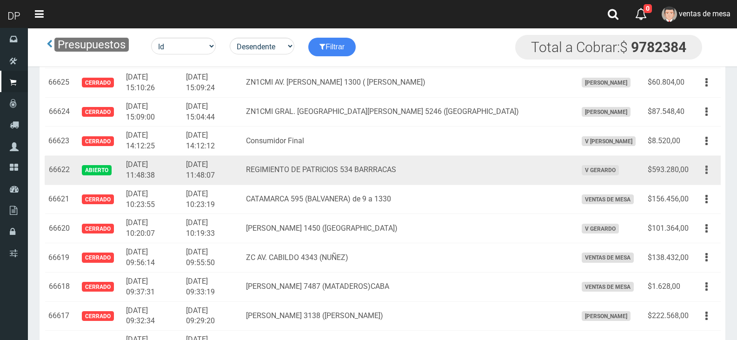
click at [712, 177] on button "button" at bounding box center [706, 170] width 21 height 16
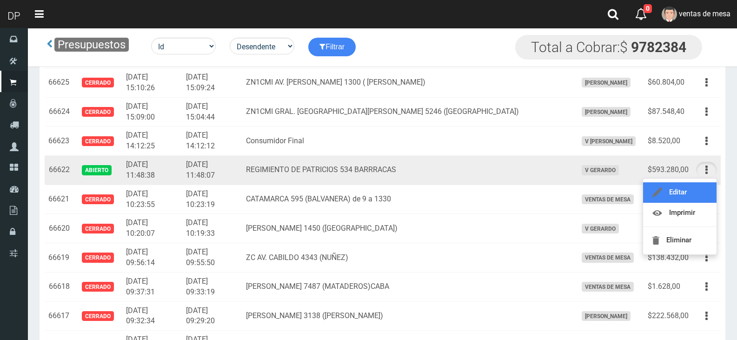
click at [705, 189] on link "Editar" at bounding box center [679, 192] width 73 height 20
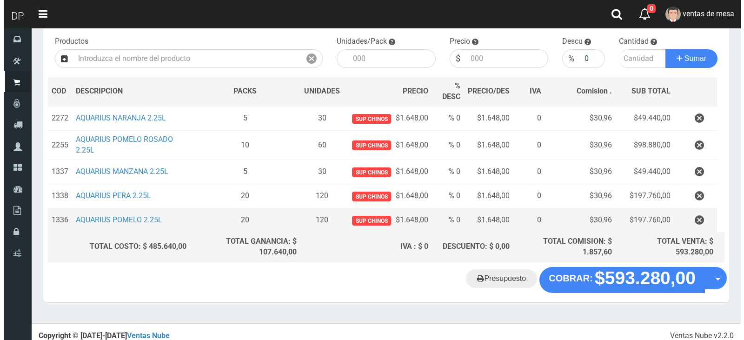
scroll to position [99, 0]
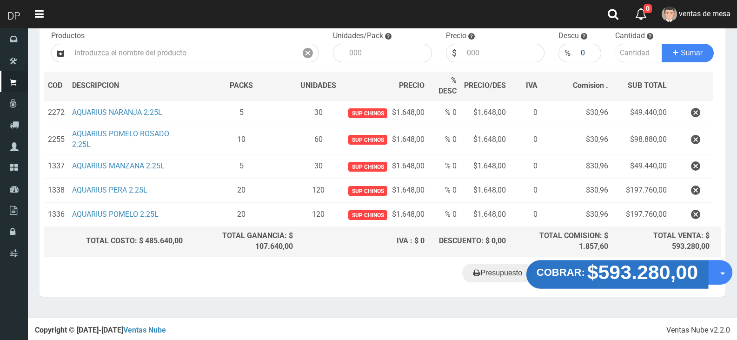
click at [660, 276] on strong "$593.280,00" at bounding box center [642, 272] width 111 height 22
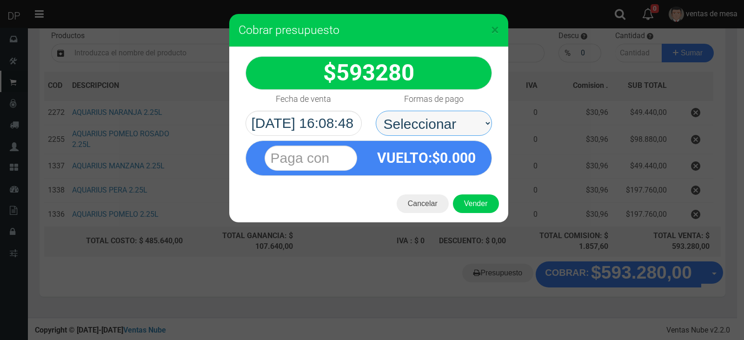
drag, startPoint x: 455, startPoint y: 126, endPoint x: 458, endPoint y: 133, distance: 7.9
click at [455, 125] on select "Seleccionar Efectivo Tarjeta de Crédito Depósito Débito" at bounding box center [434, 123] width 116 height 25
select select "Efectivo"
click at [376, 111] on select "Seleccionar Efectivo Tarjeta de Crédito Depósito Débito" at bounding box center [434, 123] width 116 height 25
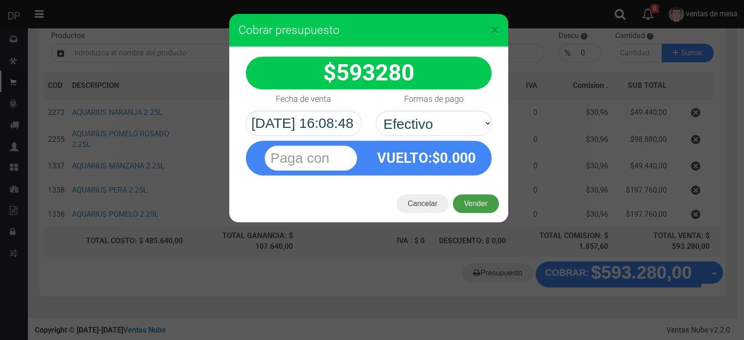
click at [468, 208] on button "Vender" at bounding box center [476, 203] width 46 height 19
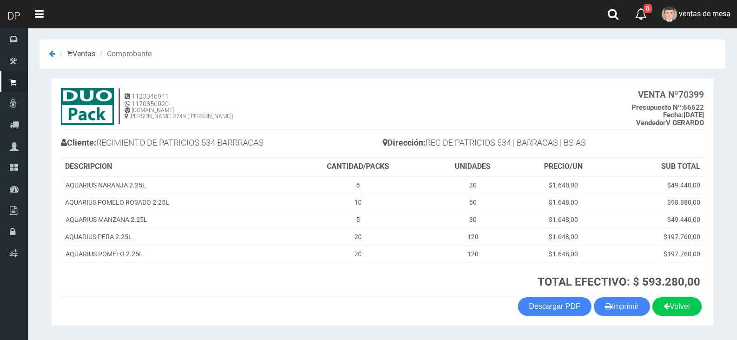
scroll to position [27, 0]
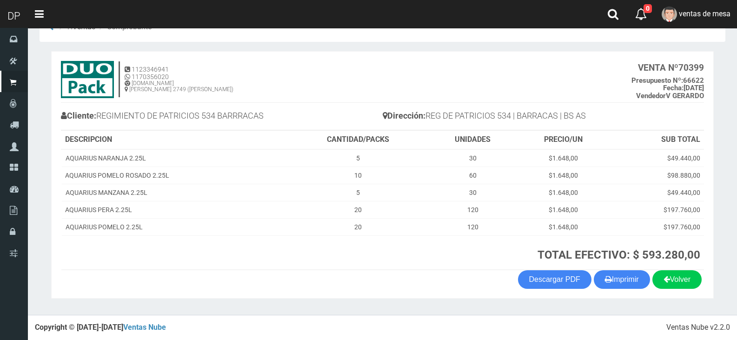
drag, startPoint x: 616, startPoint y: 278, endPoint x: 603, endPoint y: 269, distance: 15.3
click at [616, 279] on button "Imprimir" at bounding box center [622, 279] width 56 height 19
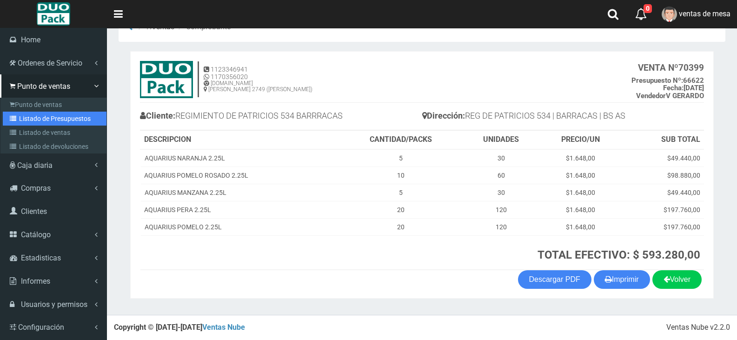
click at [41, 116] on link "Listado de Presupuestos" at bounding box center [55, 119] width 104 height 14
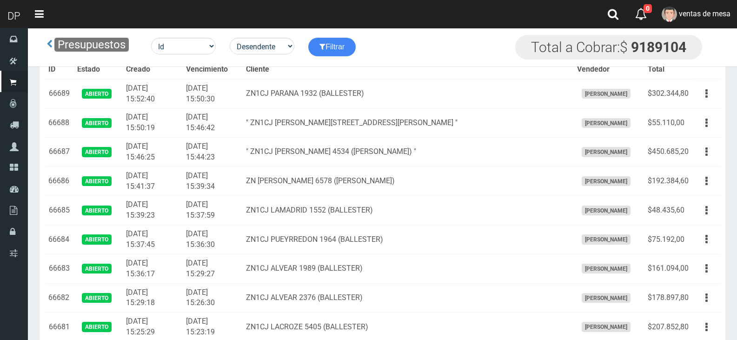
scroll to position [525, 0]
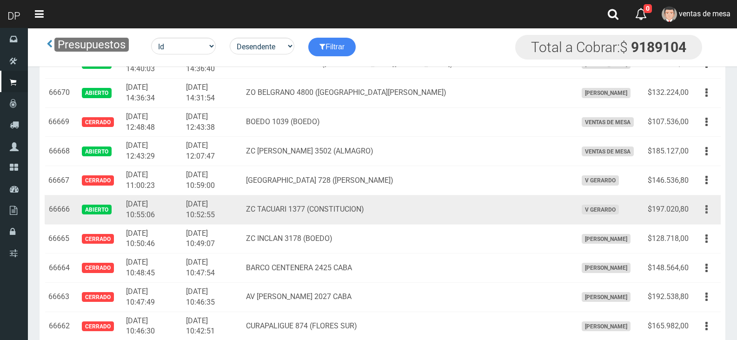
click at [707, 205] on icon "button" at bounding box center [706, 209] width 2 height 16
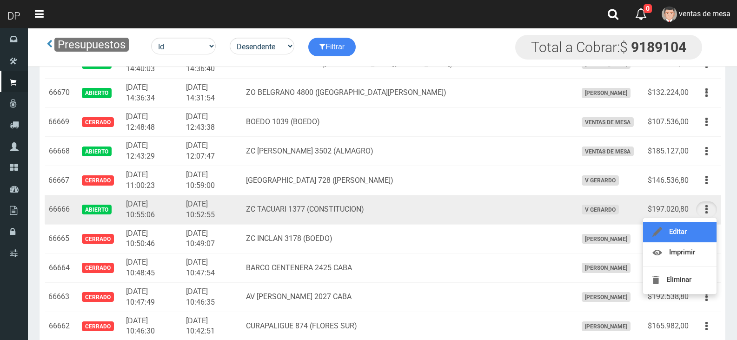
click at [700, 229] on link "Editar" at bounding box center [679, 232] width 73 height 20
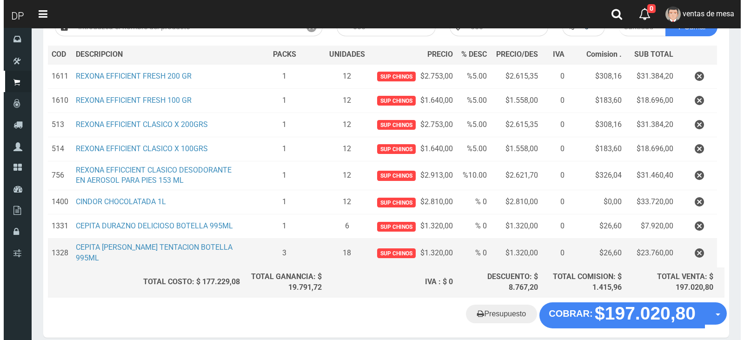
scroll to position [160, 0]
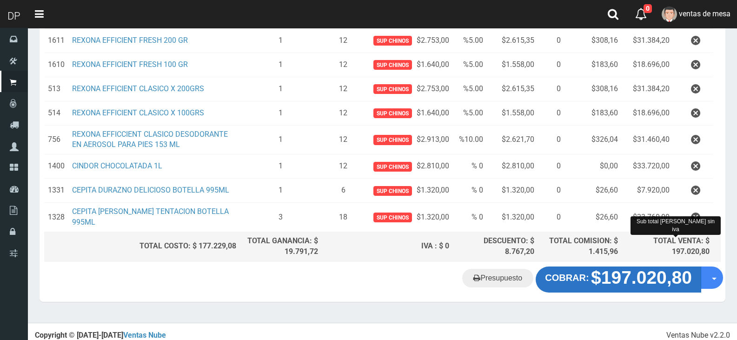
click at [656, 279] on strong "$197.020,80" at bounding box center [641, 277] width 101 height 20
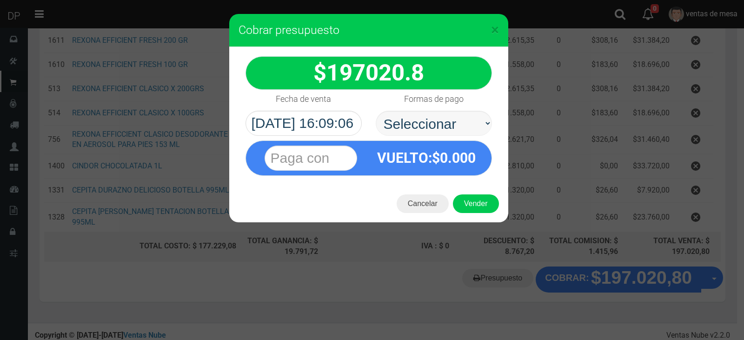
click at [388, 116] on select "Seleccionar Efectivo Tarjeta de Crédito Depósito Débito" at bounding box center [434, 123] width 116 height 25
select select "Efectivo"
click at [376, 111] on select "Seleccionar Efectivo Tarjeta de Crédito Depósito Débito" at bounding box center [434, 123] width 116 height 25
drag, startPoint x: 402, startPoint y: 133, endPoint x: 446, endPoint y: 172, distance: 58.9
click at [429, 157] on strong "VUELTO :$ 0.000" at bounding box center [426, 158] width 99 height 16
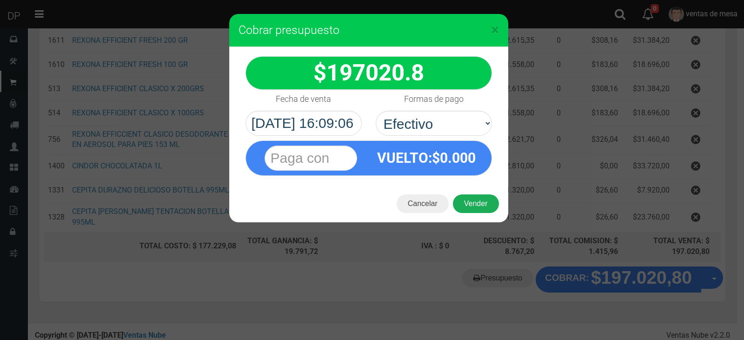
click at [480, 197] on button "Vender" at bounding box center [476, 203] width 46 height 19
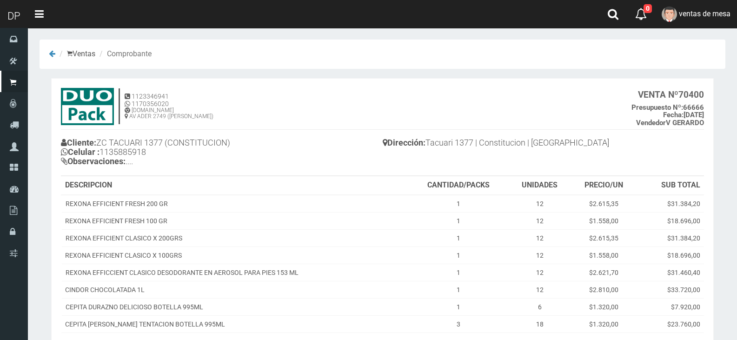
scroll to position [111, 0]
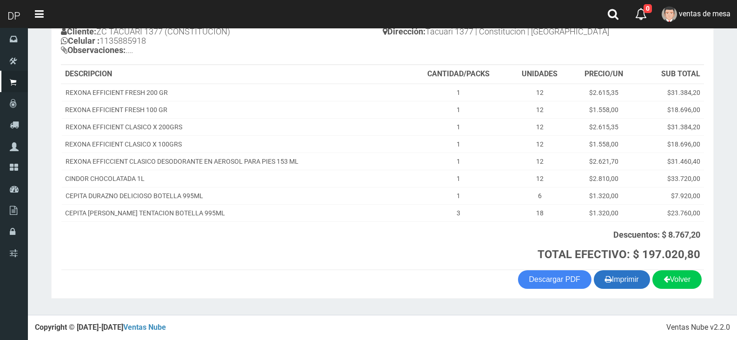
click at [605, 277] on icon "button" at bounding box center [608, 278] width 7 height 13
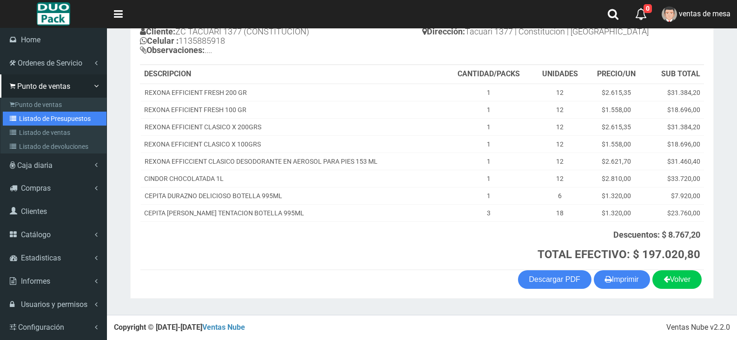
click at [26, 114] on link "Listado de Presupuestos" at bounding box center [55, 119] width 104 height 14
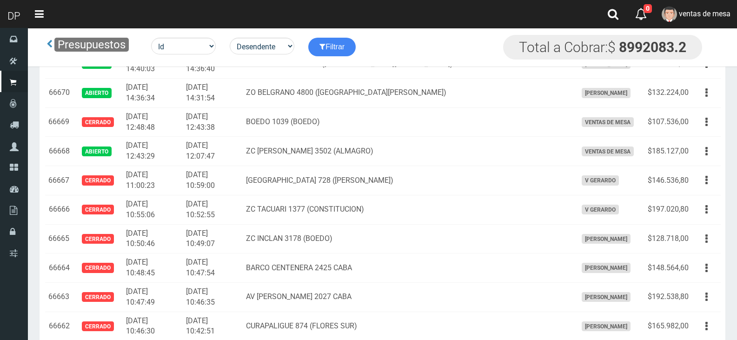
scroll to position [710, 0]
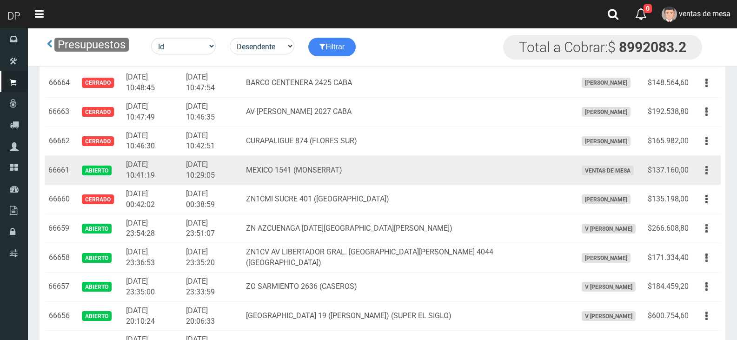
click at [689, 174] on td "$137.160,00" at bounding box center [668, 170] width 48 height 29
click at [709, 175] on button "button" at bounding box center [706, 170] width 21 height 16
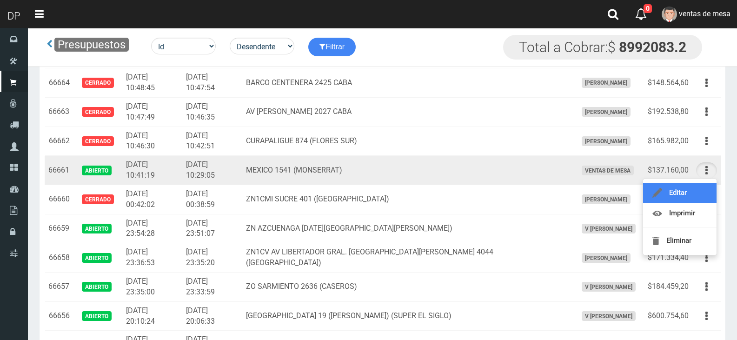
click at [697, 193] on link "Editar" at bounding box center [679, 193] width 73 height 20
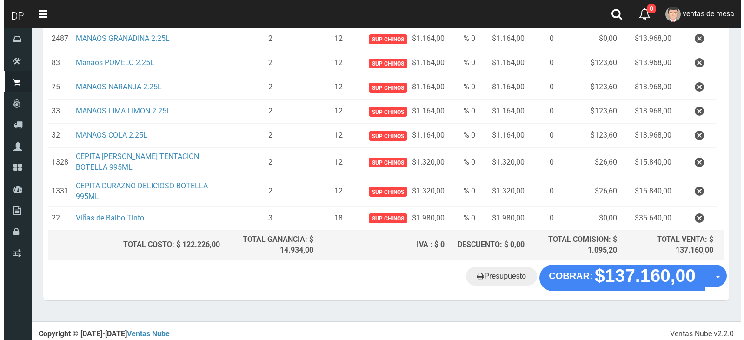
scroll to position [176, 0]
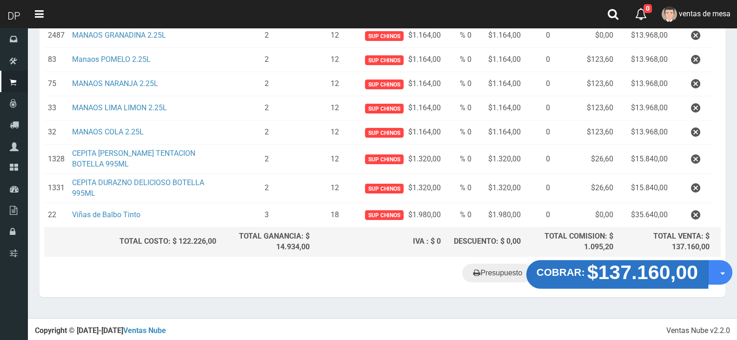
click at [633, 273] on strong "$137.160,00" at bounding box center [642, 272] width 111 height 22
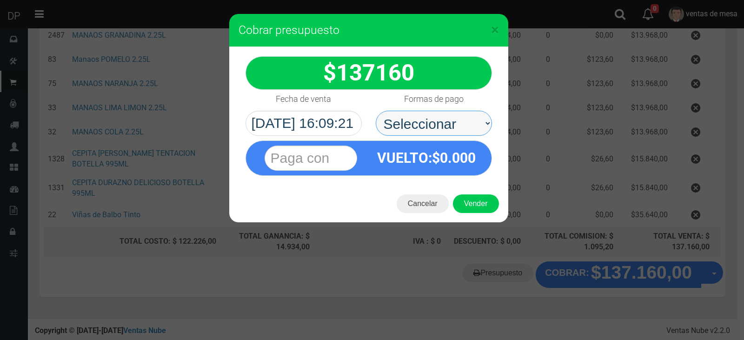
drag, startPoint x: 430, startPoint y: 118, endPoint x: 430, endPoint y: 113, distance: 5.1
click at [430, 113] on select "Seleccionar Efectivo Tarjeta de Crédito Depósito Débito" at bounding box center [434, 123] width 116 height 25
select select "Efectivo"
click at [376, 111] on select "Seleccionar Efectivo Tarjeta de Crédito Depósito Débito" at bounding box center [434, 123] width 116 height 25
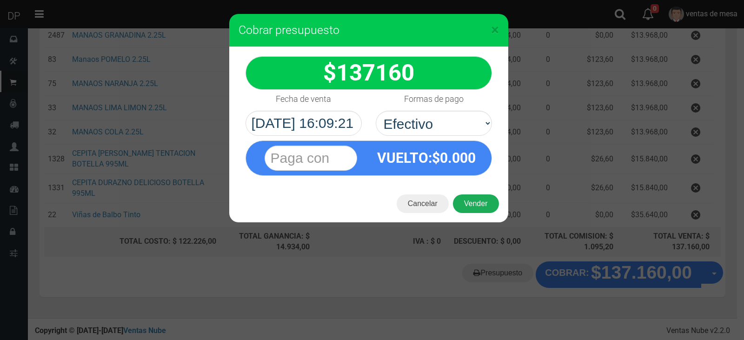
click at [477, 212] on button "Vender" at bounding box center [476, 203] width 46 height 19
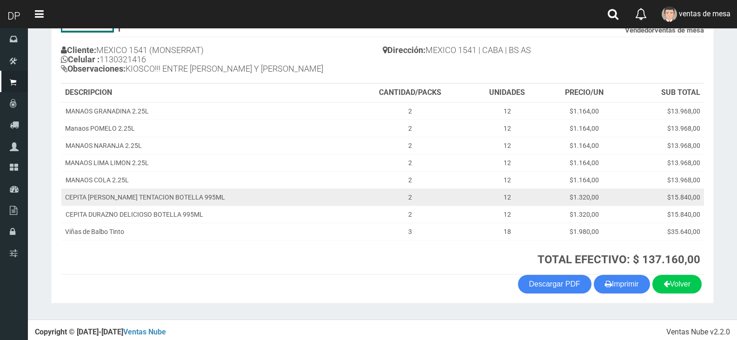
scroll to position [97, 0]
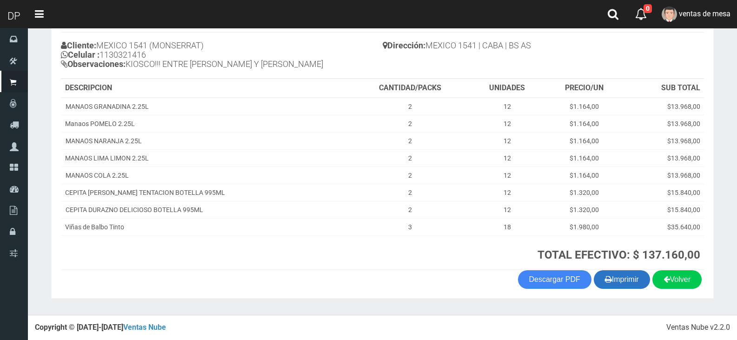
click at [626, 285] on button "Imprimir" at bounding box center [622, 279] width 56 height 19
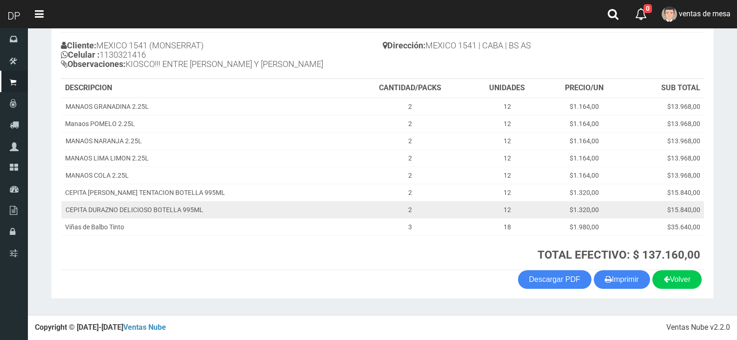
drag, startPoint x: 535, startPoint y: 204, endPoint x: 311, endPoint y: 244, distance: 227.6
click at [396, 257] on h3 "TOTAL EFECTIVO: $ 137.160,00" at bounding box center [526, 255] width 347 height 12
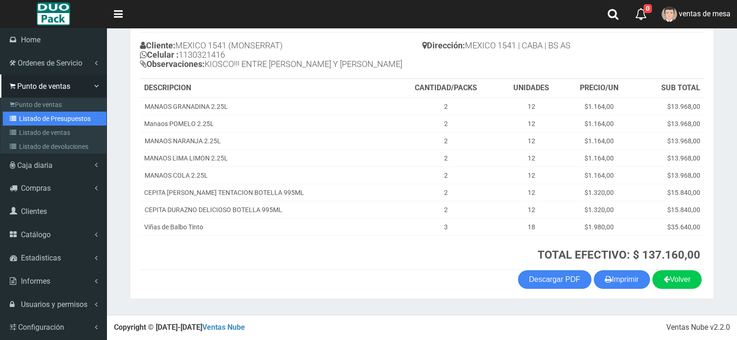
click at [29, 120] on link "Listado de Presupuestos" at bounding box center [55, 119] width 104 height 14
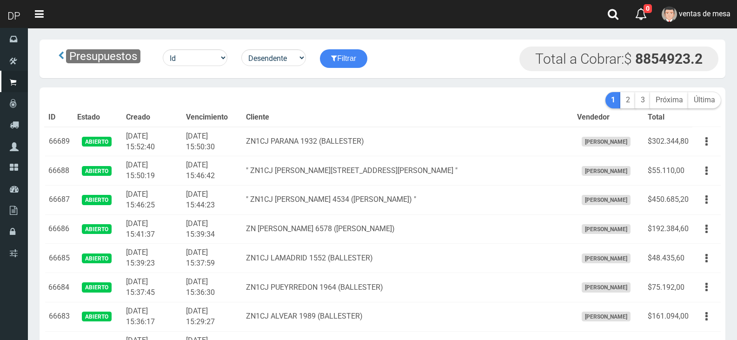
click at [413, 111] on th "Cliente" at bounding box center [407, 117] width 331 height 19
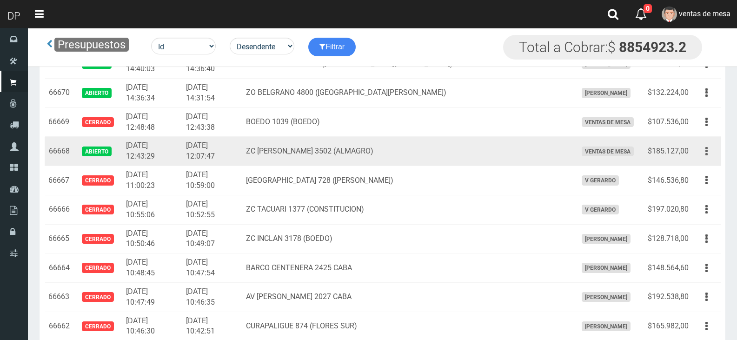
drag, startPoint x: 705, startPoint y: 146, endPoint x: 701, endPoint y: 154, distance: 8.9
click at [704, 146] on button "button" at bounding box center [706, 151] width 21 height 16
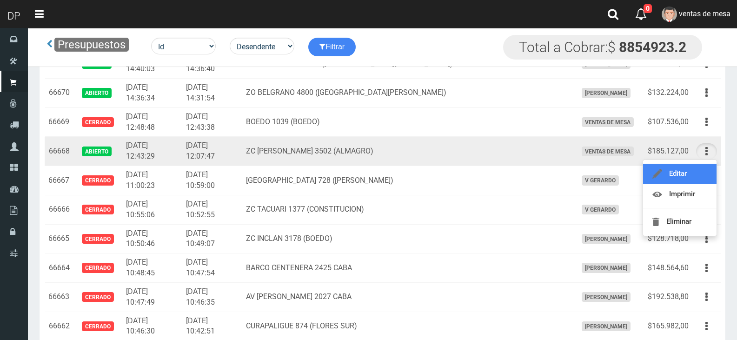
click at [693, 171] on link "Editar" at bounding box center [679, 174] width 73 height 20
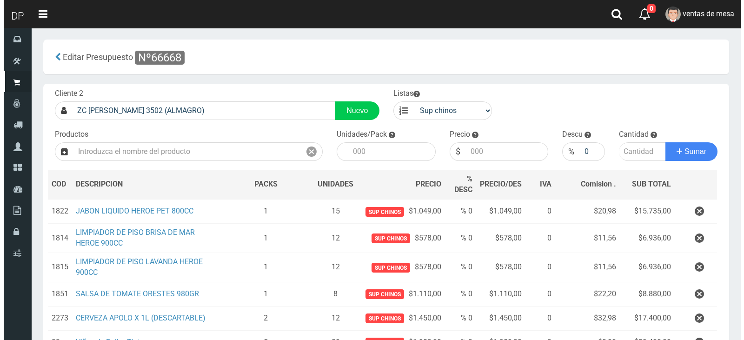
scroll to position [152, 0]
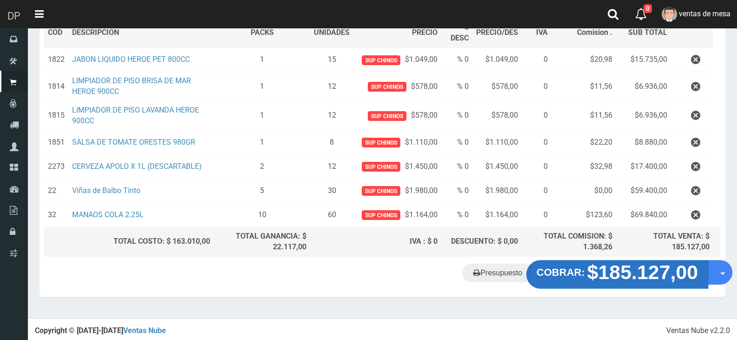
click at [642, 271] on strong "$185.127,00" at bounding box center [642, 272] width 111 height 22
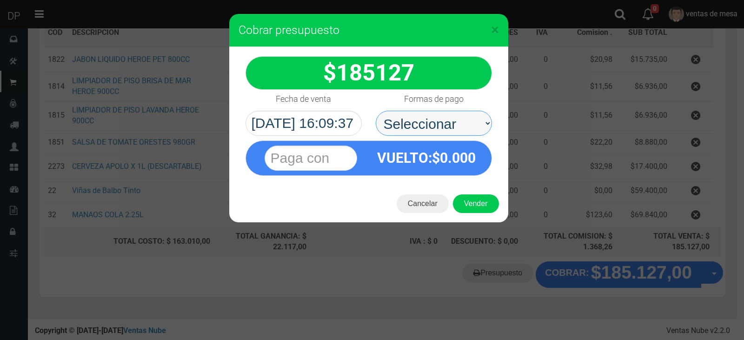
click at [431, 126] on select "Seleccionar Efectivo Tarjeta de Crédito Depósito Débito" at bounding box center [434, 123] width 116 height 25
select select "Efectivo"
click at [376, 111] on select "Seleccionar Efectivo Tarjeta de Crédito Depósito Débito" at bounding box center [434, 123] width 116 height 25
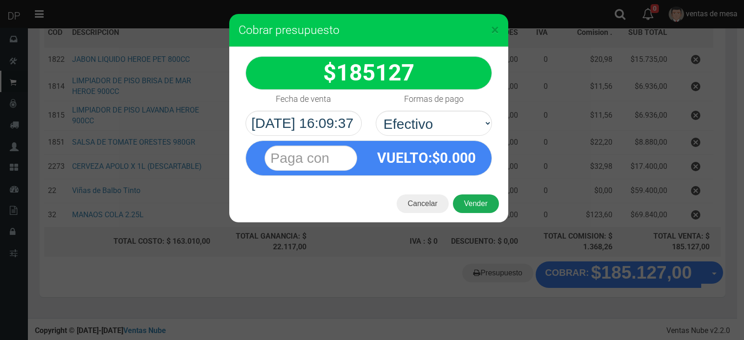
click at [471, 205] on button "Vender" at bounding box center [476, 203] width 46 height 19
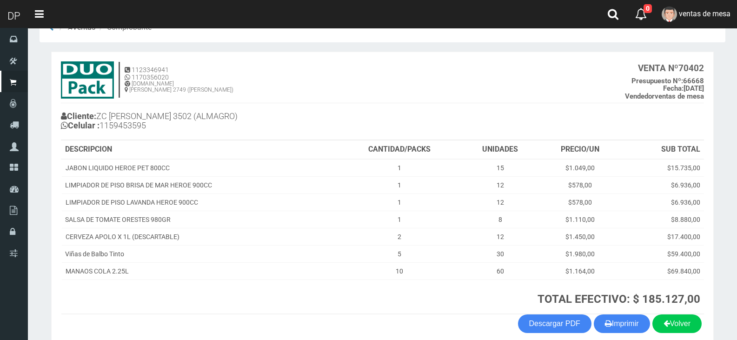
scroll to position [71, 0]
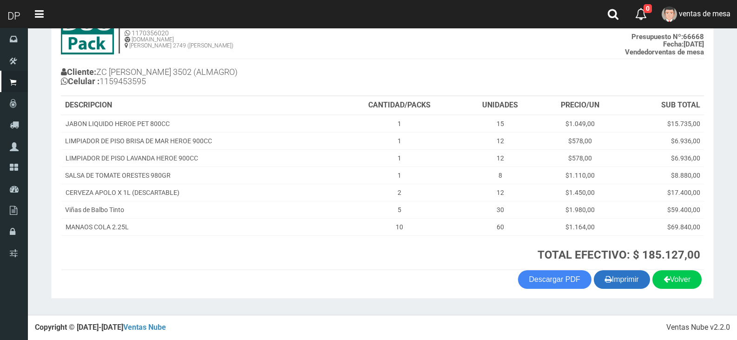
click at [631, 284] on button "Imprimir" at bounding box center [622, 279] width 56 height 19
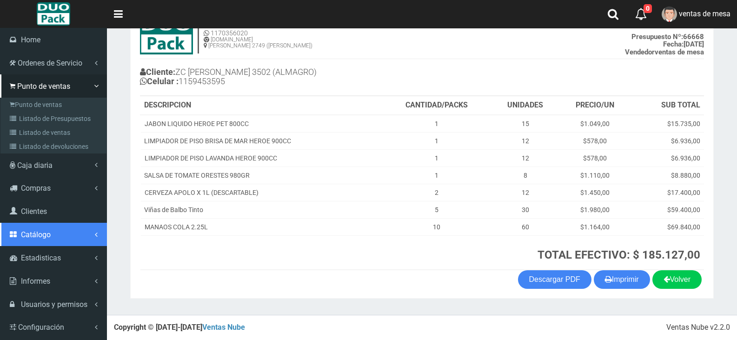
click at [73, 234] on link "Catálogo" at bounding box center [53, 234] width 107 height 23
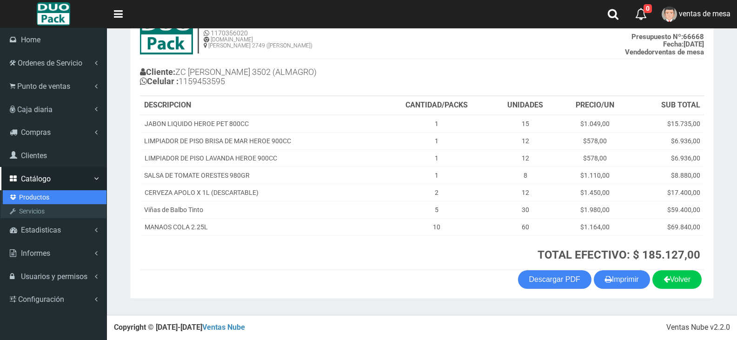
click at [66, 193] on link "Productos" at bounding box center [55, 197] width 104 height 14
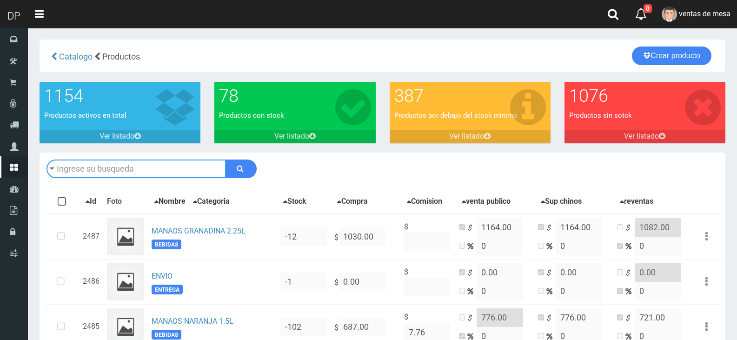
click at [189, 172] on input "text" at bounding box center [135, 168] width 179 height 19
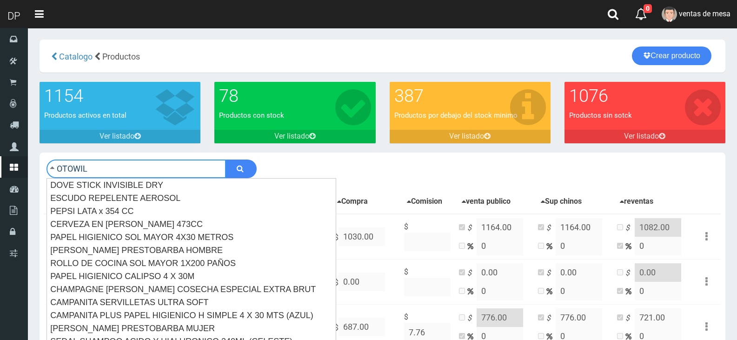
type input "OTOWIL"
click at [225, 159] on button "submit" at bounding box center [240, 168] width 31 height 19
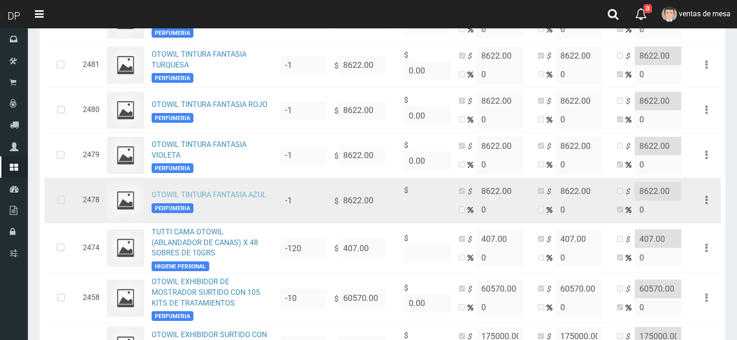
scroll to position [232, 0]
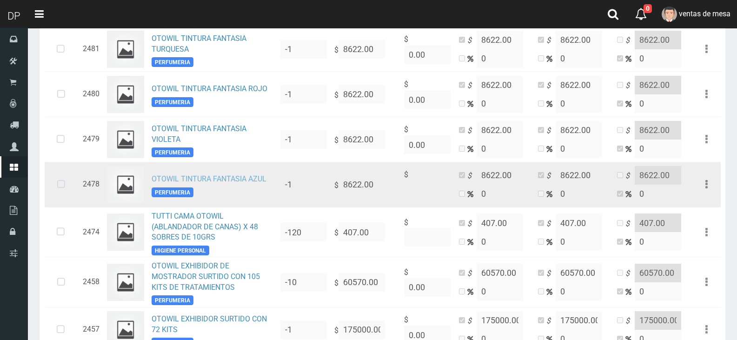
click at [219, 183] on link "OTOWIL TINTURA FANTASIA AZUL" at bounding box center [209, 178] width 115 height 9
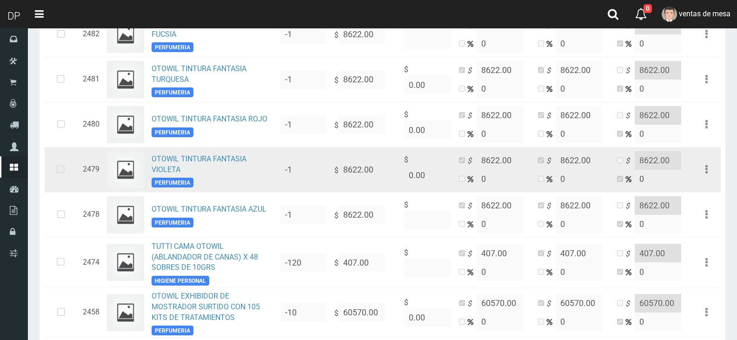
scroll to position [186, 0]
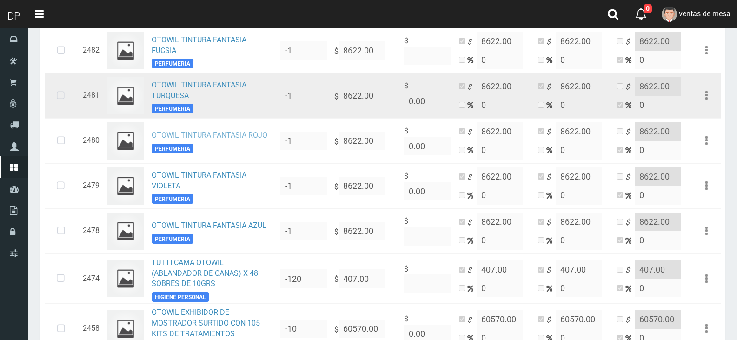
drag, startPoint x: 212, startPoint y: 142, endPoint x: 225, endPoint y: 113, distance: 32.7
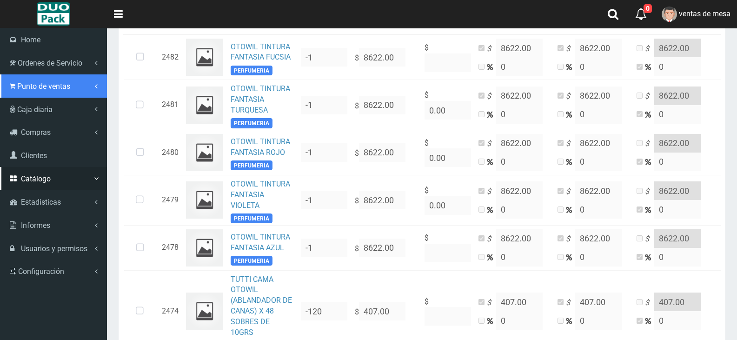
click at [54, 91] on link "Punto de ventas" at bounding box center [53, 85] width 107 height 23
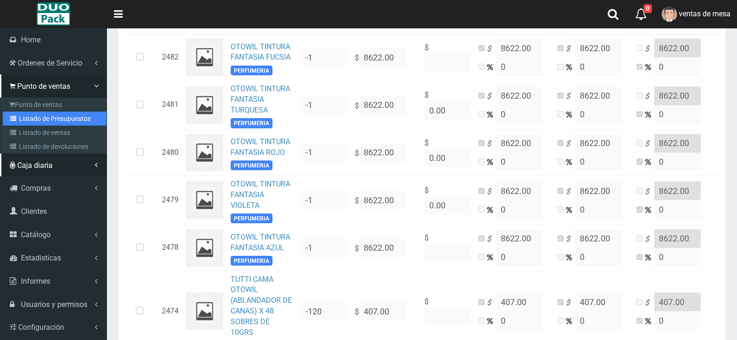
click at [81, 125] on link "Listado de Presupuestos" at bounding box center [55, 119] width 104 height 14
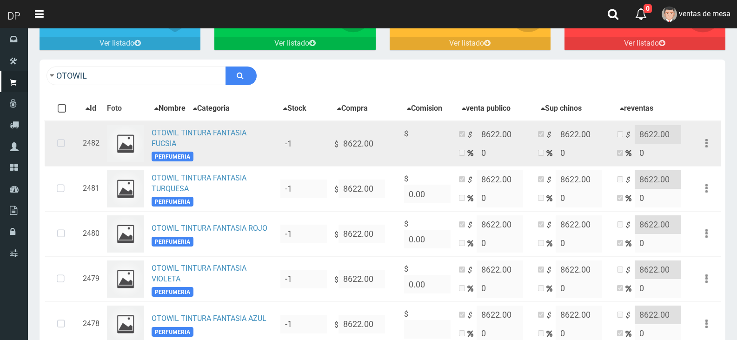
scroll to position [0, 0]
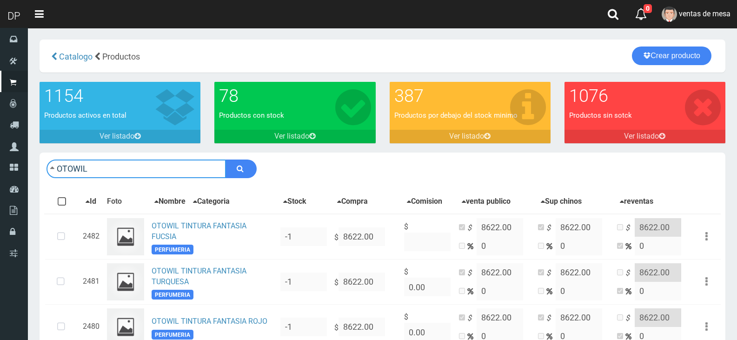
click at [125, 166] on input "OTOWIL" at bounding box center [135, 168] width 179 height 19
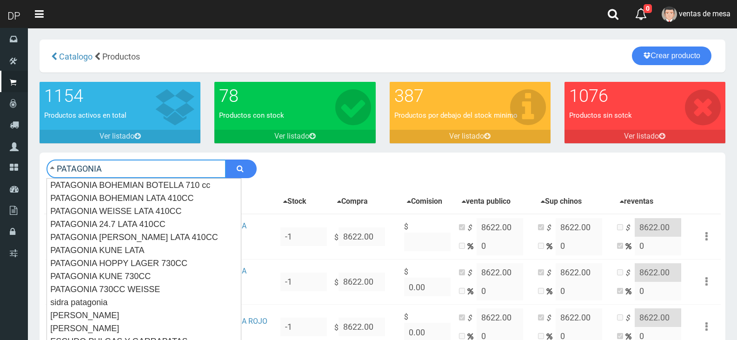
type input "PATAGONIA"
click at [225, 159] on button "submit" at bounding box center [240, 168] width 31 height 19
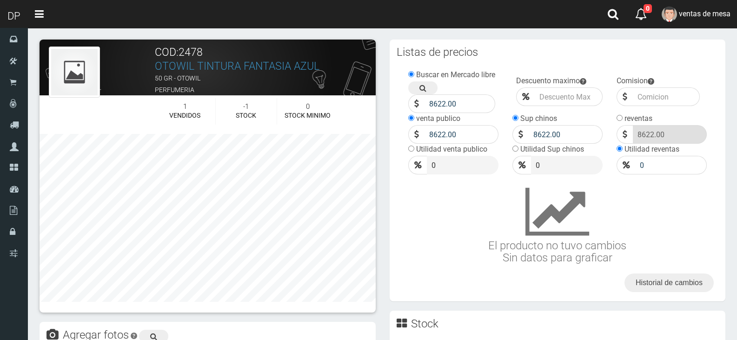
scroll to position [279, 0]
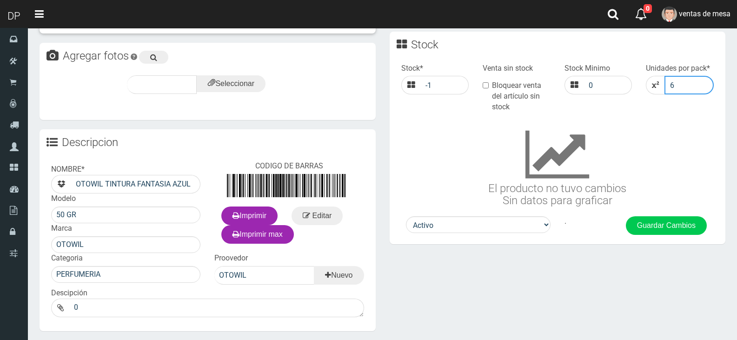
click at [690, 87] on input "6" at bounding box center [688, 85] width 49 height 19
type input "1"
click at [671, 225] on button "Guardar Cambios" at bounding box center [666, 225] width 81 height 19
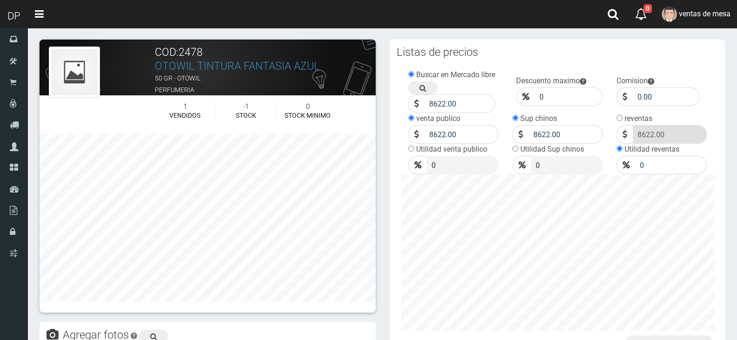
scroll to position [279, 0]
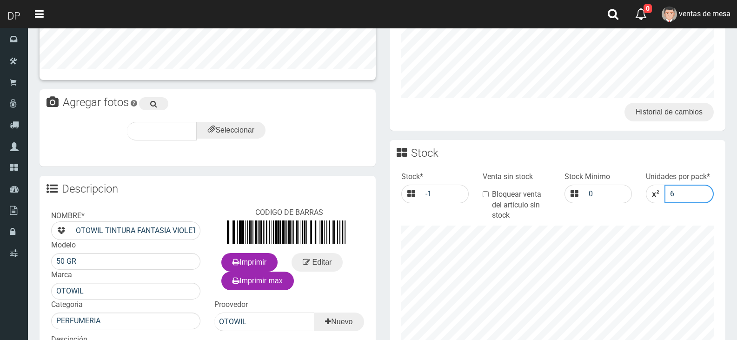
click at [676, 196] on input "6" at bounding box center [688, 194] width 49 height 19
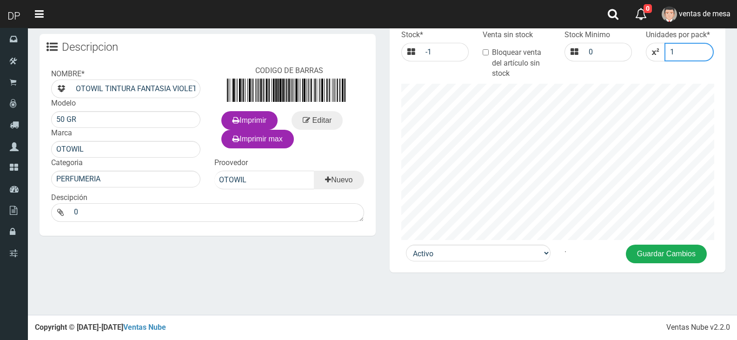
type input "1"
click at [653, 258] on button "Guardar Cambios" at bounding box center [666, 254] width 81 height 19
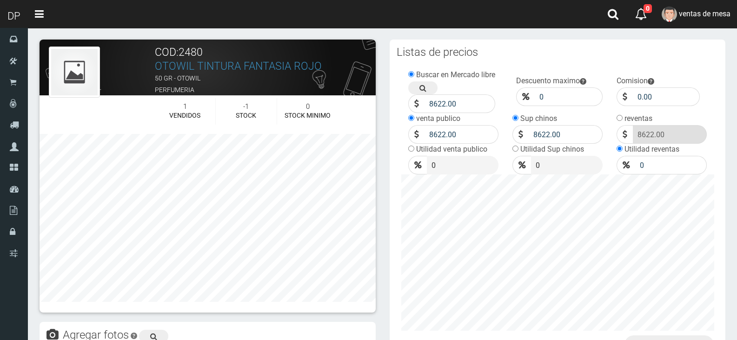
scroll to position [372, 0]
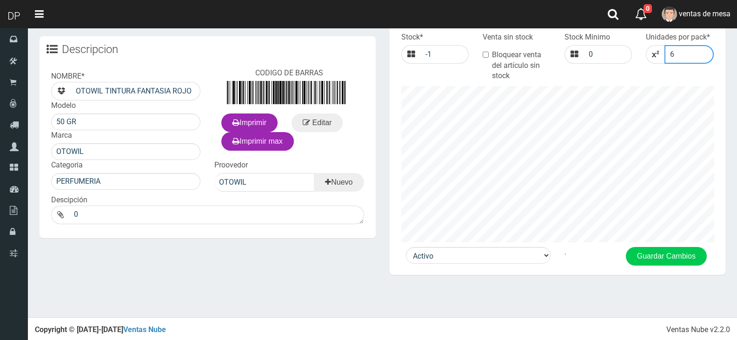
click at [679, 62] on input "6" at bounding box center [688, 54] width 49 height 19
click at [679, 60] on input "6" at bounding box center [688, 54] width 49 height 19
type input "1"
click button "Guardar" at bounding box center [0, 0] width 0 height 0
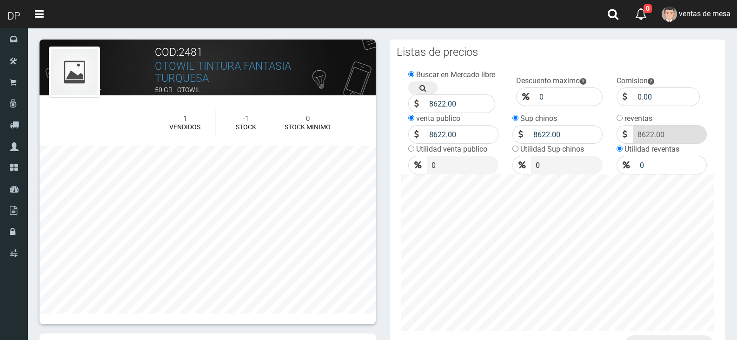
scroll to position [325, 0]
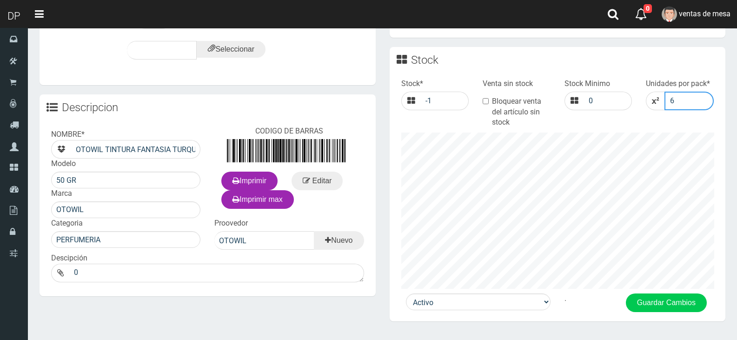
click at [680, 92] on input "6" at bounding box center [688, 101] width 49 height 19
click at [682, 96] on input "6" at bounding box center [688, 101] width 49 height 19
type input "1"
click at [669, 299] on button "Guardar Cambios" at bounding box center [666, 302] width 81 height 19
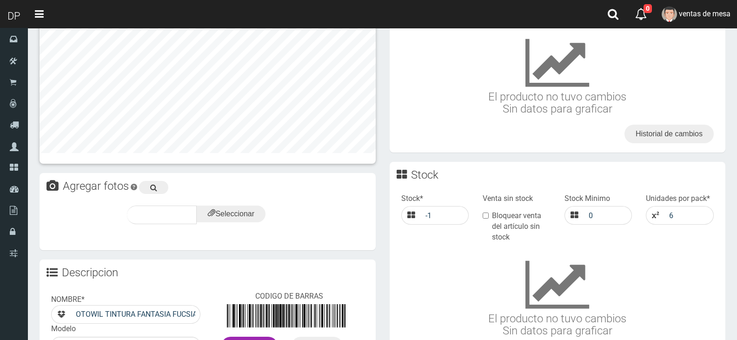
scroll to position [279, 0]
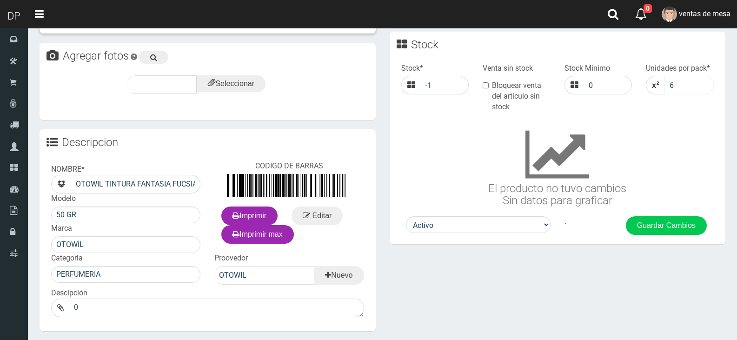
click at [679, 96] on div "Stock * -1 Venta sin stock Bloquear venta del artículo sin stock Stock Minimo 0…" at bounding box center [558, 138] width 336 height 158
click at [680, 92] on input "6" at bounding box center [688, 85] width 49 height 19
type input "1"
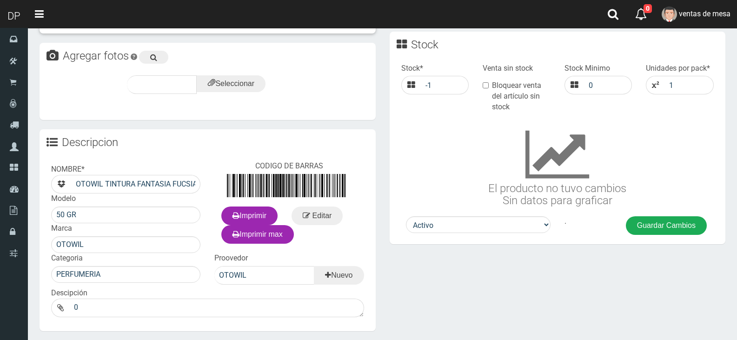
click at [664, 223] on button "Guardar Cambios" at bounding box center [666, 225] width 81 height 19
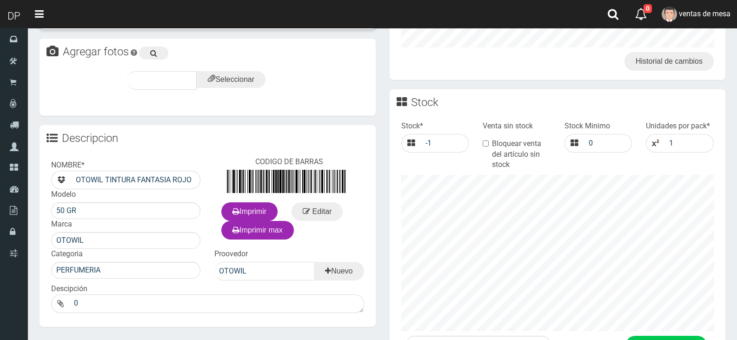
scroll to position [374, 0]
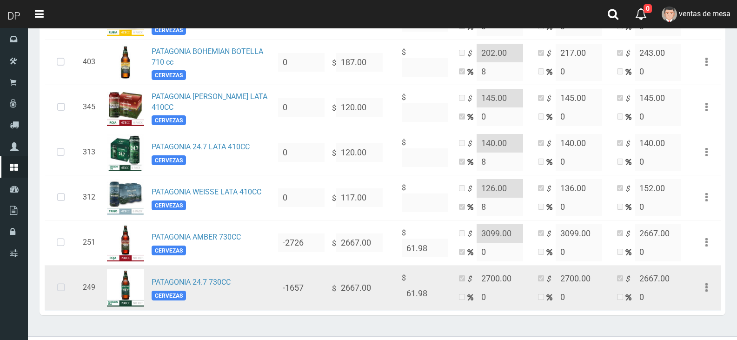
scroll to position [514, 0]
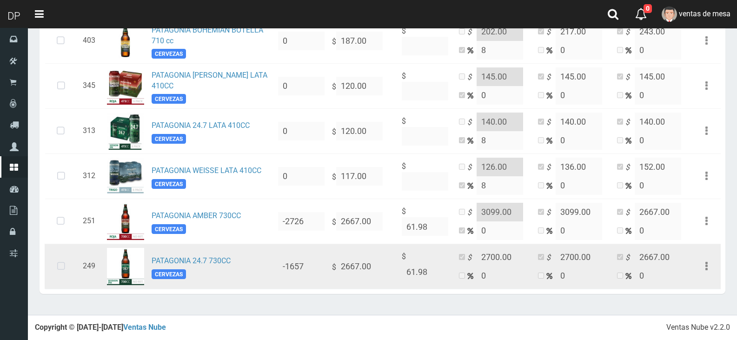
click at [72, 271] on icon at bounding box center [61, 266] width 25 height 31
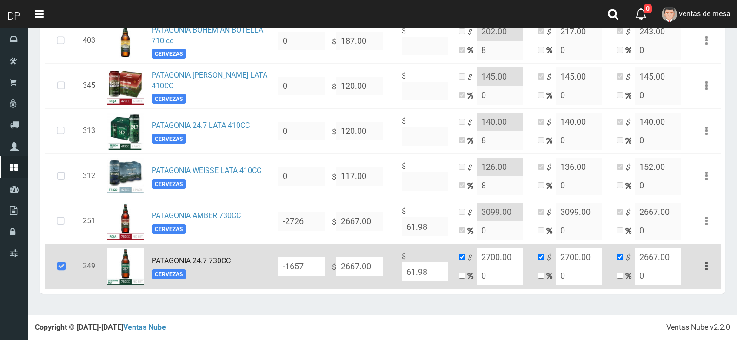
click at [371, 267] on input "2667.00" at bounding box center [359, 266] width 46 height 19
type input "24"
type input "2"
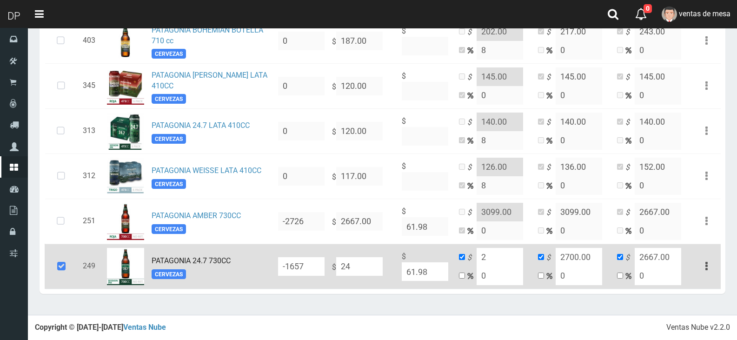
type input "2"
type input "24"
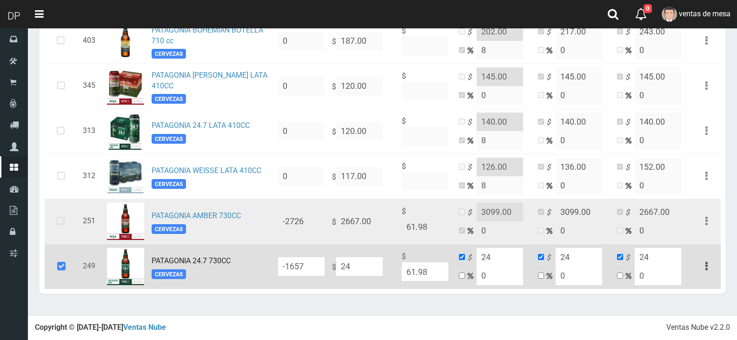
type input "249"
type input "2499"
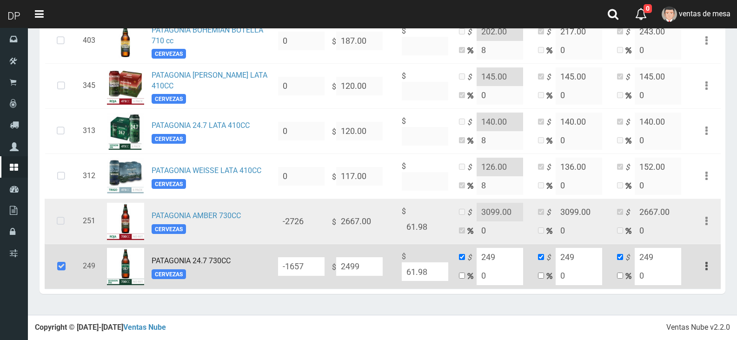
type input "2499"
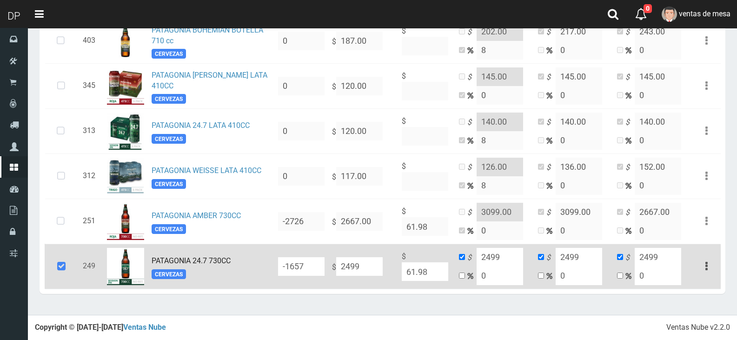
type input "2499"
click at [505, 252] on input "2499" at bounding box center [500, 257] width 46 height 19
type input "3099"
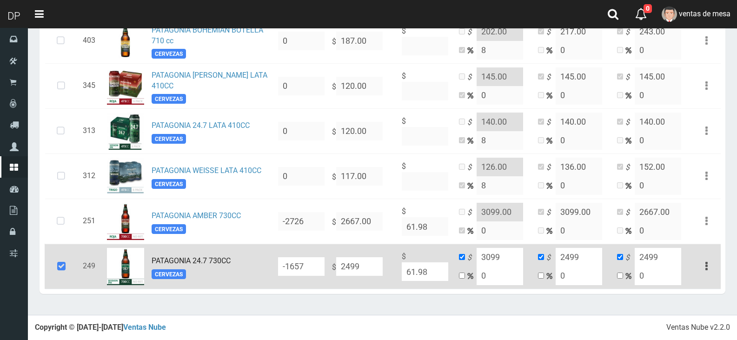
click at [587, 257] on input "2499" at bounding box center [579, 257] width 46 height 19
type input "3099"
click at [643, 255] on input "2499" at bounding box center [658, 257] width 46 height 19
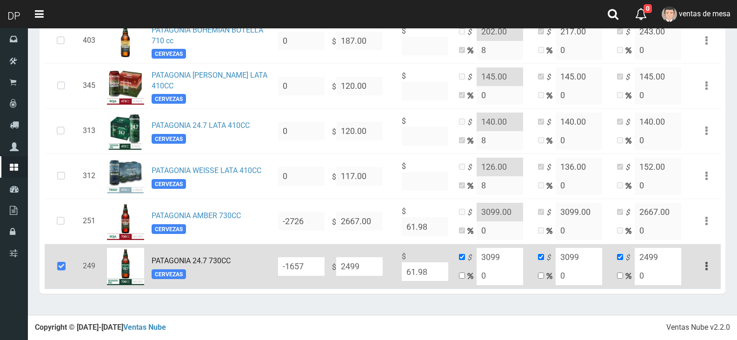
click at [643, 255] on input "2499" at bounding box center [658, 257] width 46 height 19
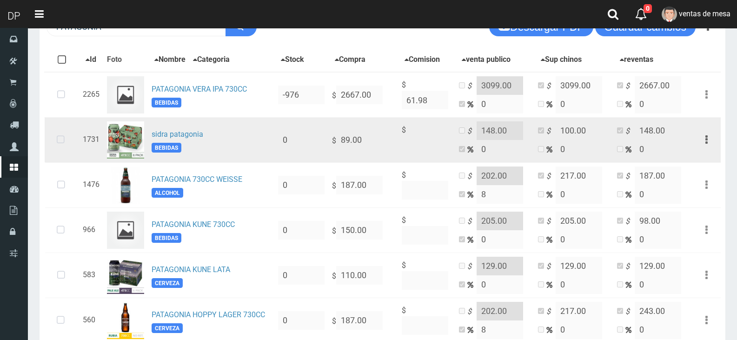
scroll to position [0, 0]
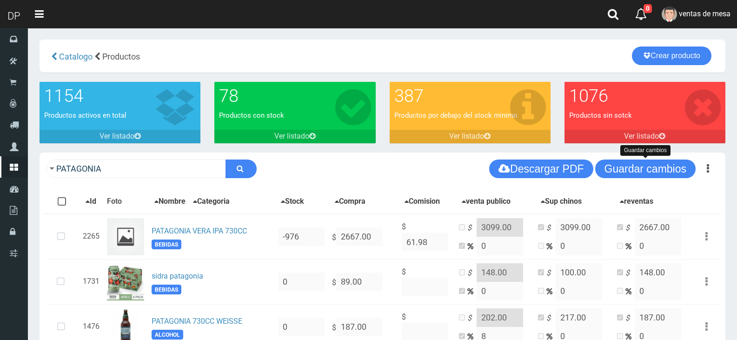
type input "3099"
click at [651, 183] on div "PATAGONIA Descargar PDF Guardar cambios Guardar cambios 150" at bounding box center [383, 169] width 686 height 33
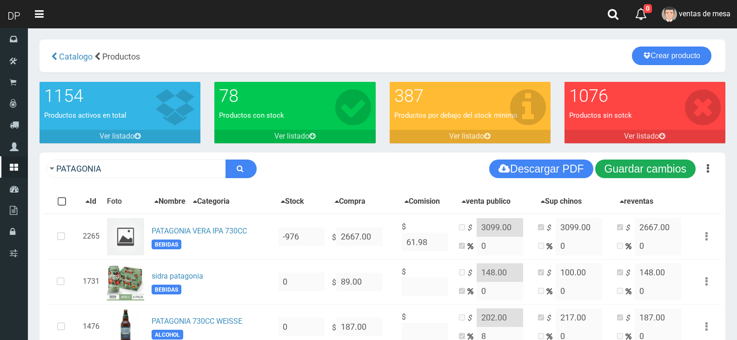
click at [649, 171] on button "Guardar cambios" at bounding box center [645, 168] width 100 height 19
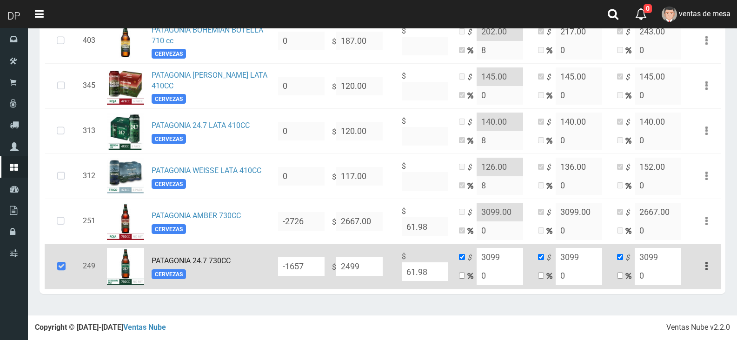
scroll to position [514, 0]
click at [56, 251] on icon at bounding box center [61, 266] width 25 height 31
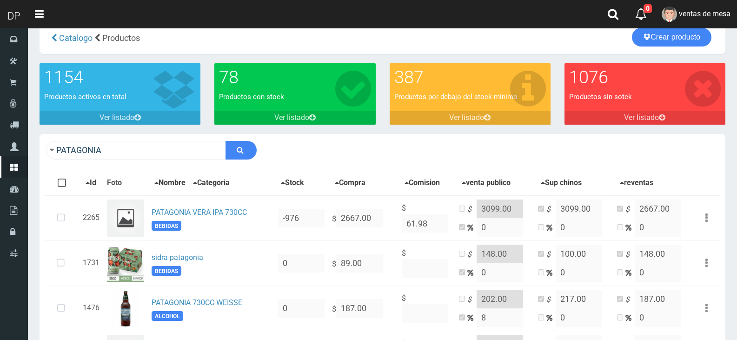
scroll to position [2, 0]
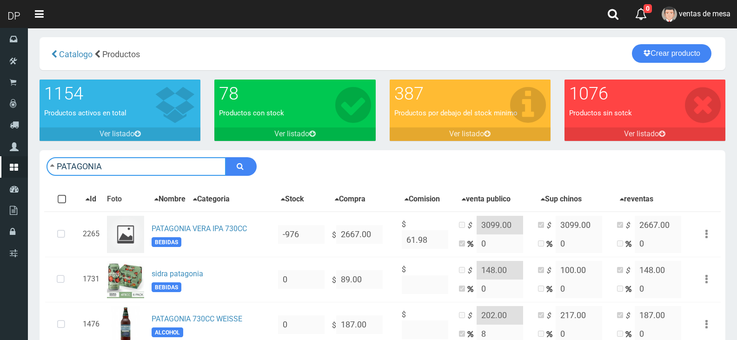
click at [130, 175] on input "PATAGONIA" at bounding box center [135, 166] width 179 height 19
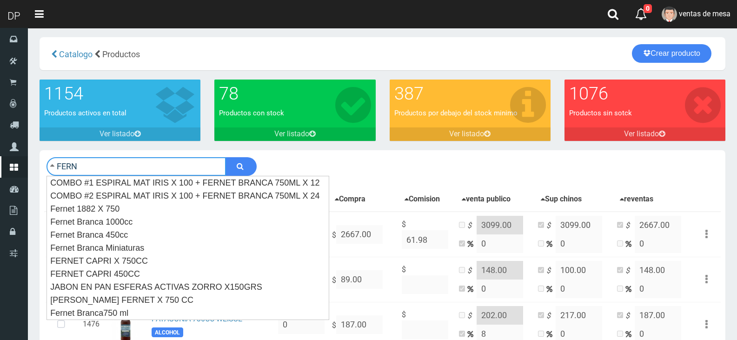
type input "FERN"
click at [225, 157] on button "submit" at bounding box center [240, 166] width 31 height 19
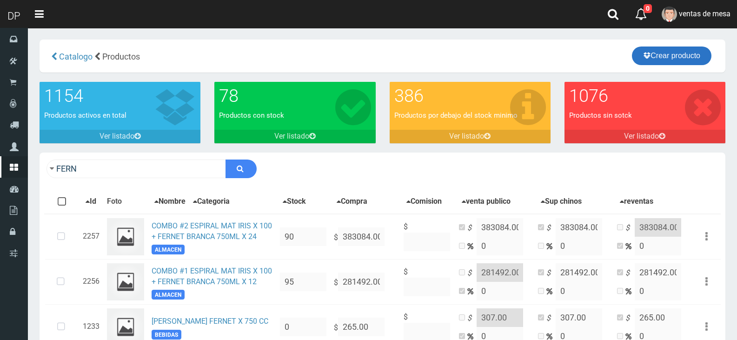
click at [676, 59] on link "Crear producto" at bounding box center [672, 55] width 80 height 19
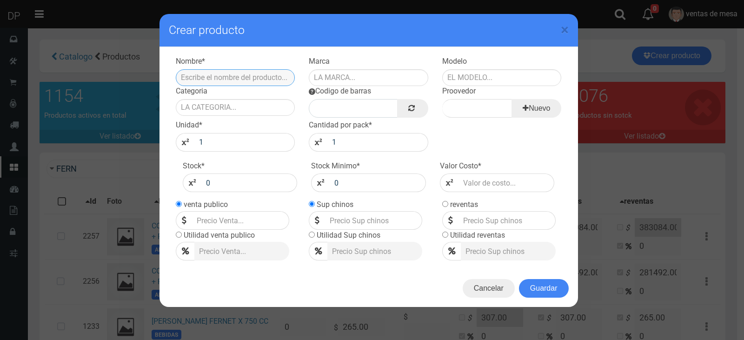
click at [224, 74] on input "text" at bounding box center [235, 77] width 119 height 17
type input "FERNANDITO"
type input "900"
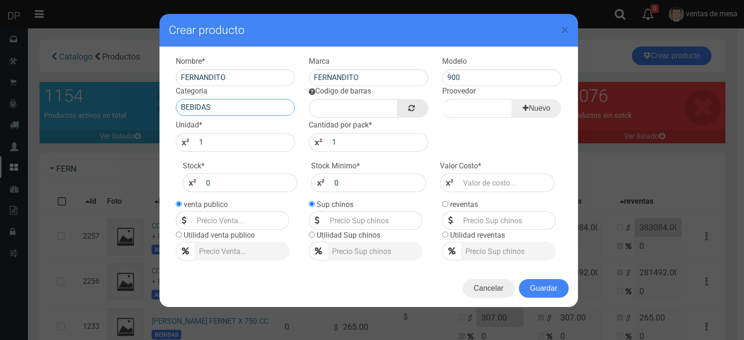
type input "BEBIDAS"
click at [416, 106] on link at bounding box center [412, 108] width 31 height 19
click at [466, 116] on input "Proovedor" at bounding box center [477, 108] width 70 height 19
type input "MANAOS"
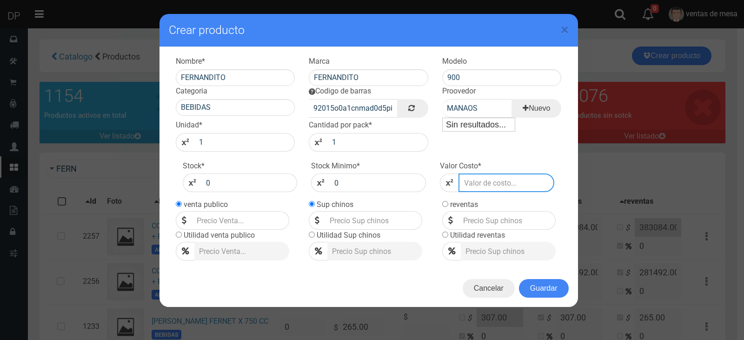
click at [505, 180] on input "number" at bounding box center [506, 182] width 96 height 19
type input "8"
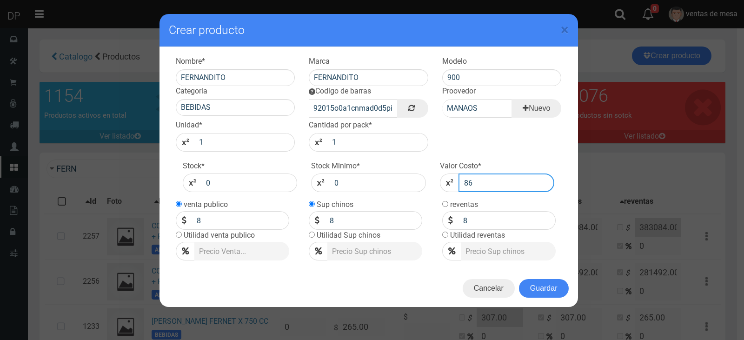
type input "865"
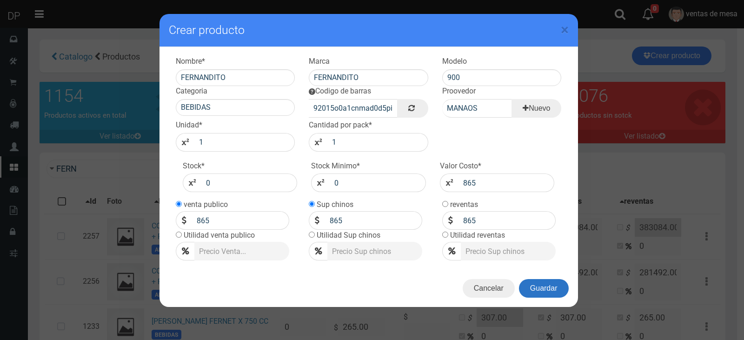
click at [540, 292] on button "Guardar" at bounding box center [544, 288] width 50 height 19
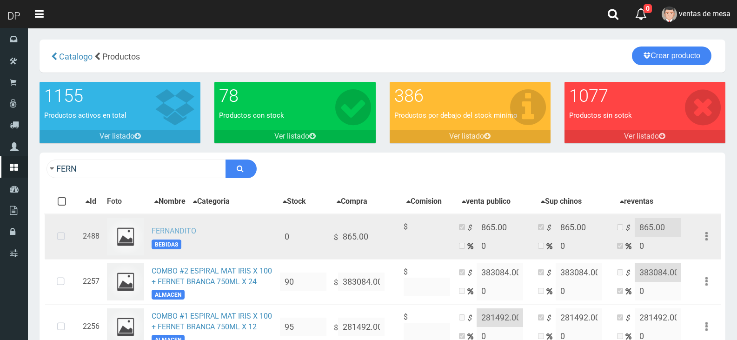
click at [185, 230] on td "FERNANDITO BEBIDAS" at bounding box center [212, 237] width 128 height 46
click at [190, 235] on link "FERNANDITO" at bounding box center [174, 230] width 45 height 9
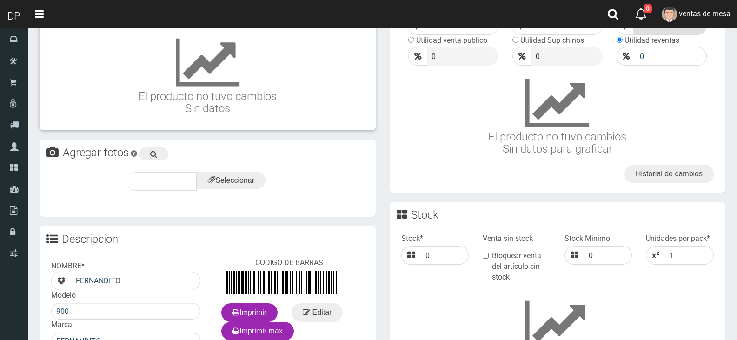
scroll to position [264, 0]
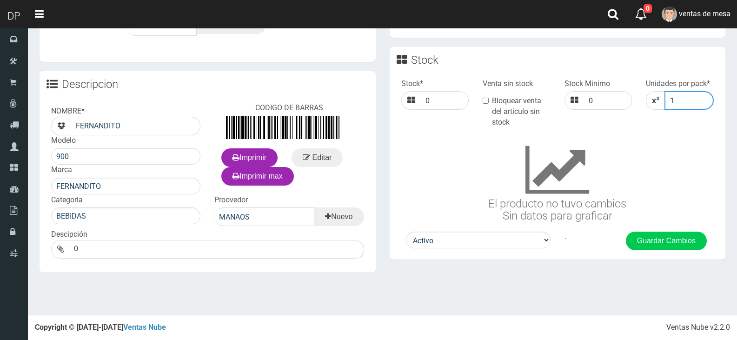
click at [693, 100] on input "1" at bounding box center [688, 100] width 49 height 19
click at [683, 102] on input "1" at bounding box center [688, 100] width 49 height 19
type input "6"
click button "Guardar" at bounding box center [0, 0] width 0 height 0
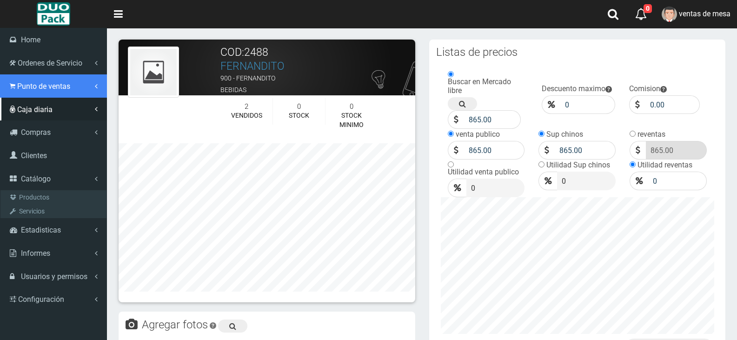
drag, startPoint x: 43, startPoint y: 78, endPoint x: 58, endPoint y: 106, distance: 31.8
click at [43, 78] on link "Punto de ventas" at bounding box center [53, 85] width 107 height 23
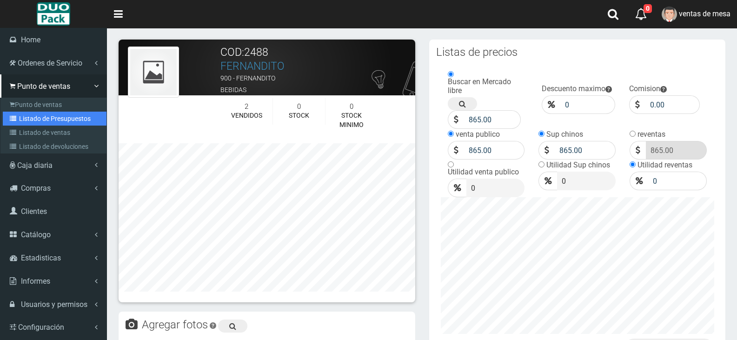
click at [67, 122] on link "Listado de Presupuestos" at bounding box center [55, 119] width 104 height 14
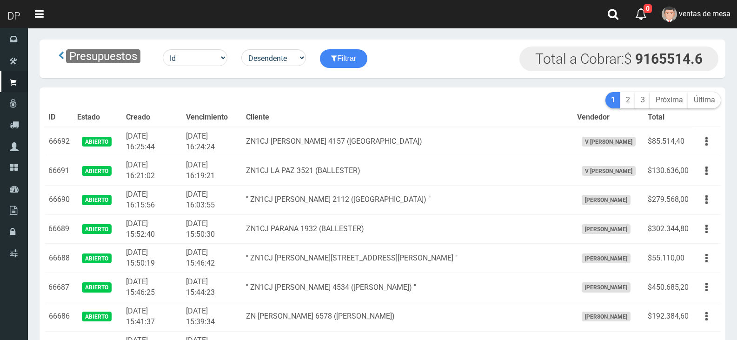
click at [484, 110] on th "Cliente" at bounding box center [407, 117] width 331 height 19
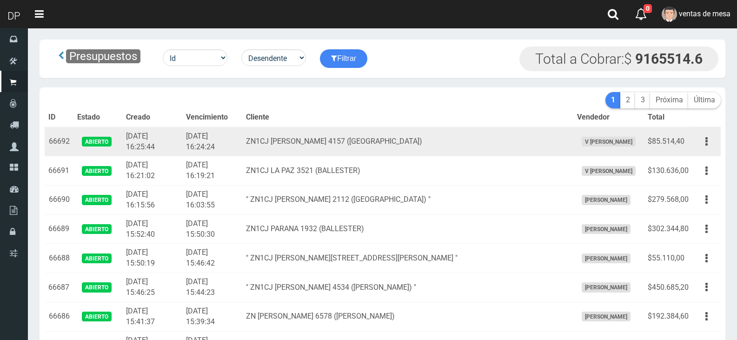
click at [455, 136] on td "ZN1CJ VICENTE LOPEZ 4157 (VILLA BALLESTER)" at bounding box center [407, 141] width 331 height 29
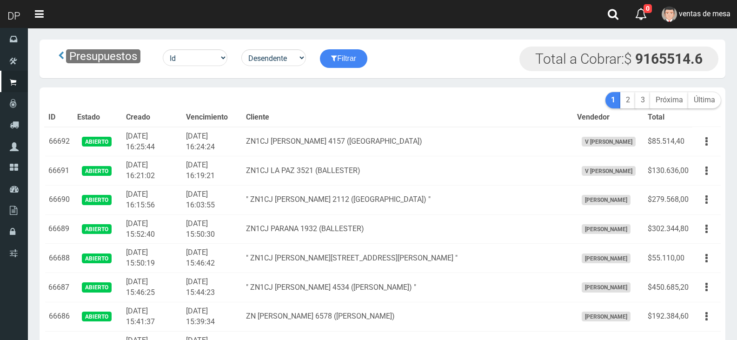
click at [461, 124] on th "Cliente" at bounding box center [407, 117] width 331 height 19
click at [471, 113] on th "Cliente" at bounding box center [407, 117] width 331 height 19
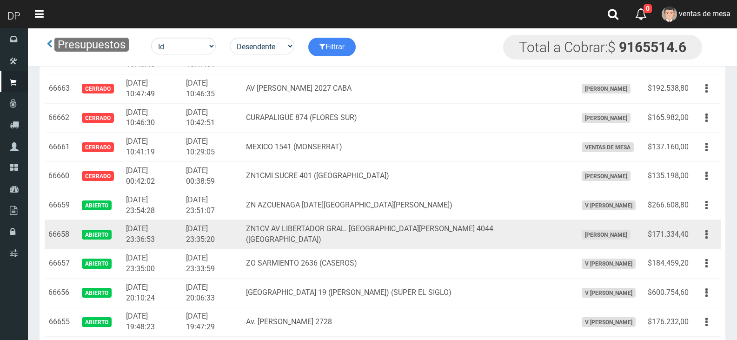
scroll to position [822, 0]
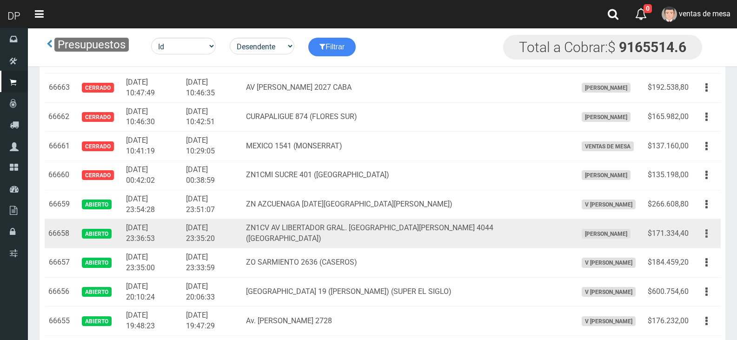
click at [708, 237] on button "button" at bounding box center [706, 233] width 21 height 16
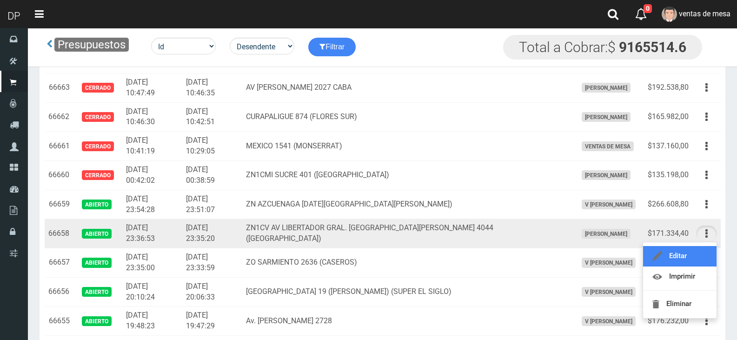
click at [706, 250] on link "Editar" at bounding box center [679, 256] width 73 height 20
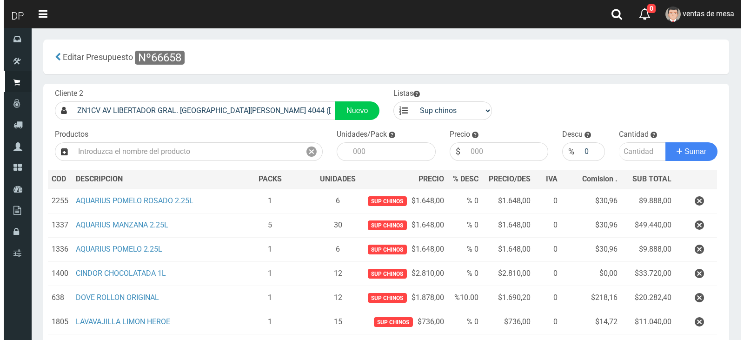
scroll to position [189, 0]
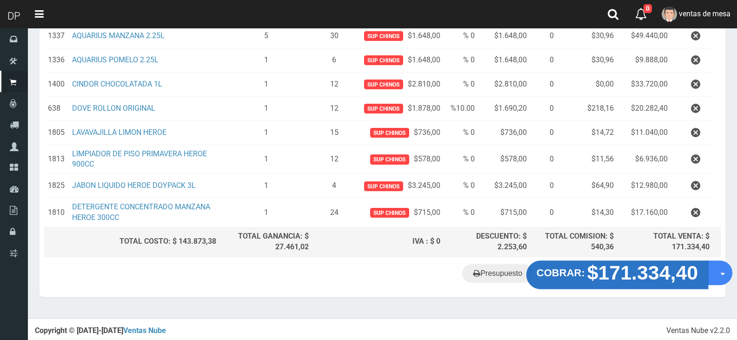
click at [633, 278] on strong "$171.334,40" at bounding box center [642, 272] width 111 height 22
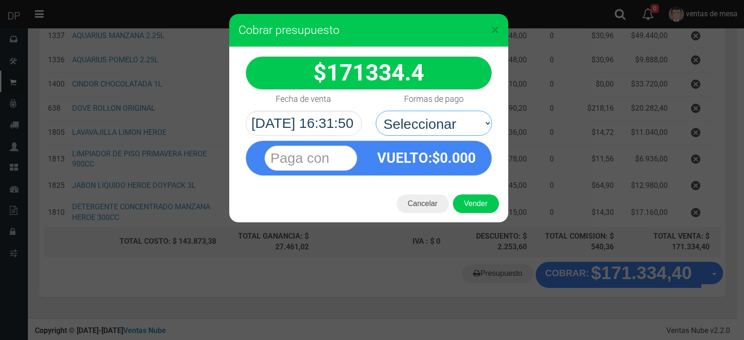
drag, startPoint x: 465, startPoint y: 130, endPoint x: 464, endPoint y: 135, distance: 5.2
click at [465, 130] on select "Seleccionar Efectivo Tarjeta de Crédito Depósito Débito" at bounding box center [434, 123] width 116 height 25
select select "Efectivo"
click at [376, 111] on select "Seleccionar Efectivo Tarjeta de Crédito Depósito Débito" at bounding box center [434, 123] width 116 height 25
click at [472, 205] on button "Vender" at bounding box center [476, 203] width 46 height 19
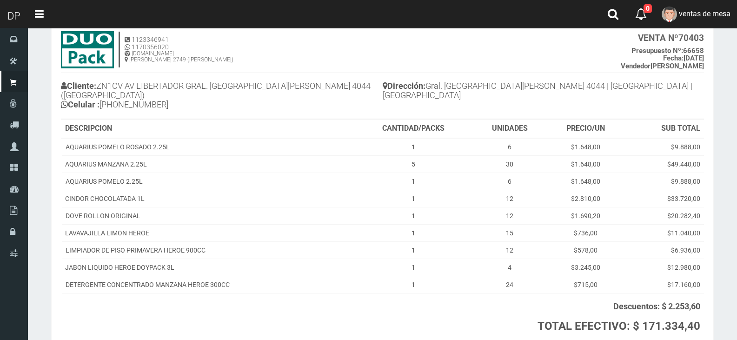
scroll to position [119, 0]
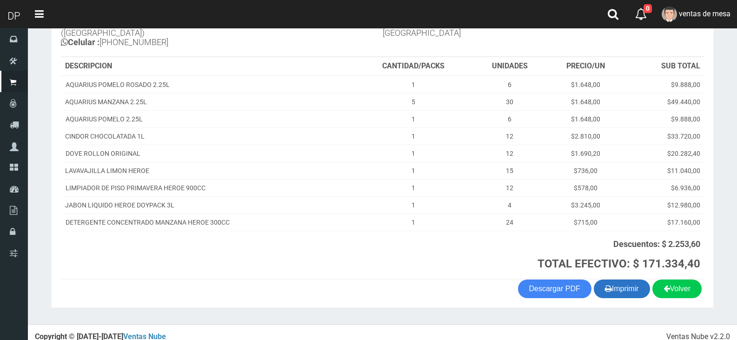
click at [643, 284] on button "Imprimir" at bounding box center [622, 288] width 56 height 19
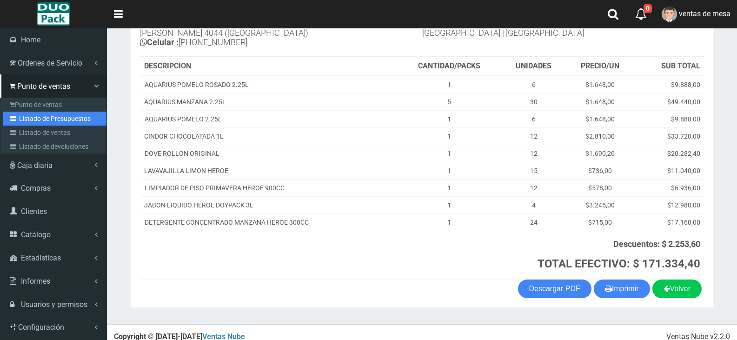
click at [39, 116] on link "Listado de Presupuestos" at bounding box center [55, 119] width 104 height 14
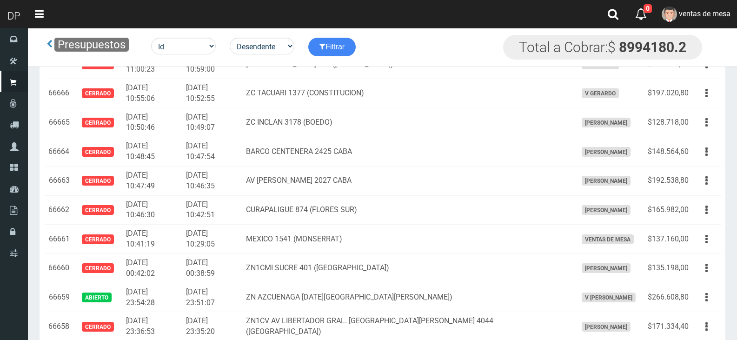
scroll to position [915, 0]
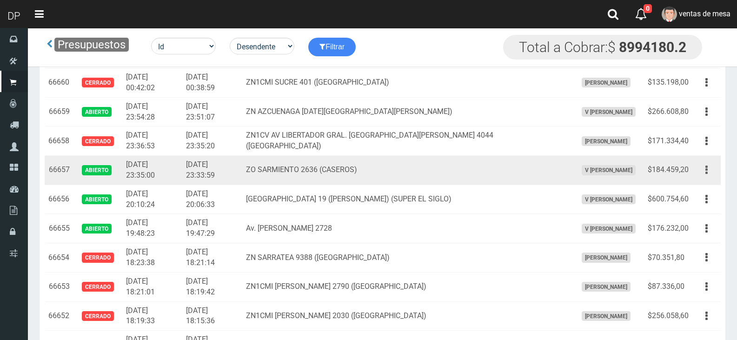
click at [699, 173] on button "button" at bounding box center [706, 170] width 21 height 16
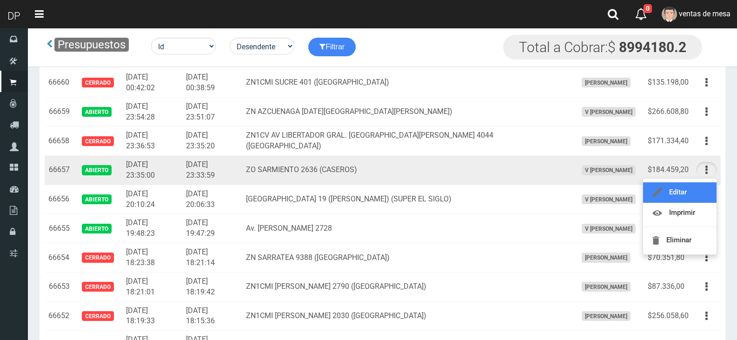
click at [703, 186] on link "Editar" at bounding box center [679, 192] width 73 height 20
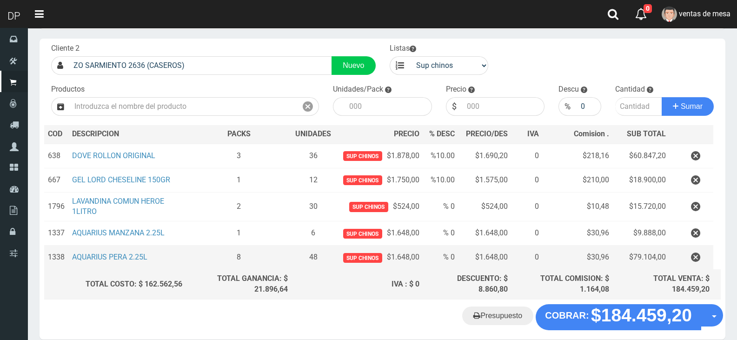
scroll to position [46, 0]
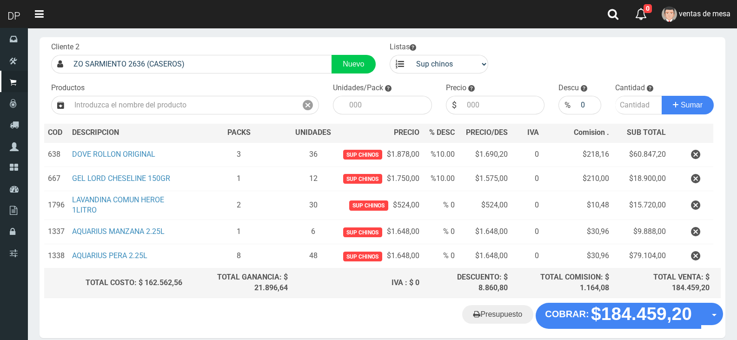
drag, startPoint x: 700, startPoint y: 205, endPoint x: 696, endPoint y: 210, distance: 6.3
click at [699, 205] on button "button" at bounding box center [696, 205] width 28 height 16
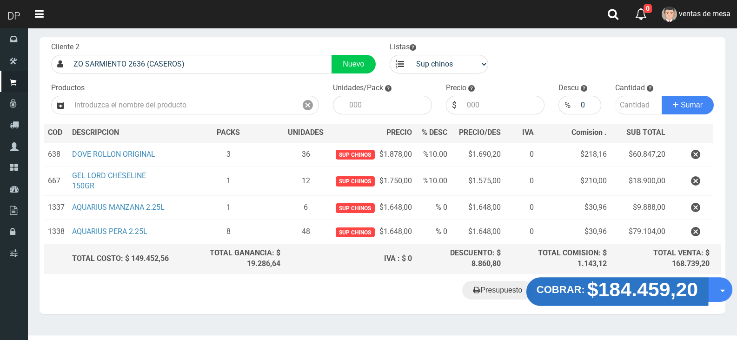
click at [624, 293] on strong "$184.459,20" at bounding box center [642, 289] width 111 height 22
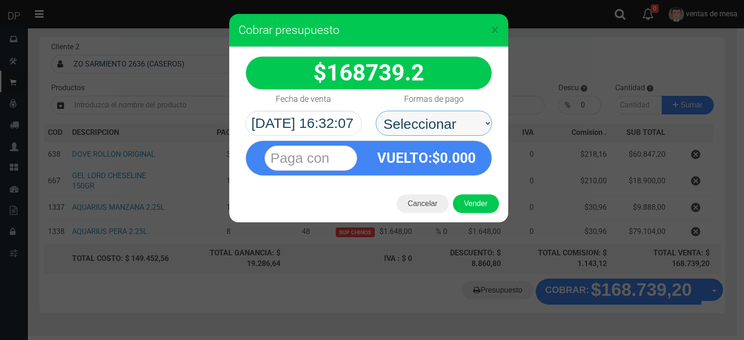
click at [443, 134] on select "Seleccionar Efectivo Tarjeta de Crédito Depósito Débito" at bounding box center [434, 123] width 116 height 25
select select "Efectivo"
click at [376, 111] on select "Seleccionar Efectivo Tarjeta de Crédito Depósito Débito" at bounding box center [434, 123] width 116 height 25
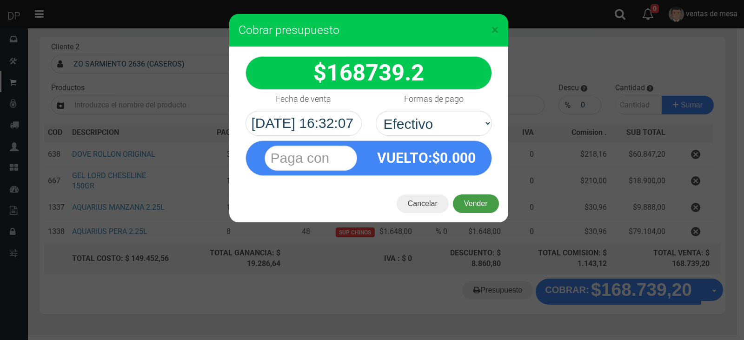
click at [464, 200] on button "Vender" at bounding box center [476, 203] width 46 height 19
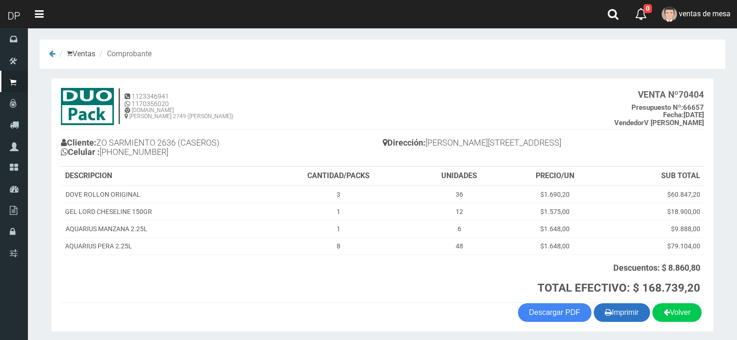
scroll to position [33, 0]
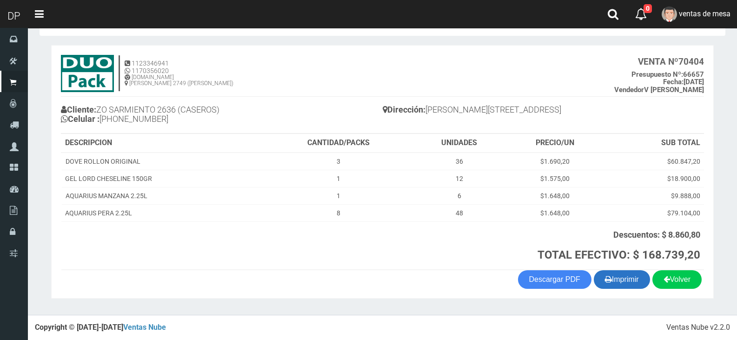
click at [617, 280] on button "Imprimir" at bounding box center [622, 279] width 56 height 19
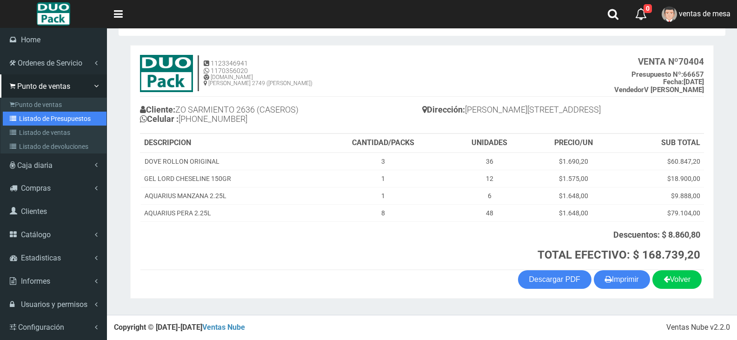
click at [14, 124] on link "Listado de Presupuestos" at bounding box center [55, 119] width 104 height 14
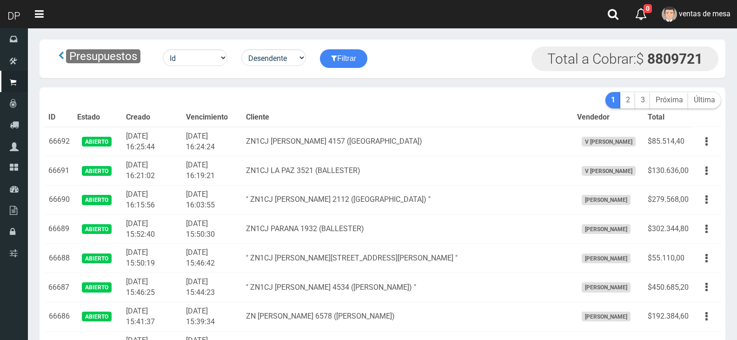
click at [242, 237] on td "2025-09-18 15:50:30" at bounding box center [212, 228] width 60 height 29
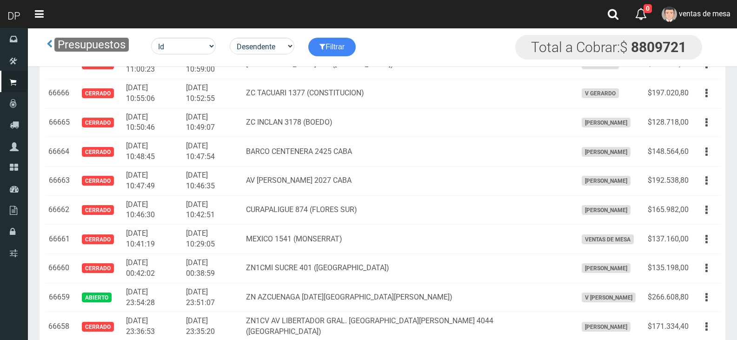
scroll to position [973, 0]
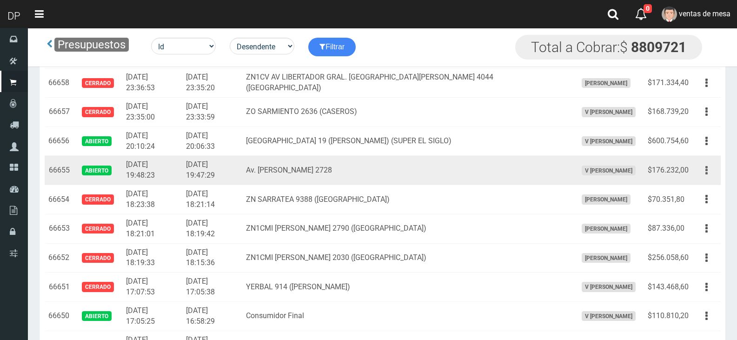
click at [704, 168] on button "button" at bounding box center [706, 170] width 21 height 16
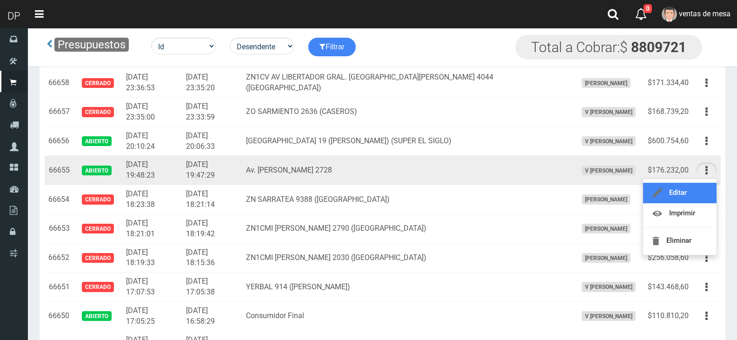
click at [708, 195] on link "Editar" at bounding box center [679, 193] width 73 height 20
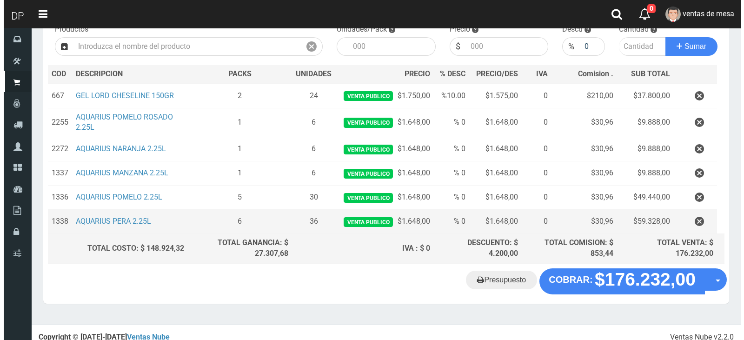
scroll to position [112, 0]
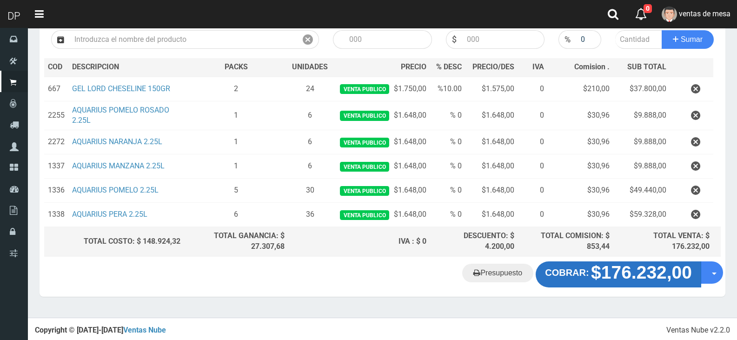
click at [649, 276] on strong "$176.232,00" at bounding box center [641, 272] width 101 height 20
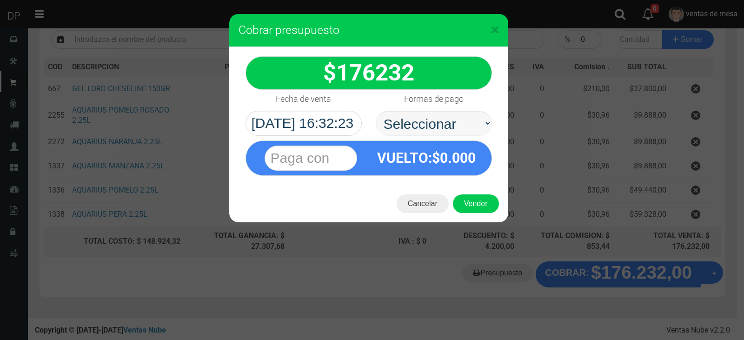
click at [481, 131] on select "Seleccionar Efectivo Tarjeta de Crédito Depósito Débito" at bounding box center [434, 123] width 116 height 25
select select "Efectivo"
click at [376, 111] on select "Seleccionar Efectivo Tarjeta de Crédito Depósito Débito" at bounding box center [434, 123] width 116 height 25
click at [482, 207] on button "Vender" at bounding box center [476, 203] width 46 height 19
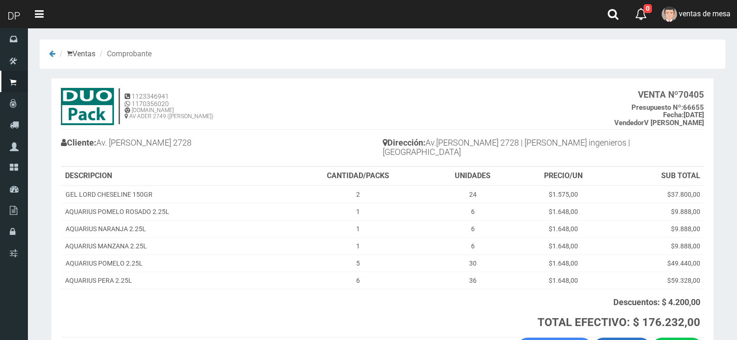
scroll to position [58, 0]
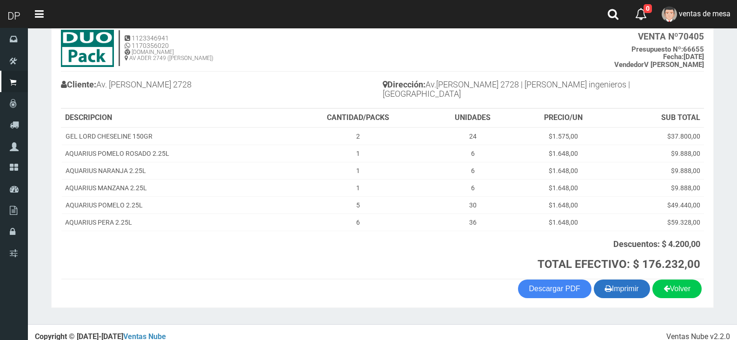
click at [621, 282] on button "Imprimir" at bounding box center [622, 288] width 56 height 19
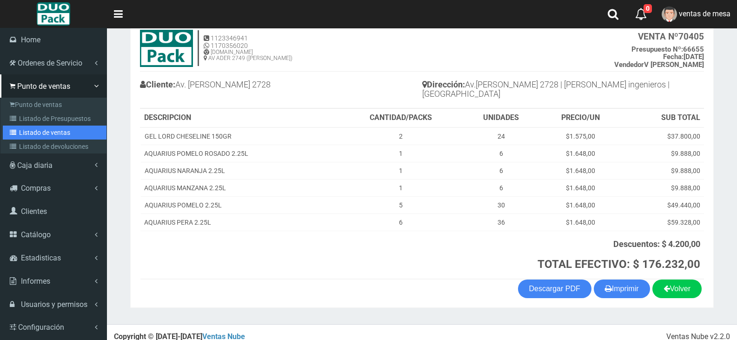
click at [41, 129] on link "Listado de ventas" at bounding box center [55, 133] width 104 height 14
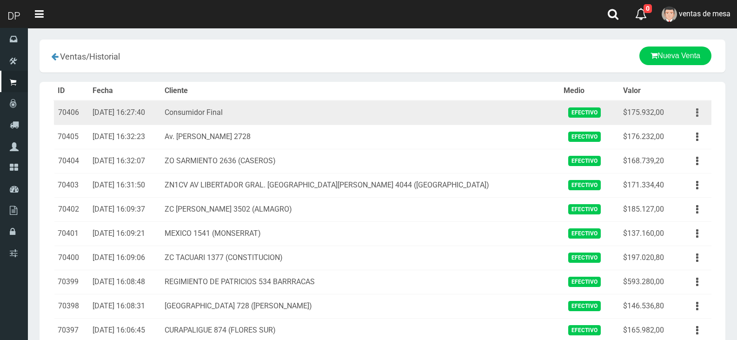
click at [699, 115] on button "button" at bounding box center [697, 113] width 21 height 16
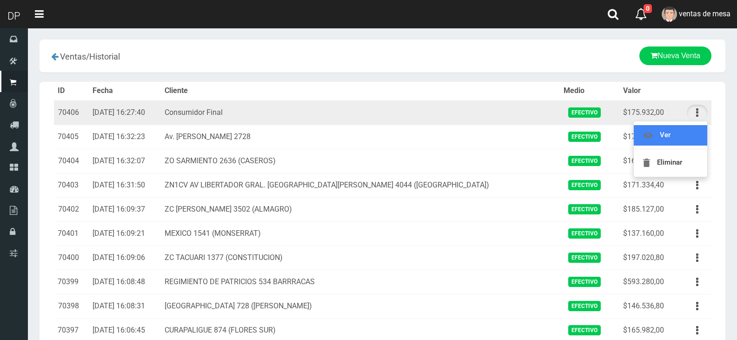
click at [688, 127] on link "Ver" at bounding box center [670, 135] width 73 height 20
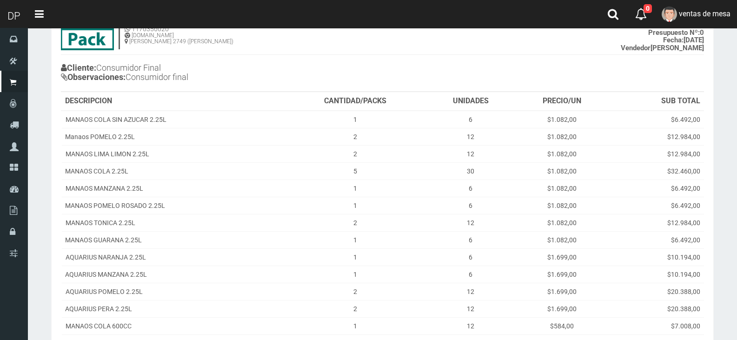
scroll to position [191, 0]
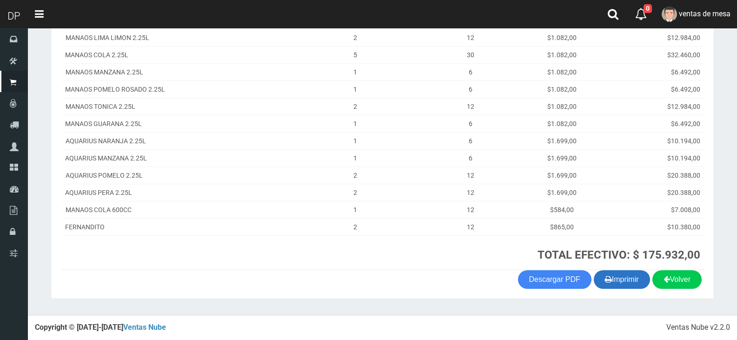
click at [624, 285] on button "Imprimir" at bounding box center [622, 279] width 56 height 19
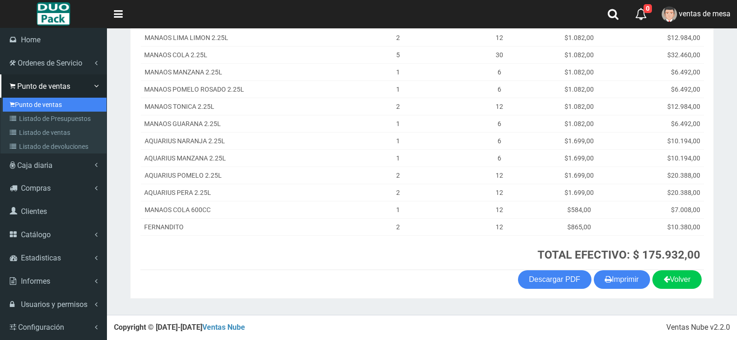
click at [16, 106] on link "Punto de ventas" at bounding box center [55, 105] width 104 height 14
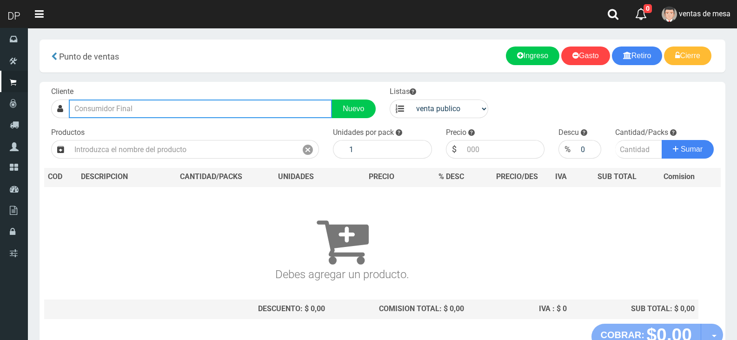
click at [177, 109] on input "text" at bounding box center [200, 108] width 263 height 19
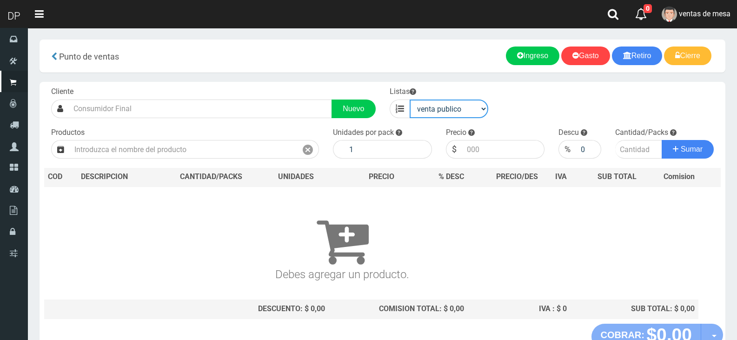
click at [429, 115] on select "venta publico Sup chinos reventas" at bounding box center [449, 108] width 79 height 19
select select "3"
click at [410, 99] on select "venta publico Sup chinos reventas" at bounding box center [449, 108] width 79 height 19
click at [246, 159] on div "Cliente Nuevo Listas venta publico Sup chinos reventas Productos" at bounding box center [383, 203] width 686 height 242
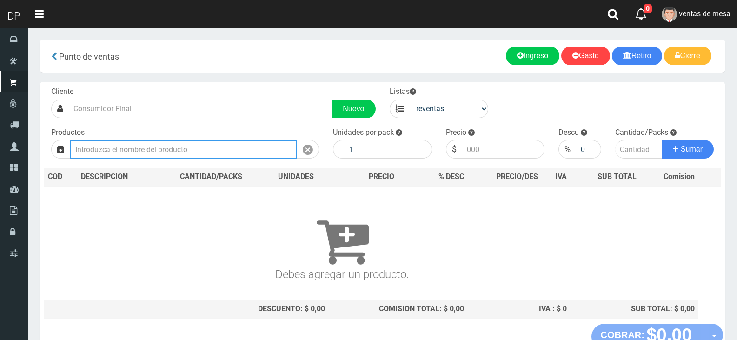
click at [246, 156] on input "text" at bounding box center [183, 149] width 227 height 19
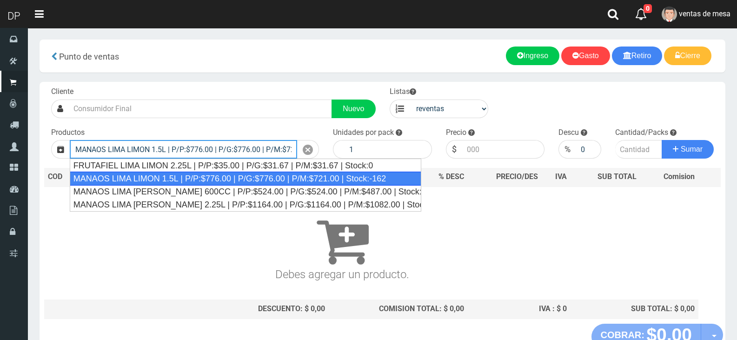
type input "MANAOS LIMA LIMON 1.5L | P/P:$776.00 | P/G:$776.00 | P/M:$721.00 | Stock:-162"
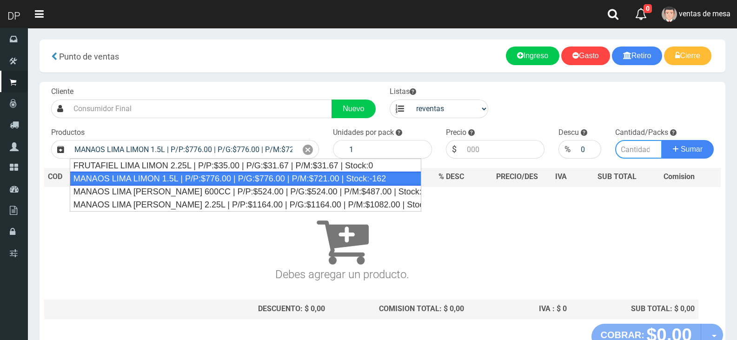
type input "6"
type input "721.00"
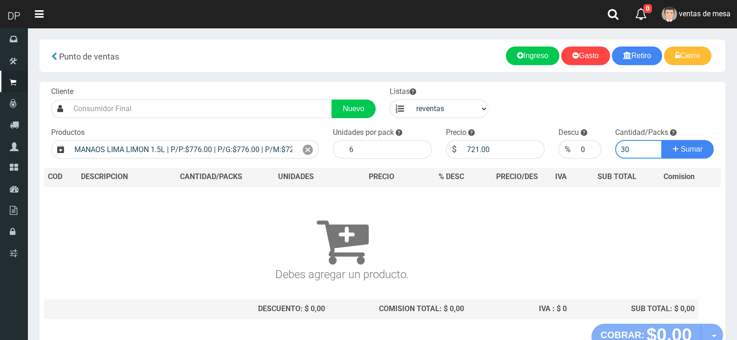
type input "30"
click at [662, 140] on button "Sumar" at bounding box center [688, 149] width 52 height 19
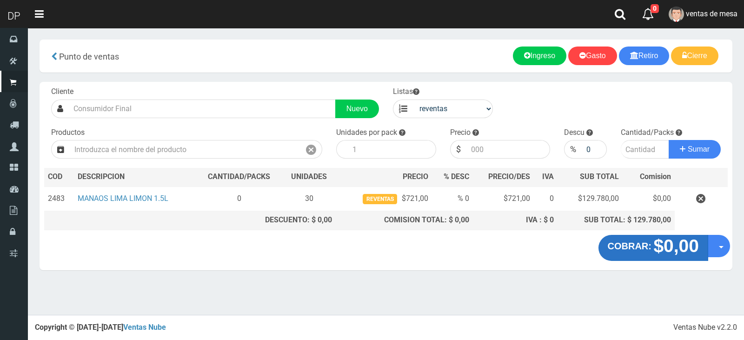
click at [662, 245] on strong "$0,00" at bounding box center [676, 246] width 46 height 20
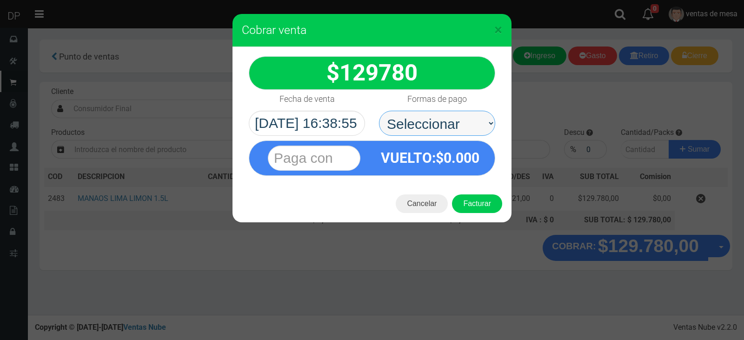
drag, startPoint x: 468, startPoint y: 130, endPoint x: 464, endPoint y: 134, distance: 6.3
click at [468, 130] on select "Seleccionar Efectivo Tarjeta de Crédito Depósito Débito" at bounding box center [437, 123] width 116 height 25
select select "Efectivo"
click at [379, 111] on select "Seleccionar Efectivo Tarjeta de Crédito Depósito Débito" at bounding box center [437, 123] width 116 height 25
click at [466, 193] on div "Cancelar Facturar" at bounding box center [371, 203] width 279 height 37
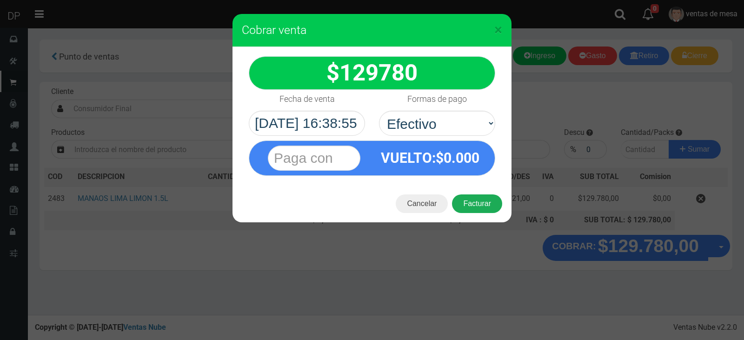
click at [481, 208] on button "Facturar" at bounding box center [477, 203] width 50 height 19
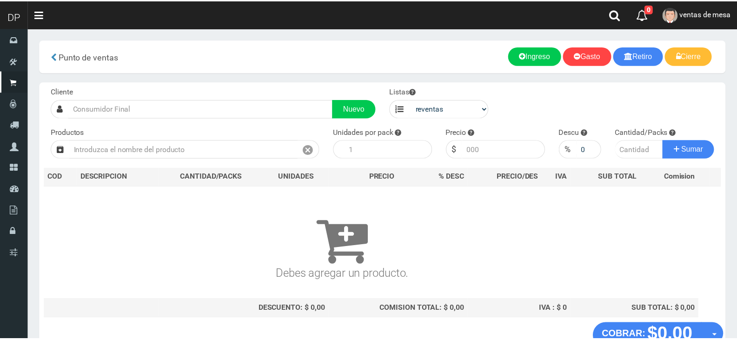
scroll to position [6, 0]
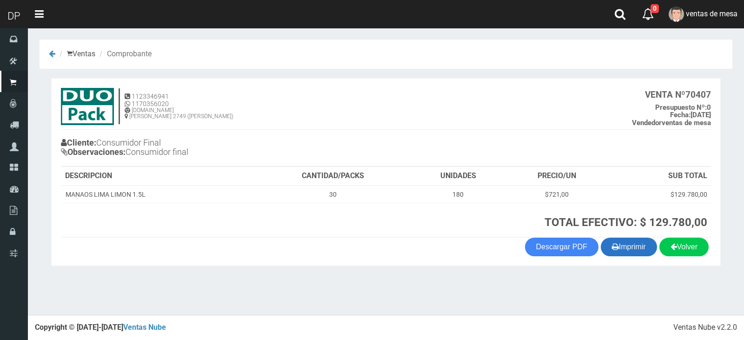
drag, startPoint x: 580, startPoint y: 268, endPoint x: 641, endPoint y: 250, distance: 63.4
click at [580, 268] on section "× Titulo del Msj texto Mas Texto Cancelar Aceptar Ventas Comprobante 0" at bounding box center [386, 155] width 716 height 254
click at [647, 250] on button "Imprimir" at bounding box center [629, 247] width 56 height 19
click at [601, 238] on button "Imprimir" at bounding box center [629, 247] width 56 height 19
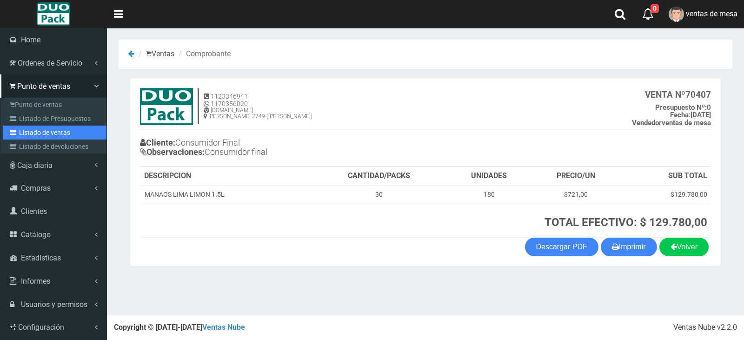
click at [31, 137] on link "Listado de ventas" at bounding box center [55, 133] width 104 height 14
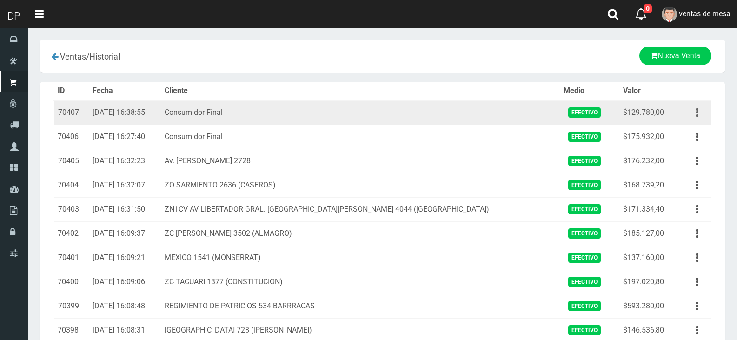
click at [694, 113] on button "button" at bounding box center [697, 113] width 21 height 16
click at [675, 167] on link "Eliminar" at bounding box center [670, 163] width 73 height 20
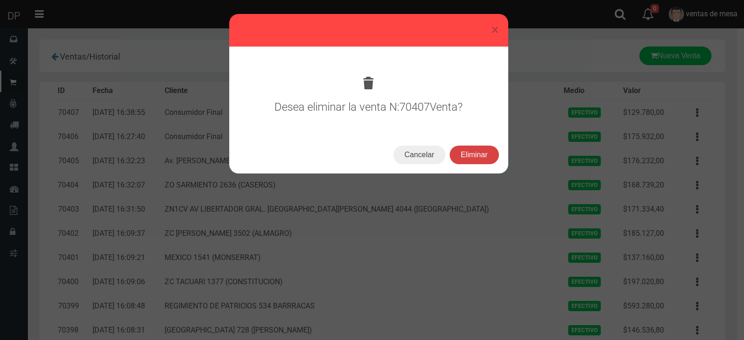
click at [483, 155] on button "Eliminar" at bounding box center [474, 155] width 49 height 19
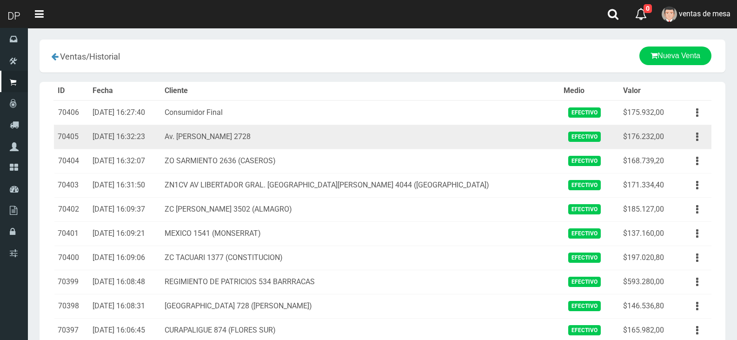
click at [362, 148] on td "Av. [PERSON_NAME] 2728" at bounding box center [360, 137] width 399 height 24
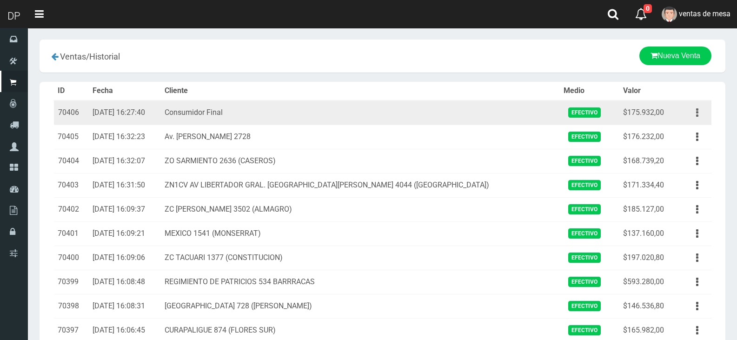
click at [689, 114] on button "button" at bounding box center [697, 113] width 21 height 16
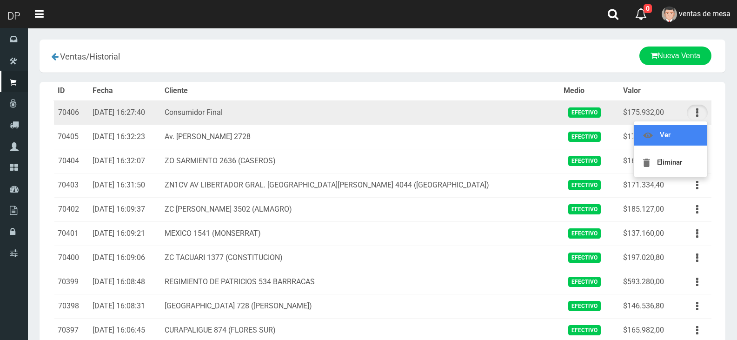
click at [668, 134] on link "Ver" at bounding box center [670, 135] width 73 height 20
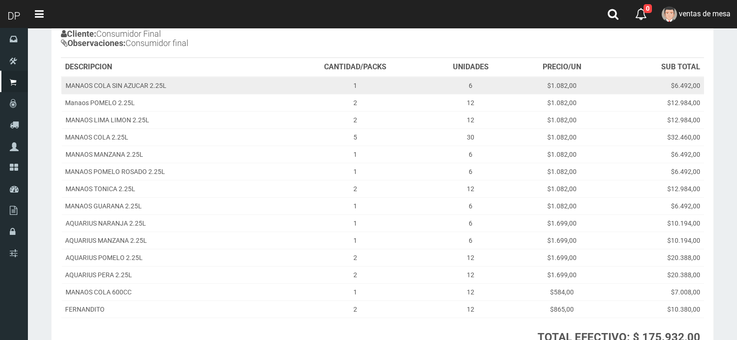
scroll to position [191, 0]
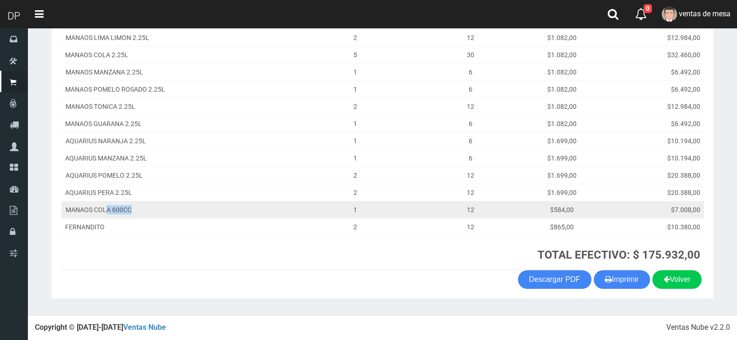
drag, startPoint x: 151, startPoint y: 207, endPoint x: 177, endPoint y: 208, distance: 26.5
click at [177, 208] on td "MANAOS COLA 600CC" at bounding box center [172, 209] width 222 height 17
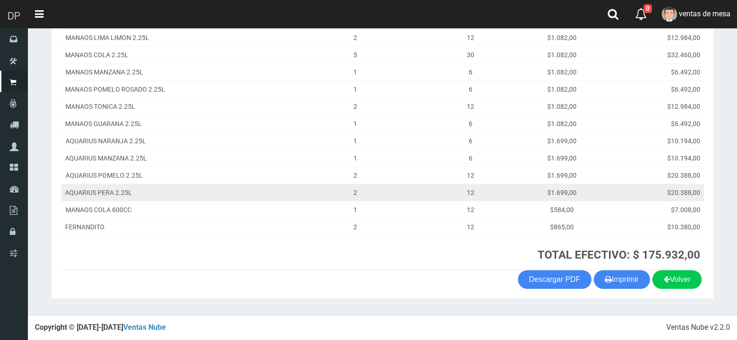
click at [119, 189] on td "AQUARIUS PERA 2.25L" at bounding box center [172, 192] width 222 height 17
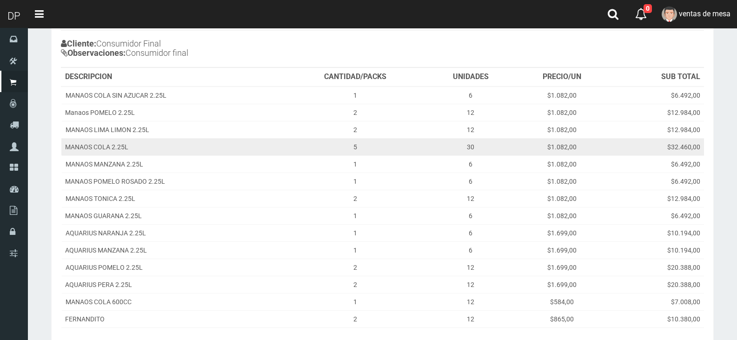
scroll to position [98, 0]
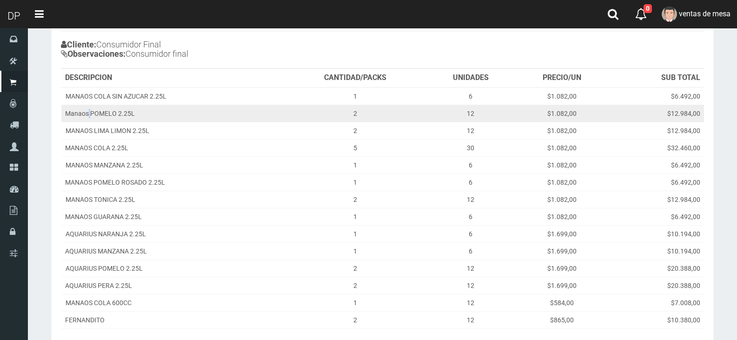
click at [90, 119] on td "Manaos POMELO 2.25L" at bounding box center [172, 113] width 222 height 17
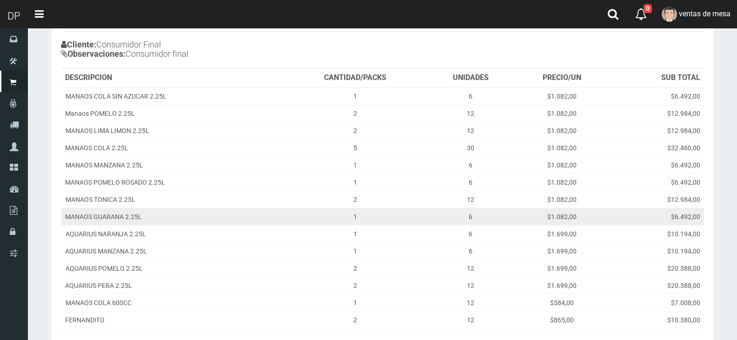
click at [98, 218] on td "MANAOS GUARANA 2.25L" at bounding box center [172, 216] width 222 height 17
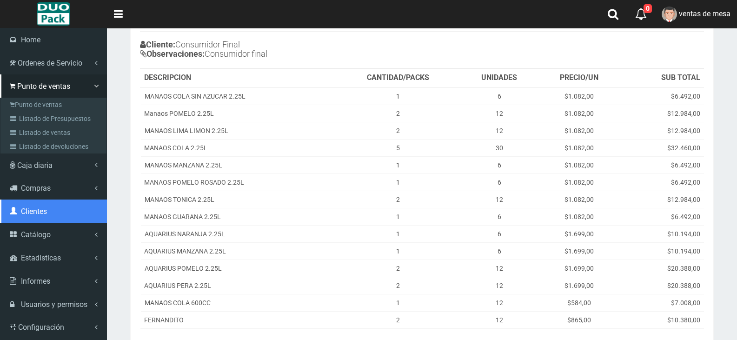
click at [60, 220] on link "Clientes" at bounding box center [53, 210] width 107 height 23
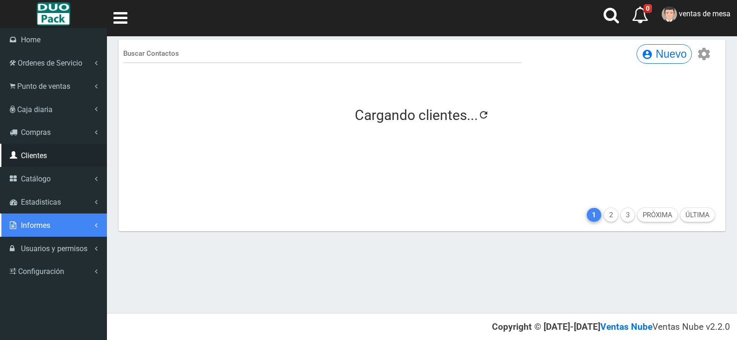
click at [18, 227] on icon at bounding box center [14, 224] width 9 height 7
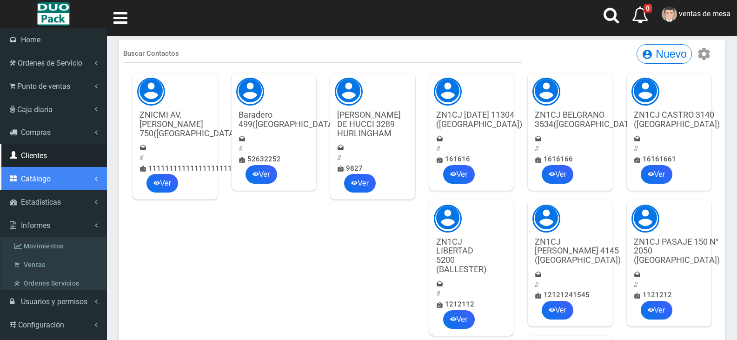
click at [35, 182] on span "Catálogo" at bounding box center [36, 178] width 30 height 9
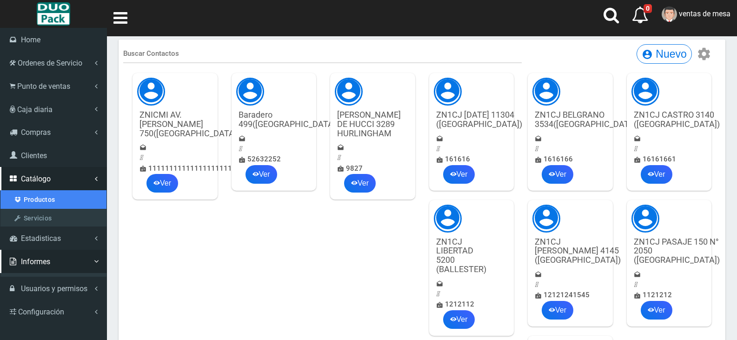
click at [41, 191] on link "Productos" at bounding box center [53, 199] width 106 height 19
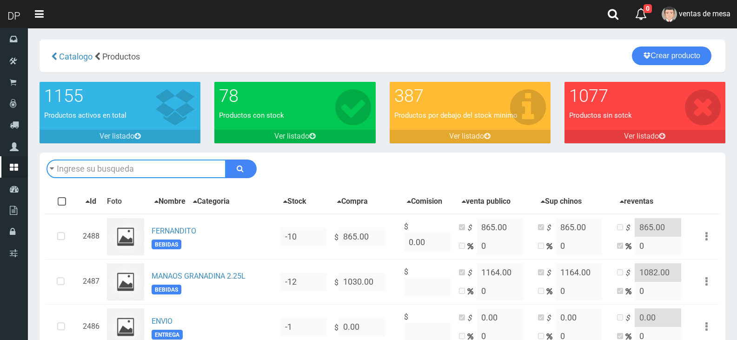
click at [175, 173] on input "text" at bounding box center [135, 168] width 179 height 19
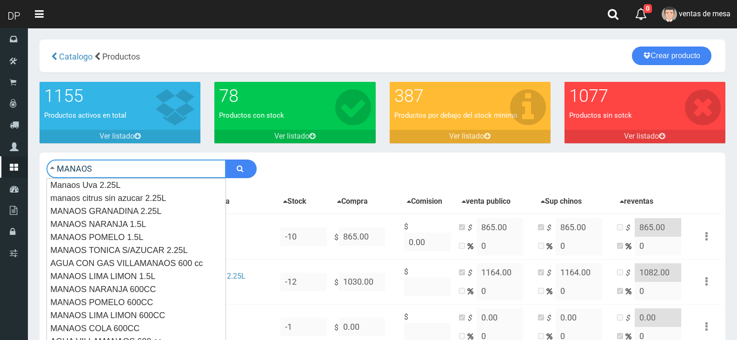
type input "MANAOS"
click at [225, 159] on button "submit" at bounding box center [240, 168] width 31 height 19
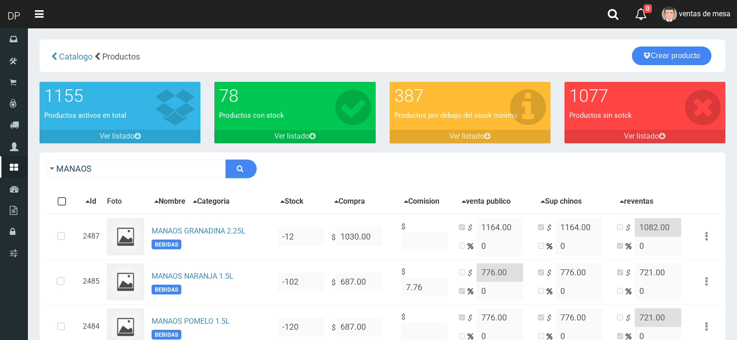
click at [680, 52] on link "Crear producto" at bounding box center [672, 55] width 80 height 19
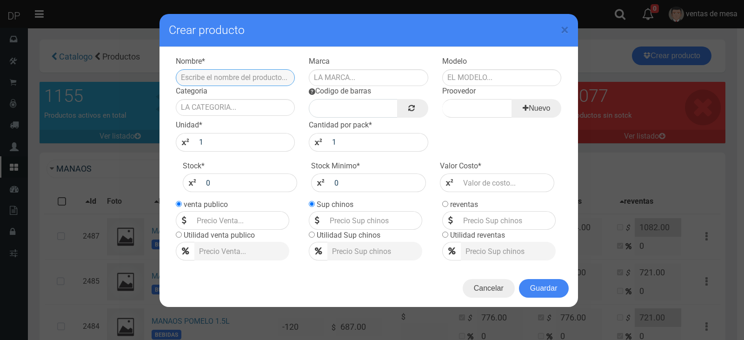
click at [284, 73] on input "text" at bounding box center [235, 77] width 119 height 17
type input "LATA MANAOS COLA"
type input "MANAOS"
type input "LATA"
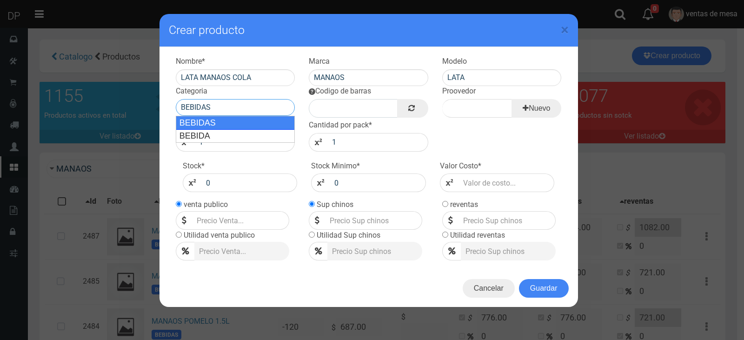
type input "BEBIDAS"
click at [519, 279] on button "Guardar" at bounding box center [544, 288] width 50 height 19
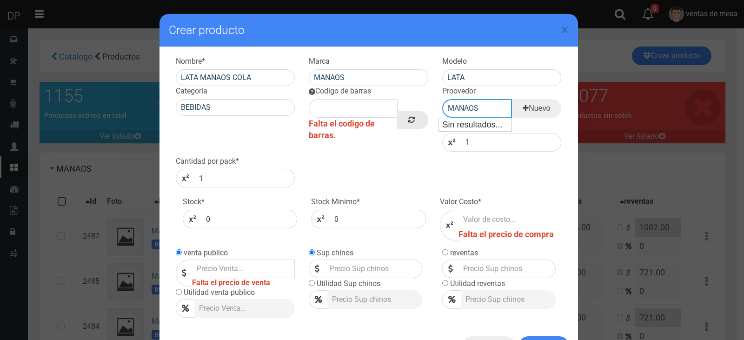
type input "MANAOS"
click at [412, 123] on link at bounding box center [412, 120] width 31 height 19
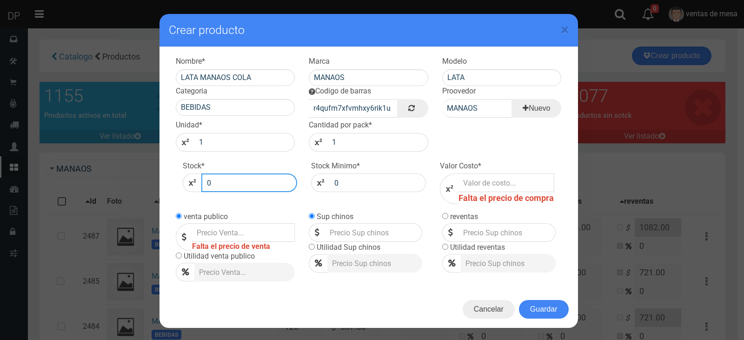
click at [257, 176] on input "0" at bounding box center [249, 182] width 96 height 19
click at [244, 177] on input "0" at bounding box center [249, 182] width 96 height 19
type input "024"
type input "5"
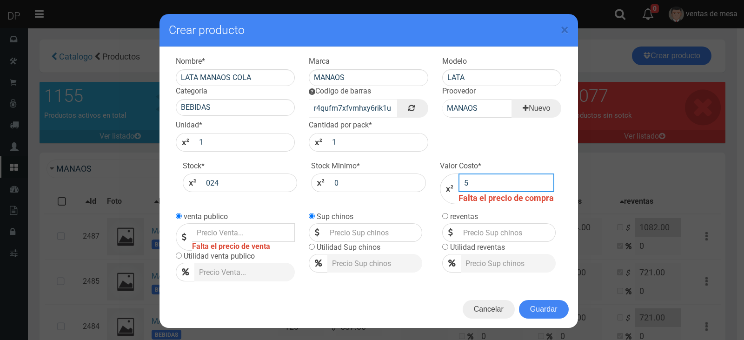
type input "5"
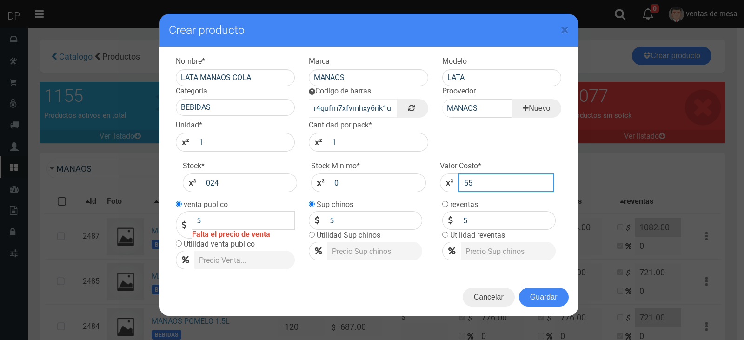
type input "556"
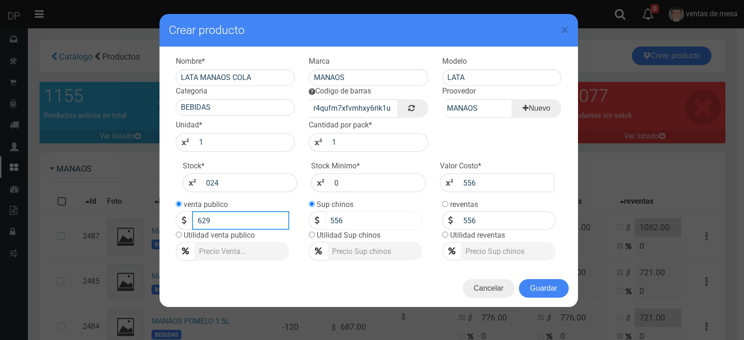
type input "629"
click at [387, 216] on input "556" at bounding box center [373, 220] width 97 height 19
type input "629"
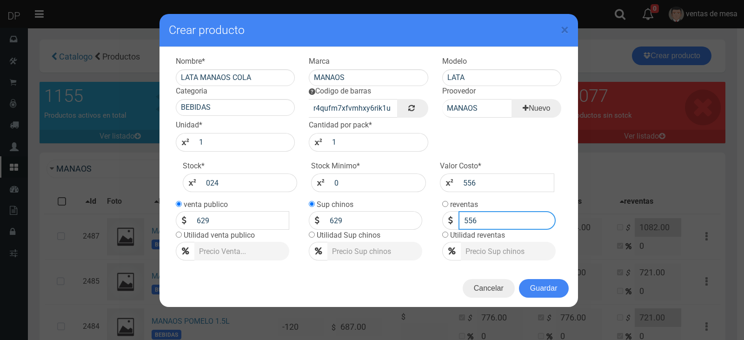
click at [538, 216] on input "556" at bounding box center [506, 220] width 97 height 19
type input "584"
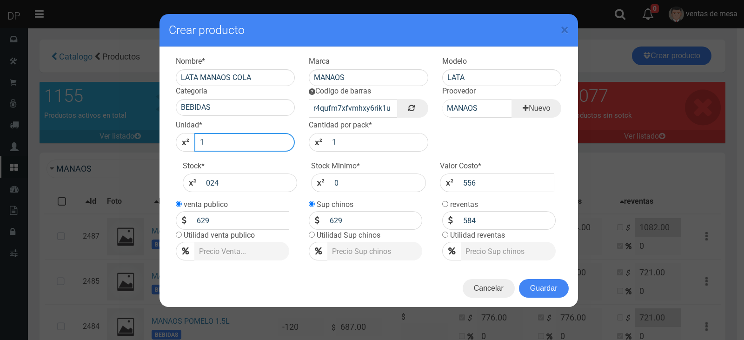
click at [255, 138] on input "1" at bounding box center [244, 142] width 101 height 19
type input "24"
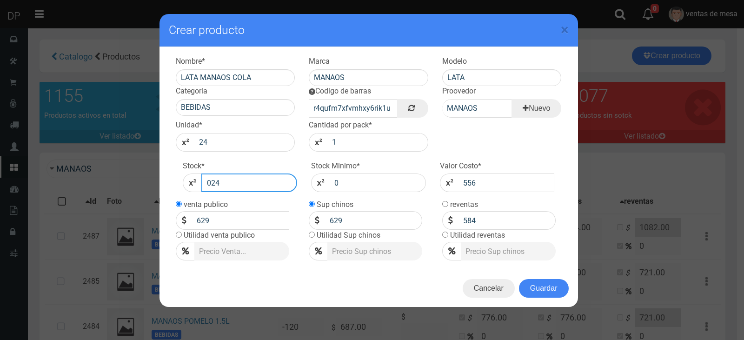
click at [241, 185] on input "024" at bounding box center [249, 182] width 96 height 19
click at [557, 292] on button "Guardar" at bounding box center [544, 288] width 50 height 19
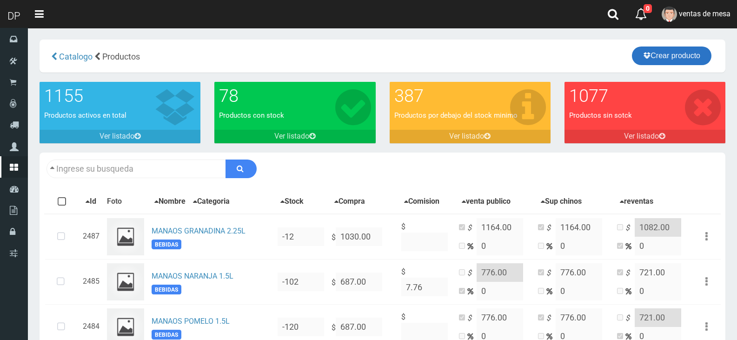
click at [632, 55] on link "Crear producto" at bounding box center [672, 55] width 80 height 19
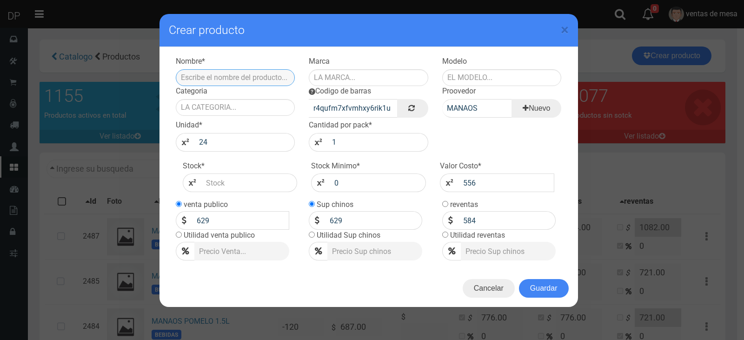
click at [274, 73] on input "text" at bounding box center [235, 77] width 119 height 17
type input "LATA MANAOS LIMA LIMON"
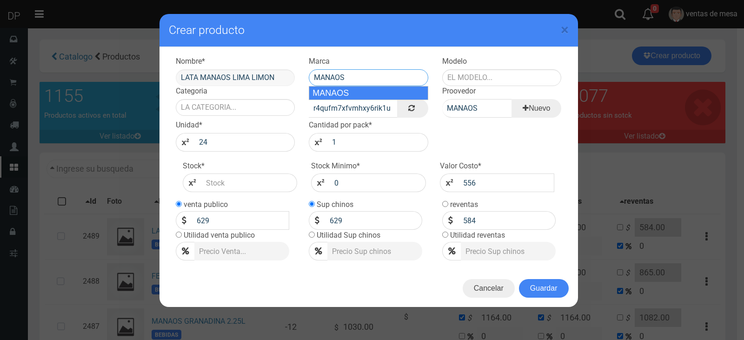
type input "MANAOS"
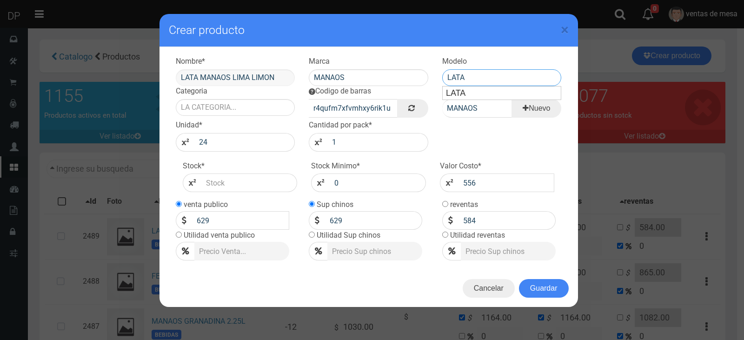
type input "LATA"
type input "BEBIDAS"
click at [550, 288] on button "Guardar" at bounding box center [544, 288] width 50 height 19
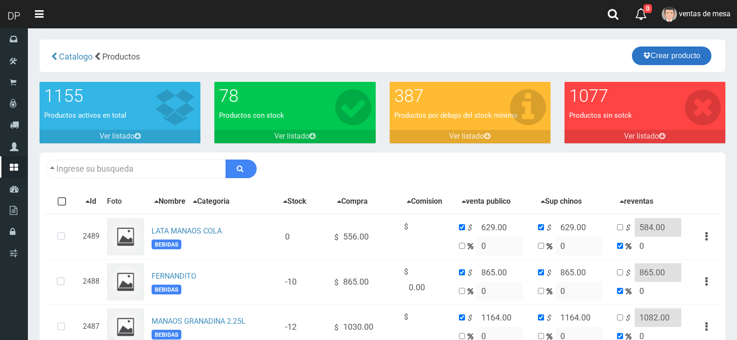
click at [689, 63] on link "Crear producto" at bounding box center [672, 55] width 80 height 19
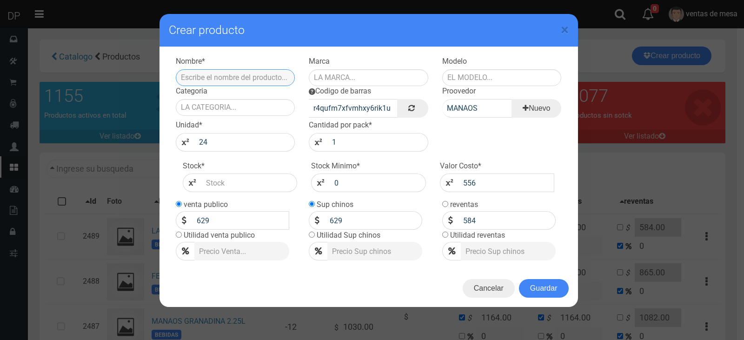
click at [271, 79] on input "text" at bounding box center [235, 77] width 119 height 17
type input "LATA MANAOS NARANJA"
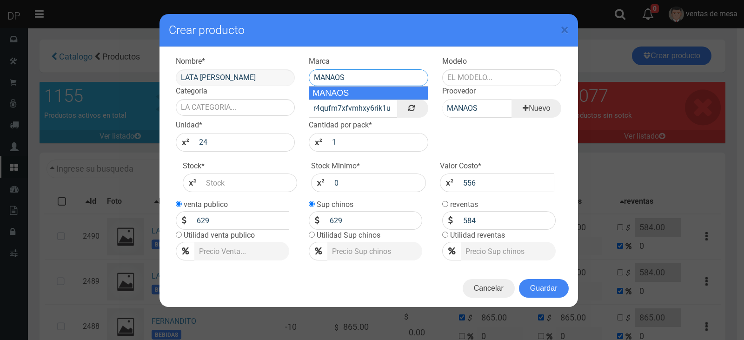
type input "MANAOS"
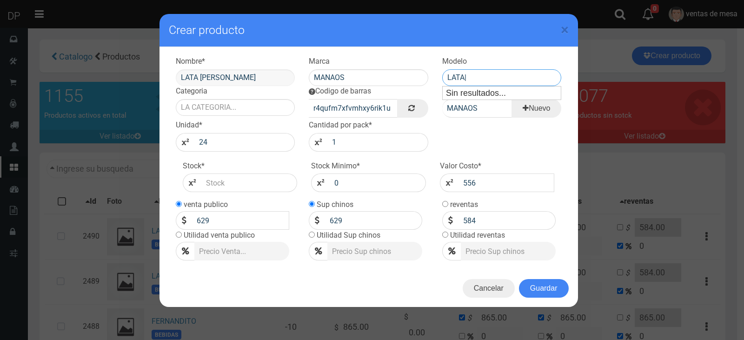
type input "LATA|"
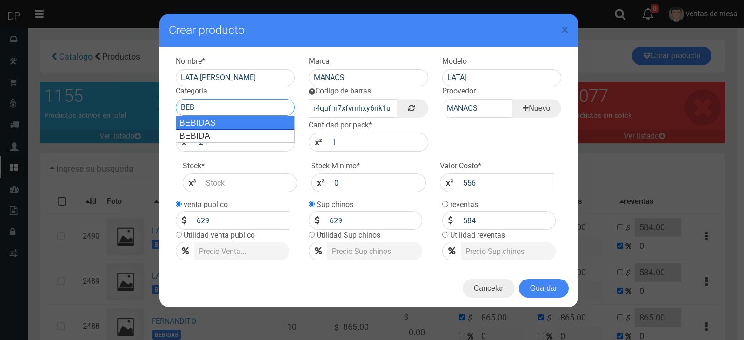
click at [285, 119] on div "BEBIDAS" at bounding box center [235, 123] width 119 height 14
type input "BEBIDAS"
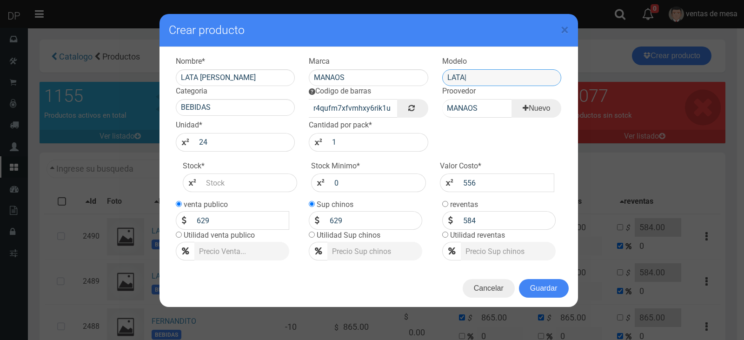
click at [471, 76] on input "LATA|" at bounding box center [501, 77] width 119 height 17
type input "LATA"
click at [552, 282] on button "Guardar" at bounding box center [544, 288] width 50 height 19
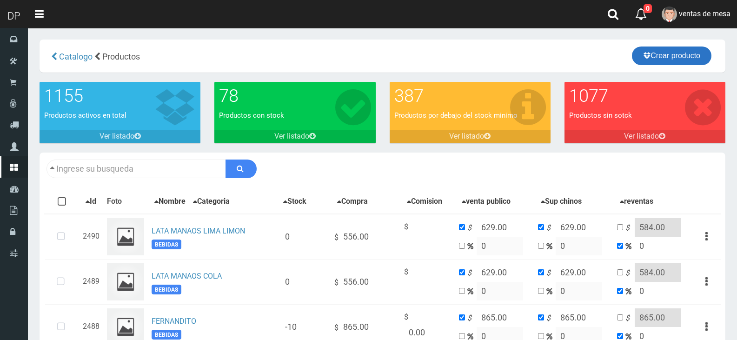
click at [692, 60] on link "Crear producto" at bounding box center [672, 55] width 80 height 19
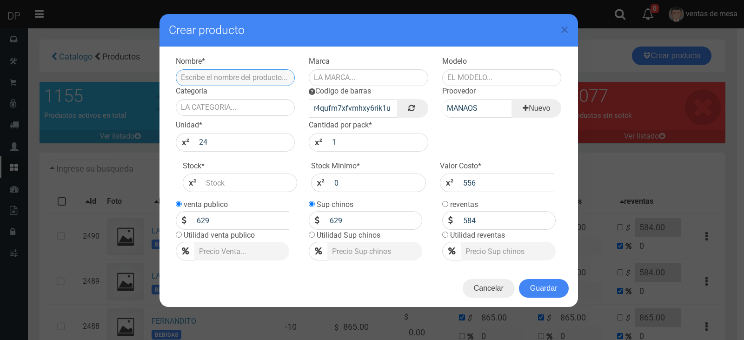
click at [282, 77] on input "text" at bounding box center [235, 77] width 119 height 17
type input "M"
type input "LATA MANAOS POMELO"
type input "MANAOS"
type input "LATA"
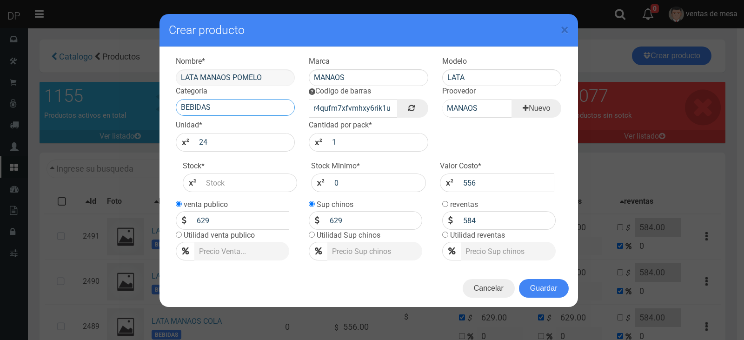
type input "BEBIDAS"
click at [519, 279] on button "Guardar" at bounding box center [544, 288] width 50 height 19
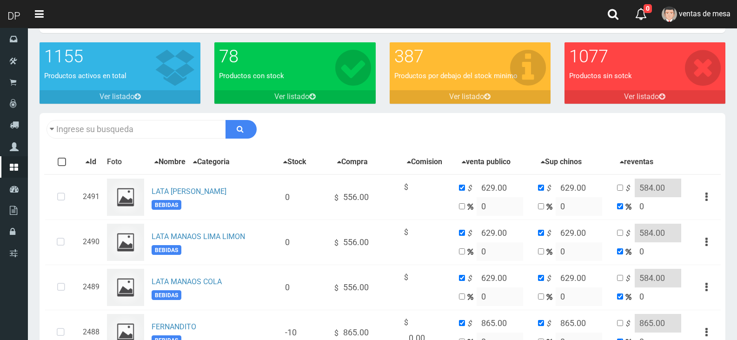
scroll to position [139, 0]
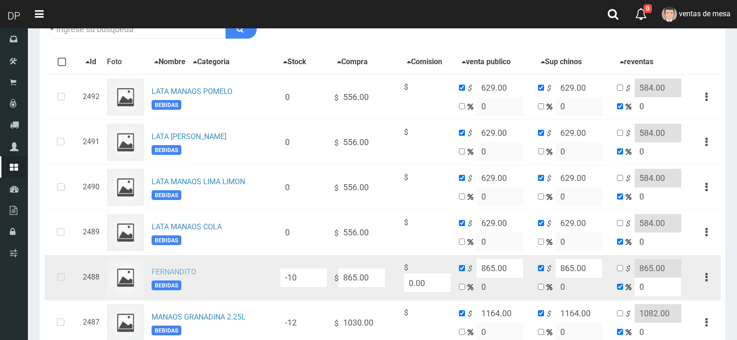
click at [187, 272] on link "FERNANDITO" at bounding box center [174, 271] width 45 height 9
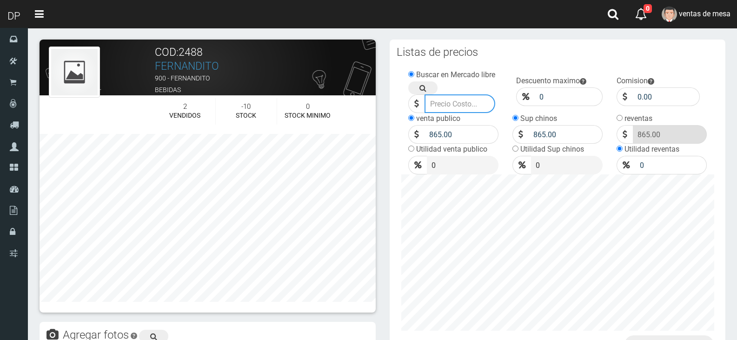
click at [461, 100] on input "number" at bounding box center [459, 103] width 71 height 19
type input "824"
click at [458, 135] on input "865.00" at bounding box center [461, 134] width 74 height 19
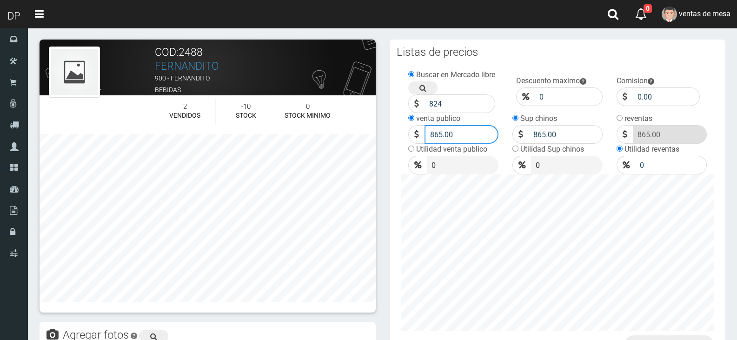
click at [463, 132] on input "865.00" at bounding box center [461, 134] width 74 height 19
type input "931"
click at [562, 115] on td "Sup chinos 865.00" at bounding box center [557, 128] width 90 height 31
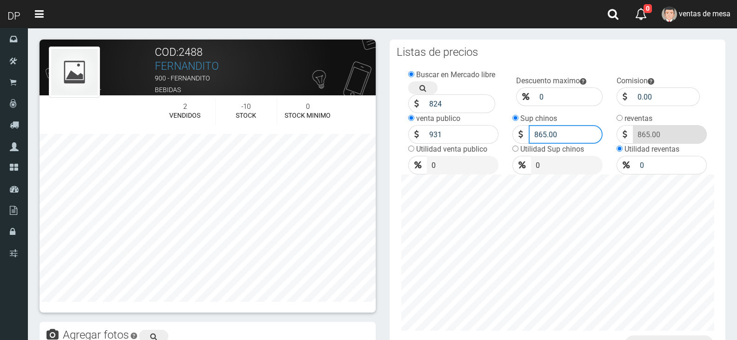
click at [566, 130] on input "865.00" at bounding box center [566, 134] width 74 height 19
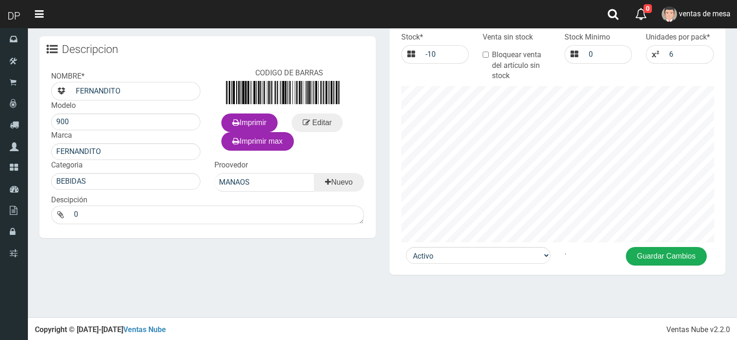
type input "931"
click at [653, 258] on button "Guardar Cambios" at bounding box center [666, 256] width 81 height 19
